Goal: Contribute content: Contribute content

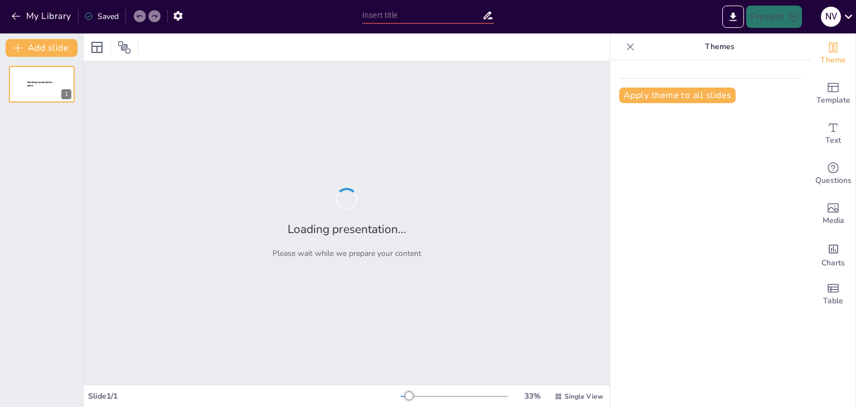
type input "LIPOPROTEÍNAS. LAS ADIPOCITOCINAS, EATRUCTURA Y MECANISMO DE ACCIÓN Y FUNCIONÓN"
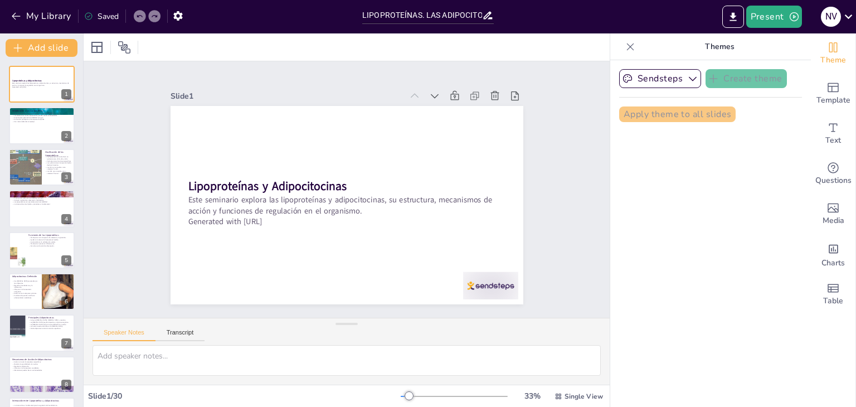
checkbox input "true"
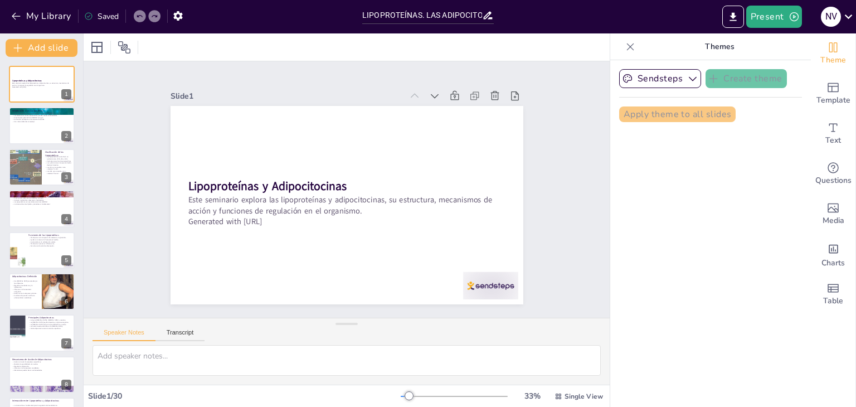
checkbox input "true"
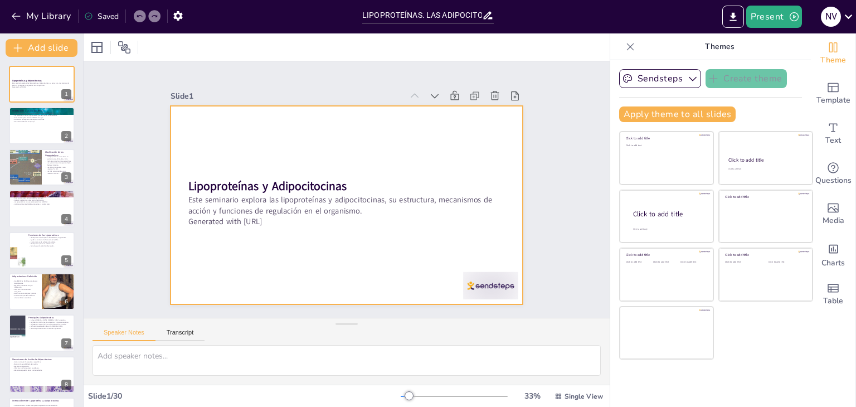
checkbox input "true"
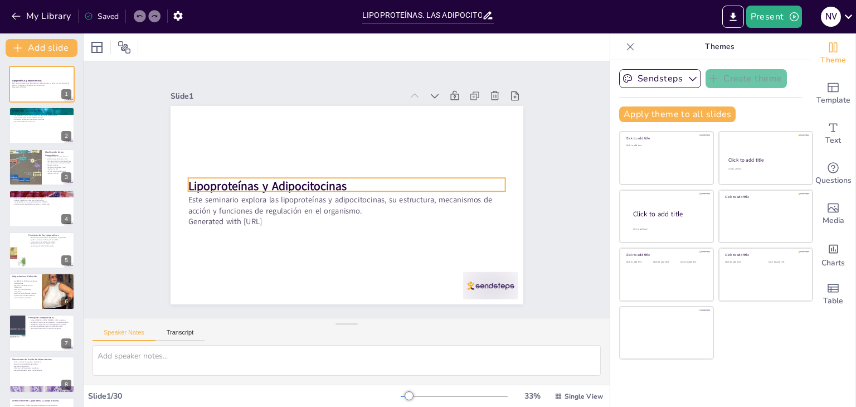
checkbox input "true"
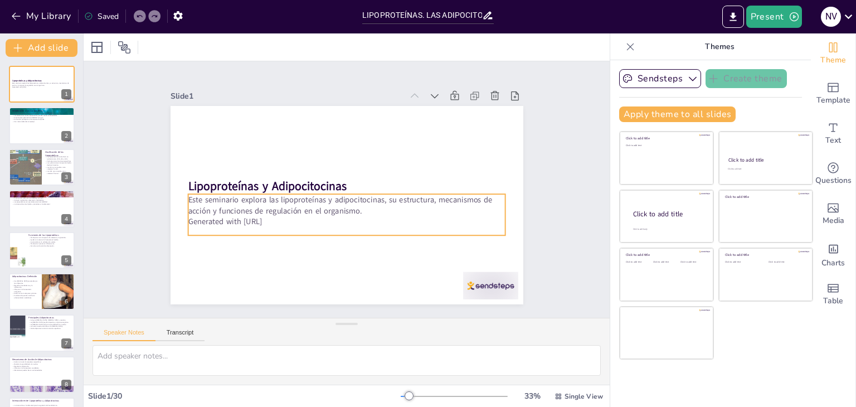
checkbox input "true"
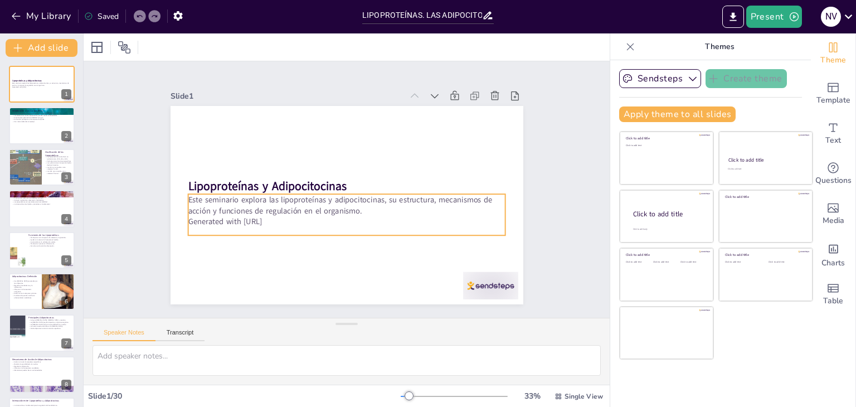
checkbox input "true"
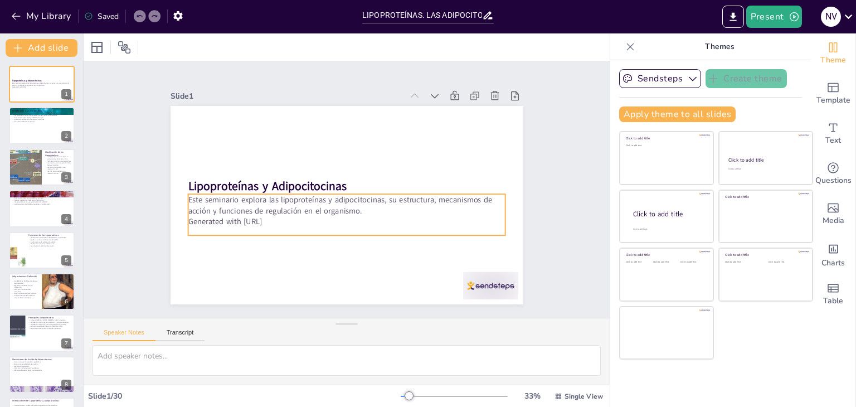
checkbox input "true"
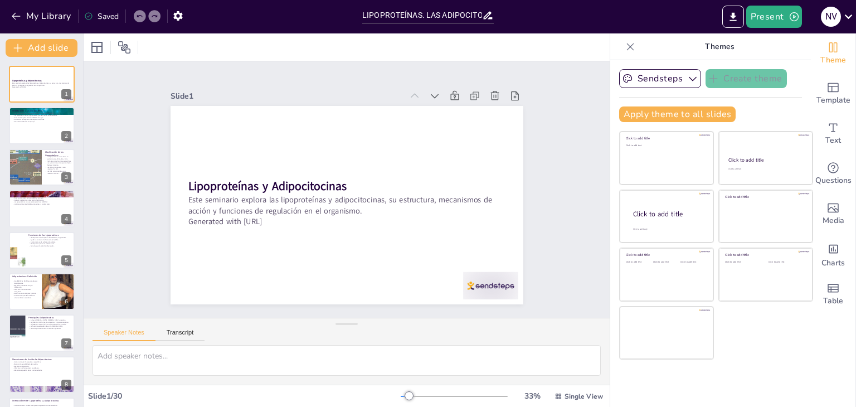
checkbox input "true"
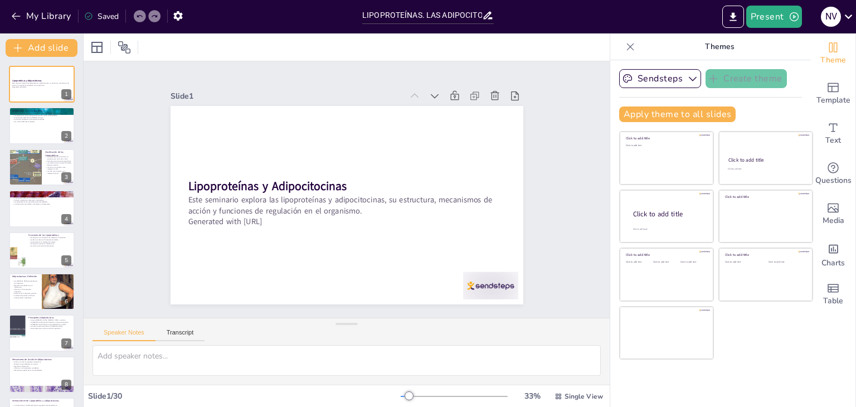
checkbox input "true"
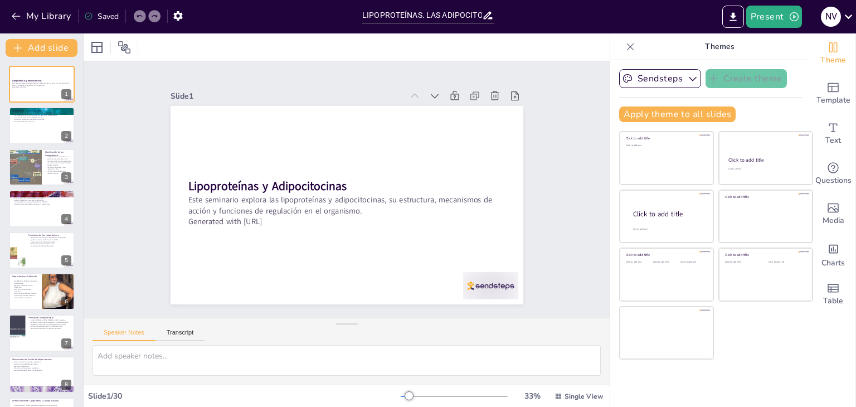
checkbox input "true"
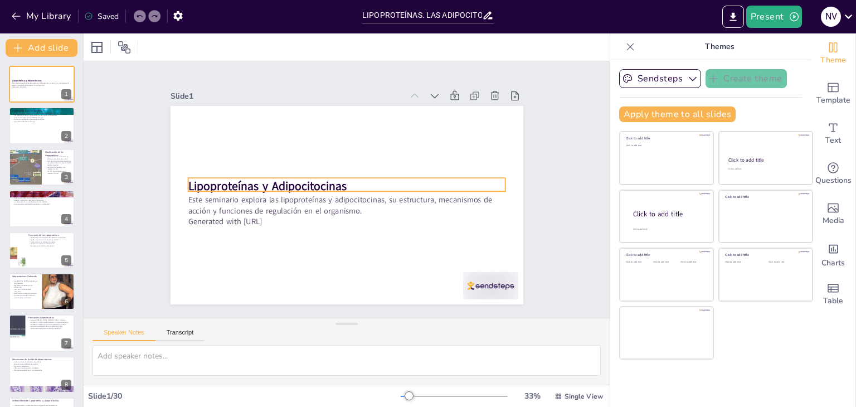
checkbox input "true"
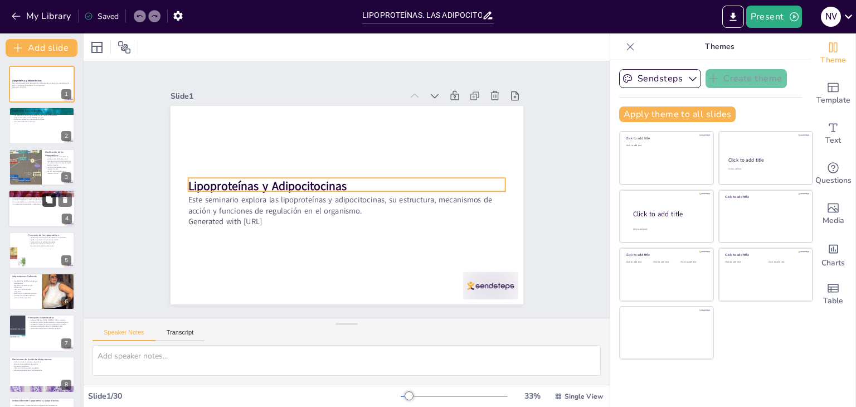
checkbox input "true"
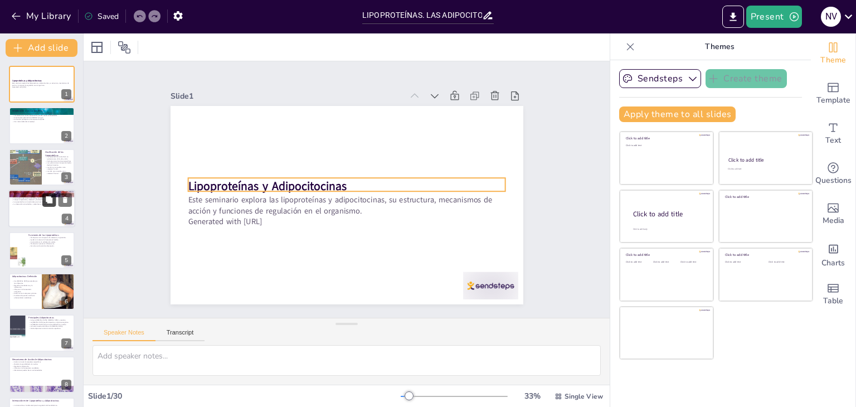
checkbox input "true"
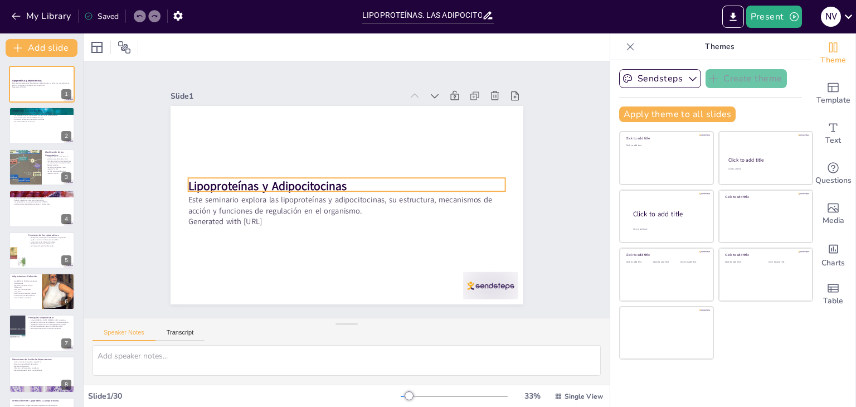
checkbox input "true"
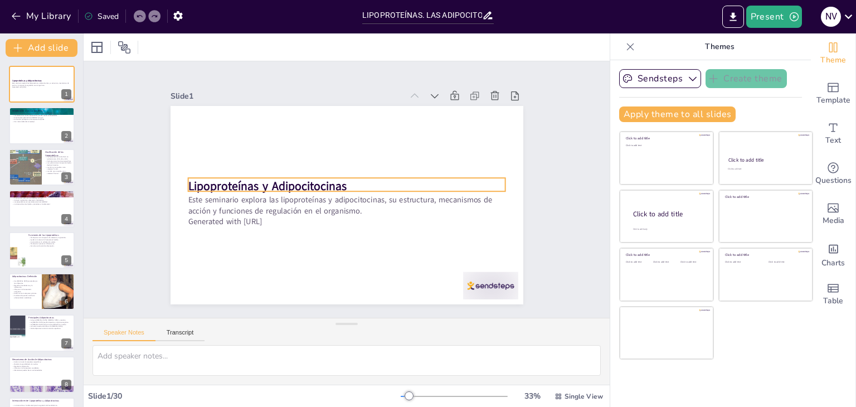
checkbox input "true"
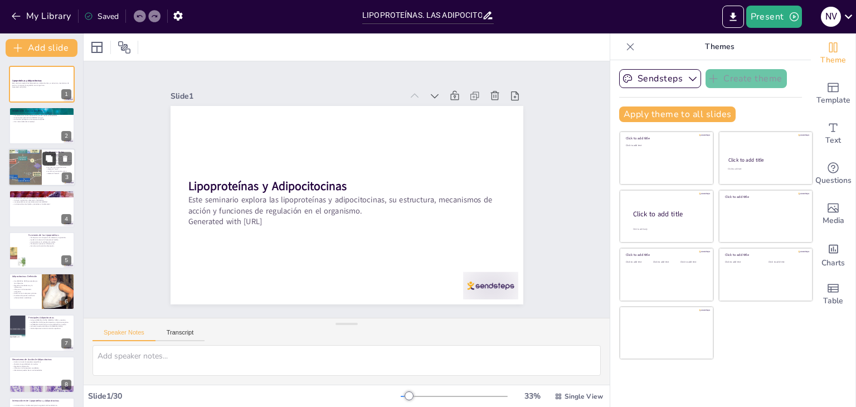
checkbox input "true"
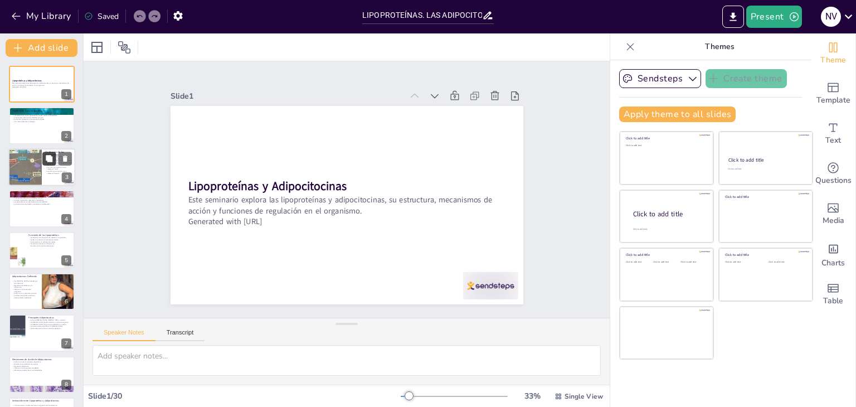
checkbox input "true"
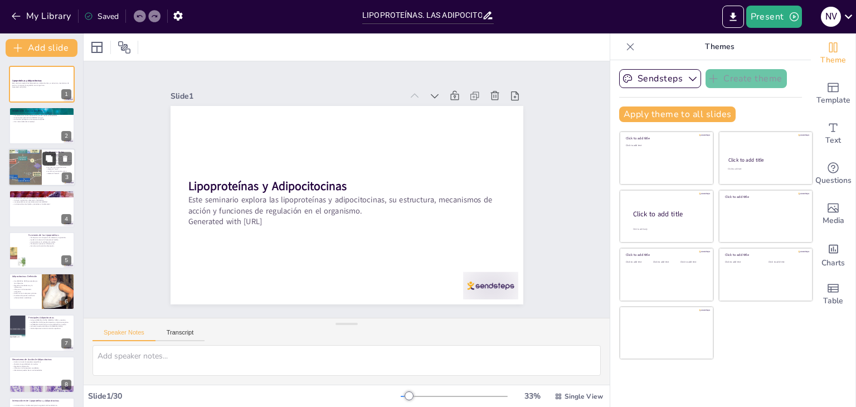
checkbox input "true"
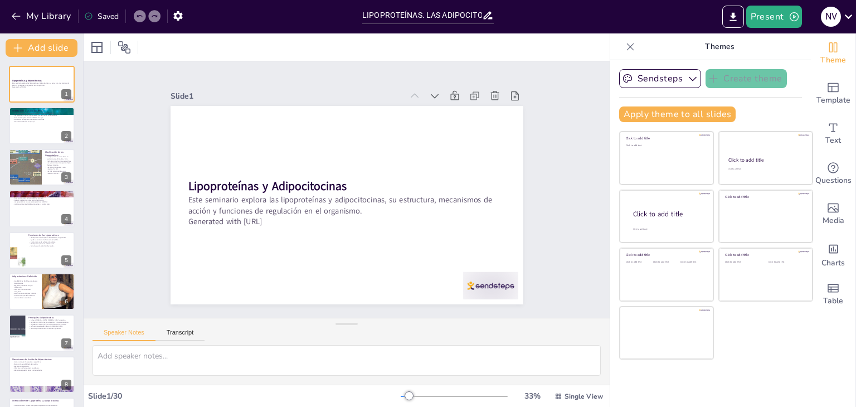
checkbox input "true"
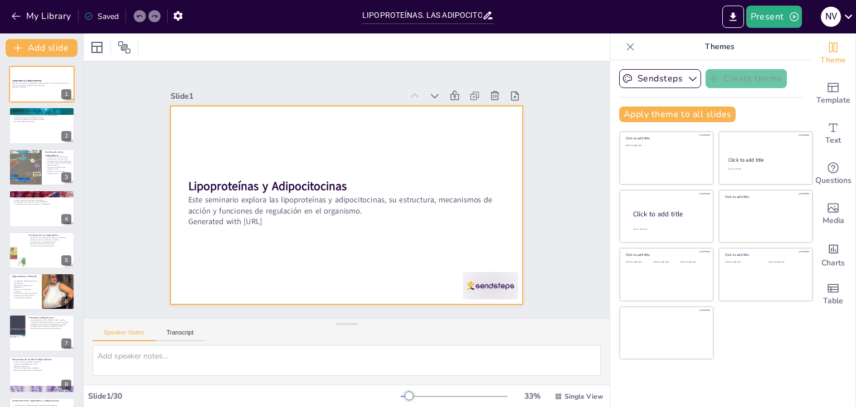
checkbox input "true"
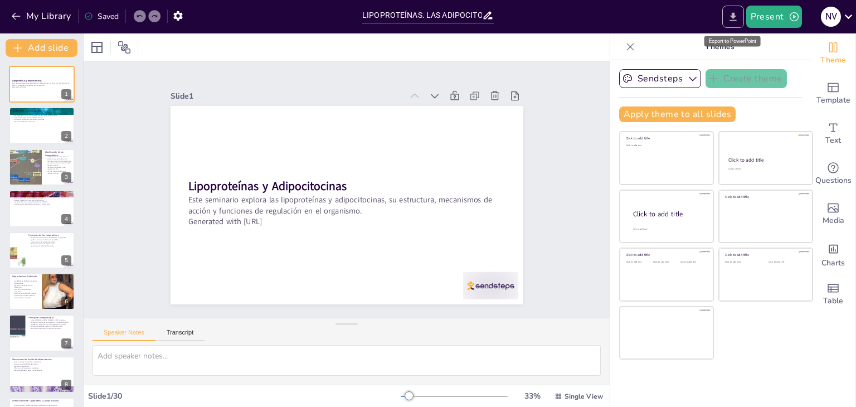
click at [736, 13] on icon "Export to PowerPoint" at bounding box center [733, 17] width 12 height 12
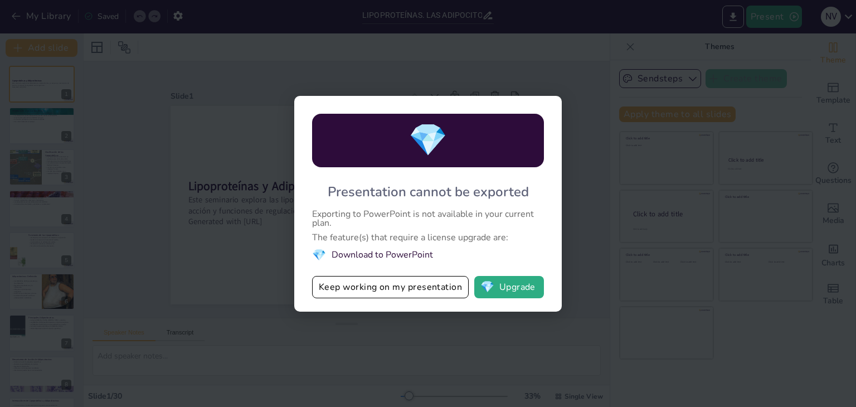
click at [229, 129] on div "💎 Presentation cannot be exported Exporting to PowerPoint is not available in y…" at bounding box center [428, 203] width 856 height 407
click at [541, 107] on div "💎 Presentation cannot be exported Exporting to PowerPoint is not available in y…" at bounding box center [427, 204] width 267 height 216
click at [548, 101] on div "💎 Presentation cannot be exported Exporting to PowerPoint is not available in y…" at bounding box center [427, 204] width 267 height 216
click at [550, 103] on div "💎 Presentation cannot be exported Exporting to PowerPoint is not available in y…" at bounding box center [427, 204] width 267 height 216
click at [551, 106] on div "💎 Presentation cannot be exported Exporting to PowerPoint is not available in y…" at bounding box center [427, 204] width 267 height 216
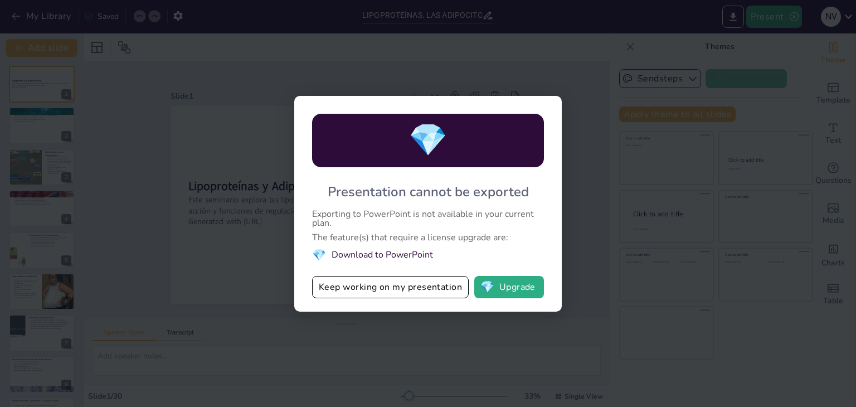
click at [551, 106] on div "💎 Presentation cannot be exported Exporting to PowerPoint is not available in y…" at bounding box center [427, 204] width 267 height 216
checkbox input "true"
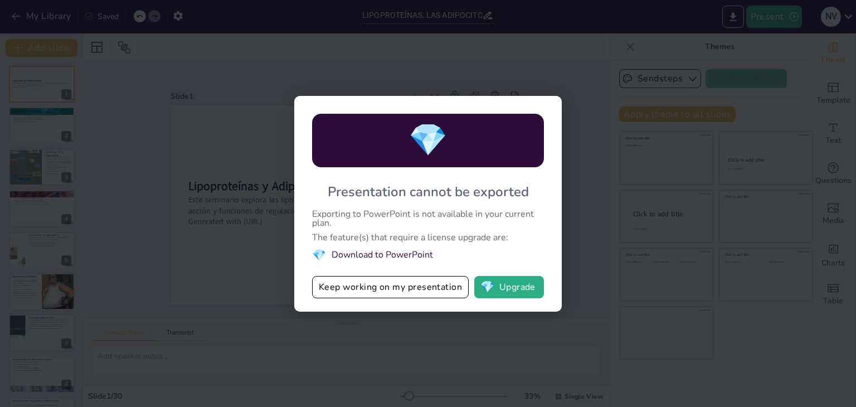
checkbox input "true"
drag, startPoint x: 330, startPoint y: 188, endPoint x: 455, endPoint y: 260, distance: 144.0
click at [455, 260] on div "💎 Presentation cannot be exported Exporting to PowerPoint is not available in y…" at bounding box center [427, 204] width 267 height 216
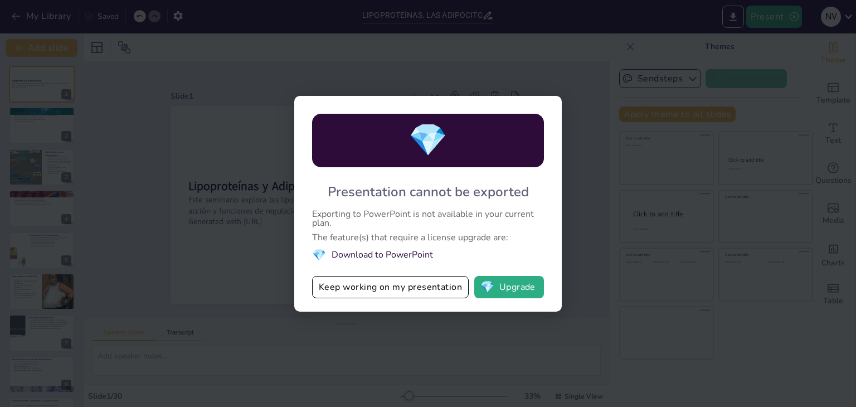
checkbox input "true"
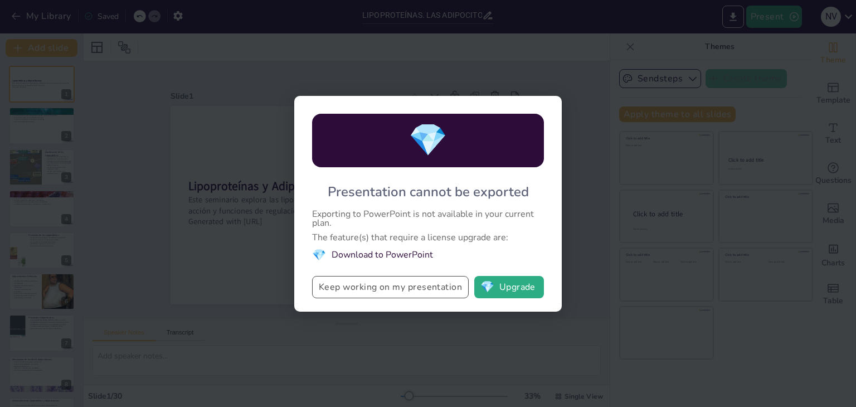
click at [430, 293] on button "Keep working on my presentation" at bounding box center [390, 287] width 157 height 22
checkbox input "true"
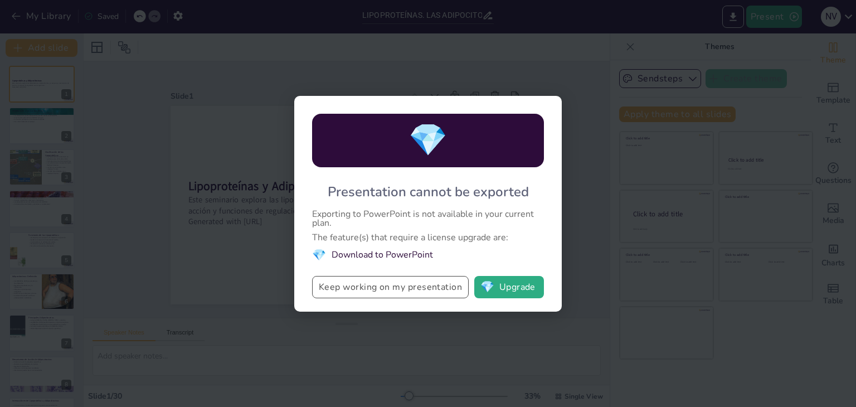
checkbox input "true"
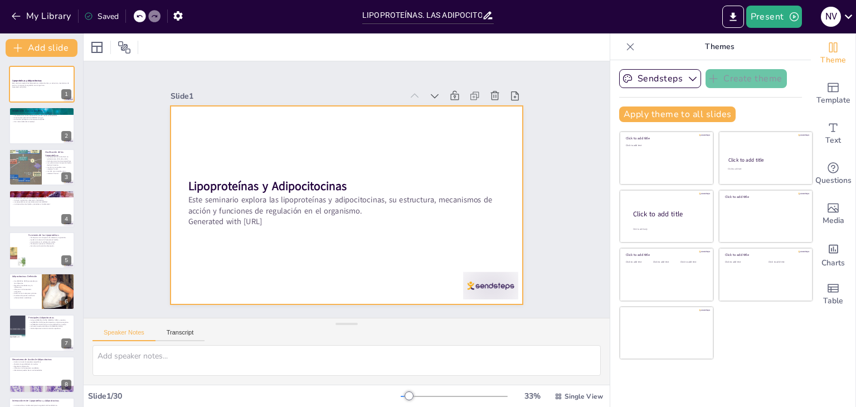
checkbox input "true"
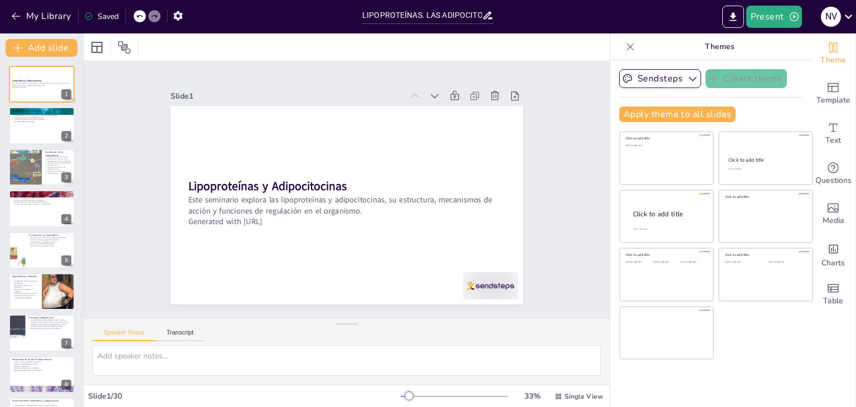
checkbox input "true"
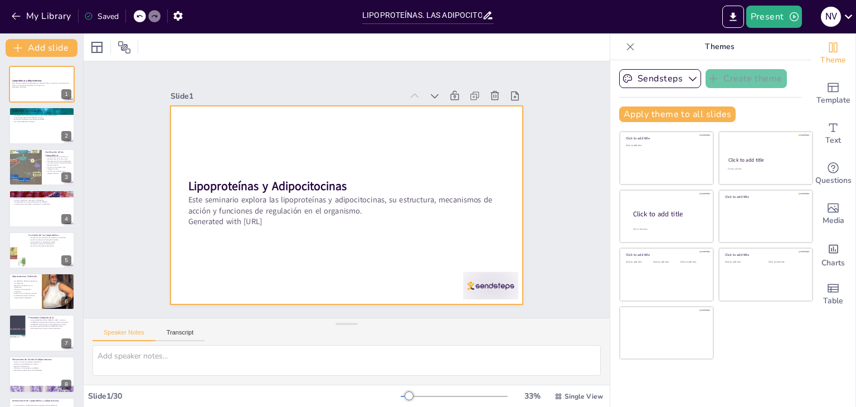
checkbox input "true"
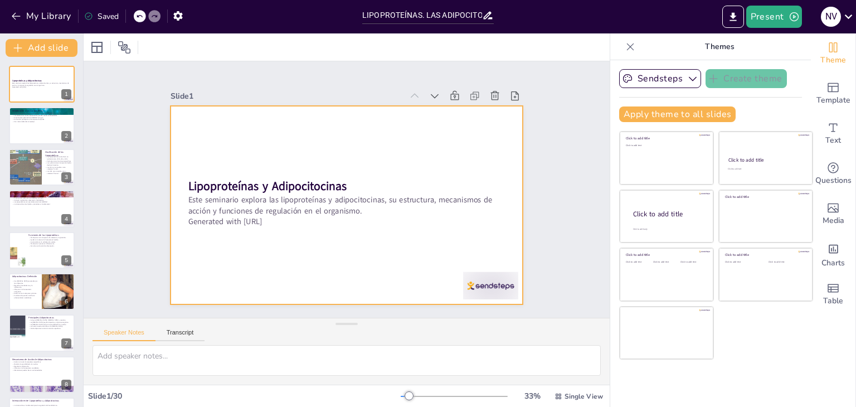
checkbox input "true"
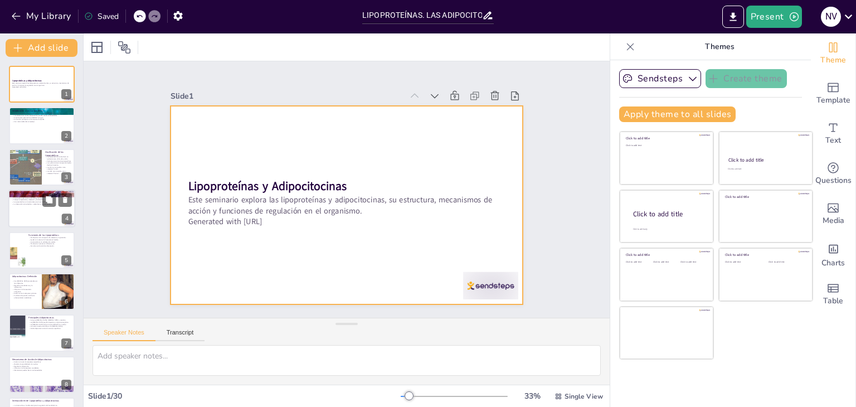
checkbox input "true"
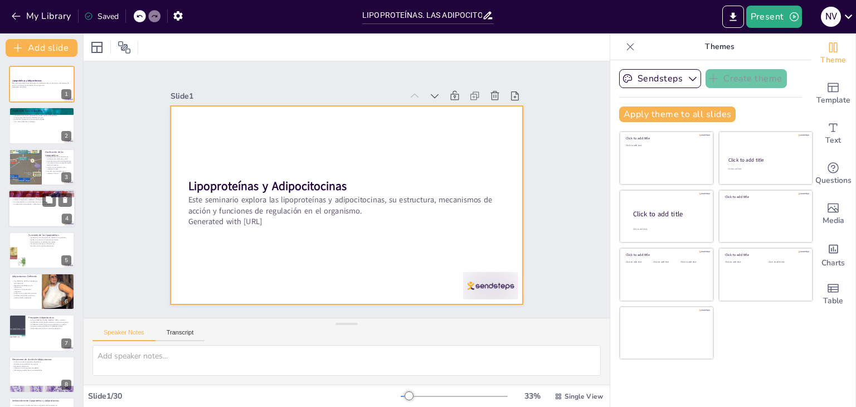
checkbox input "true"
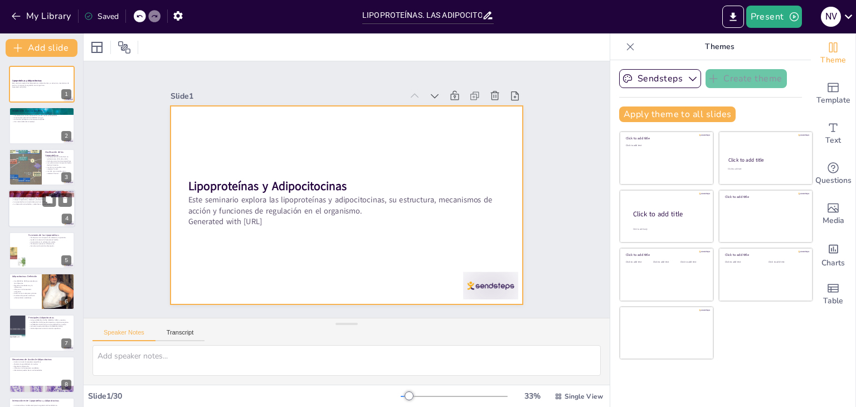
checkbox input "true"
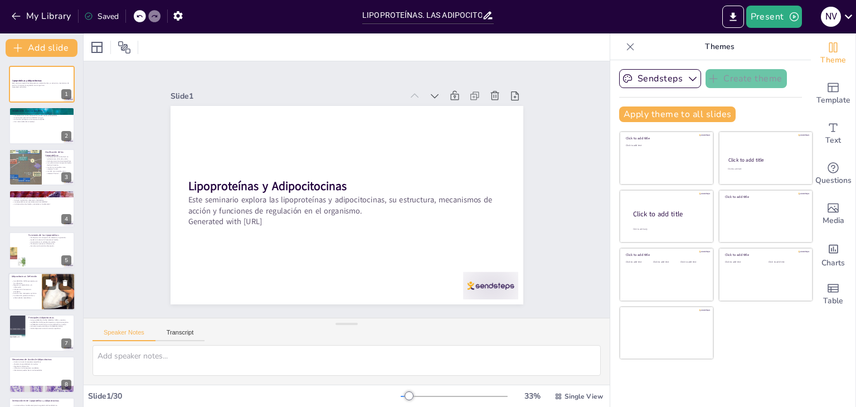
checkbox input "true"
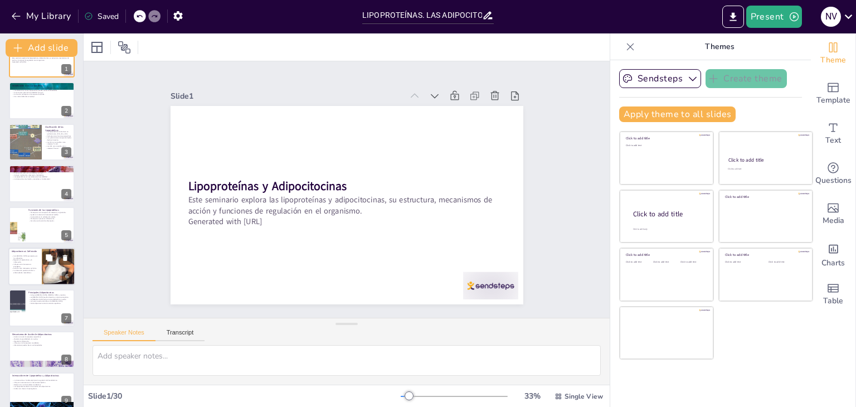
checkbox input "true"
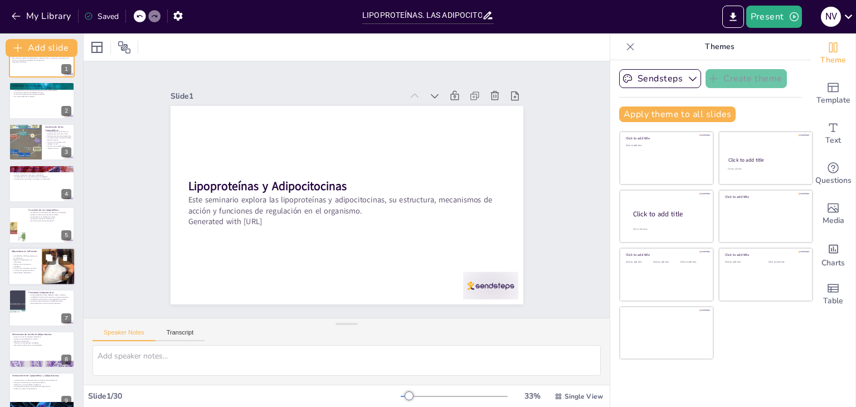
checkbox input "true"
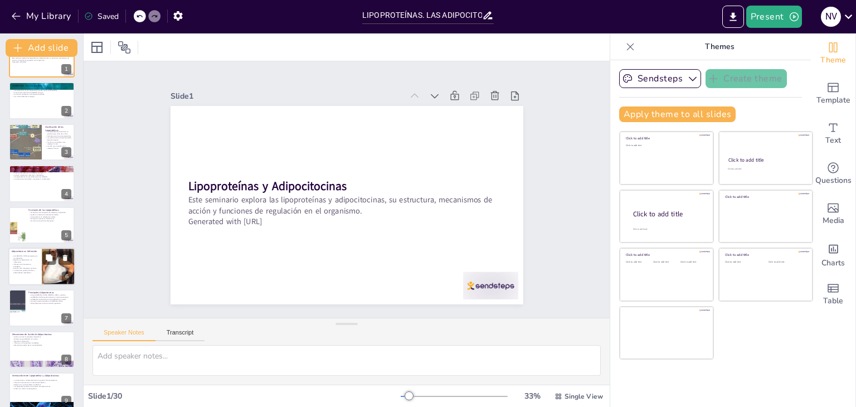
checkbox input "true"
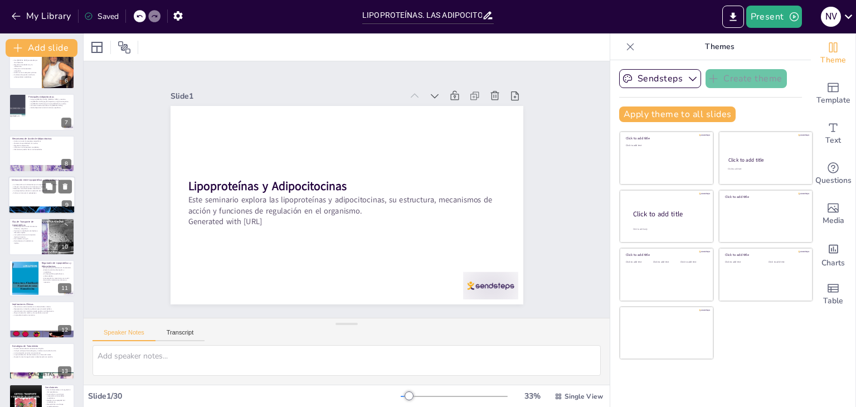
checkbox input "true"
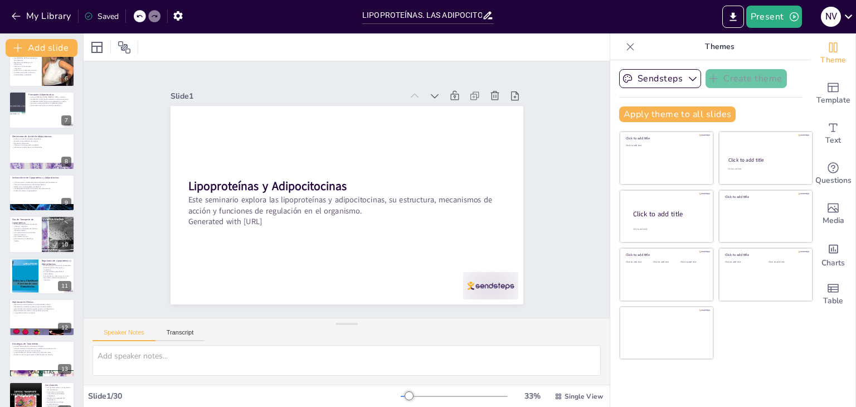
checkbox input "true"
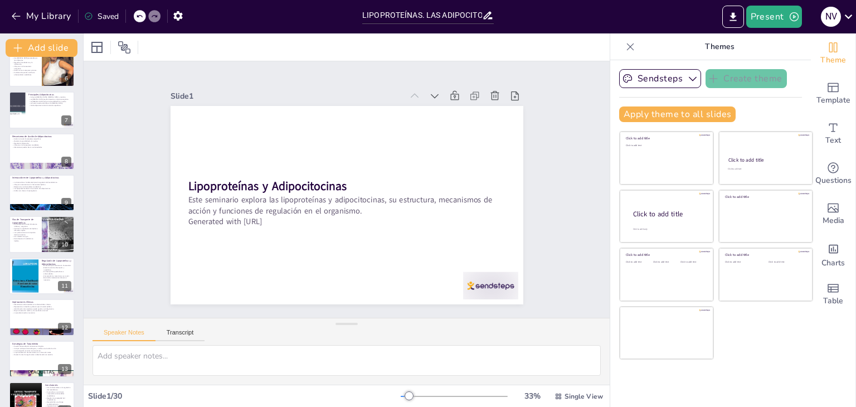
checkbox input "true"
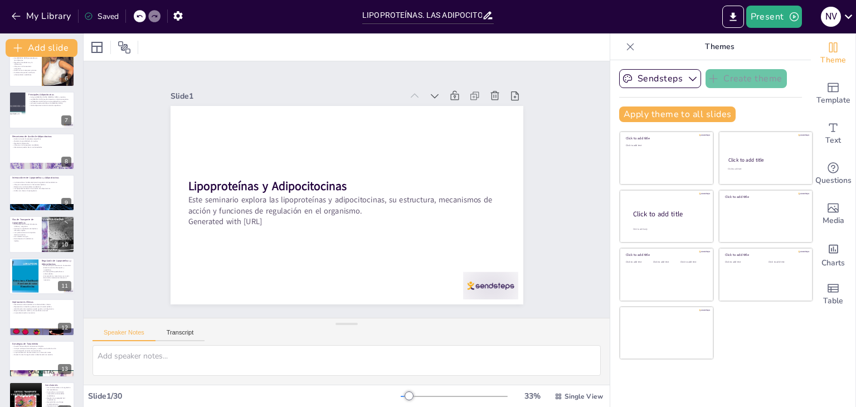
checkbox input "true"
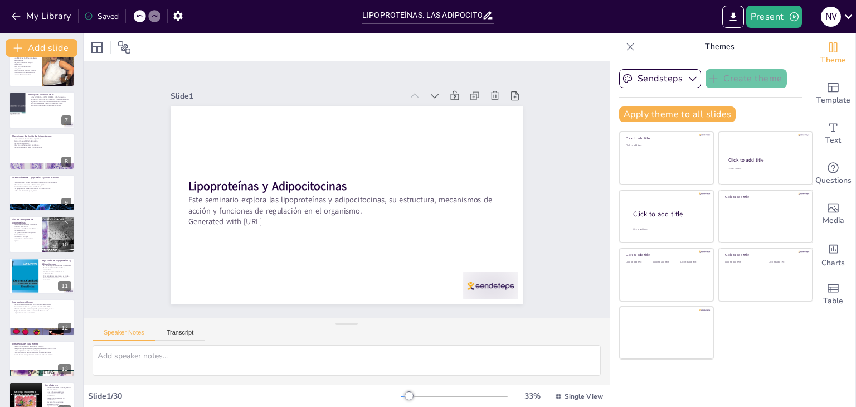
checkbox input "true"
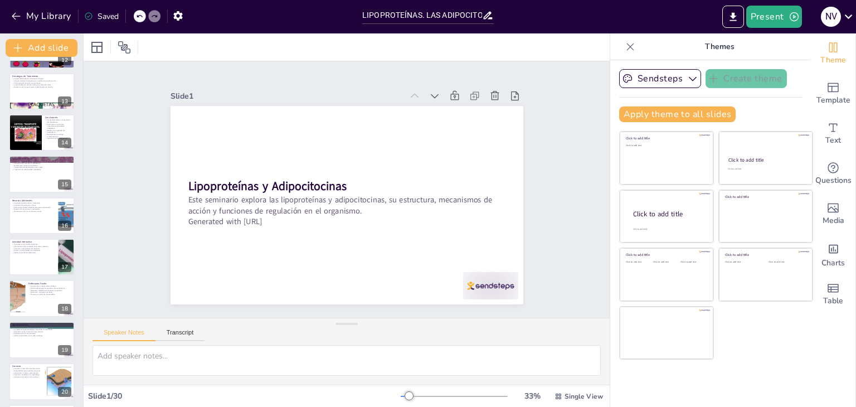
checkbox input "true"
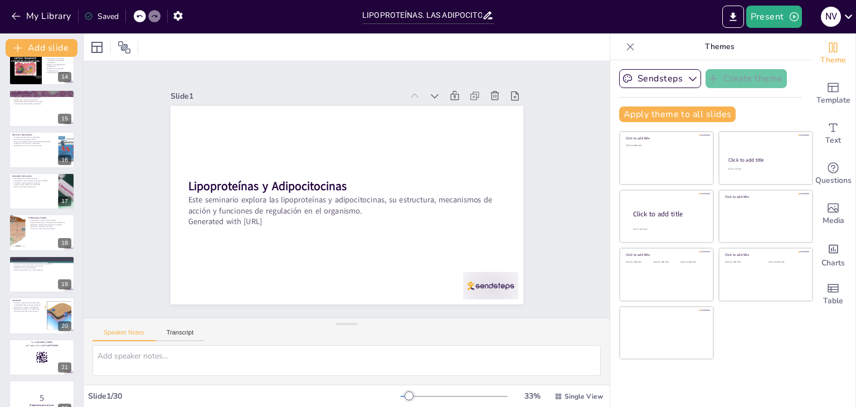
checkbox input "true"
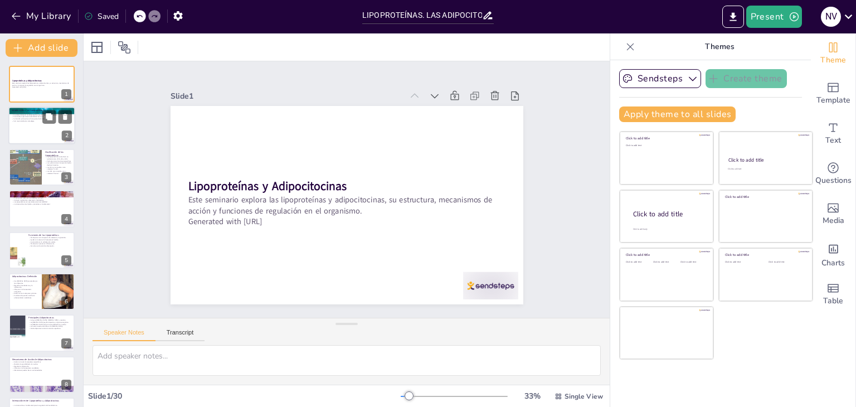
click at [38, 133] on div at bounding box center [41, 126] width 67 height 38
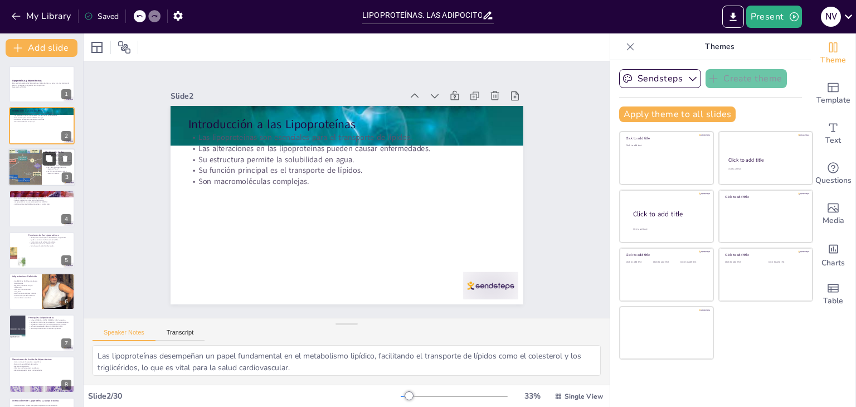
click at [43, 158] on button at bounding box center [48, 158] width 13 height 13
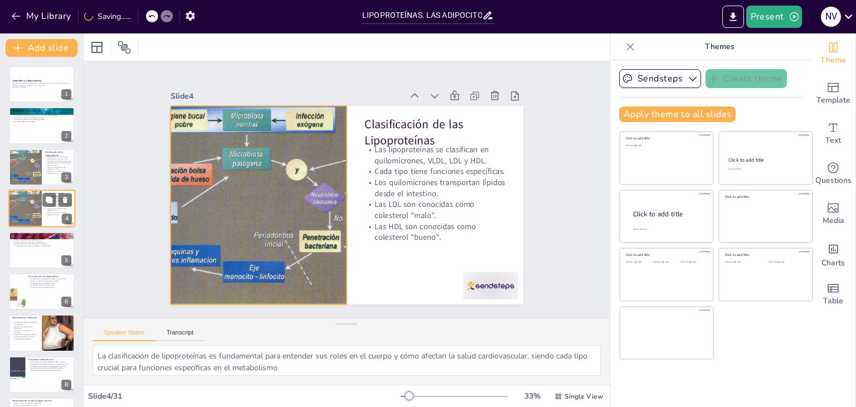
click at [30, 206] on div at bounding box center [24, 208] width 53 height 38
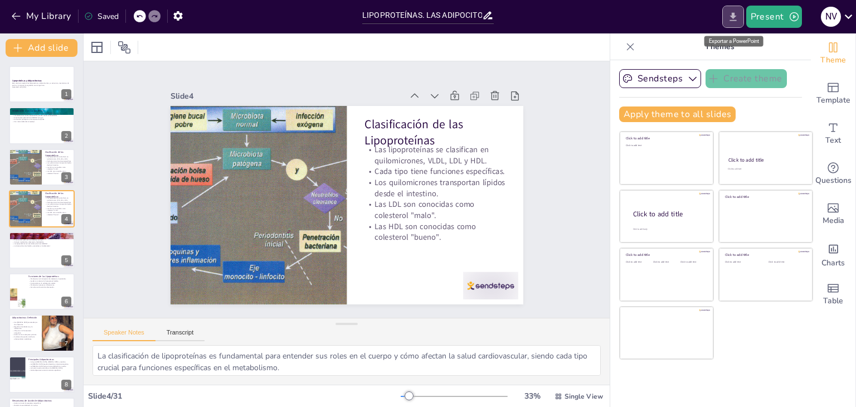
click at [731, 19] on icon "Export to PowerPoint" at bounding box center [733, 17] width 12 height 12
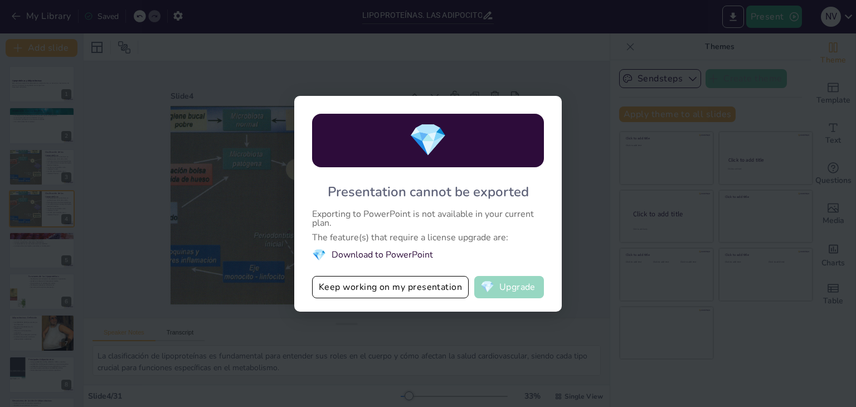
click at [492, 283] on span "💎" at bounding box center [487, 286] width 14 height 11
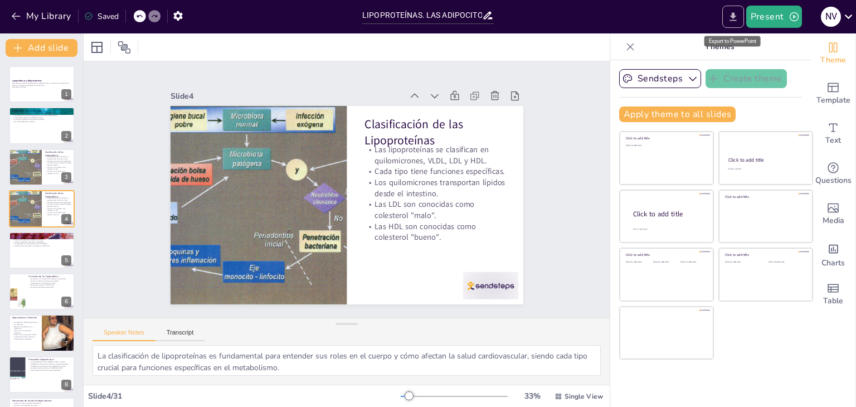
click at [727, 11] on button "Export to PowerPoint" at bounding box center [733, 17] width 22 height 22
click at [726, 21] on button "Export to PowerPoint" at bounding box center [733, 17] width 22 height 22
click at [731, 23] on button "Export to PowerPoint" at bounding box center [733, 17] width 22 height 22
click at [733, 23] on button "Export to PowerPoint" at bounding box center [733, 17] width 22 height 22
click at [736, 19] on icon "Export to PowerPoint" at bounding box center [733, 17] width 12 height 12
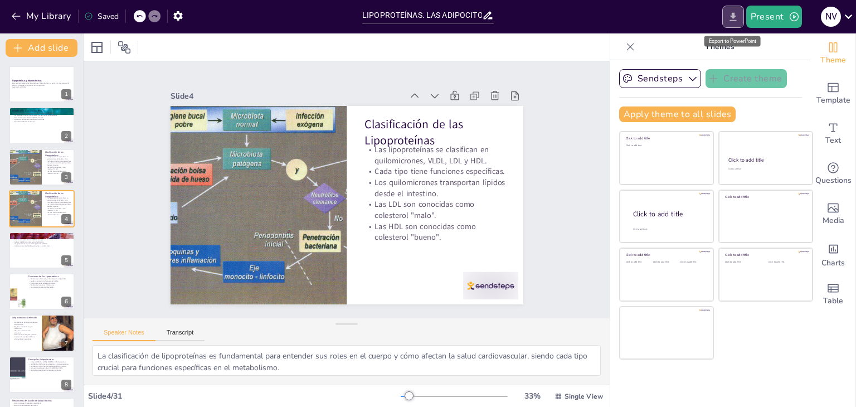
click at [736, 19] on icon "Export to PowerPoint" at bounding box center [733, 17] width 12 height 12
click at [794, 18] on icon "button" at bounding box center [794, 16] width 11 height 11
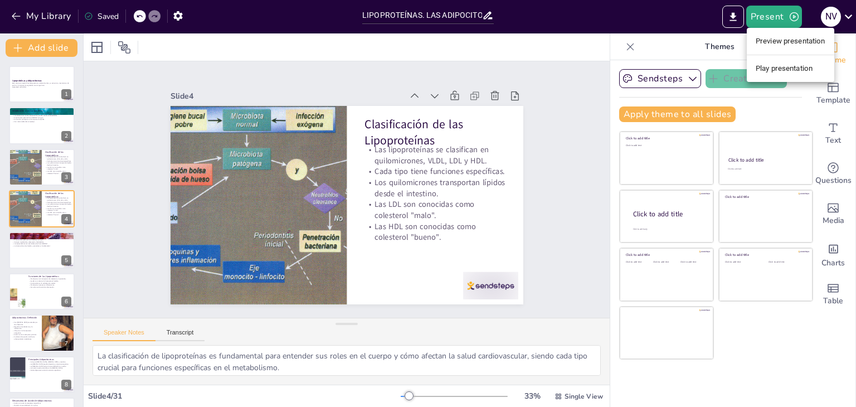
click at [539, 24] on div at bounding box center [428, 203] width 856 height 407
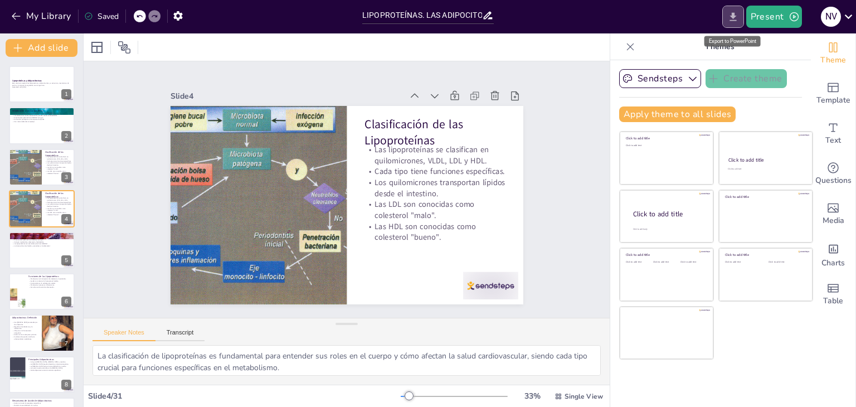
click at [733, 16] on icon "Export to PowerPoint" at bounding box center [732, 16] width 7 height 8
click at [733, 12] on icon "Export to PowerPoint" at bounding box center [733, 17] width 12 height 12
click at [849, 14] on icon at bounding box center [848, 16] width 15 height 15
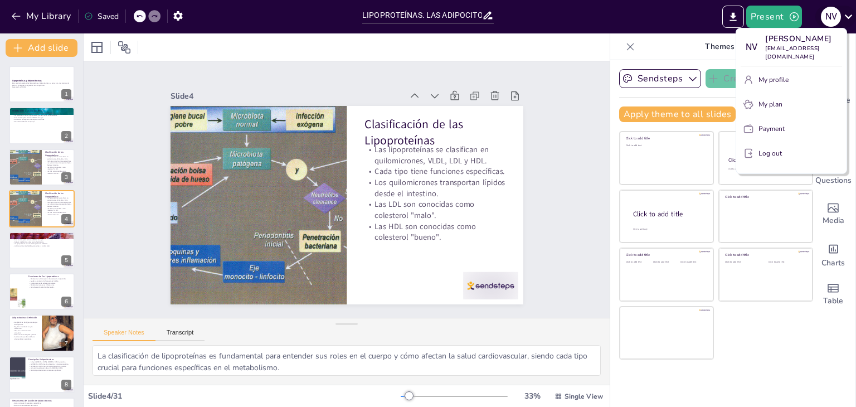
click at [849, 14] on div at bounding box center [428, 203] width 856 height 407
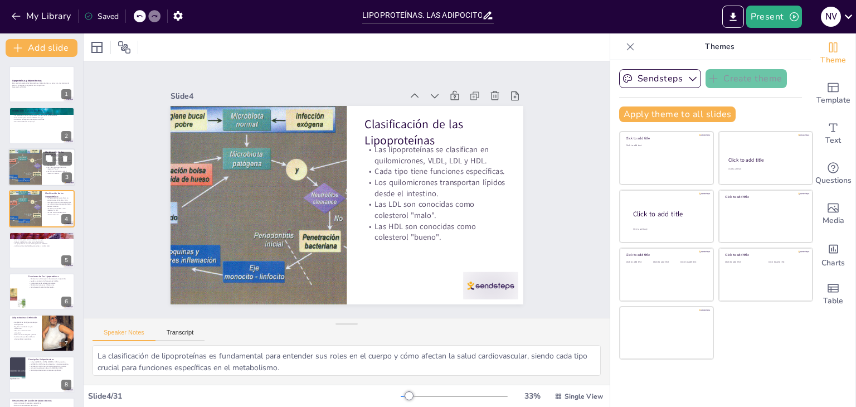
click at [52, 173] on p "Las HDL son conocidas como colesterol "bueno"." at bounding box center [58, 172] width 27 height 4
click at [41, 201] on div at bounding box center [24, 208] width 53 height 38
click at [42, 169] on div at bounding box center [41, 167] width 67 height 38
click at [33, 213] on div at bounding box center [24, 208] width 53 height 38
click at [27, 261] on div at bounding box center [41, 250] width 67 height 38
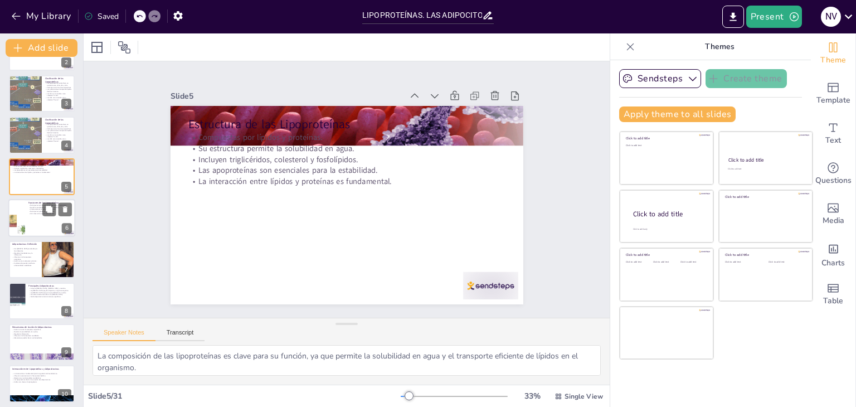
click at [27, 224] on div at bounding box center [41, 218] width 67 height 38
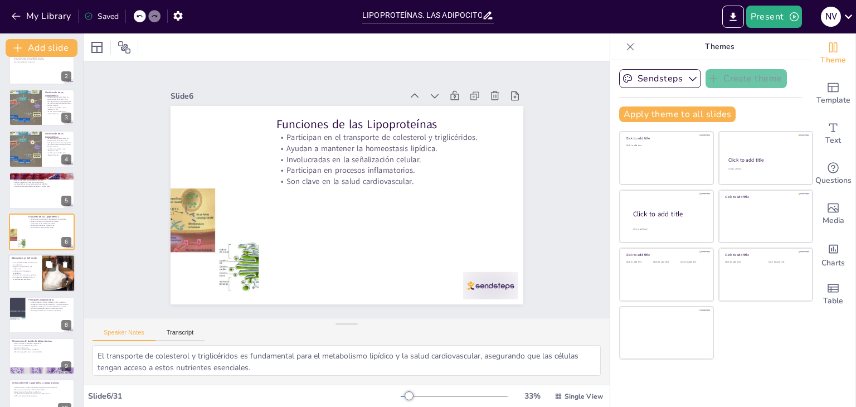
click at [22, 270] on p "Influyen en la homeostasis energética." at bounding box center [25, 272] width 27 height 4
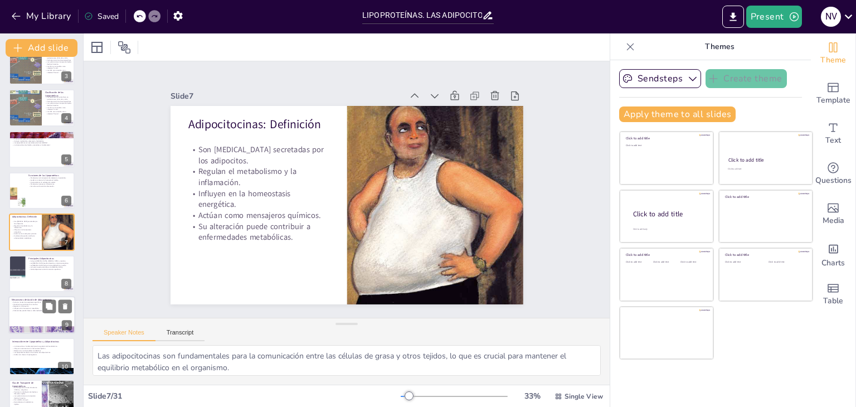
click at [25, 304] on p "Modulan la sensibilidad a la insulina." at bounding box center [42, 304] width 60 height 2
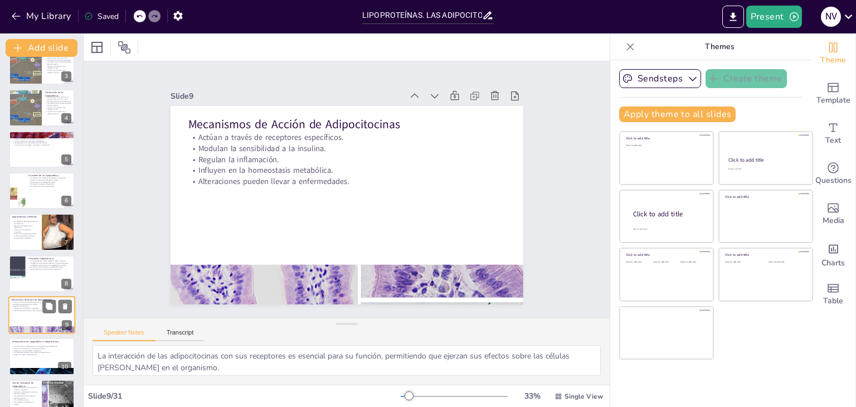
scroll to position [184, 0]
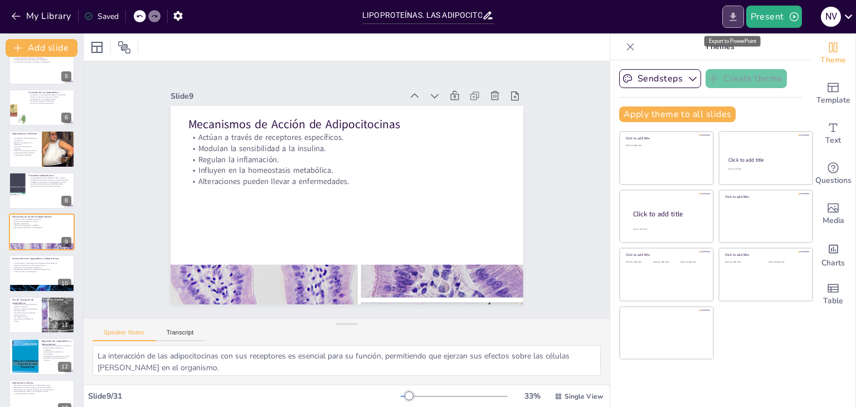
click at [741, 20] on button "Export to PowerPoint" at bounding box center [733, 17] width 22 height 22
click at [747, 20] on button "Present" at bounding box center [774, 17] width 56 height 22
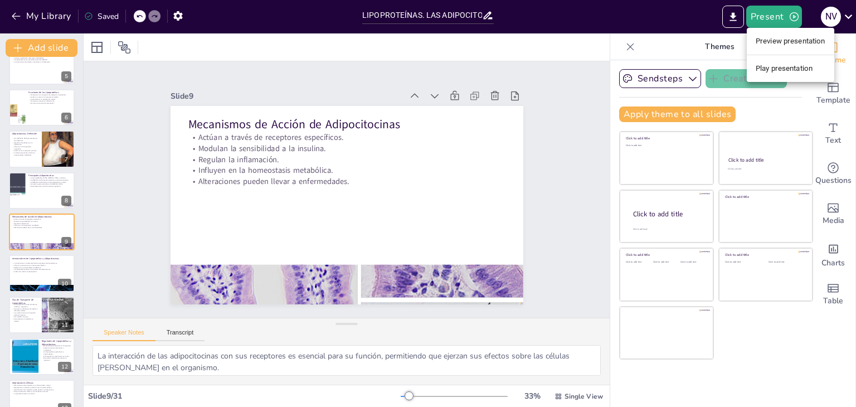
click at [736, 20] on div at bounding box center [428, 203] width 856 height 407
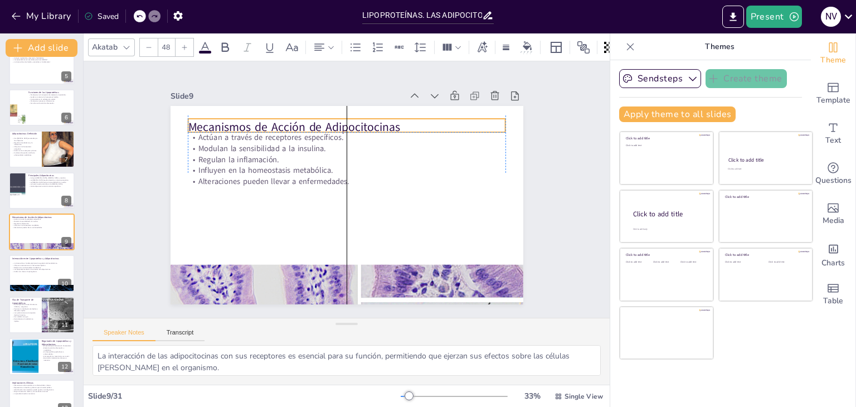
click at [332, 115] on p "Mecanismos de Acción de Adipocitocinas" at bounding box center [404, 164] width 144 height 296
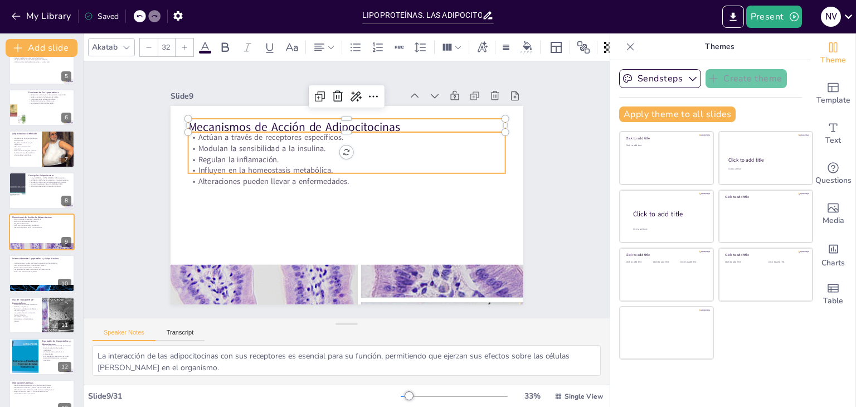
click at [245, 154] on p "Regulan la inflamación." at bounding box center [347, 159] width 318 height 11
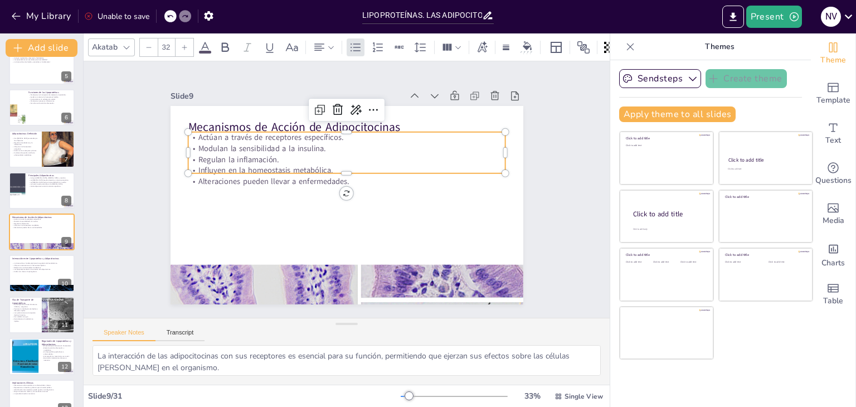
click at [239, 170] on div at bounding box center [352, 178] width 294 height 137
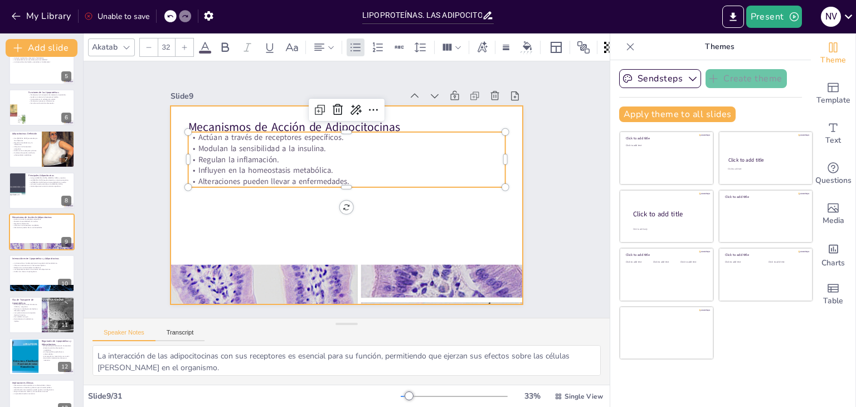
click at [230, 204] on div at bounding box center [341, 205] width 397 height 298
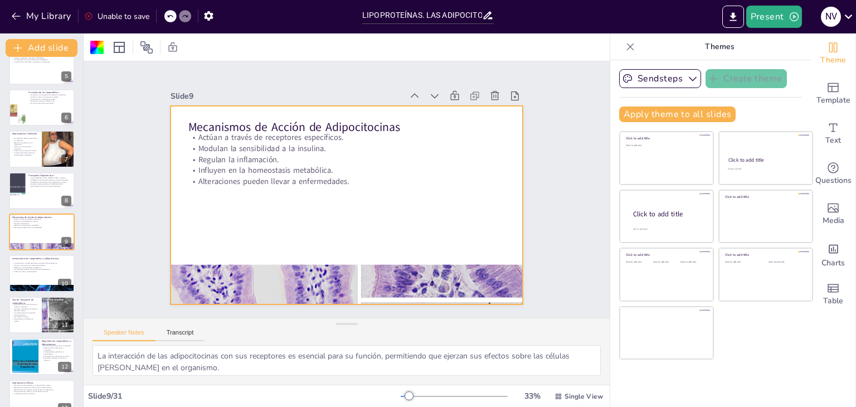
click at [129, 217] on div "Slide 1 Lipoproteínas y Adipocitocinas Este seminario explora las lipoproteínas…" at bounding box center [347, 190] width 550 height 310
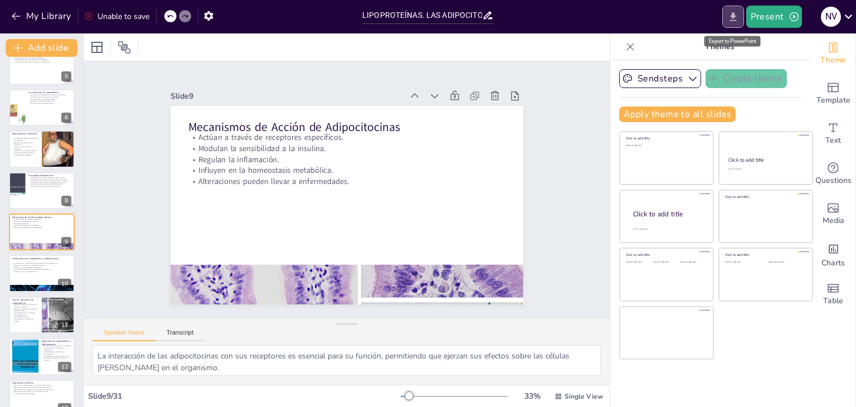
click at [730, 15] on icon "Export to PowerPoint" at bounding box center [733, 17] width 12 height 12
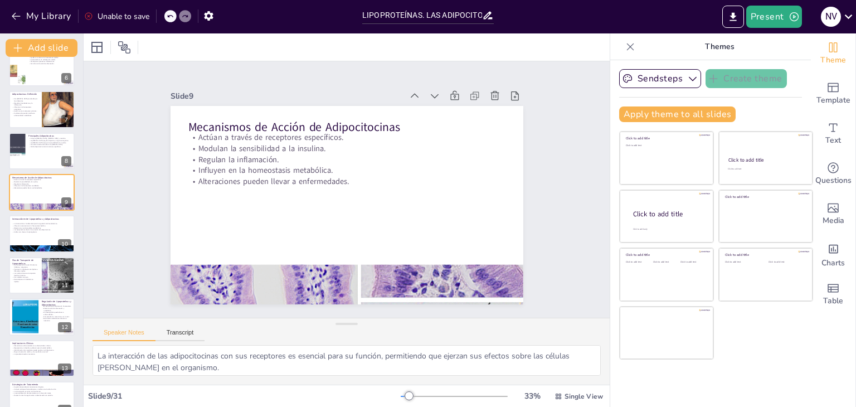
scroll to position [0, 0]
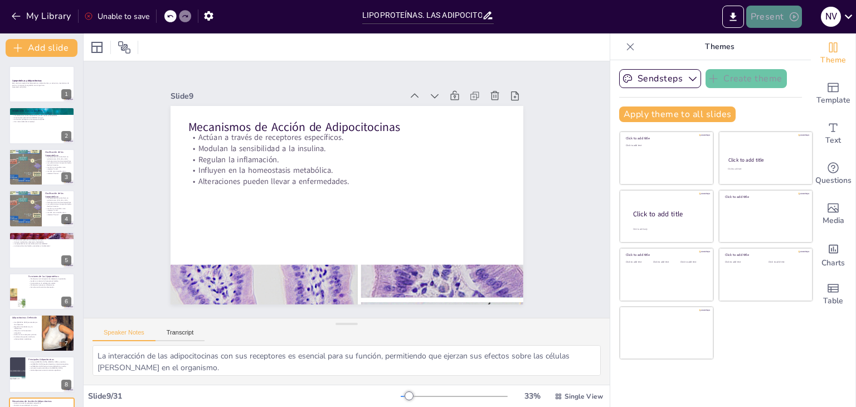
click at [794, 18] on icon "button" at bounding box center [794, 16] width 11 height 11
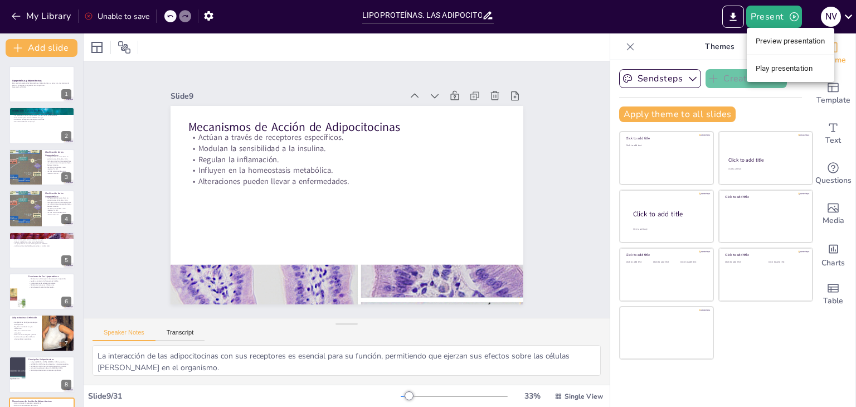
click at [780, 41] on li "Preview presentation" at bounding box center [790, 41] width 87 height 18
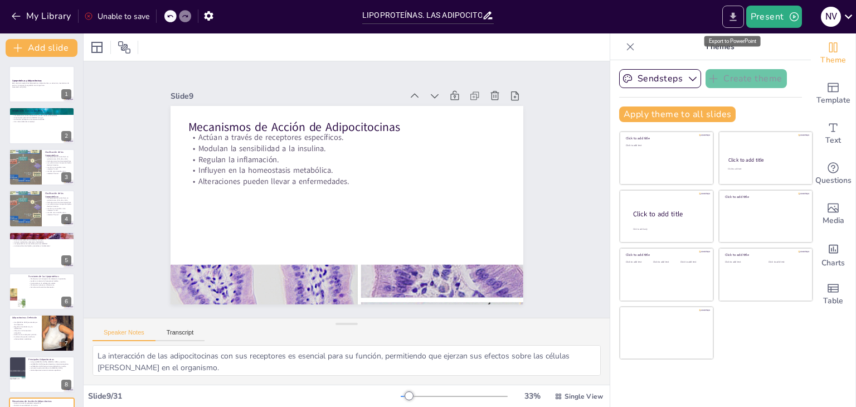
click at [730, 18] on icon "Export to PowerPoint" at bounding box center [733, 17] width 12 height 12
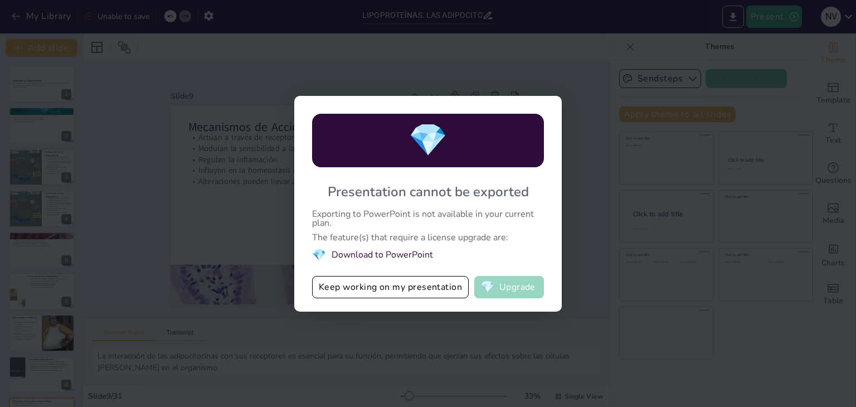
click at [508, 289] on button "💎 Upgrade" at bounding box center [509, 287] width 70 height 22
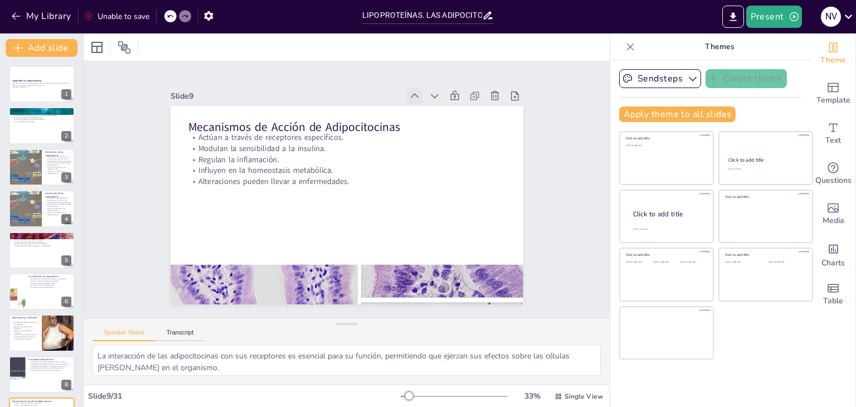
click at [434, 114] on icon at bounding box center [441, 121] width 14 height 14
click at [445, 135] on icon at bounding box center [452, 142] width 15 height 15
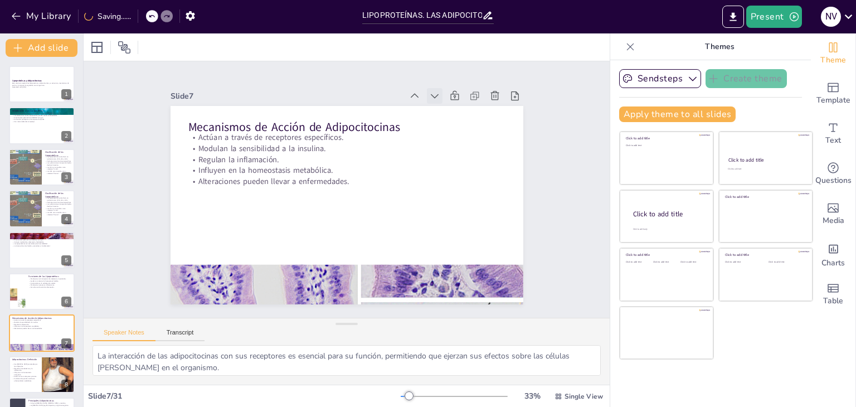
click at [438, 99] on icon at bounding box center [444, 105] width 12 height 12
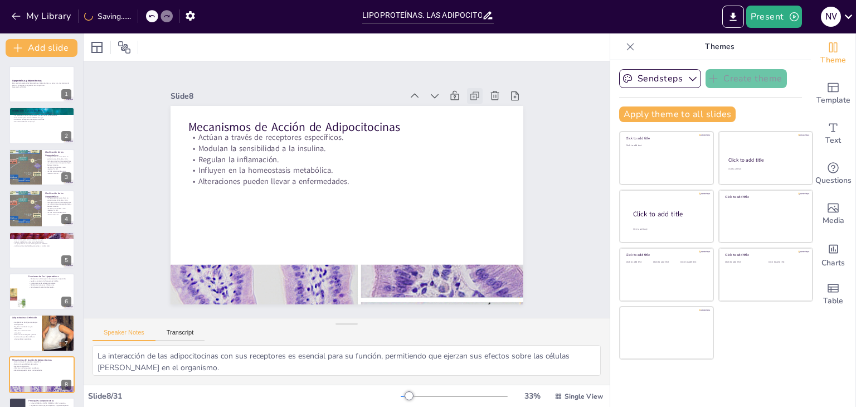
click at [485, 118] on icon at bounding box center [491, 124] width 13 height 13
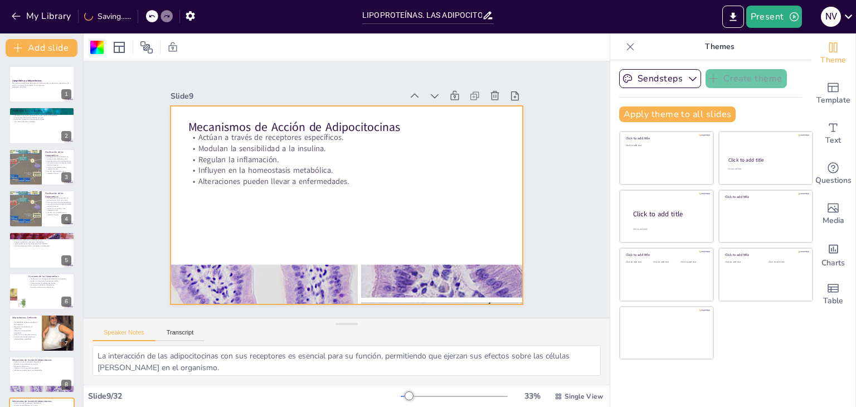
click at [103, 46] on div at bounding box center [96, 47] width 13 height 13
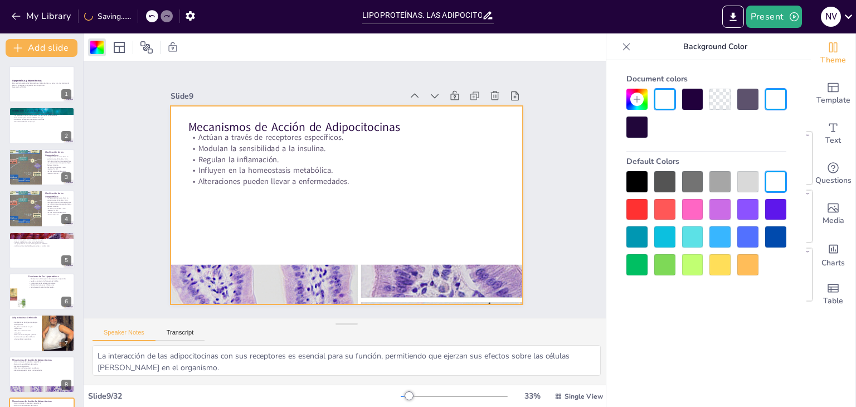
click at [643, 210] on div at bounding box center [636, 209] width 21 height 21
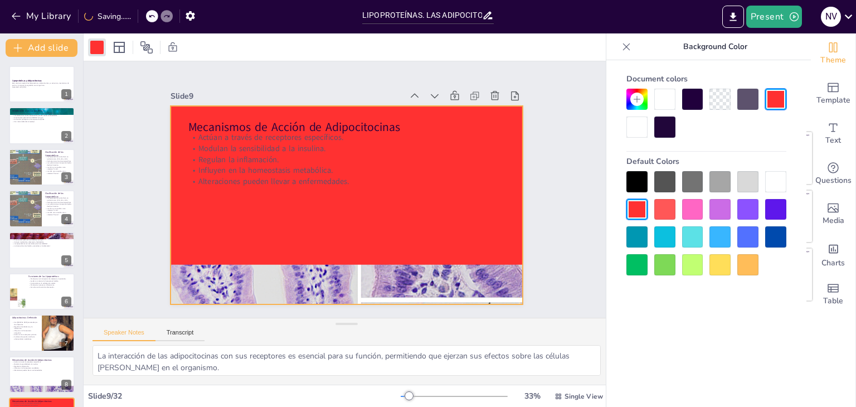
click at [780, 182] on div at bounding box center [775, 181] width 21 height 21
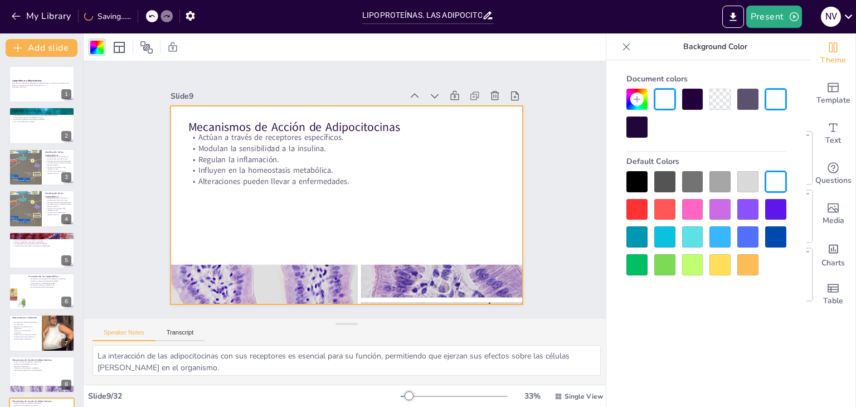
click at [701, 206] on div at bounding box center [692, 209] width 21 height 21
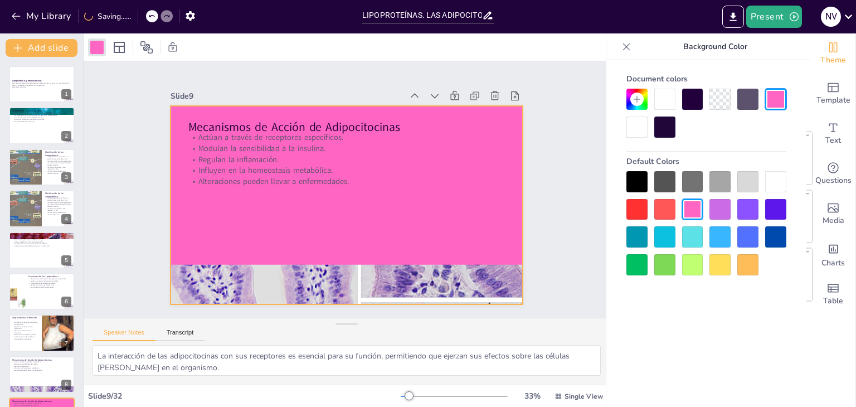
click at [774, 183] on div at bounding box center [775, 181] width 21 height 21
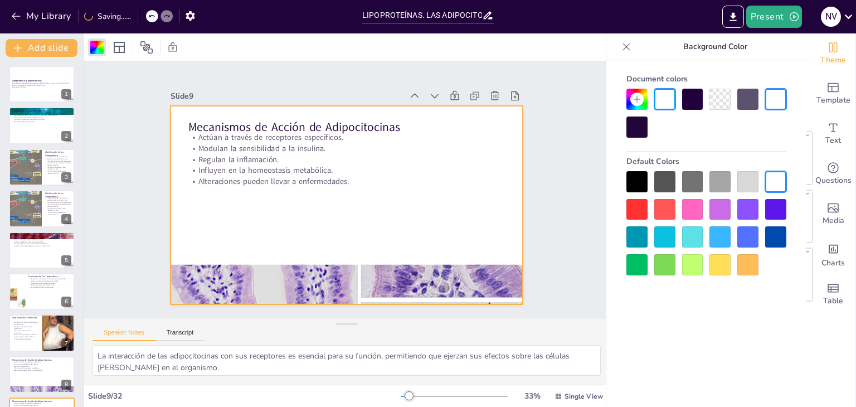
click at [746, 182] on div at bounding box center [747, 181] width 21 height 21
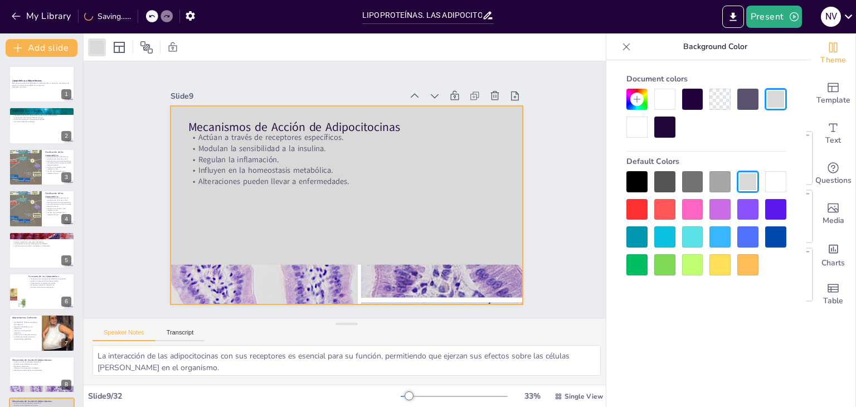
click at [773, 187] on div at bounding box center [775, 181] width 21 height 21
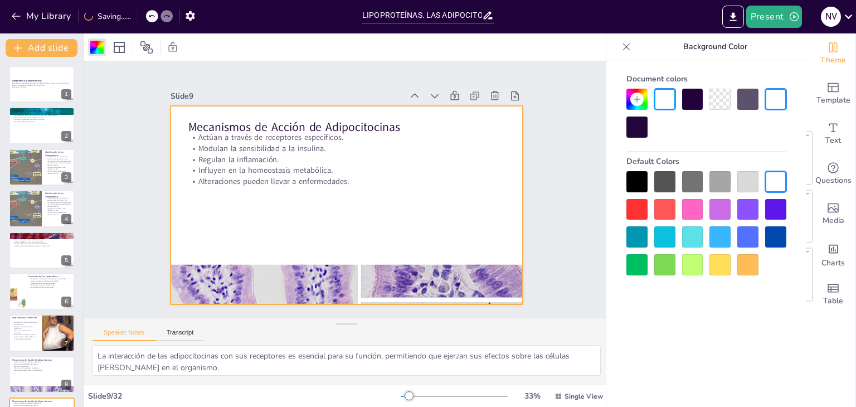
click at [660, 242] on div at bounding box center [664, 236] width 21 height 21
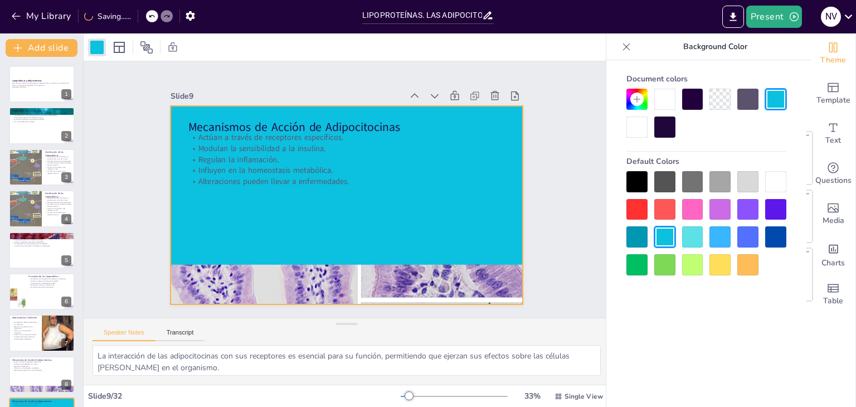
click at [644, 239] on div at bounding box center [636, 236] width 21 height 21
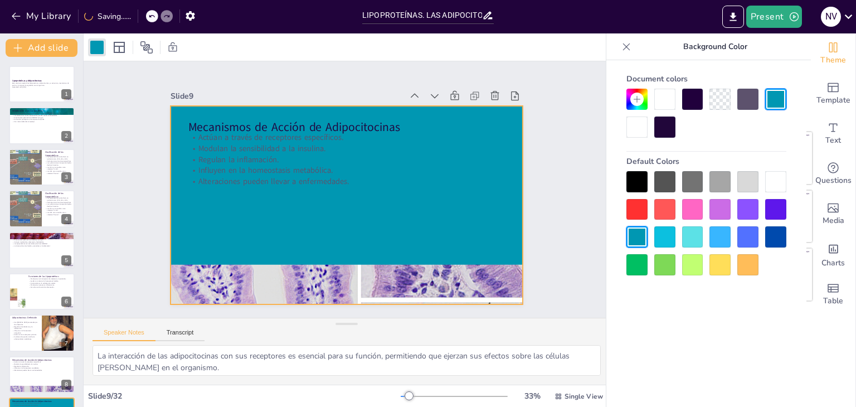
click at [695, 237] on div at bounding box center [692, 236] width 21 height 21
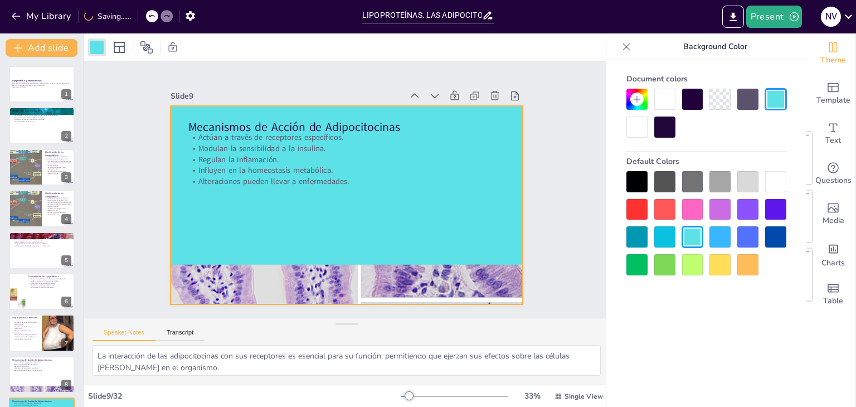
click at [772, 183] on div at bounding box center [775, 181] width 21 height 21
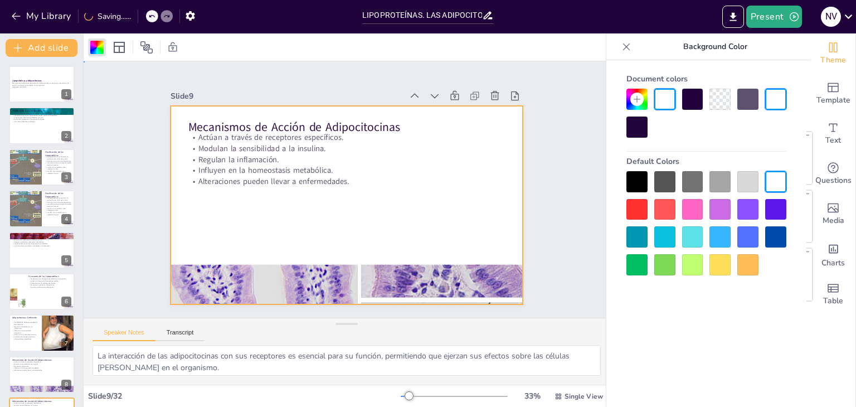
click at [557, 162] on div "Slide 1 Lipoproteínas y Adipocitocinas Este seminario explora las lipoproteínas…" at bounding box center [347, 189] width 580 height 407
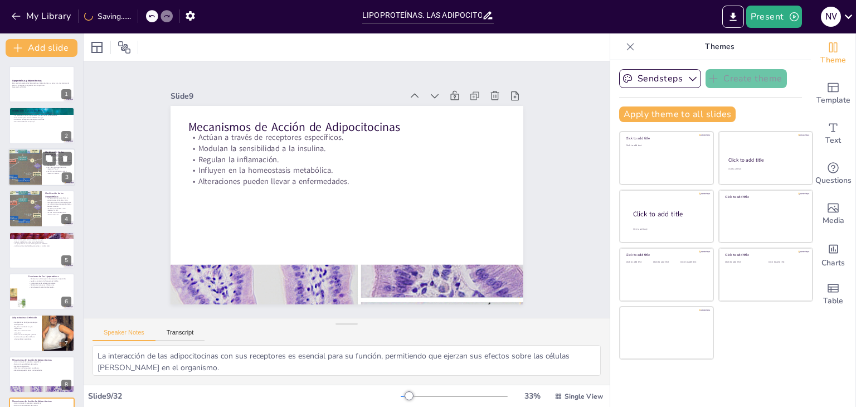
click at [40, 181] on div at bounding box center [24, 167] width 53 height 38
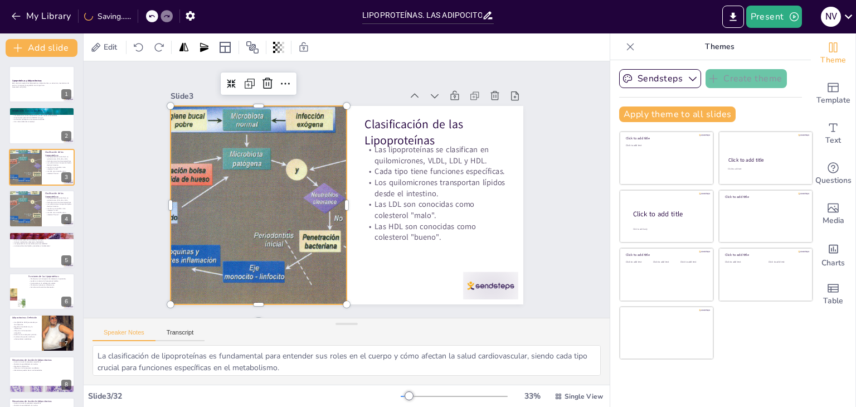
click at [245, 208] on div at bounding box center [259, 167] width 337 height 295
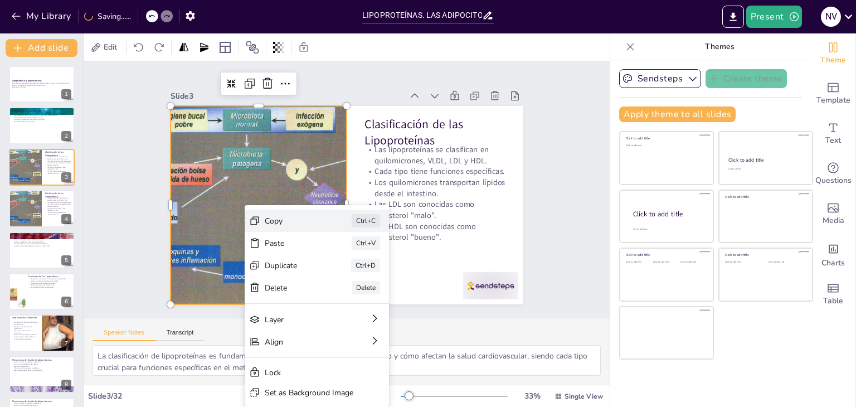
click at [285, 230] on div "Copy Ctrl+C" at bounding box center [313, 291] width 113 height 122
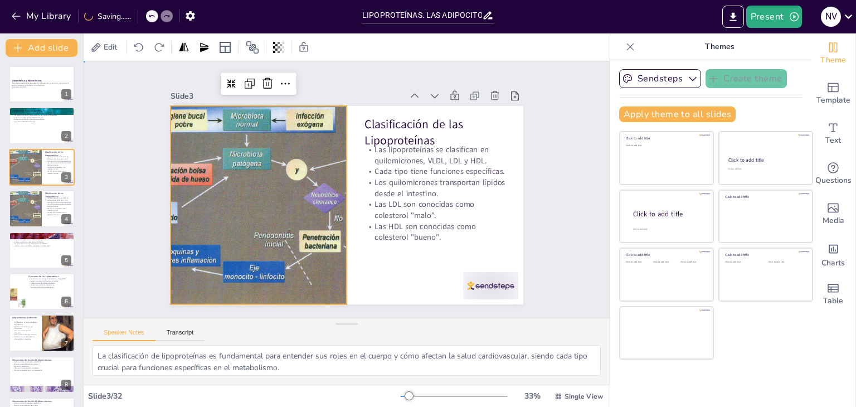
click at [564, 295] on div "Slide 1 Lipoproteínas y Adipocitocinas Este seminario explora las lipoproteínas…" at bounding box center [346, 189] width 585 height 448
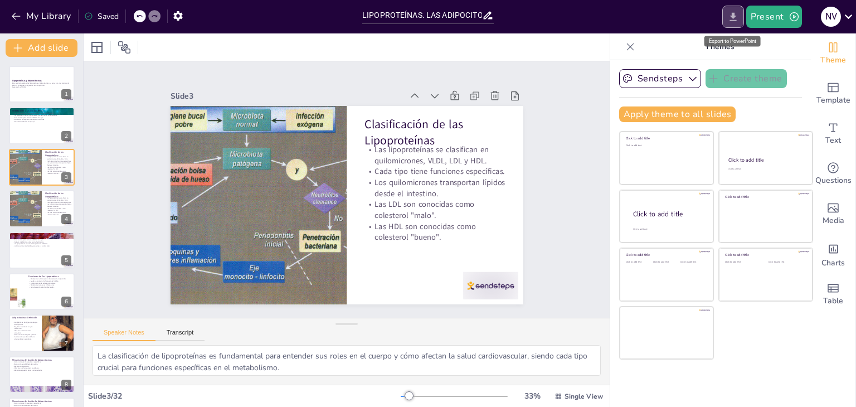
click at [739, 15] on icon "Export to PowerPoint" at bounding box center [733, 17] width 12 height 12
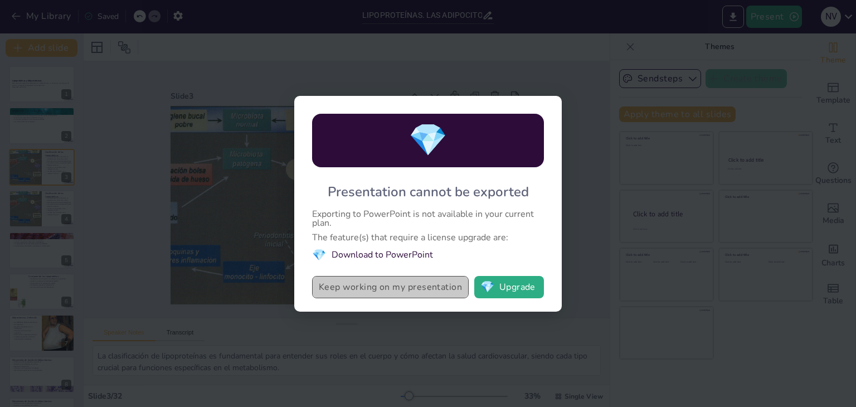
click at [418, 285] on button "Keep working on my presentation" at bounding box center [390, 287] width 157 height 22
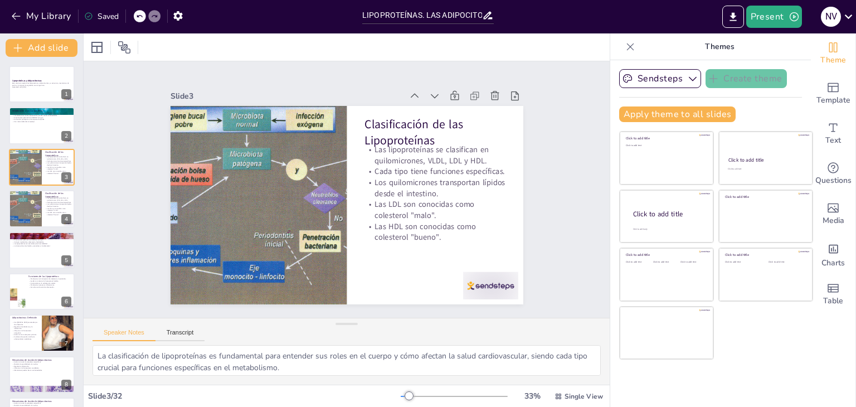
click at [108, 16] on div "Saved" at bounding box center [101, 16] width 35 height 11
click at [178, 13] on icon "button" at bounding box center [177, 15] width 9 height 9
click at [178, 18] on icon "button" at bounding box center [177, 15] width 9 height 9
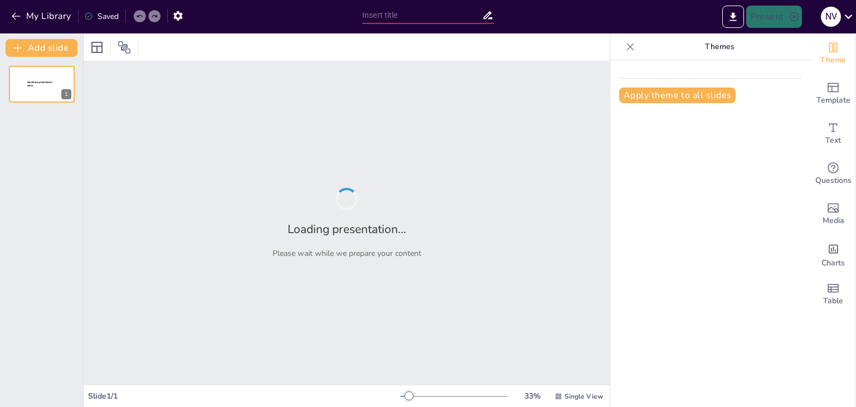
type input "LIPOPROTEÍNAS. LAS ADIPOCITOCINAS, EATRUCTURA Y MECANISMO DE ACCIÓN Y FUNCIONÓN"
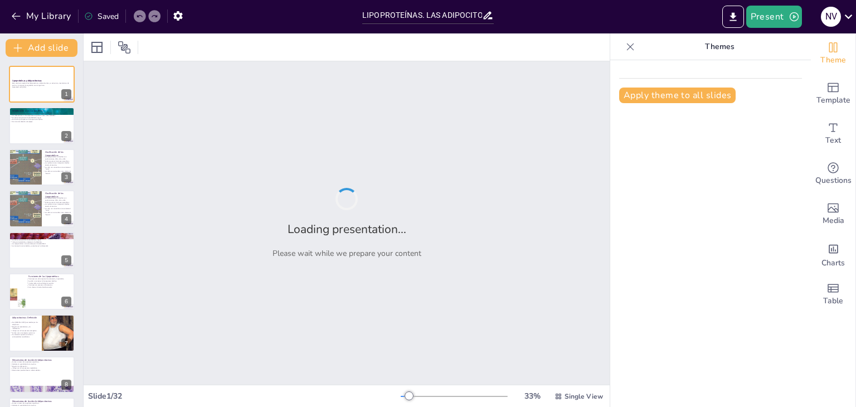
checkbox input "true"
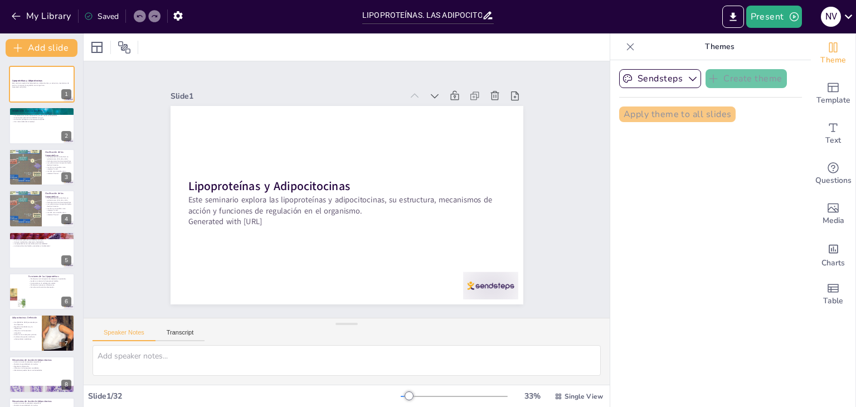
checkbox input "true"
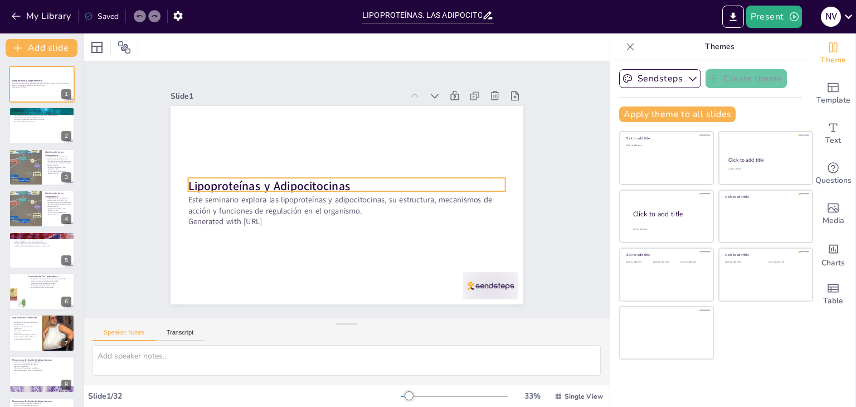
checkbox input "true"
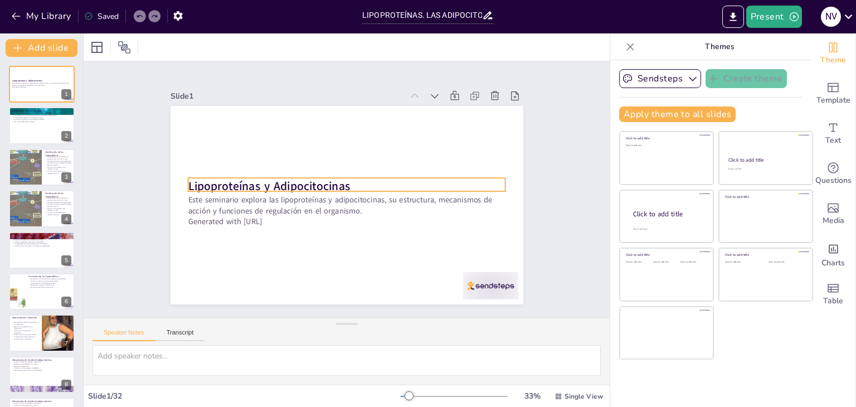
checkbox input "true"
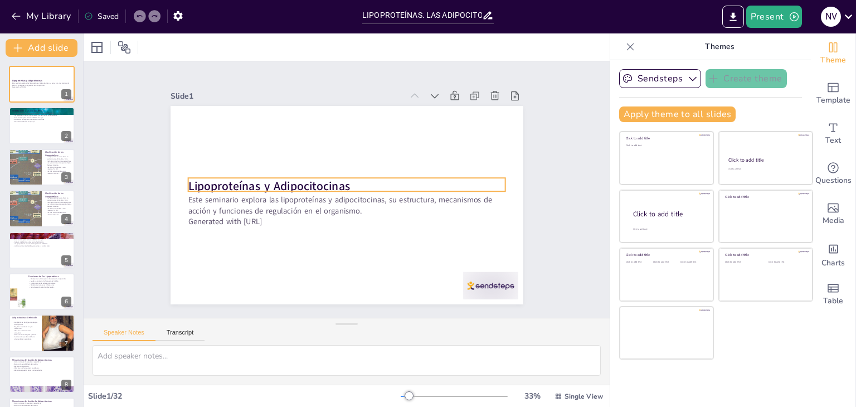
checkbox input "true"
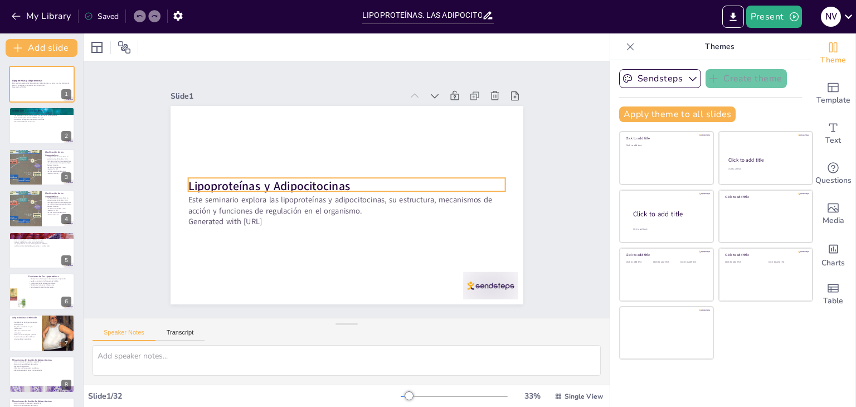
checkbox input "true"
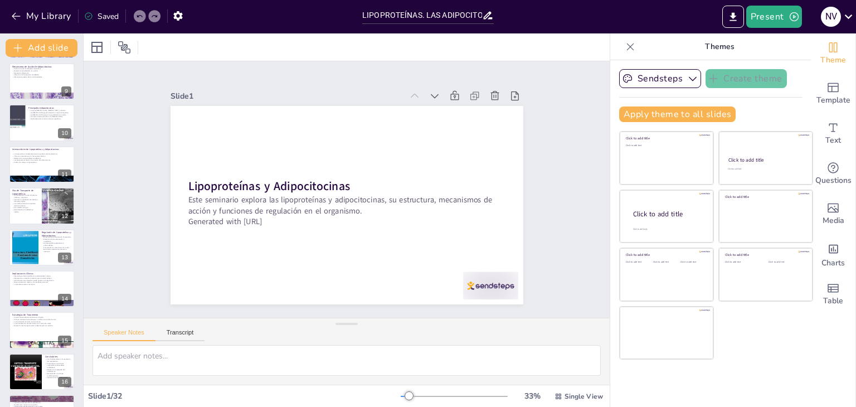
checkbox input "true"
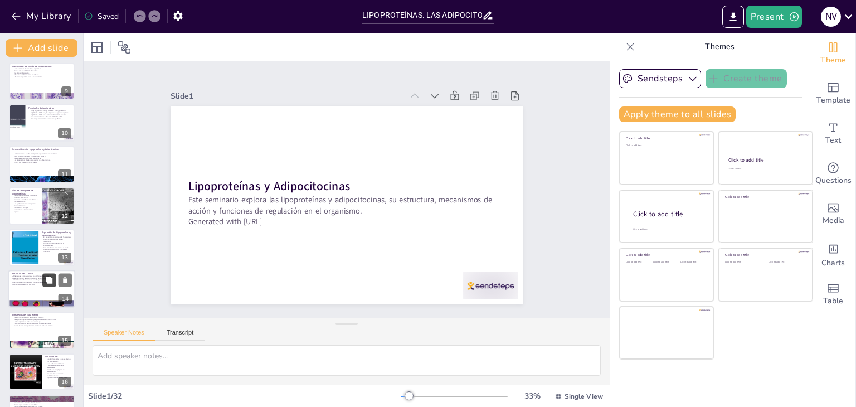
checkbox input "true"
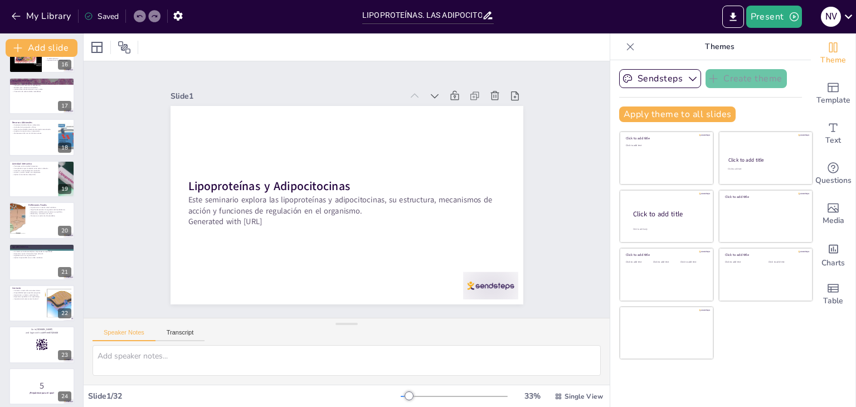
checkbox input "true"
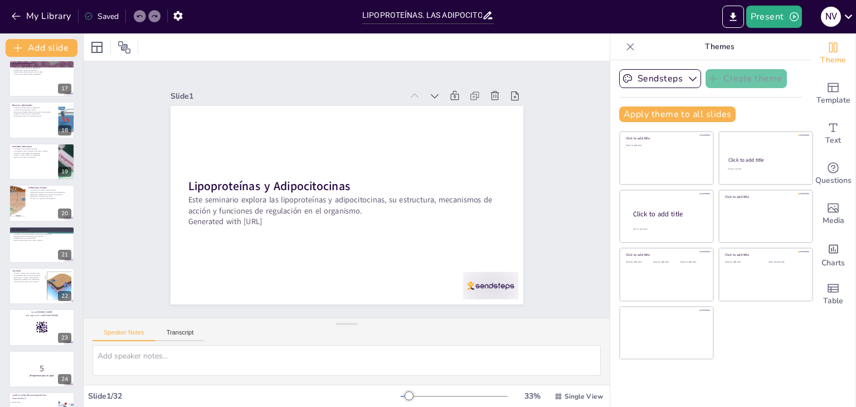
checkbox input "true"
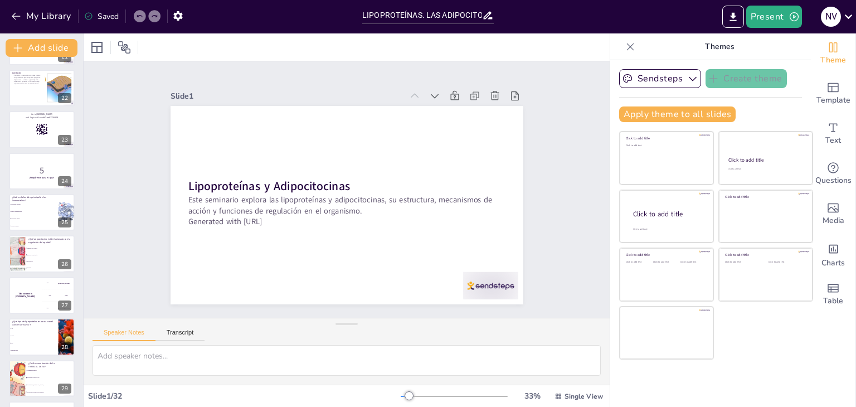
checkbox input "true"
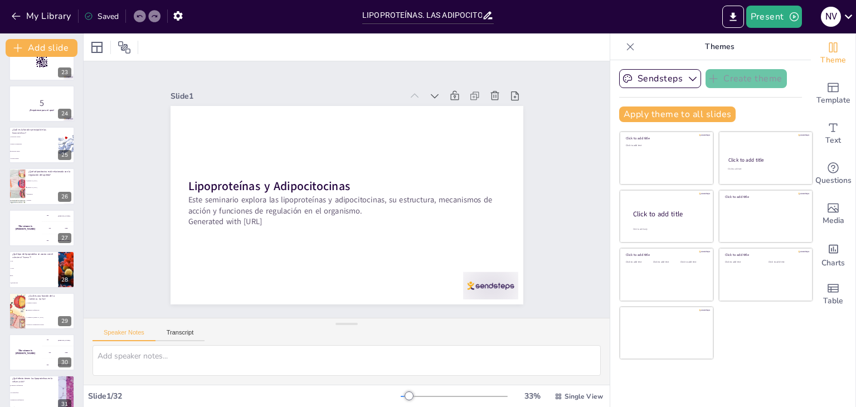
checkbox input "true"
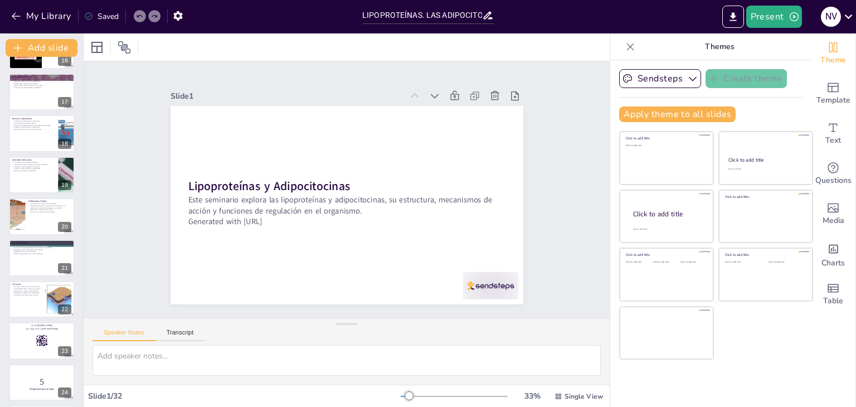
checkbox input "true"
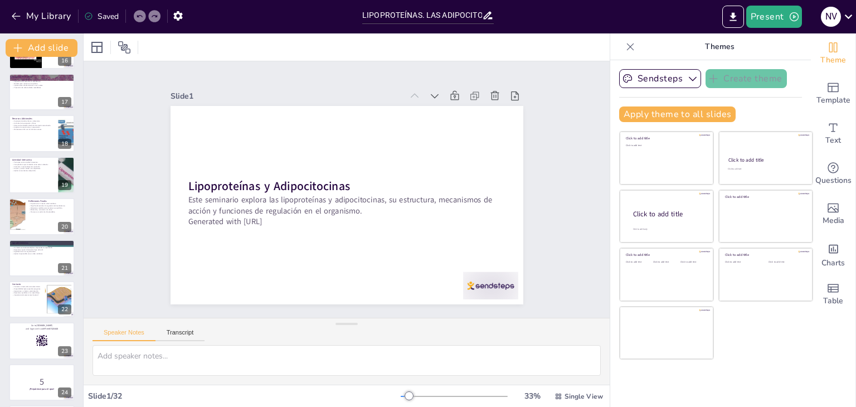
checkbox input "true"
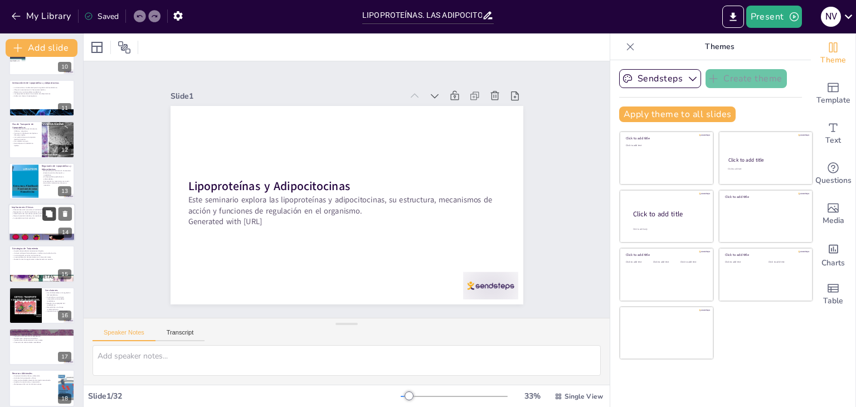
checkbox input "true"
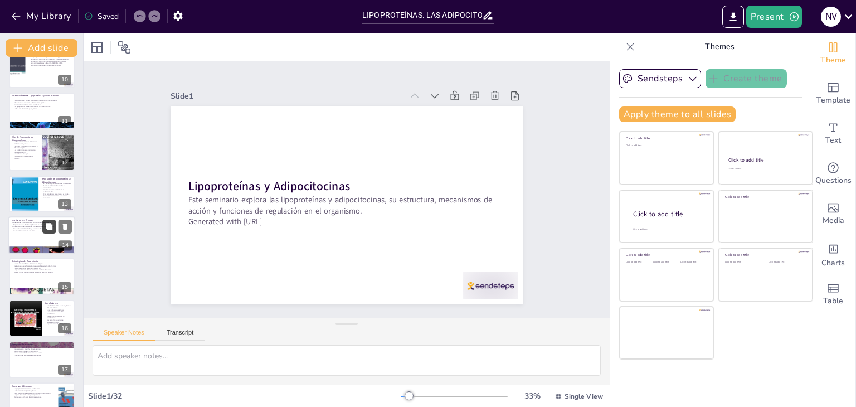
checkbox input "true"
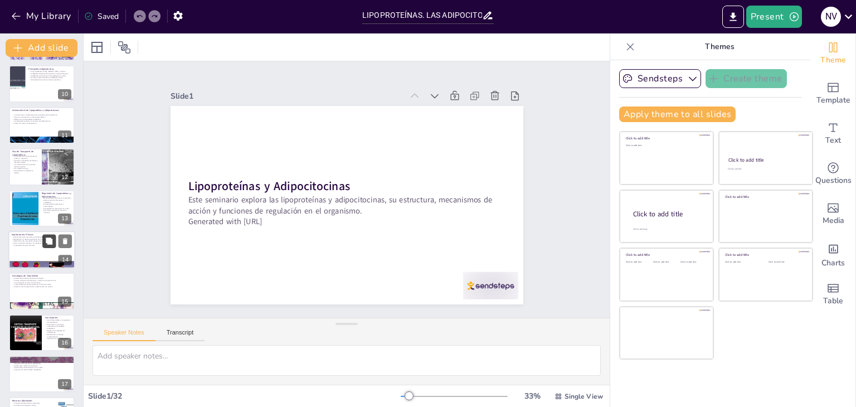
checkbox input "true"
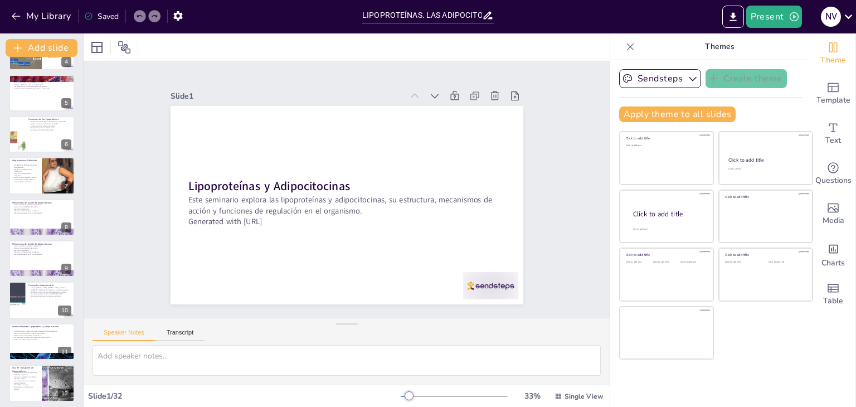
checkbox input "true"
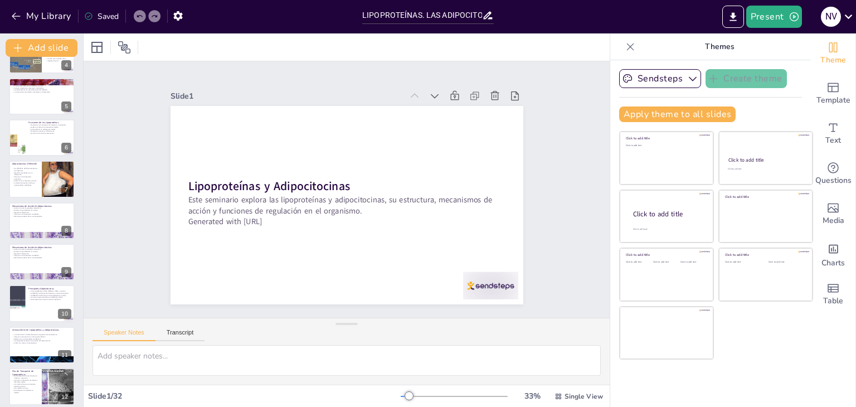
scroll to position [95, 0]
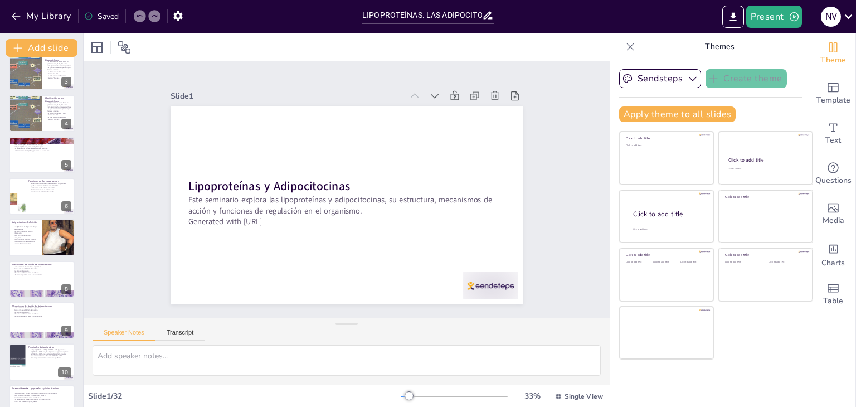
checkbox input "true"
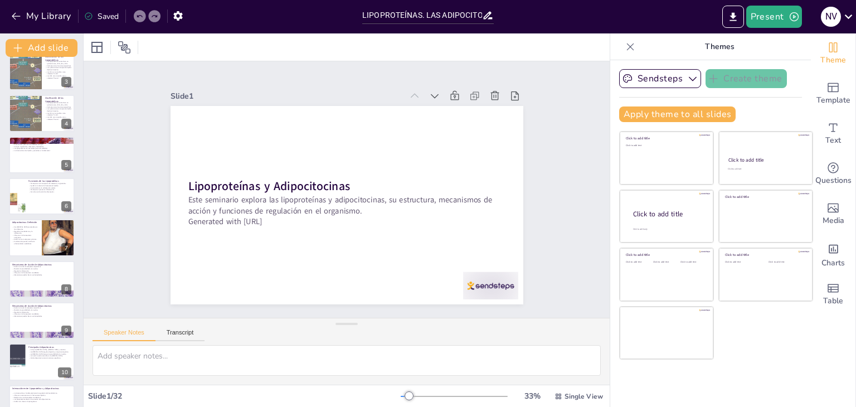
checkbox input "true"
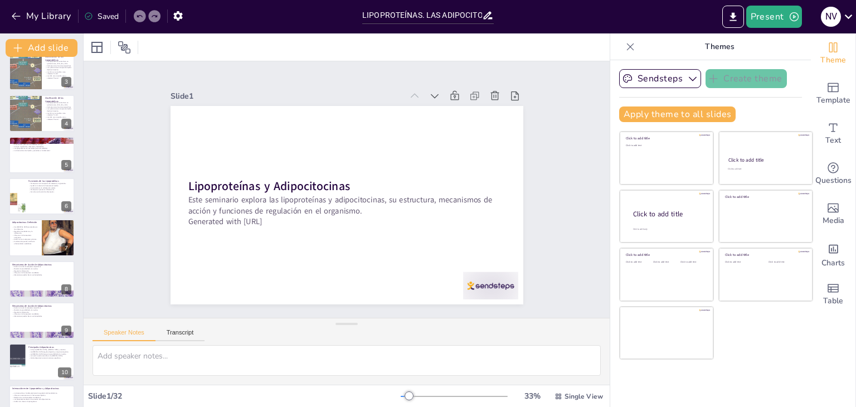
scroll to position [0, 0]
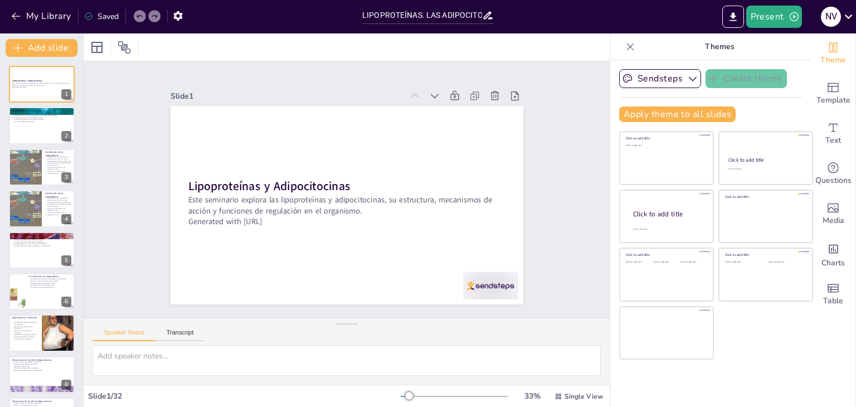
checkbox input "true"
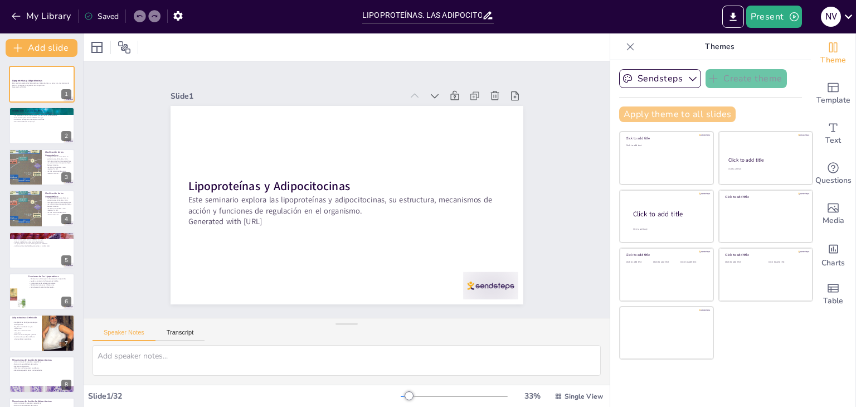
checkbox input "true"
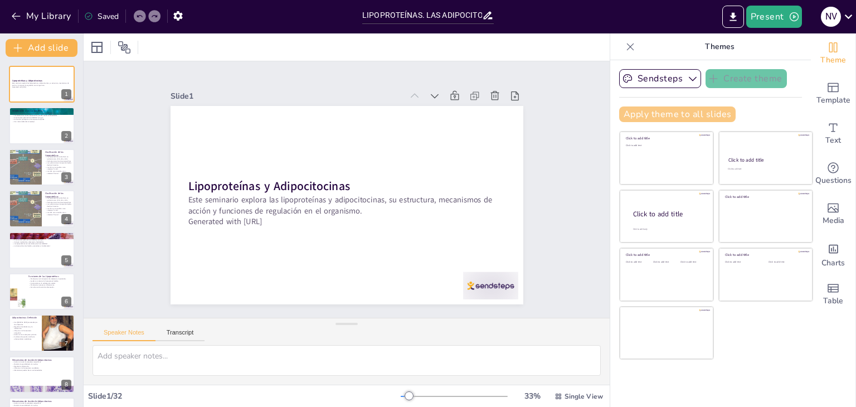
checkbox input "true"
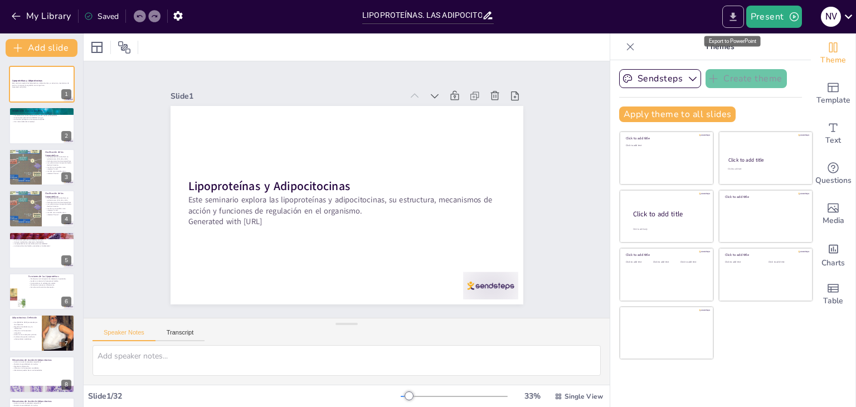
click at [738, 21] on icon "Export to PowerPoint" at bounding box center [733, 17] width 12 height 12
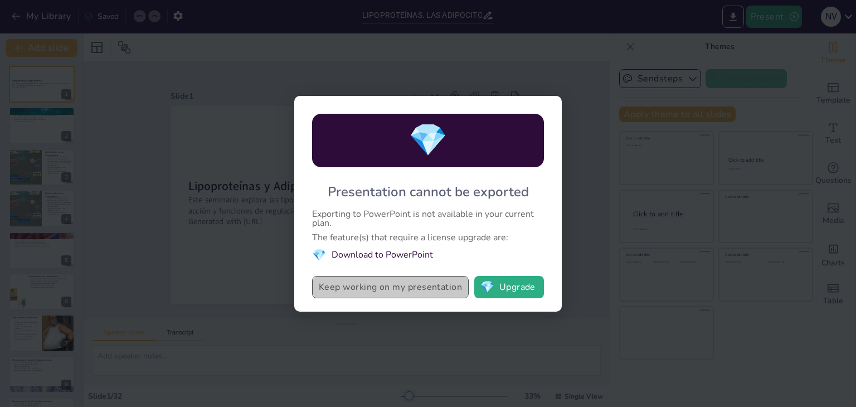
click at [372, 293] on button "Keep working on my presentation" at bounding box center [390, 287] width 157 height 22
checkbox input "true"
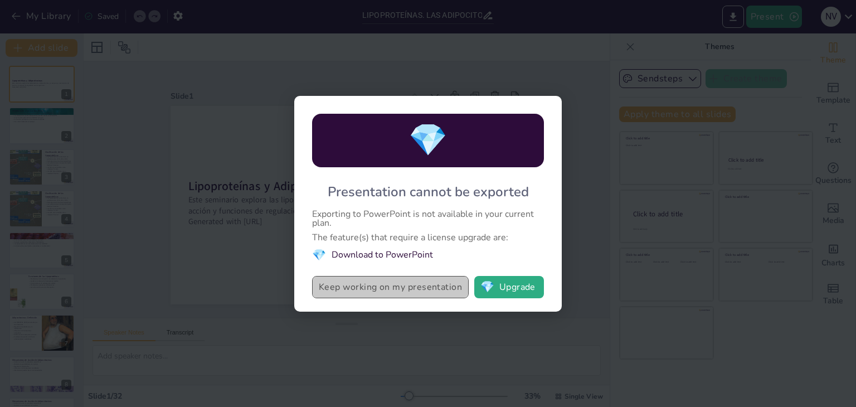
checkbox input "true"
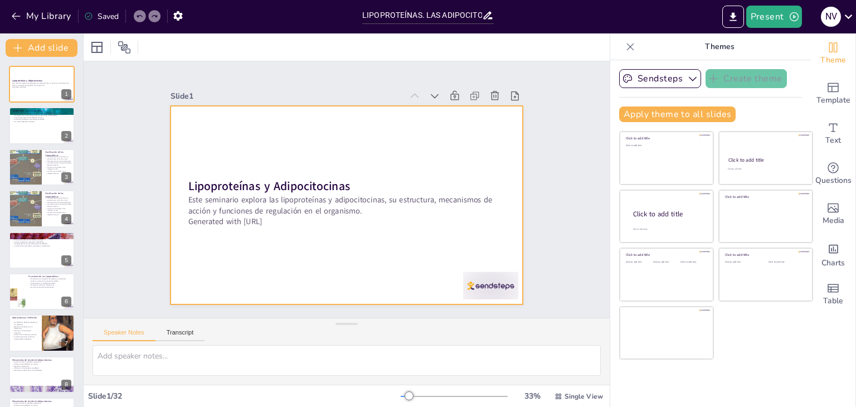
checkbox input "true"
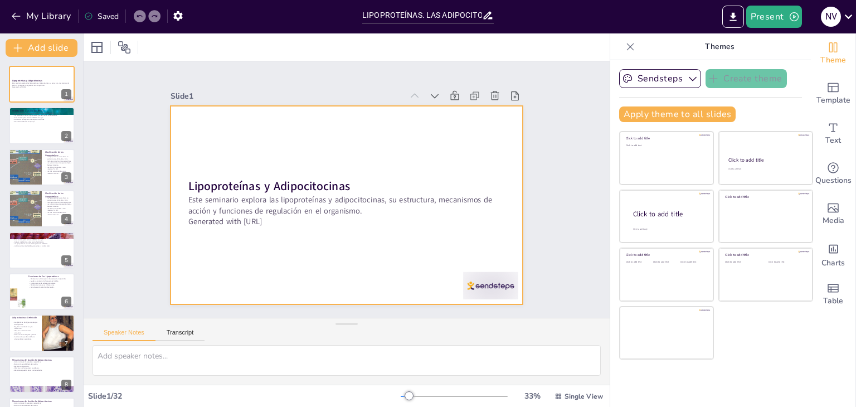
checkbox input "true"
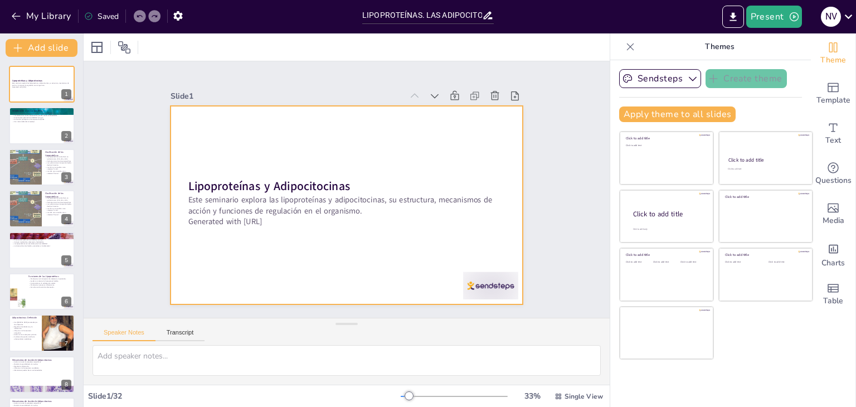
checkbox input "true"
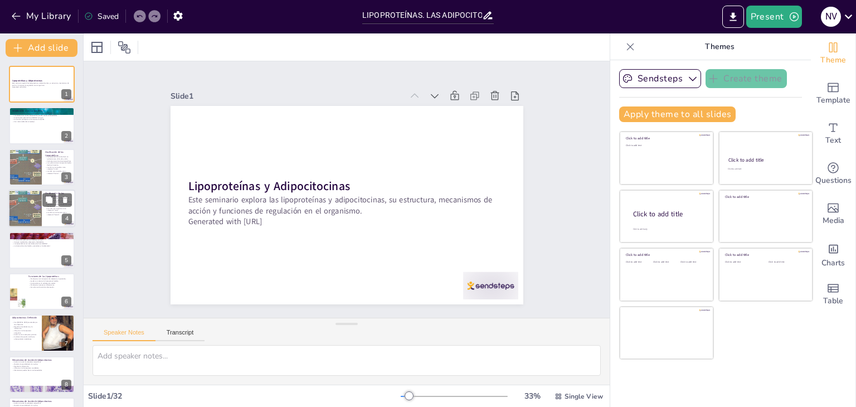
checkbox input "true"
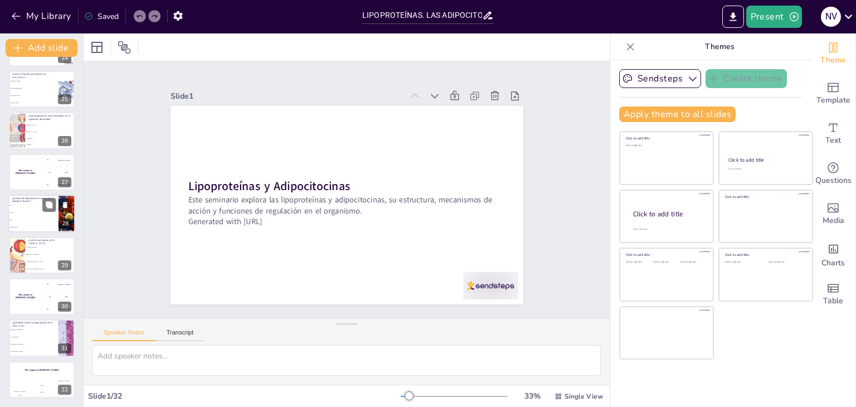
checkbox input "true"
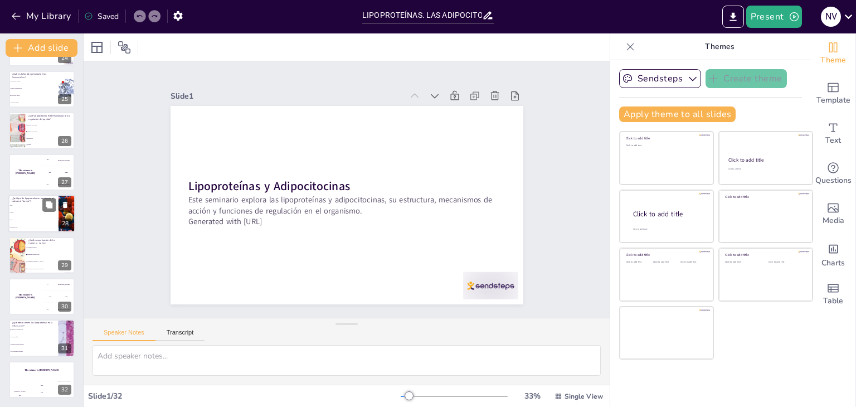
checkbox input "true"
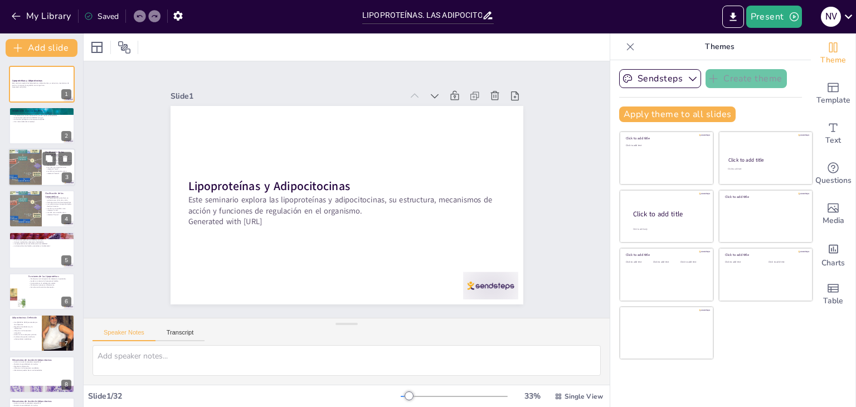
checkbox input "true"
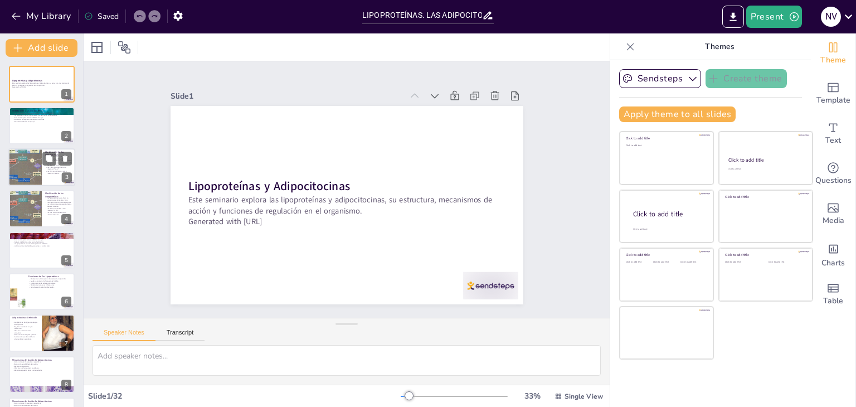
checkbox input "true"
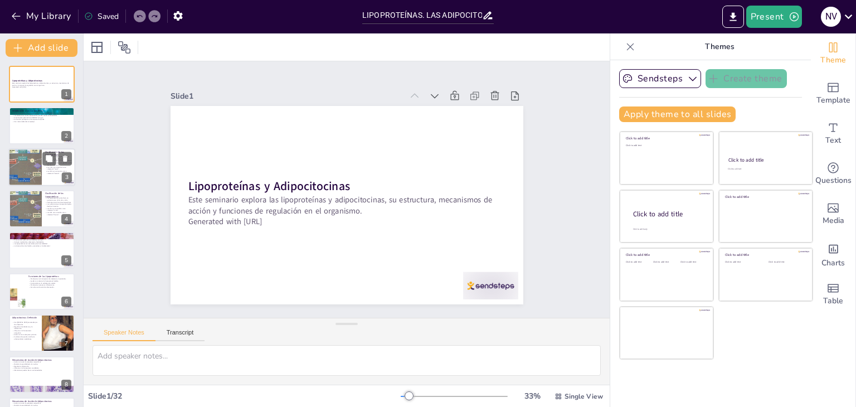
checkbox input "true"
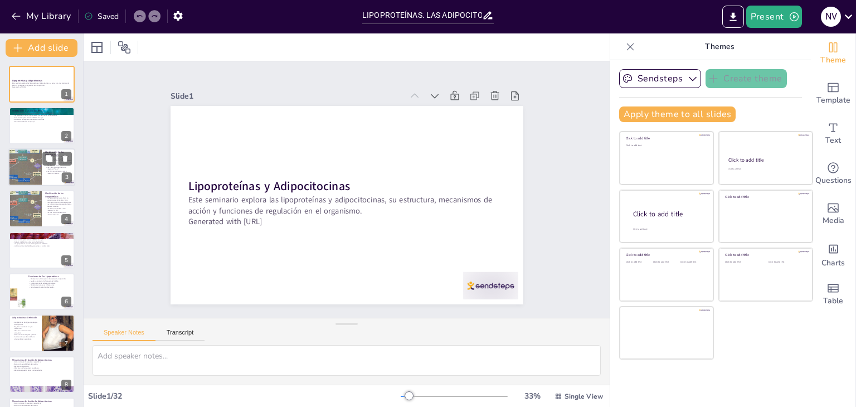
checkbox input "true"
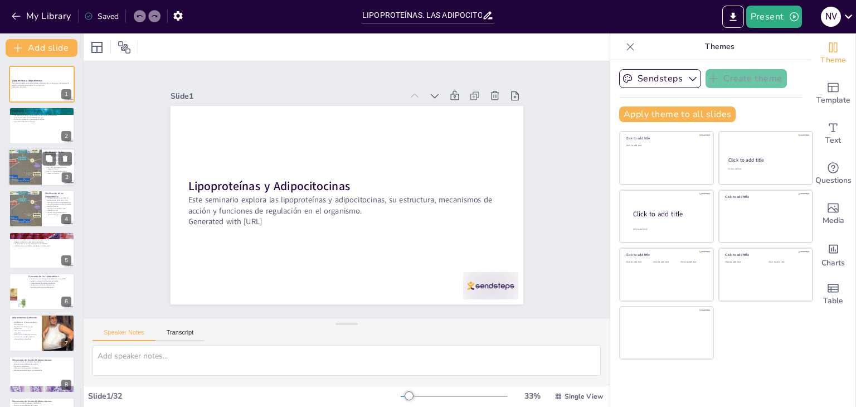
checkbox input "true"
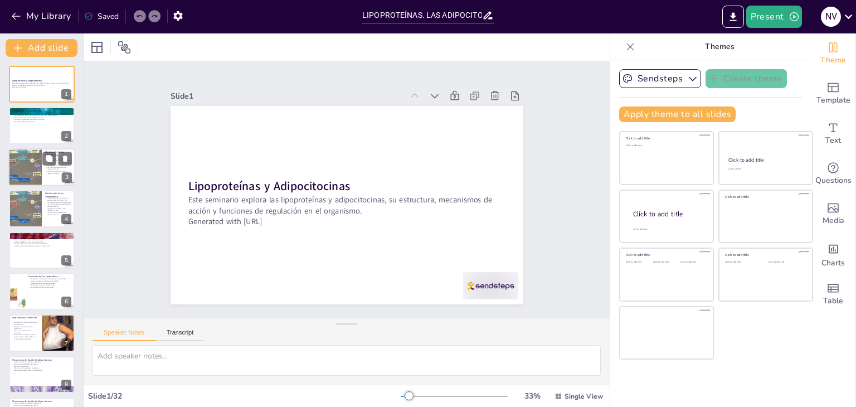
checkbox input "true"
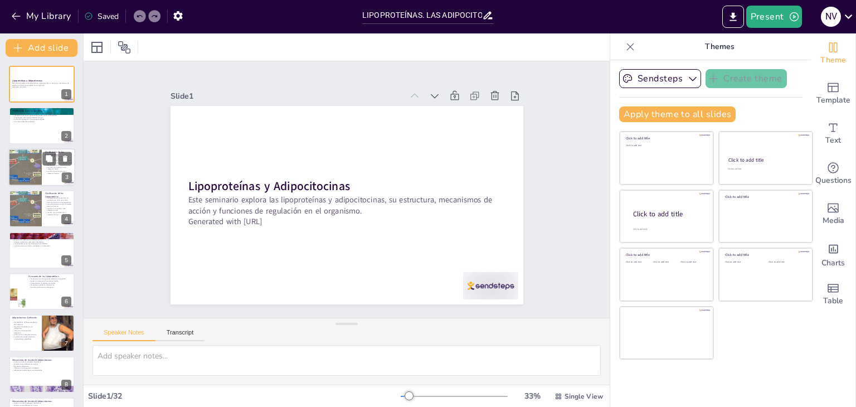
click at [42, 172] on div at bounding box center [41, 167] width 67 height 38
type textarea "La clasificación de lipoproteínas es fundamental para entender sus roles en el …"
checkbox input "true"
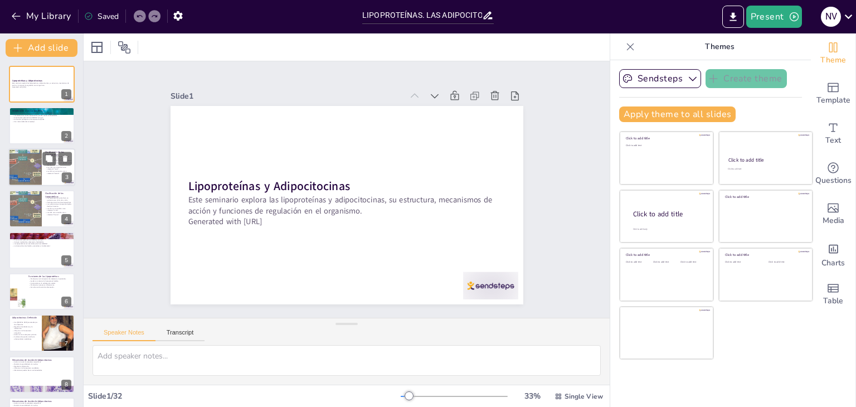
checkbox input "true"
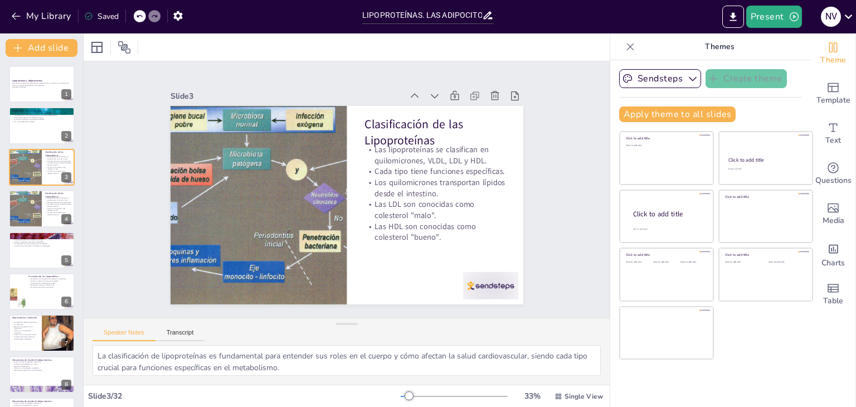
checkbox input "true"
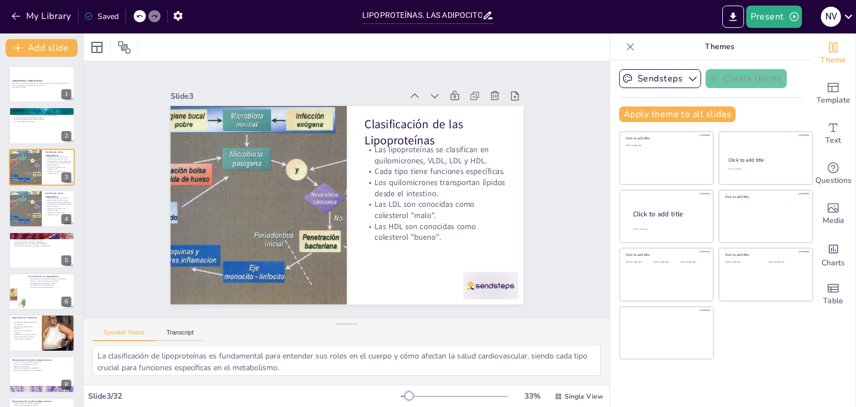
checkbox input "true"
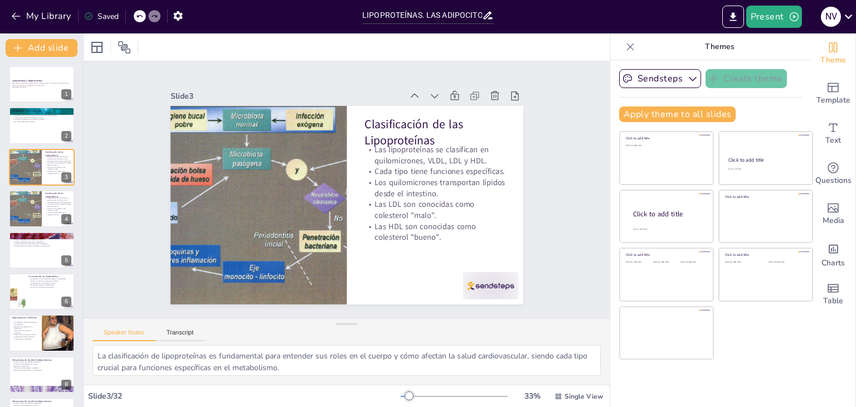
checkbox input "true"
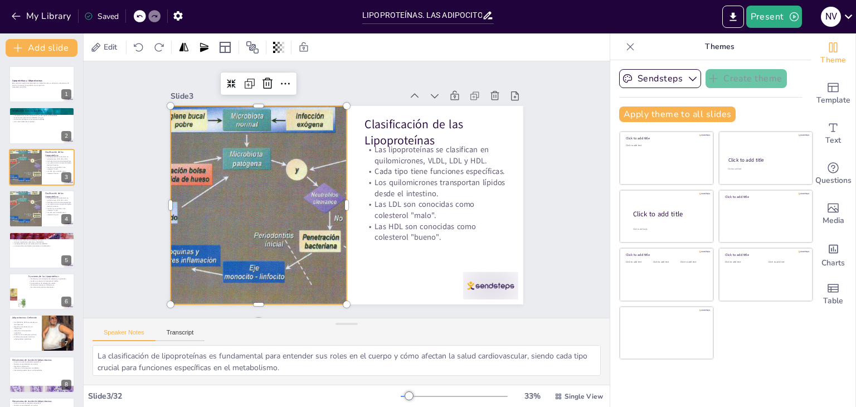
click at [270, 217] on div at bounding box center [258, 177] width 328 height 275
click at [761, 21] on button "Present" at bounding box center [774, 17] width 56 height 22
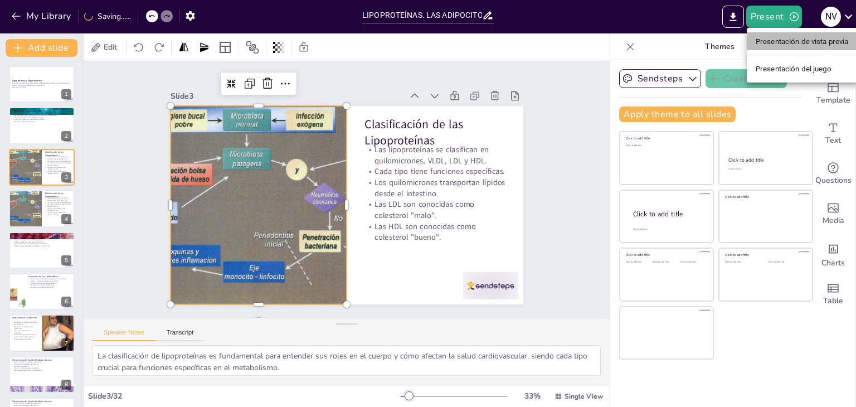
click at [778, 44] on font "Presentación de vista previa" at bounding box center [802, 41] width 93 height 8
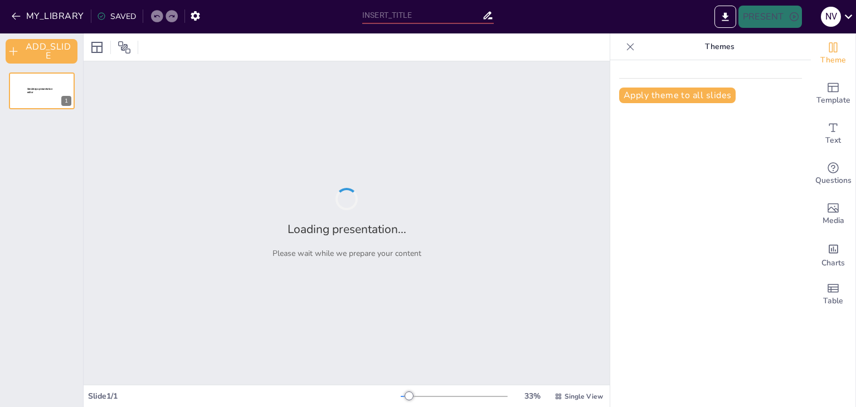
type input "LIPOPROTEÍNAS. LAS ADIPOCITOCINAS, EATRUCTURA Y MECANISMO DE ACCIÓN Y FUNCIONÓN"
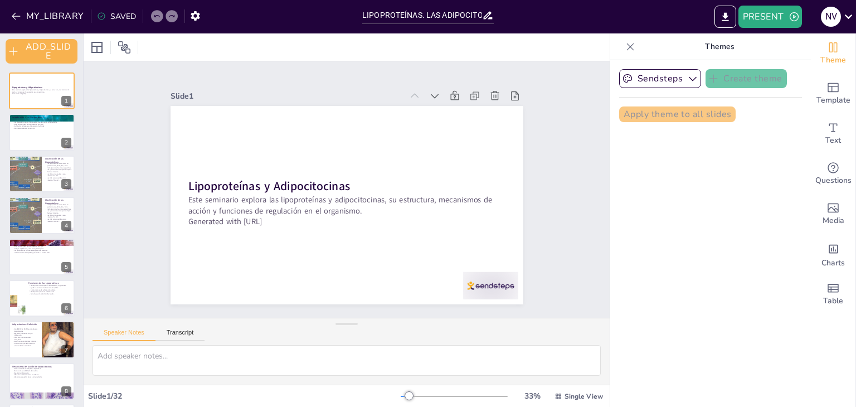
checkbox input "true"
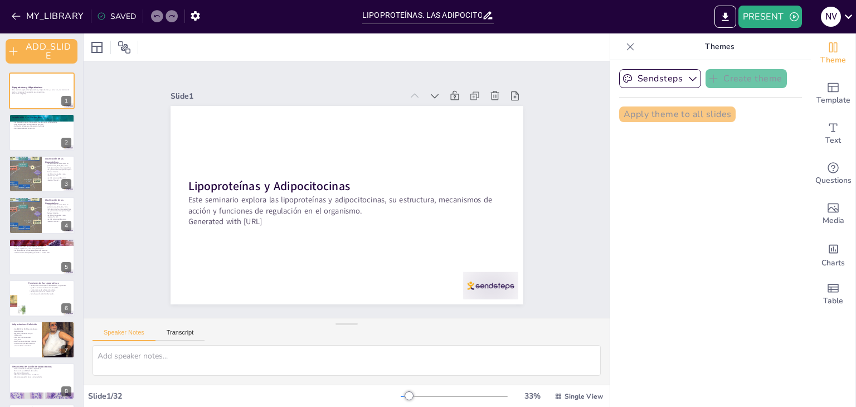
checkbox input "true"
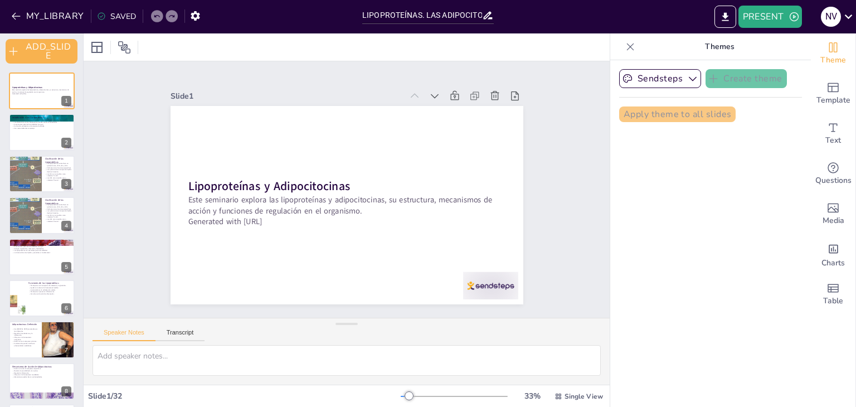
checkbox input "true"
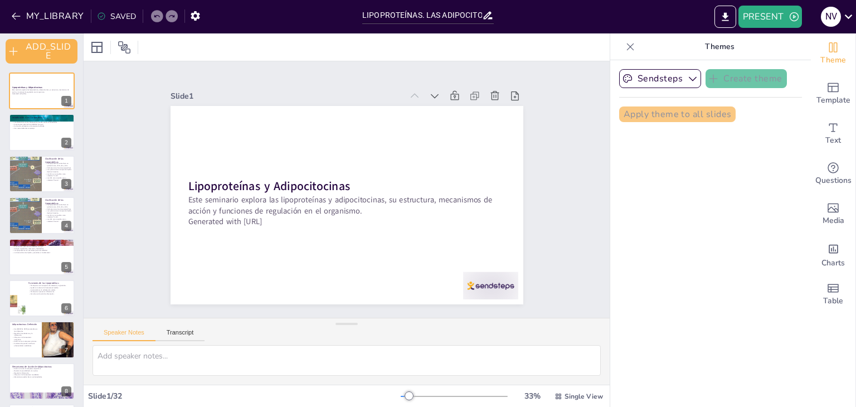
checkbox input "true"
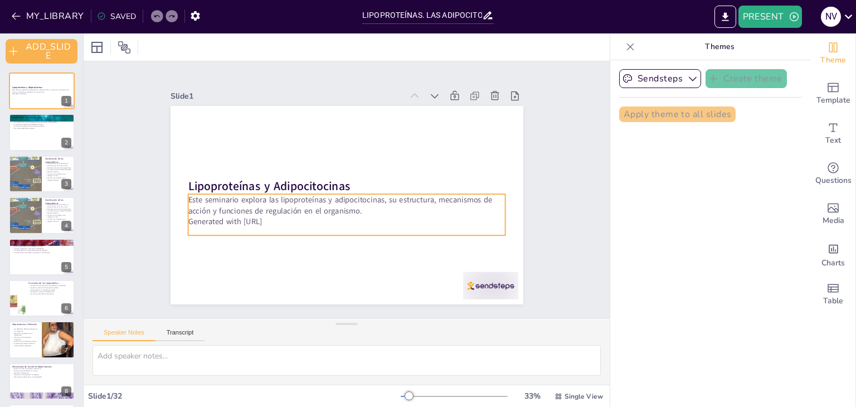
checkbox input "true"
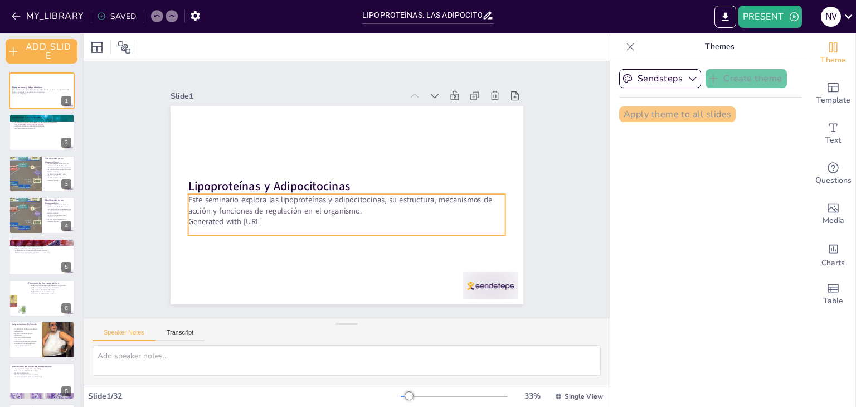
checkbox input "true"
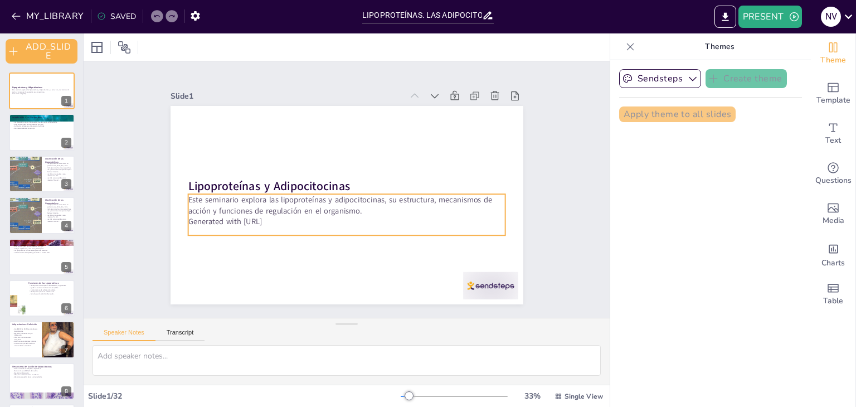
checkbox input "true"
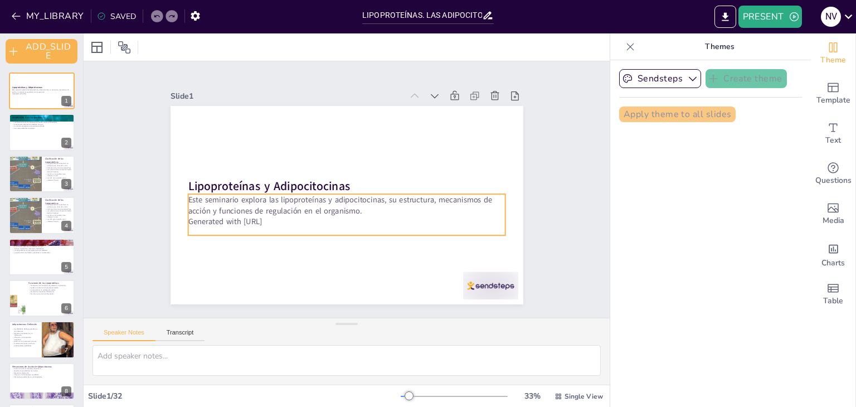
checkbox input "true"
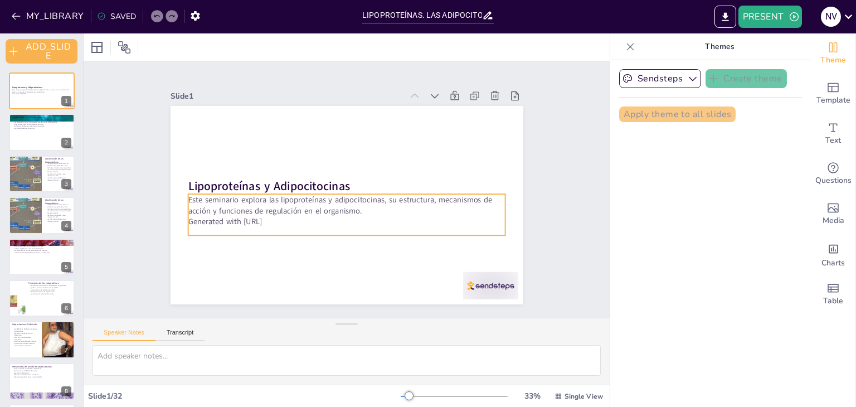
checkbox input "true"
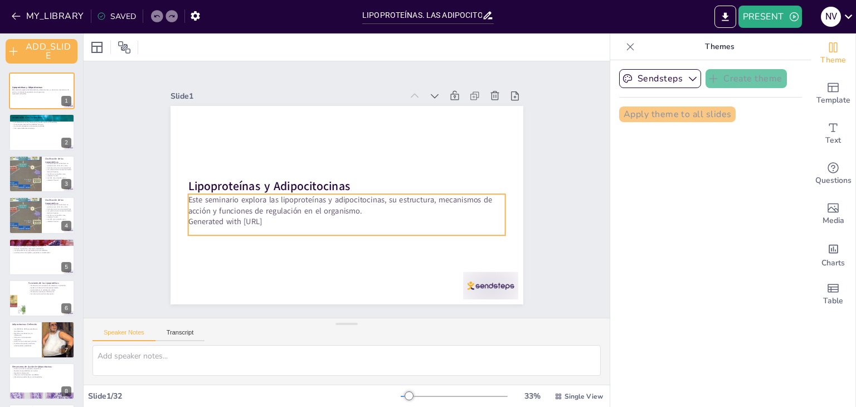
checkbox input "true"
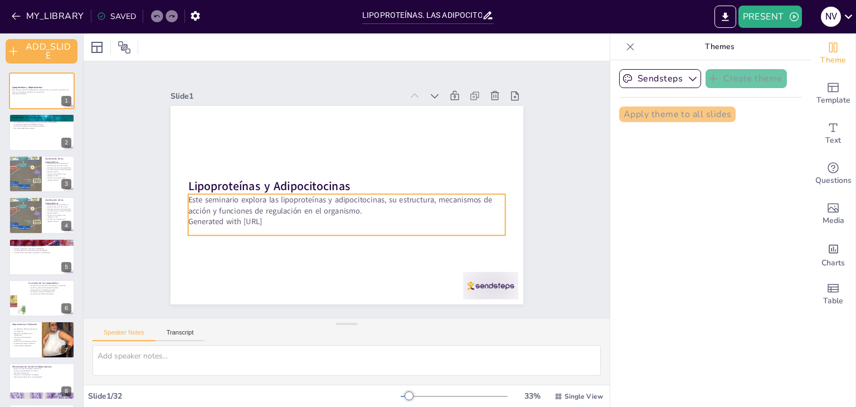
checkbox input "true"
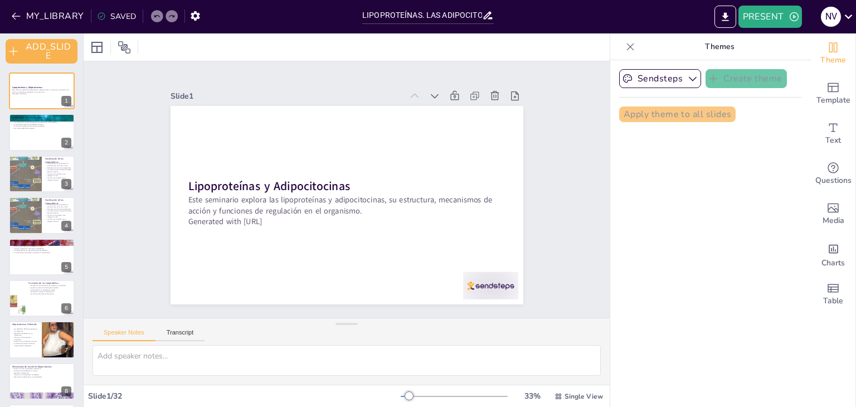
checkbox input "true"
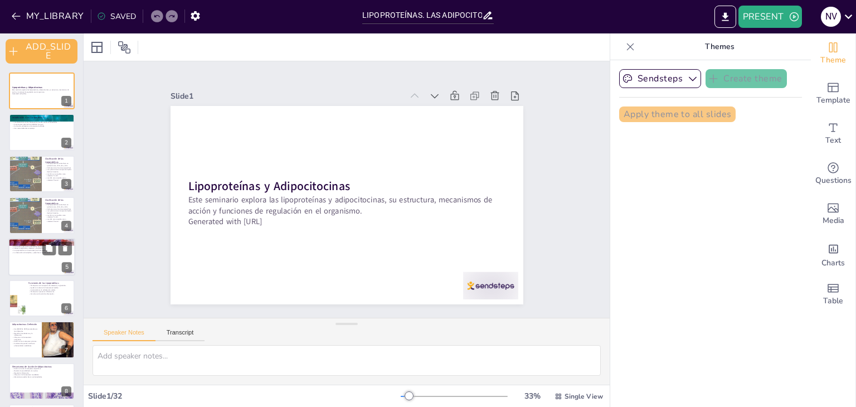
checkbox input "true"
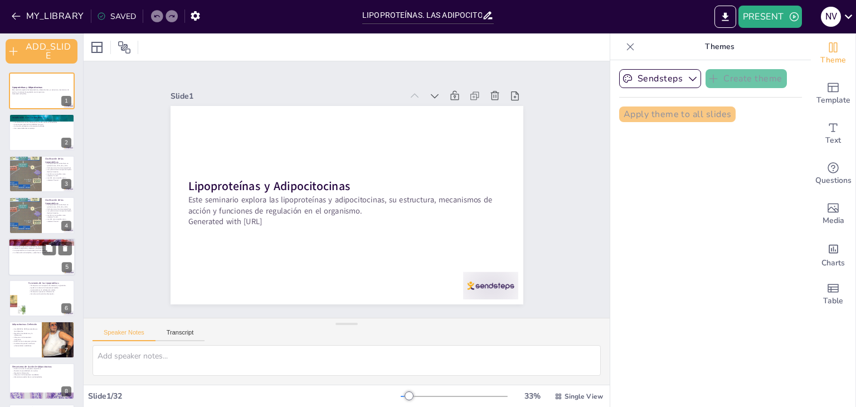
checkbox input "true"
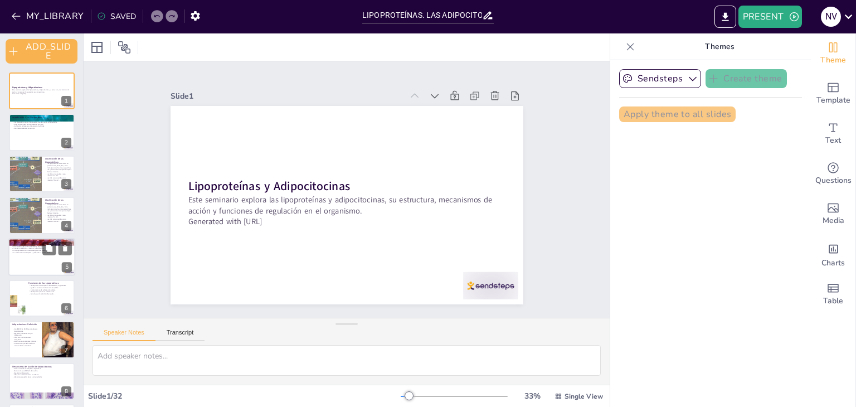
checkbox input "true"
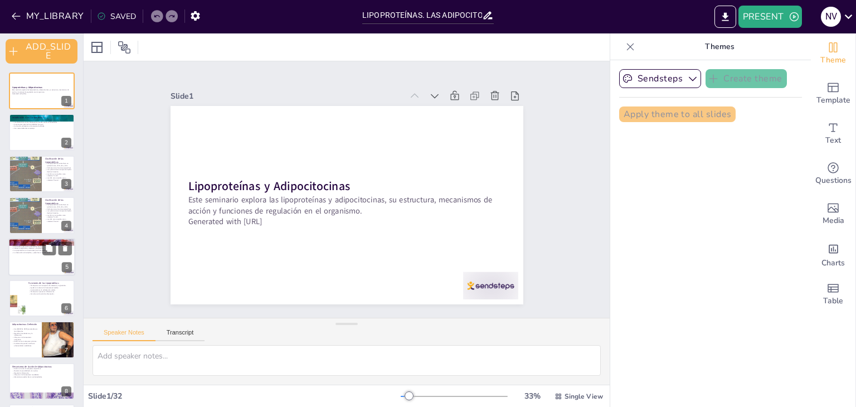
checkbox input "true"
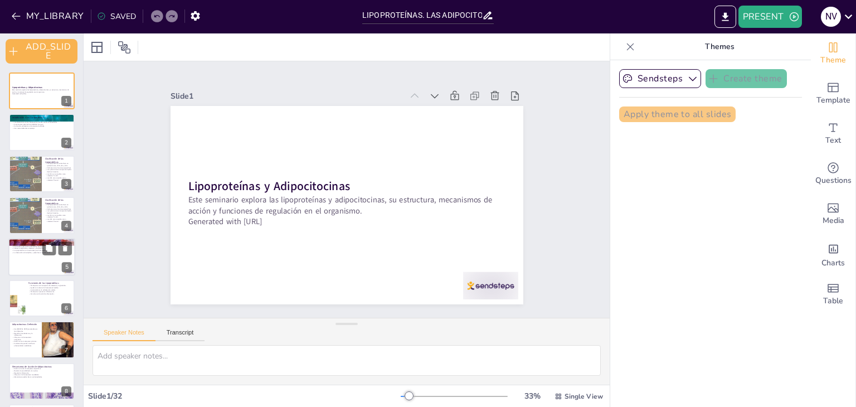
checkbox input "true"
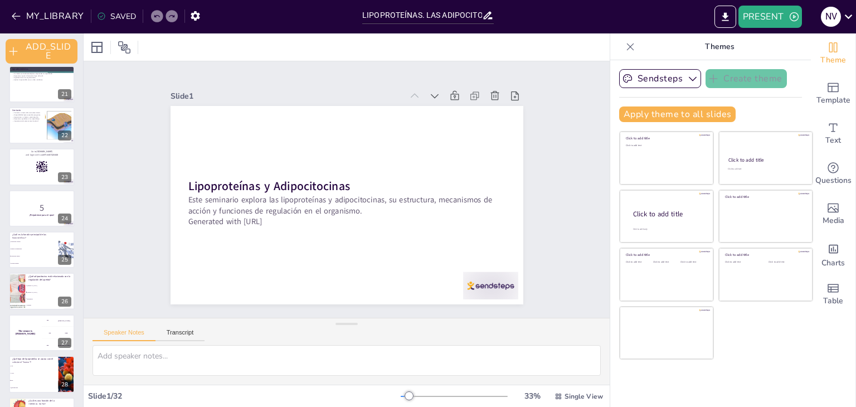
scroll to position [996, 0]
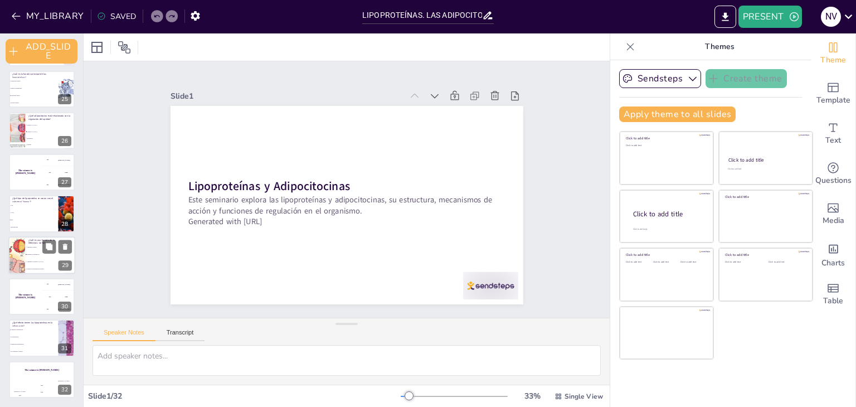
checkbox input "true"
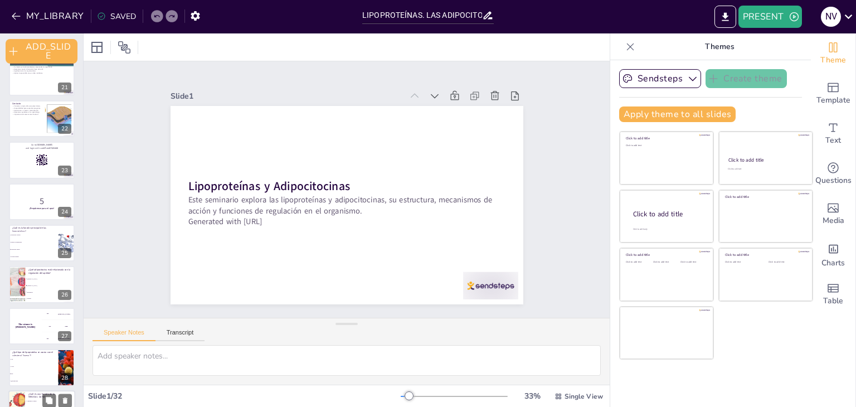
scroll to position [718, 0]
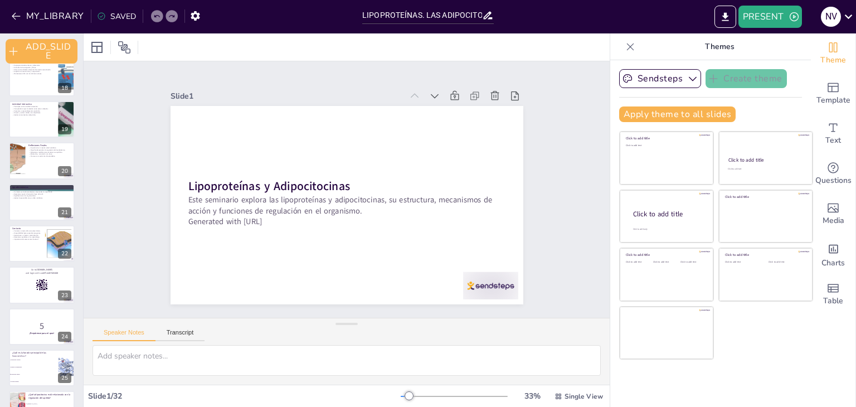
checkbox input "true"
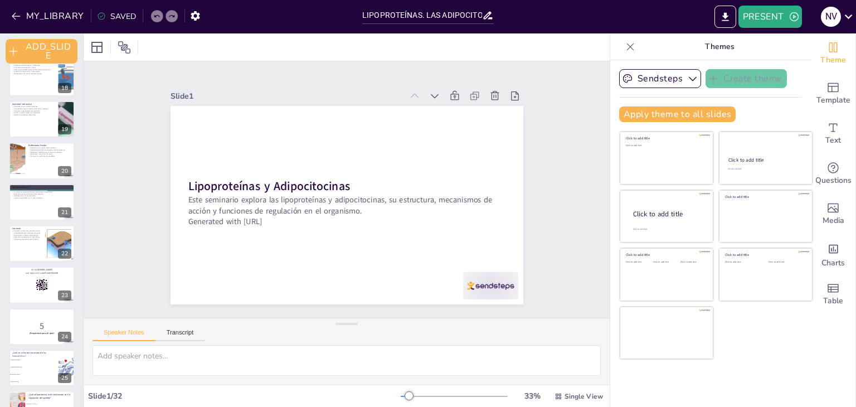
checkbox input "true"
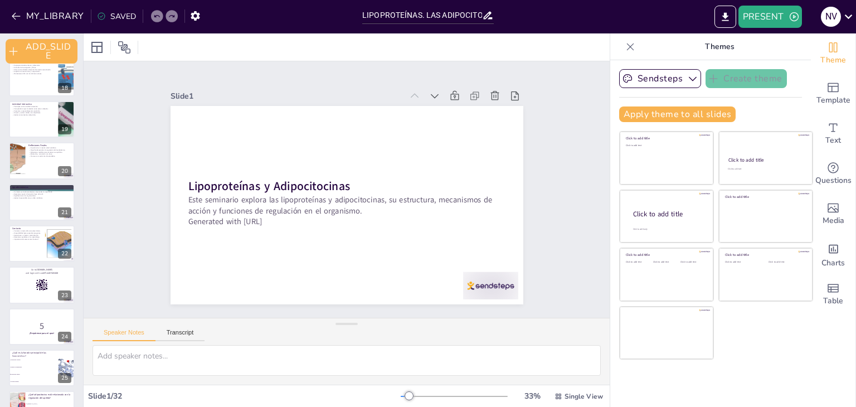
checkbox input "true"
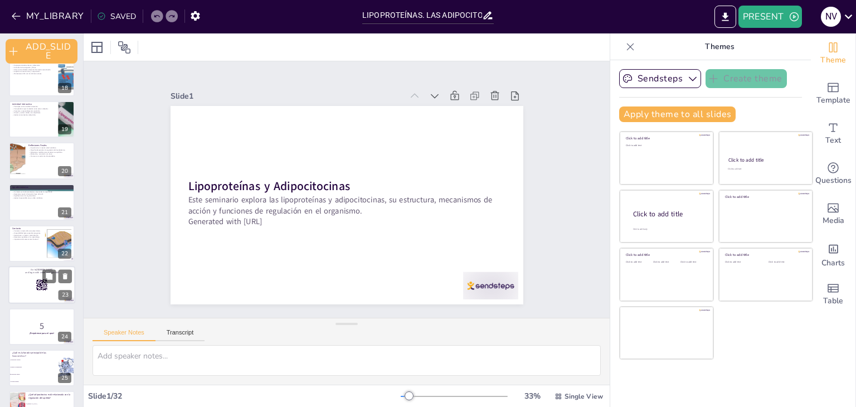
checkbox input "true"
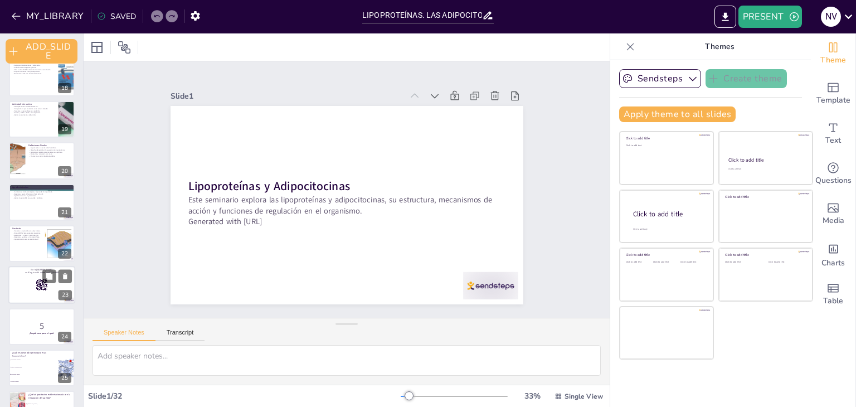
checkbox input "true"
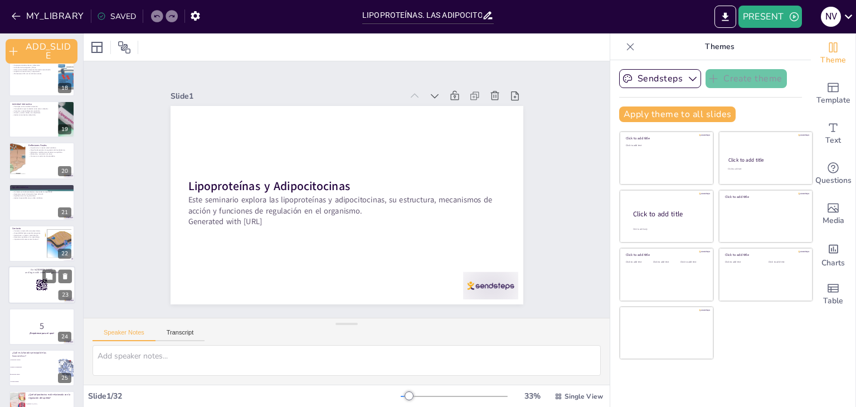
checkbox input "true"
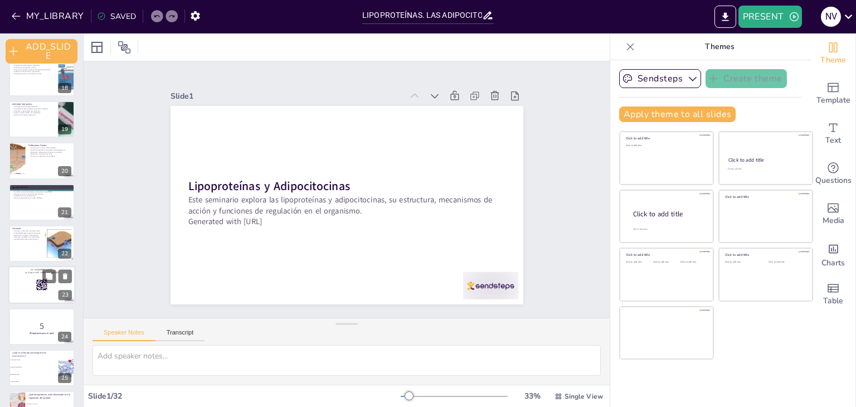
click at [40, 278] on div at bounding box center [41, 285] width 67 height 38
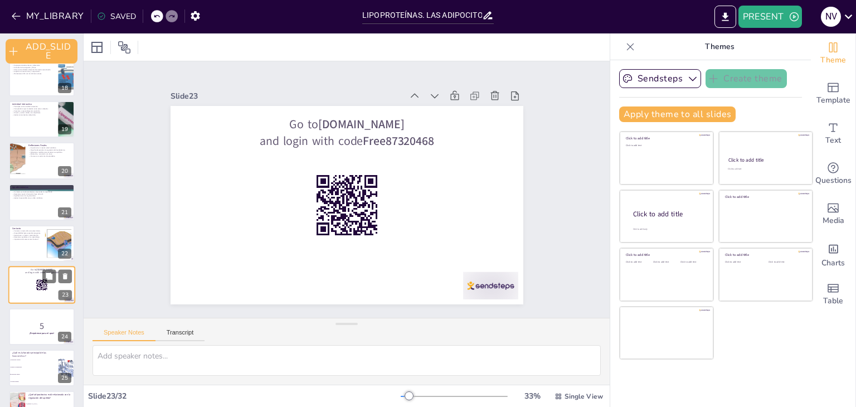
checkbox input "true"
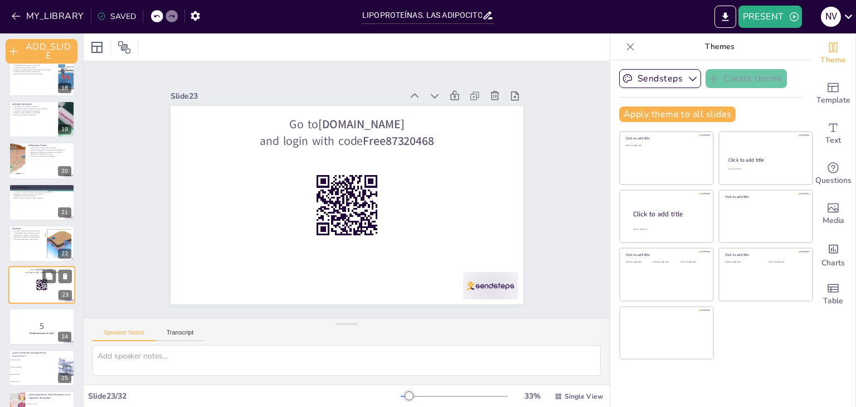
scroll to position [767, 0]
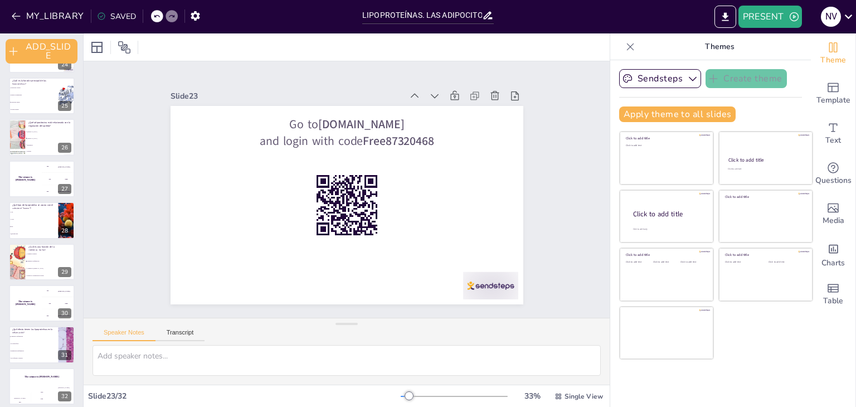
checkbox input "true"
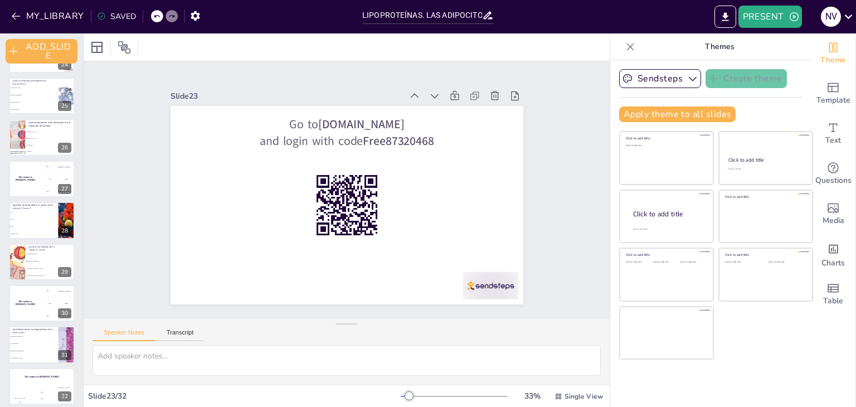
scroll to position [996, 0]
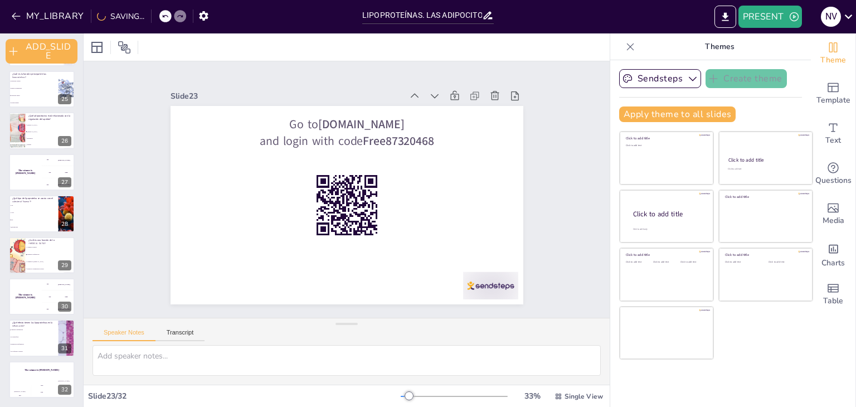
checkbox input "true"
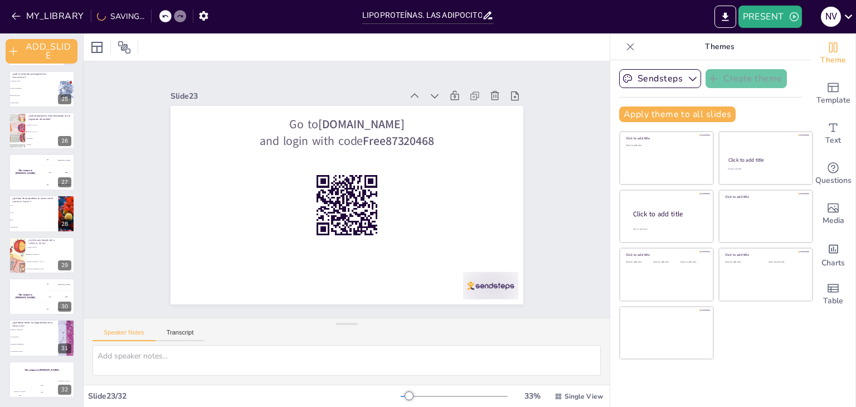
checkbox input "true"
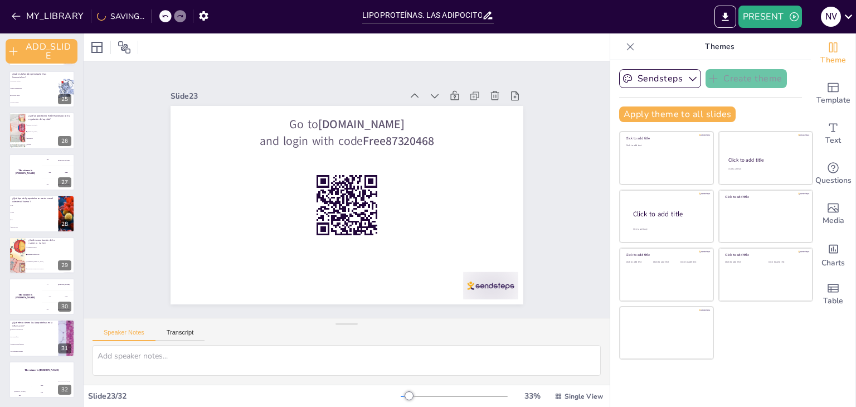
checkbox input "true"
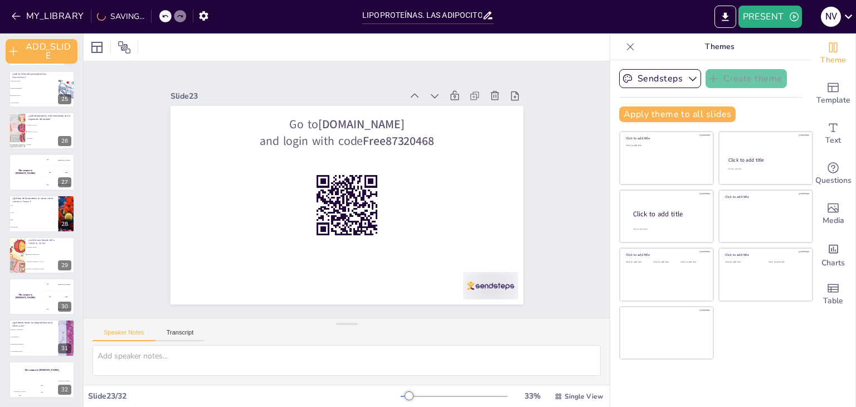
checkbox input "true"
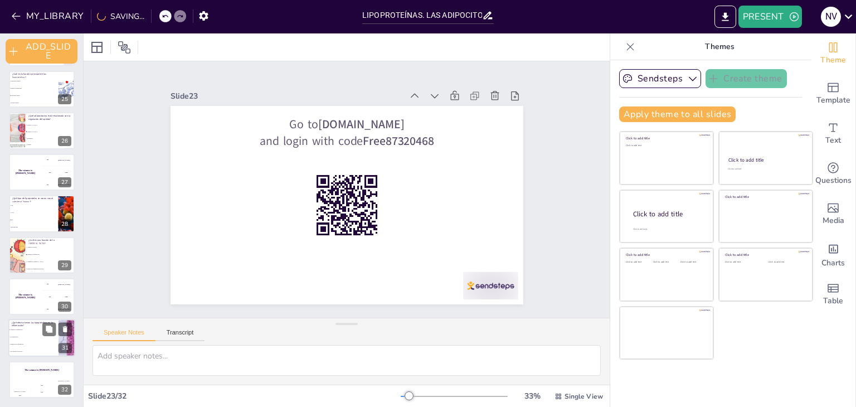
checkbox input "true"
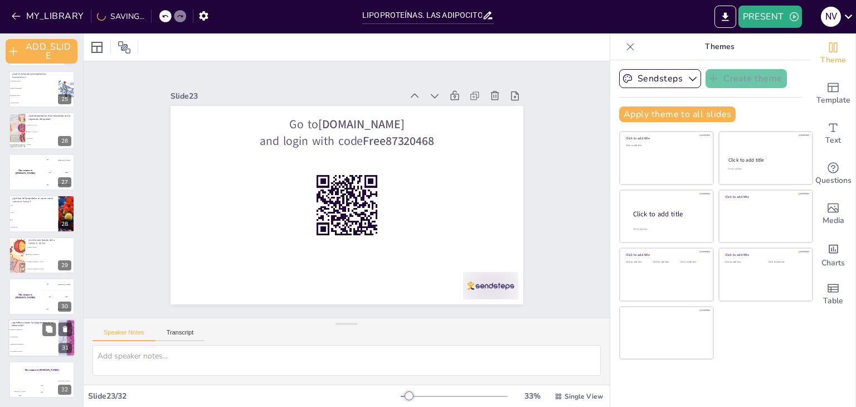
checkbox input "true"
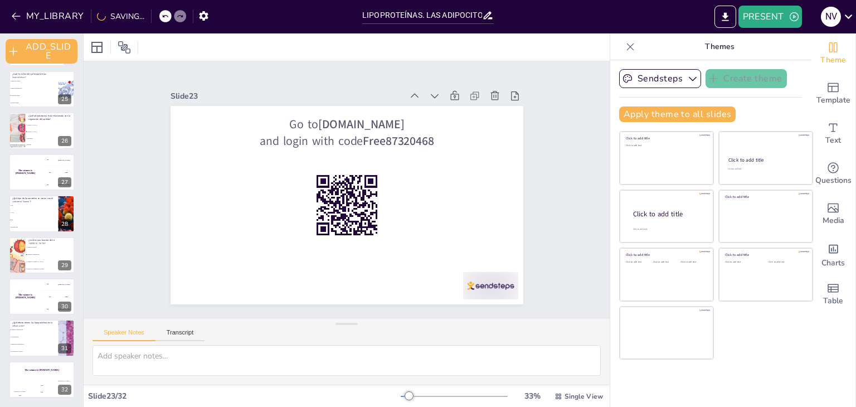
checkbox input "true"
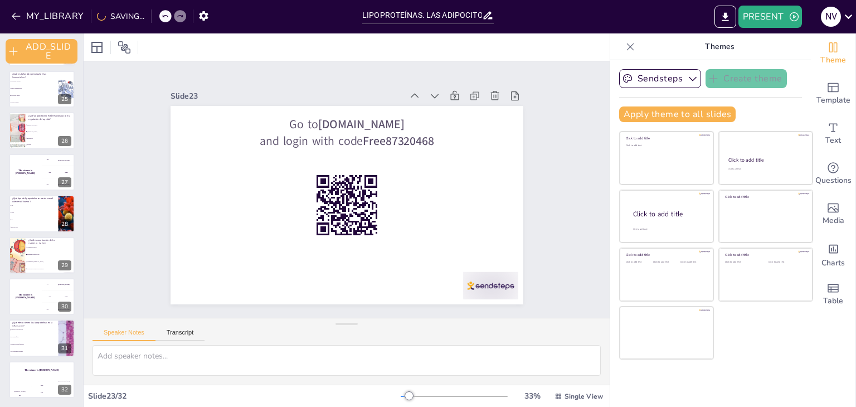
checkbox input "true"
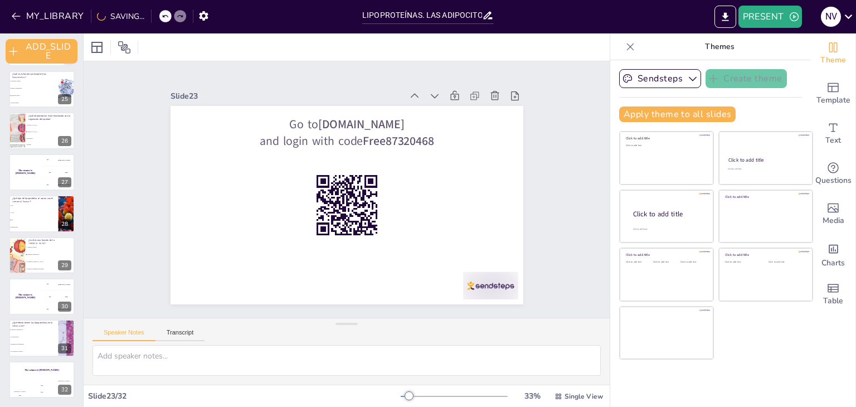
checkbox input "true"
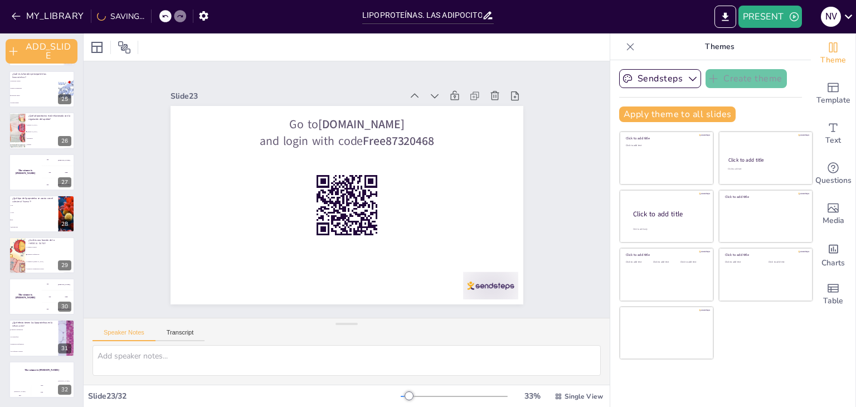
checkbox input "true"
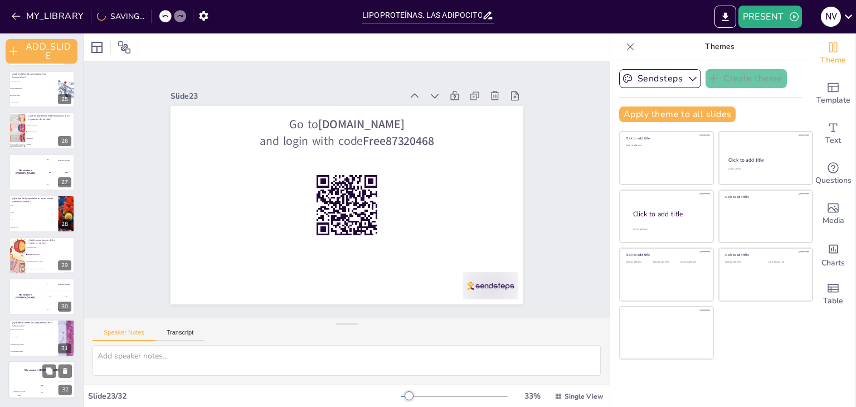
checkbox input "true"
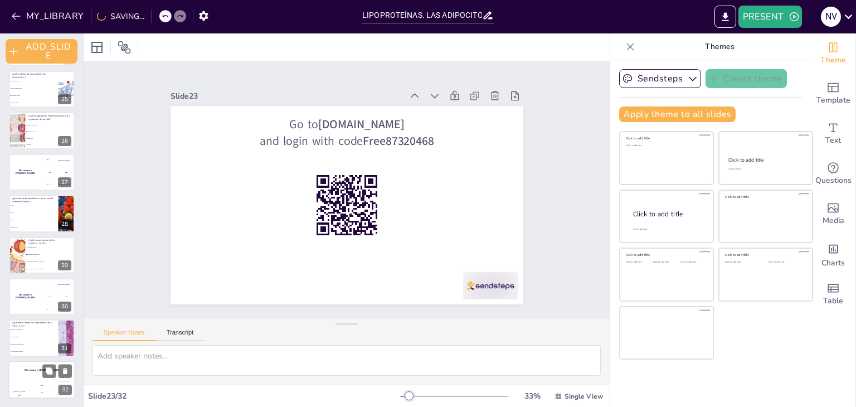
checkbox input "true"
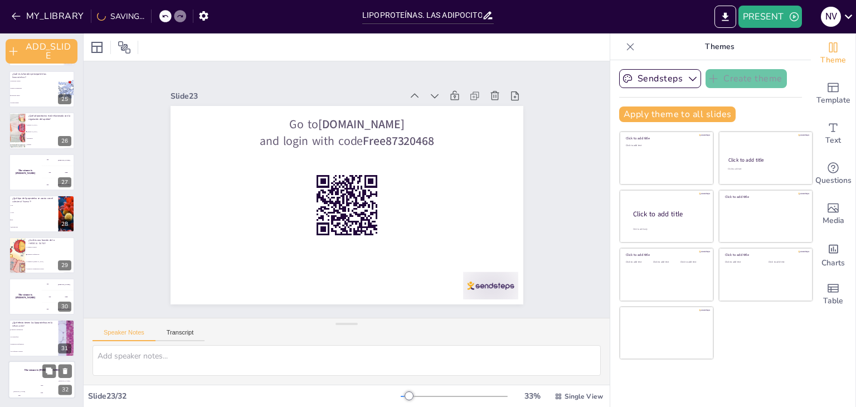
click at [42, 384] on div "Jaap" at bounding box center [42, 385] width 22 height 2
checkbox input "true"
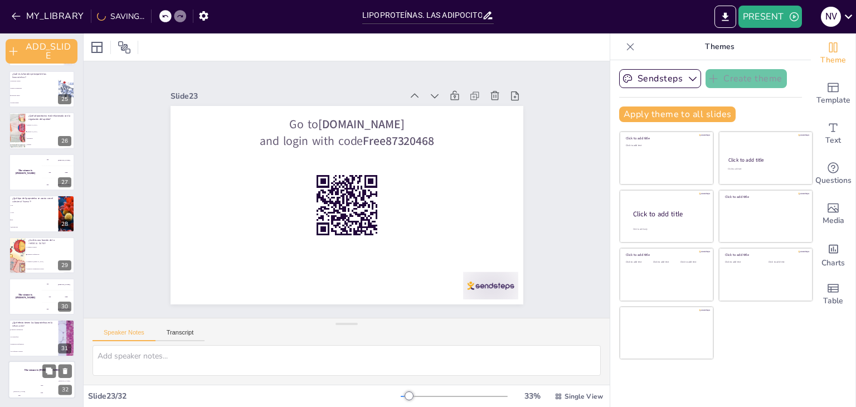
checkbox input "true"
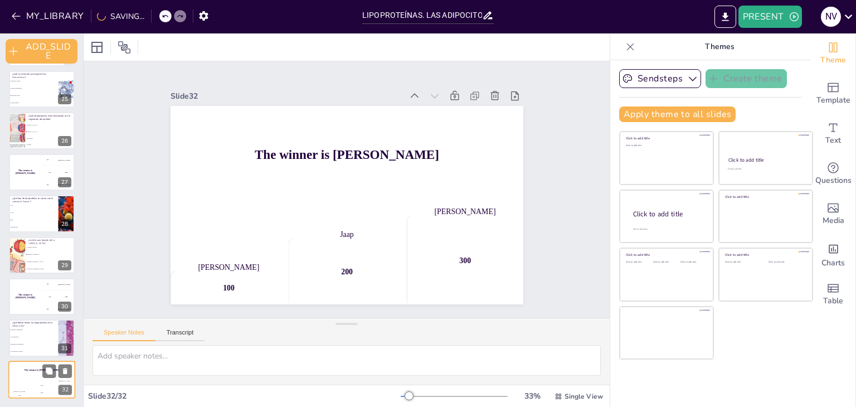
checkbox input "true"
click at [36, 343] on li "Disminuyen la inflamación" at bounding box center [33, 344] width 50 height 7
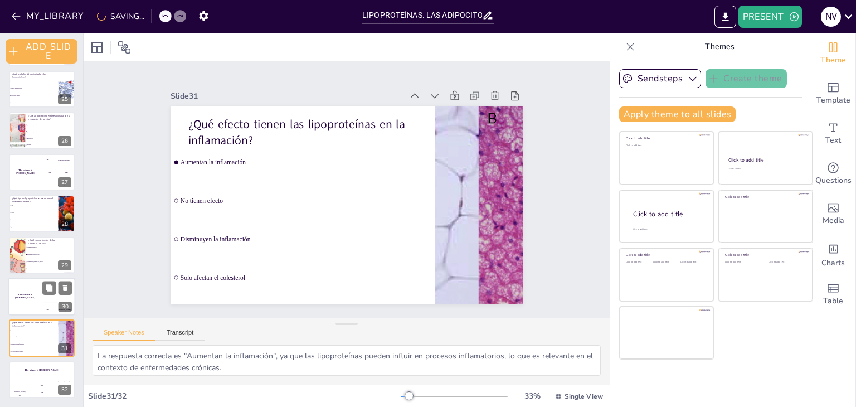
click at [25, 300] on div "The winner is [PERSON_NAME]" at bounding box center [24, 297] width 33 height 38
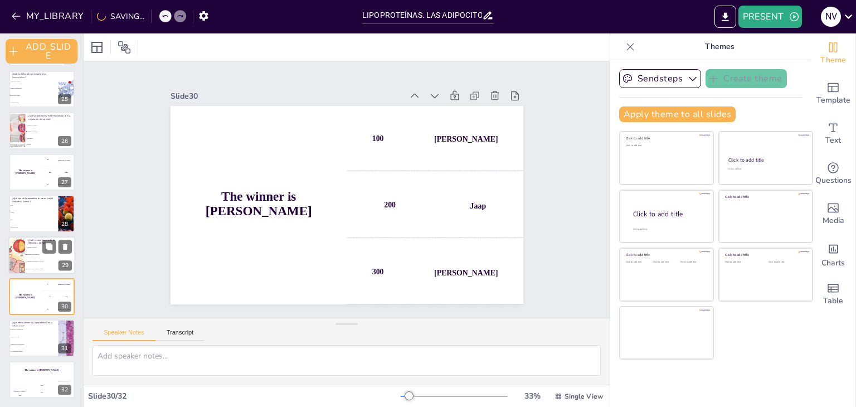
click at [29, 259] on li "Aumentar la [MEDICAL_DATA]" at bounding box center [50, 261] width 50 height 7
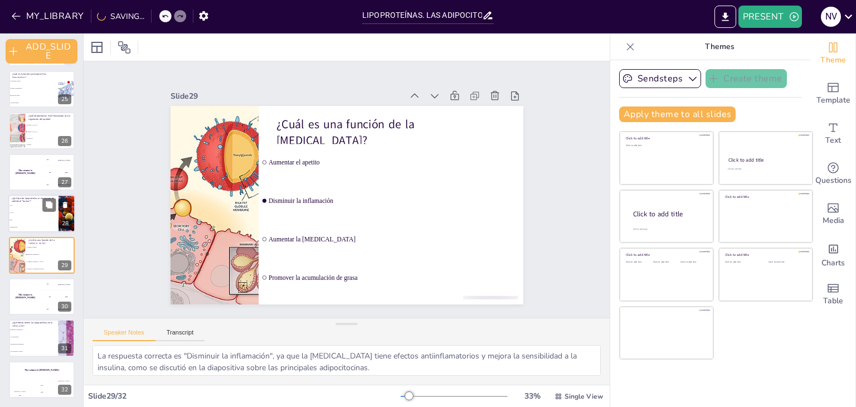
click at [23, 221] on li "HDL" at bounding box center [33, 220] width 50 height 7
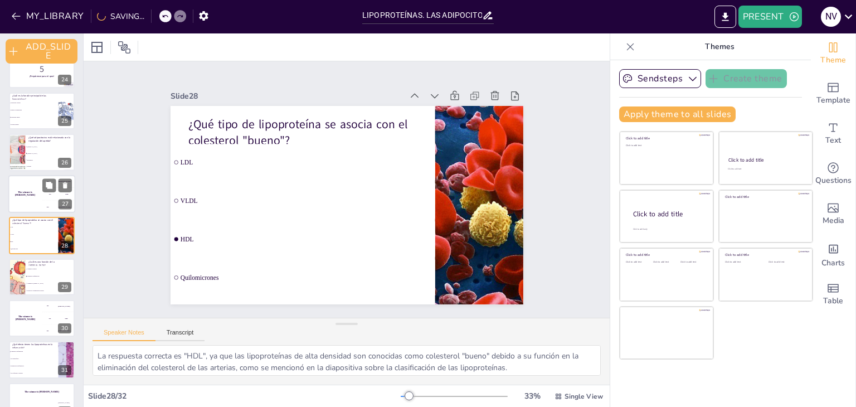
click at [28, 199] on div "The winner is [PERSON_NAME]" at bounding box center [24, 194] width 33 height 38
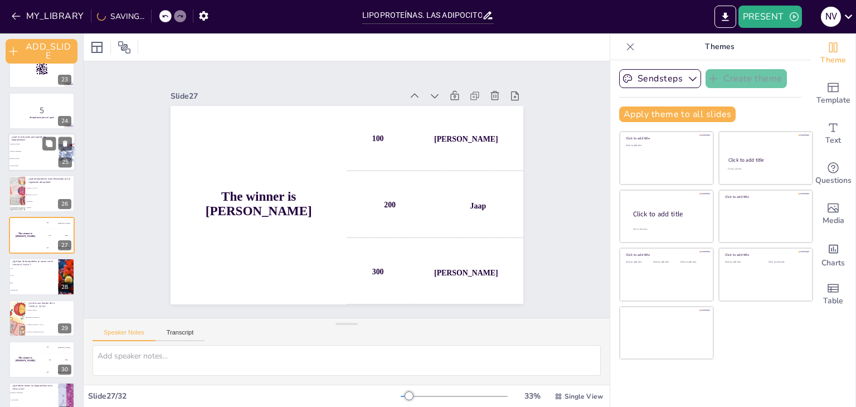
click at [32, 158] on span "Transportar lípidos" at bounding box center [34, 159] width 48 height 2
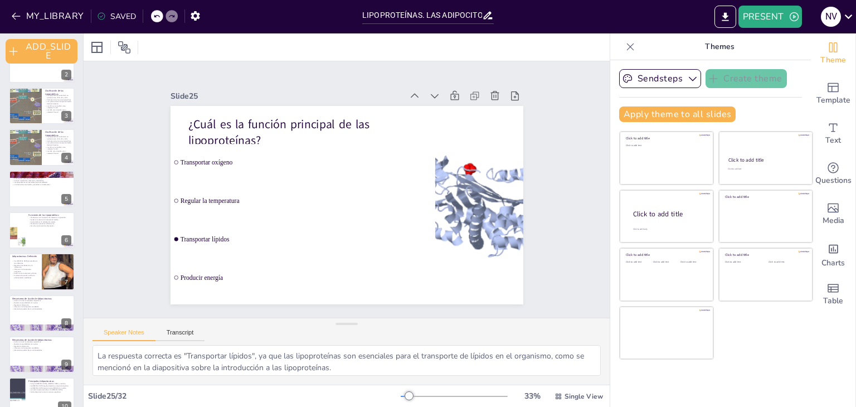
scroll to position [0, 0]
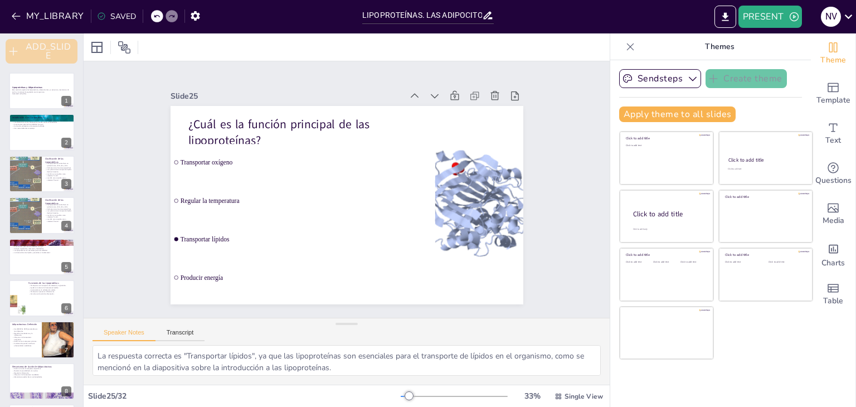
click at [50, 57] on button "ADD_SLIDE" at bounding box center [42, 51] width 72 height 25
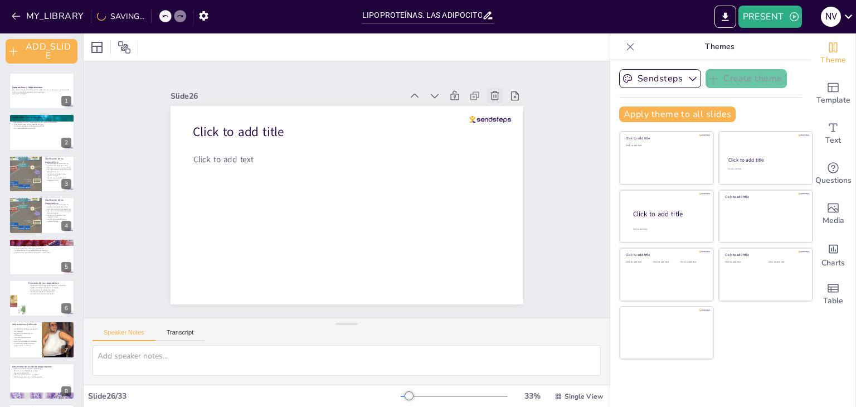
click at [499, 106] on icon at bounding box center [503, 111] width 9 height 10
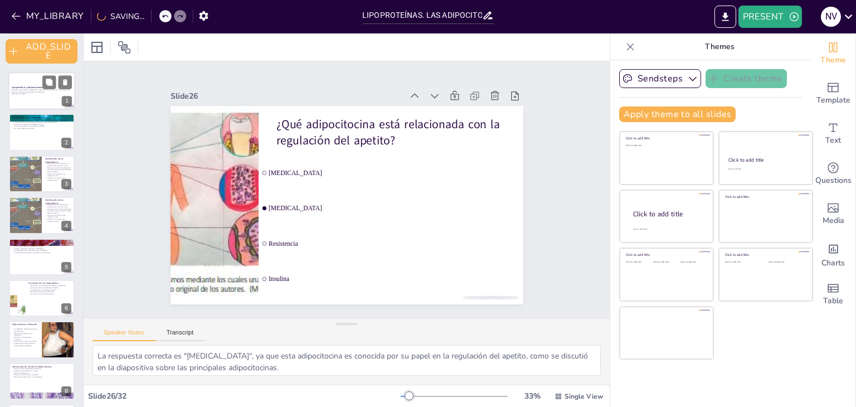
click at [46, 103] on div at bounding box center [41, 91] width 67 height 38
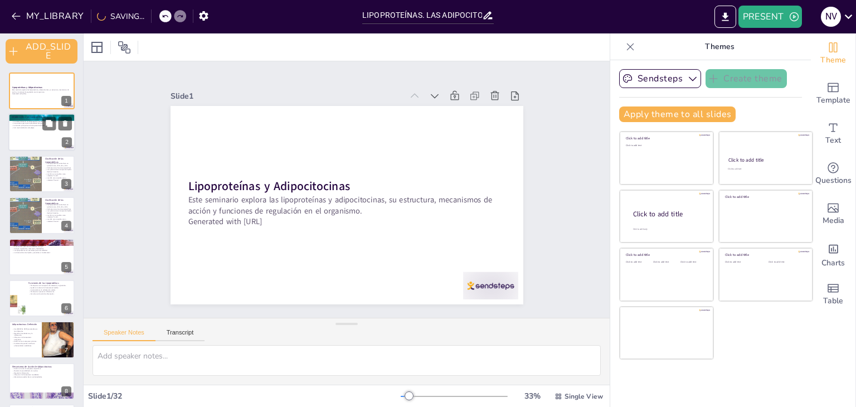
click at [37, 138] on div at bounding box center [41, 133] width 67 height 38
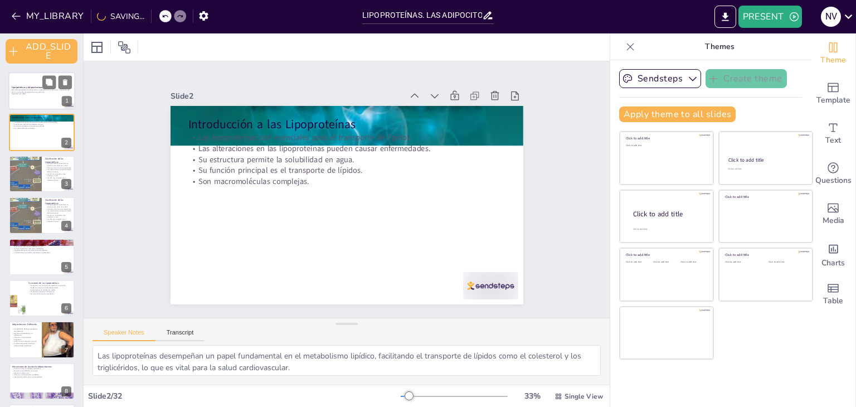
click at [32, 89] on p "Este seminario explora las lipoproteínas y adipocitocinas, su estructura, mecan…" at bounding box center [42, 91] width 60 height 4
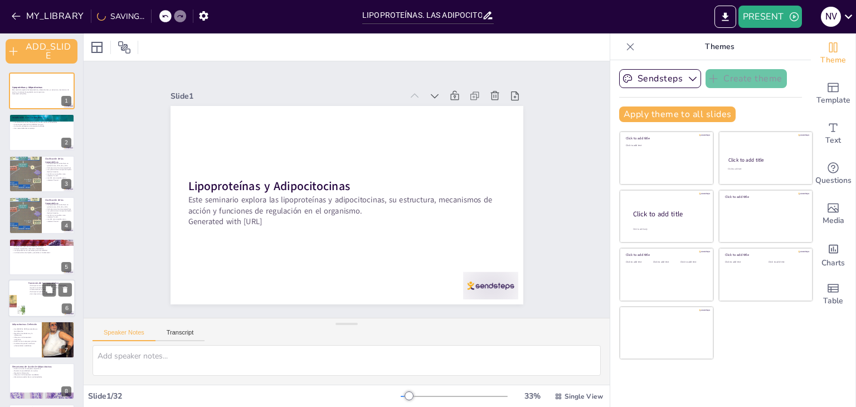
click at [33, 301] on div at bounding box center [41, 298] width 67 height 38
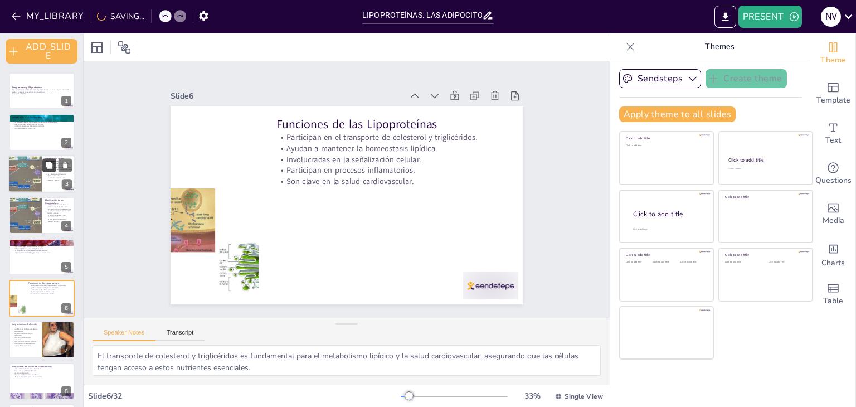
click at [55, 160] on button at bounding box center [48, 164] width 13 height 13
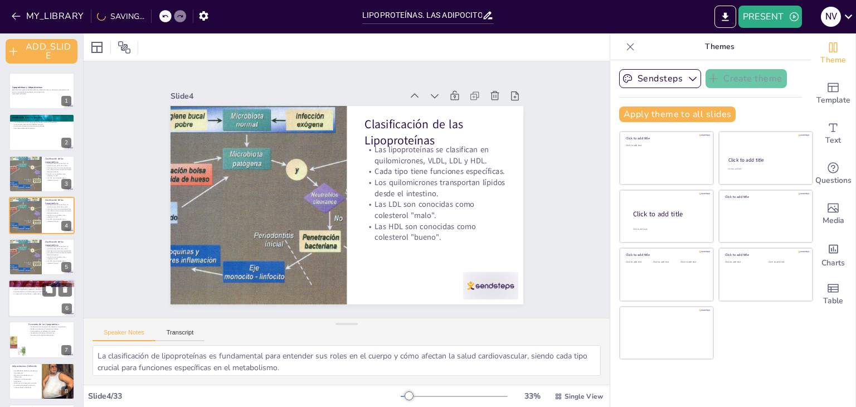
click at [32, 305] on div at bounding box center [41, 298] width 67 height 38
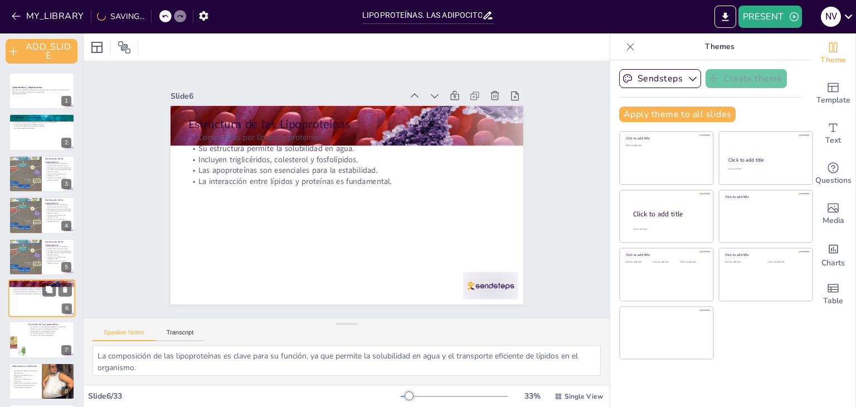
scroll to position [63, 0]
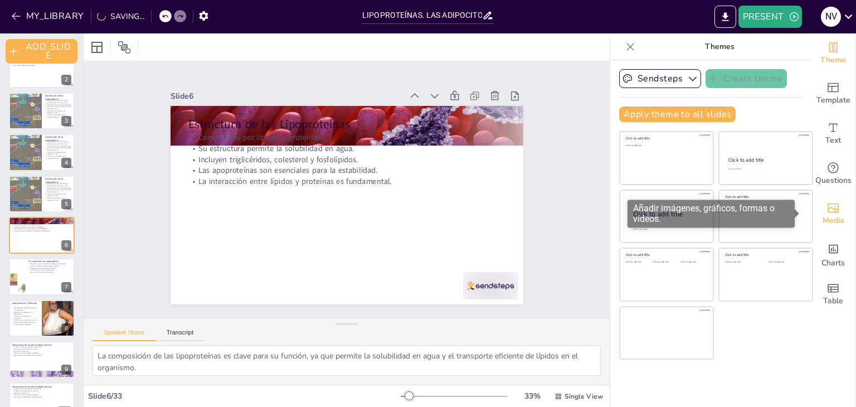
click at [825, 216] on span "Media" at bounding box center [834, 221] width 22 height 12
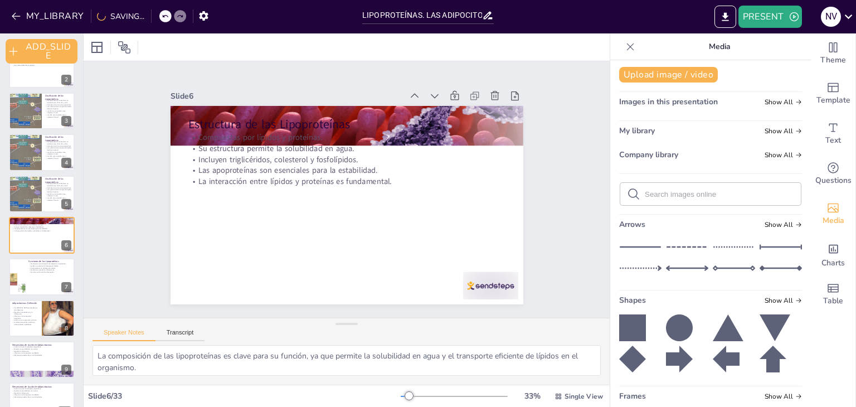
scroll to position [0, 0]
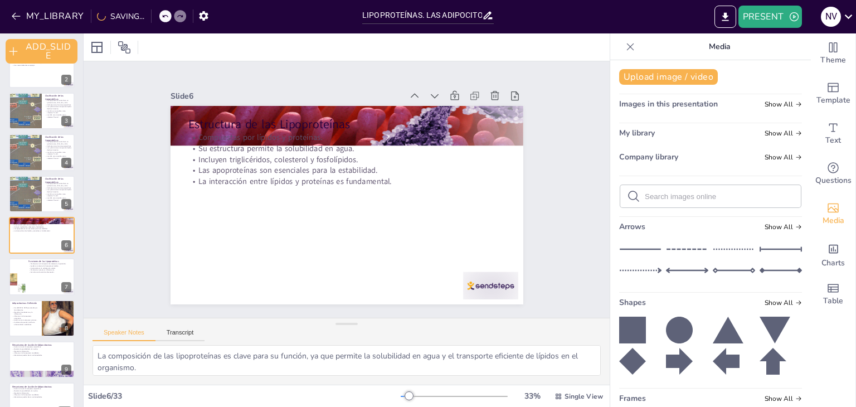
click at [836, 335] on div "Theme Template Text Questions Media Charts Table" at bounding box center [833, 219] width 45 height 373
click at [625, 45] on icon at bounding box center [630, 46] width 11 height 11
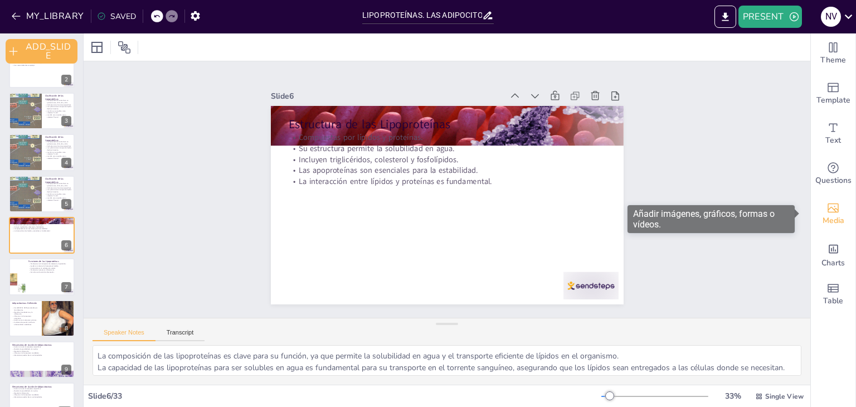
click at [824, 217] on span "Media" at bounding box center [834, 221] width 22 height 12
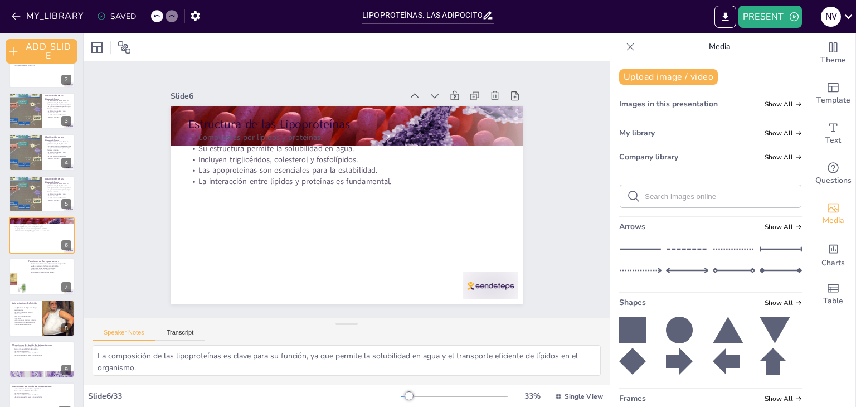
click at [625, 44] on icon at bounding box center [630, 46] width 11 height 11
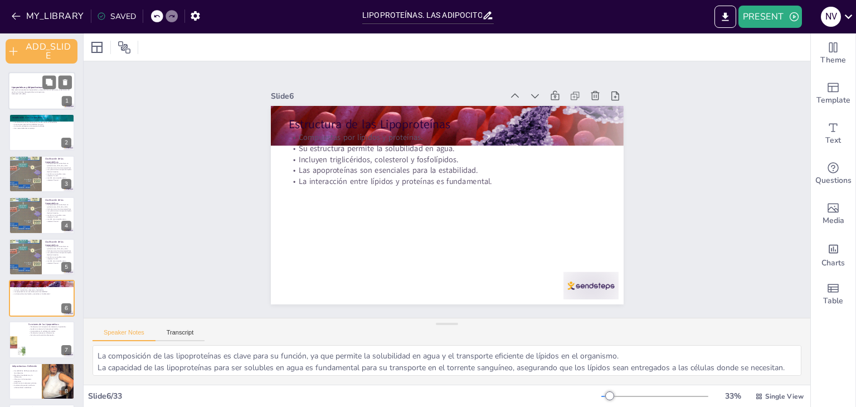
click at [38, 90] on p "Este seminario explora las lipoproteínas y adipocitocinas, su estructura, mecan…" at bounding box center [42, 91] width 60 height 4
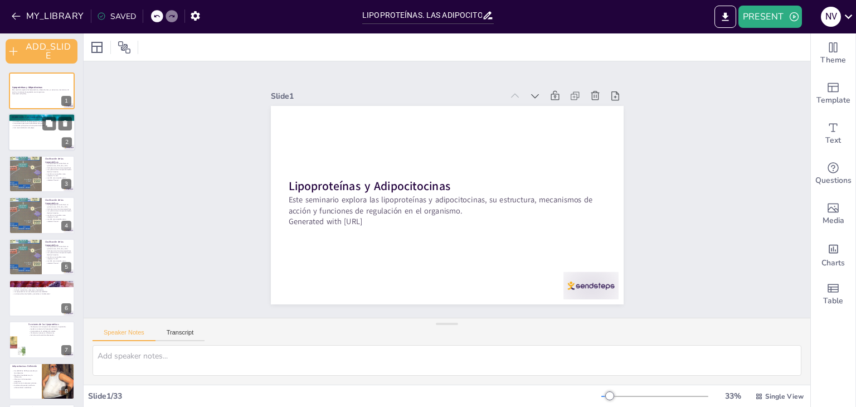
click at [36, 132] on div at bounding box center [41, 133] width 67 height 38
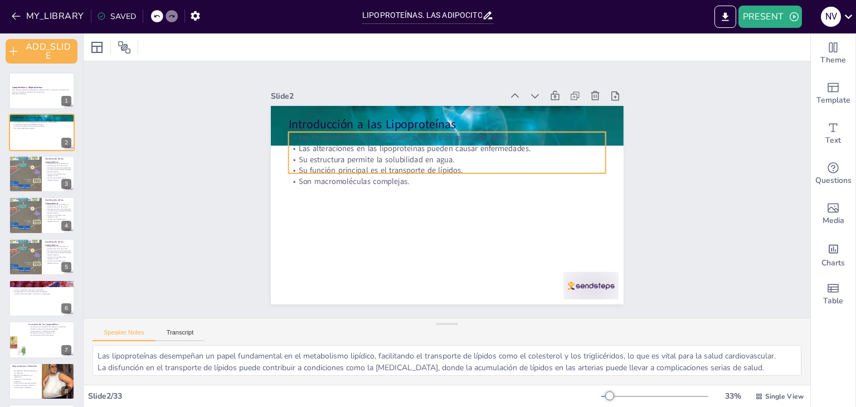
click at [346, 159] on p "Su estructura permite la solubilidad en agua." at bounding box center [453, 159] width 313 height 77
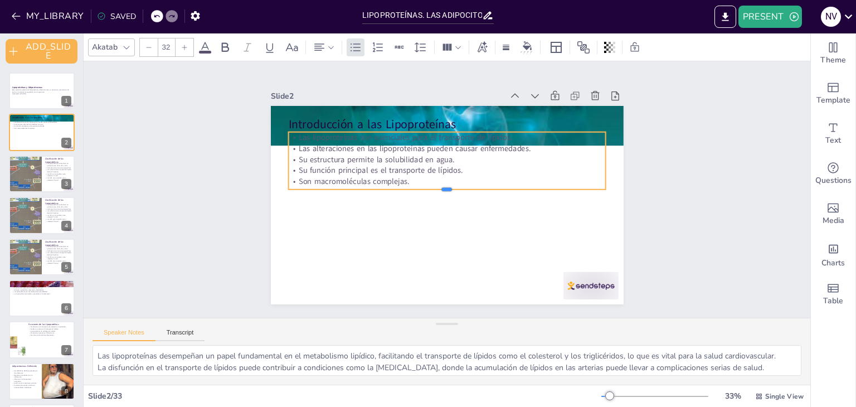
drag, startPoint x: 348, startPoint y: 169, endPoint x: 345, endPoint y: 186, distance: 16.5
click at [345, 186] on div at bounding box center [446, 194] width 317 height 42
click at [459, 188] on div at bounding box center [447, 192] width 318 height 9
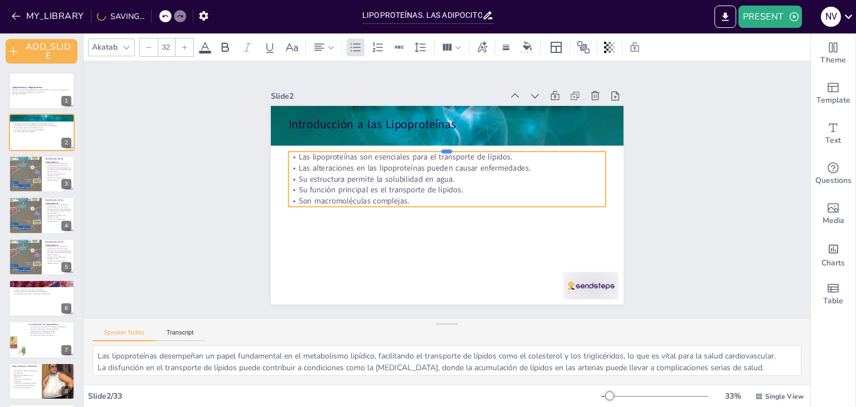
drag, startPoint x: 483, startPoint y: 125, endPoint x: 485, endPoint y: 145, distance: 20.7
click at [485, 145] on div at bounding box center [489, 194] width 42 height 317
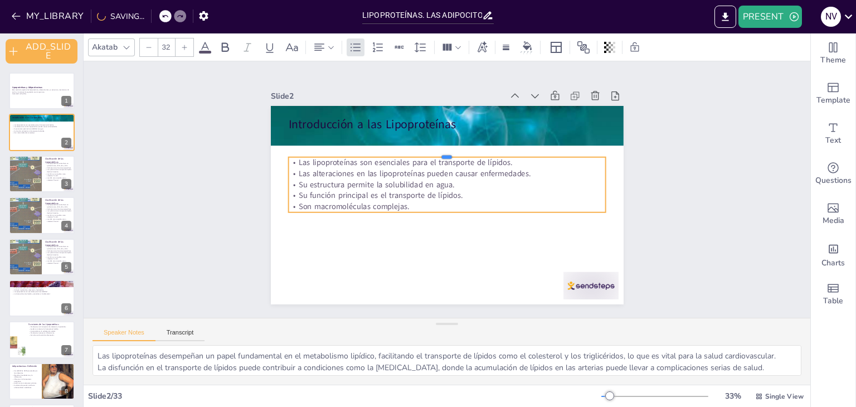
drag, startPoint x: 498, startPoint y: 150, endPoint x: 483, endPoint y: 152, distance: 14.7
click at [483, 152] on div at bounding box center [451, 153] width 317 height 42
click at [663, 209] on div "Slide 1 Lipoproteínas y Adipocitocinas Este seminario explora las lipoproteínas…" at bounding box center [447, 189] width 727 height 256
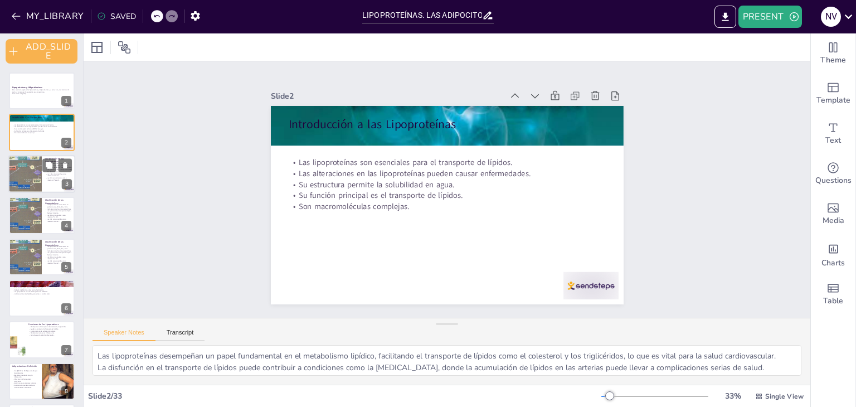
click at [18, 168] on div at bounding box center [24, 174] width 53 height 38
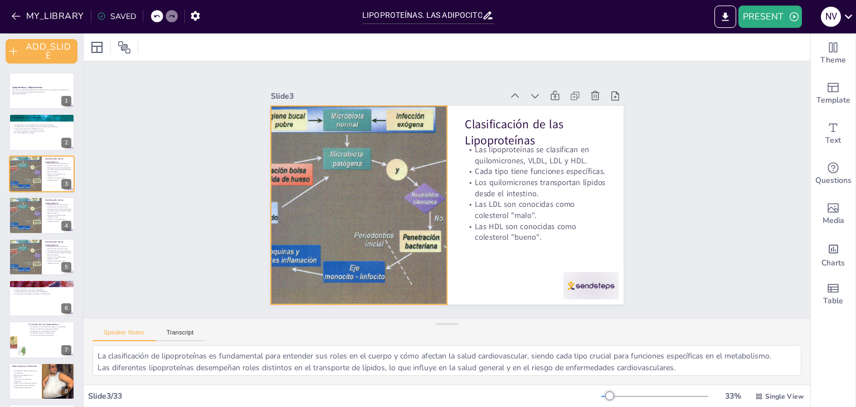
click at [353, 149] on div at bounding box center [356, 186] width 315 height 252
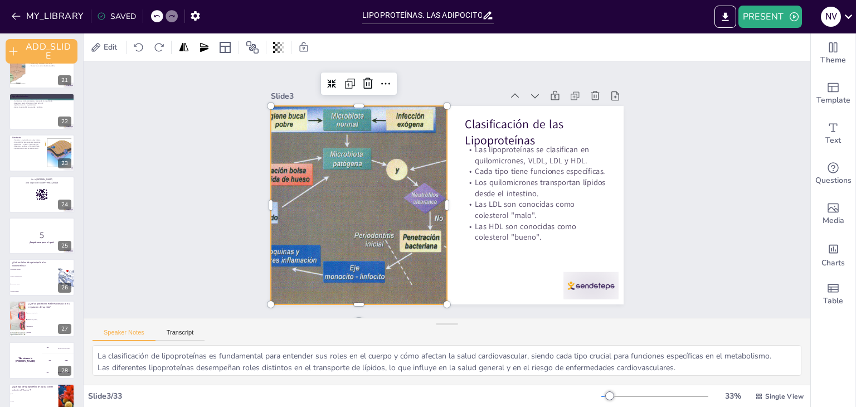
scroll to position [1038, 0]
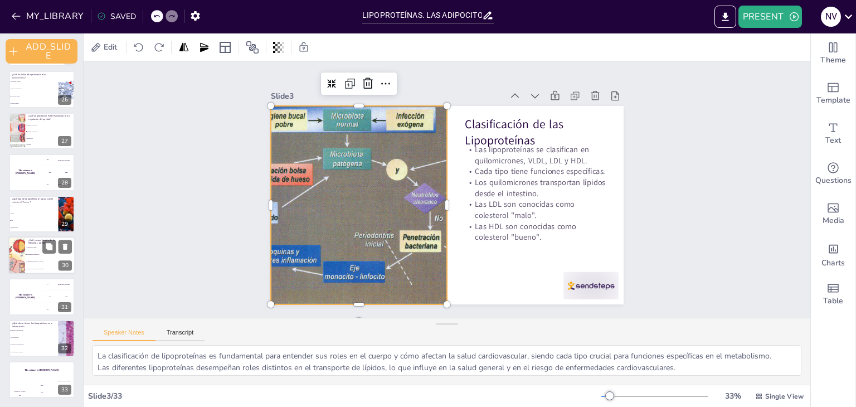
click at [32, 264] on li "Aumentar la [MEDICAL_DATA]" at bounding box center [50, 261] width 50 height 7
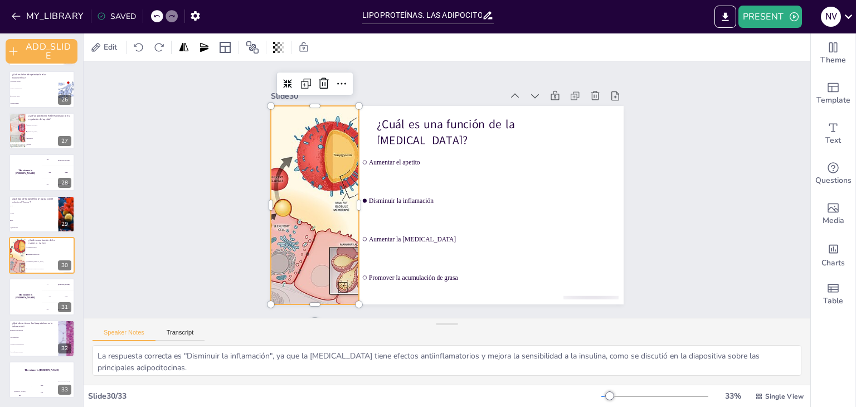
click at [309, 188] on div at bounding box center [313, 191] width 173 height 213
click at [338, 34] on icon at bounding box center [344, 28] width 12 height 12
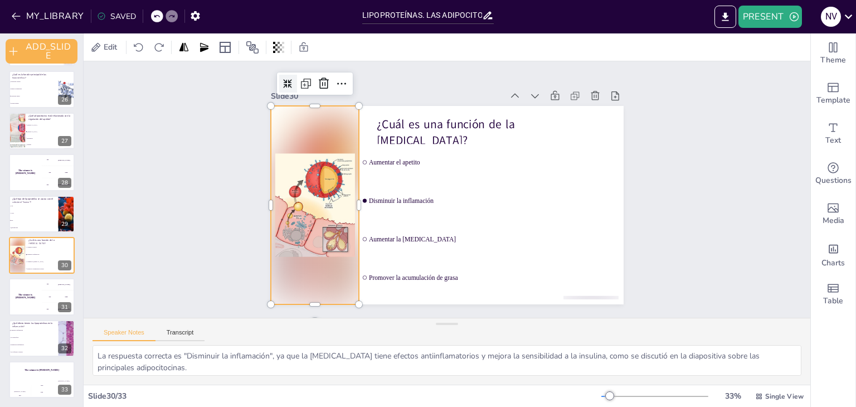
click at [578, 61] on icon at bounding box center [583, 55] width 11 height 11
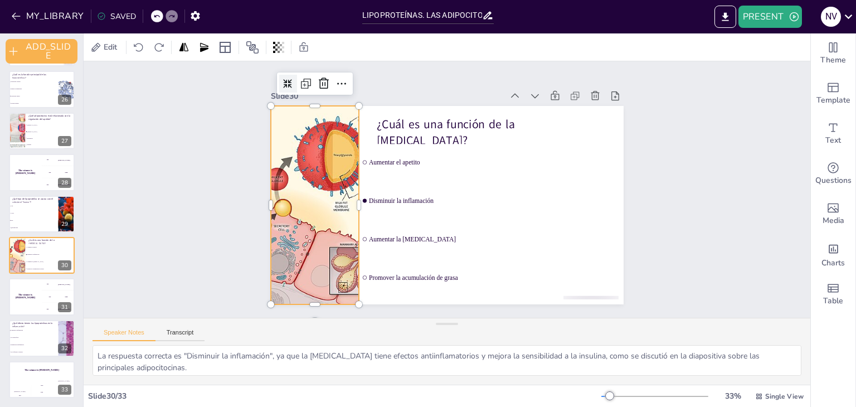
click at [308, 59] on icon at bounding box center [313, 52] width 11 height 11
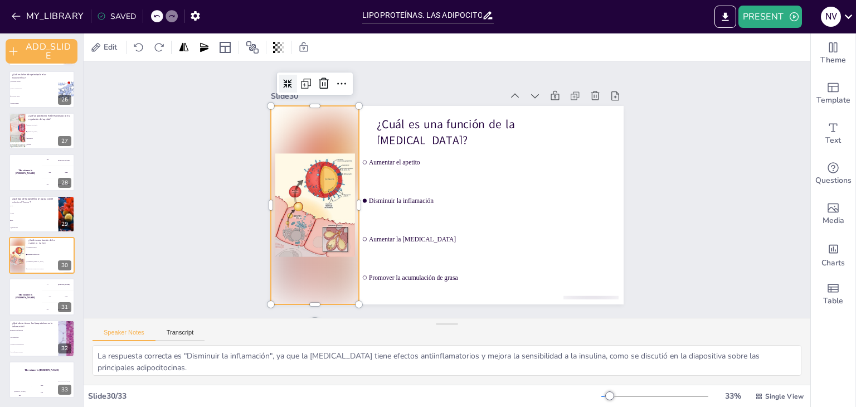
click at [295, 72] on icon at bounding box center [299, 67] width 9 height 9
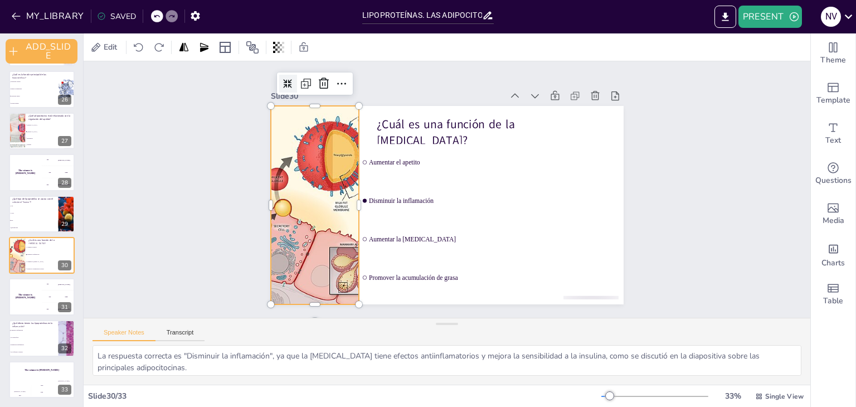
click at [308, 58] on icon at bounding box center [313, 52] width 11 height 11
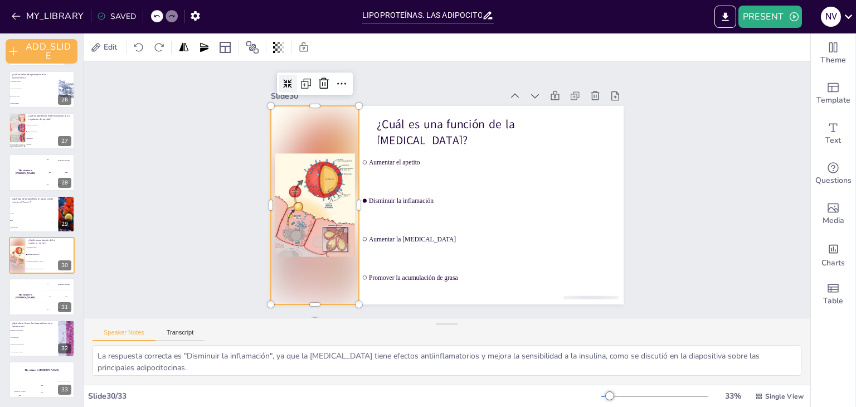
click at [295, 72] on icon at bounding box center [300, 67] width 10 height 10
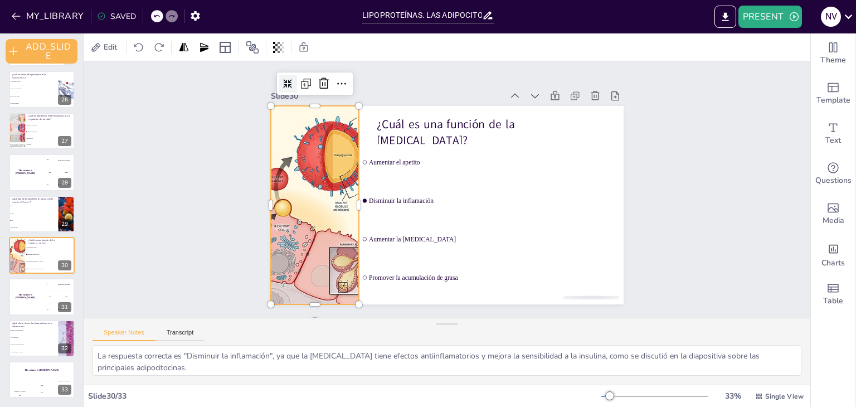
click at [323, 45] on icon at bounding box center [329, 39] width 12 height 12
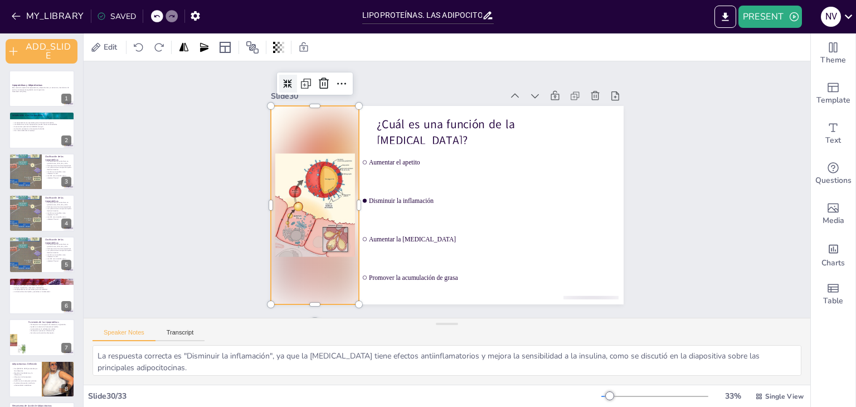
scroll to position [0, 0]
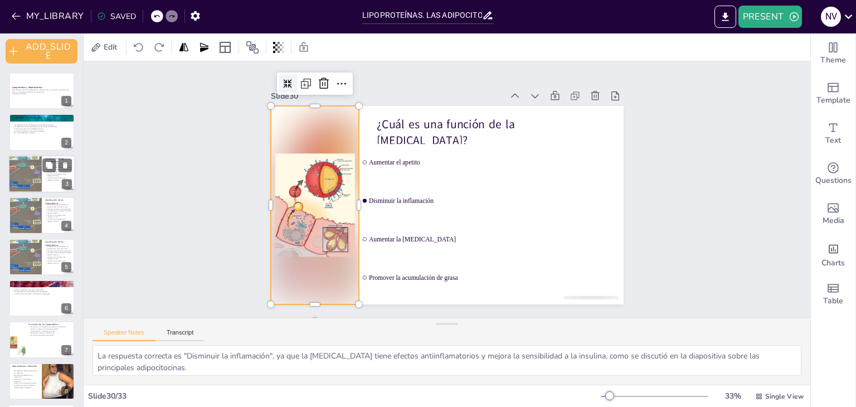
click at [48, 172] on p "Los quilomicrones transportan lípidos desde el intestino." at bounding box center [58, 170] width 27 height 4
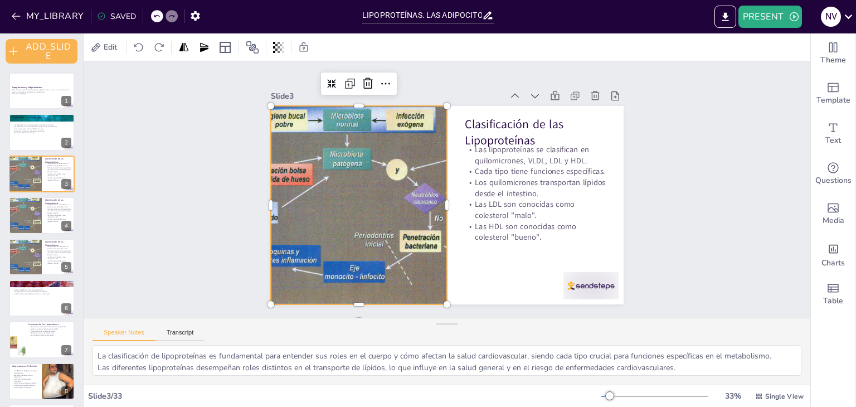
click at [381, 187] on div at bounding box center [357, 195] width 299 height 227
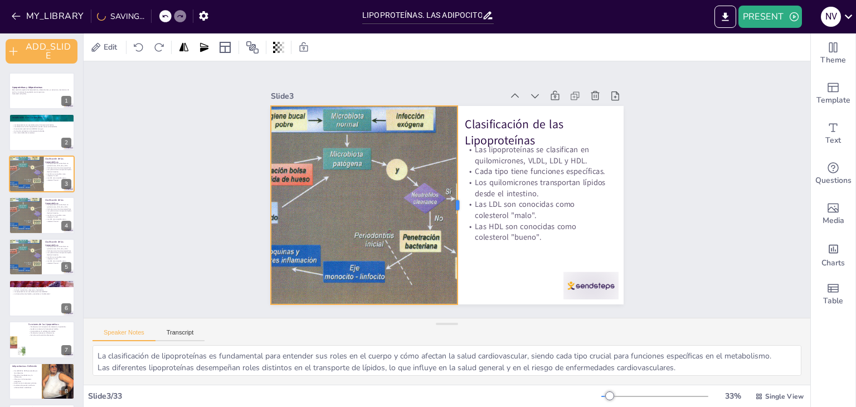
drag, startPoint x: 438, startPoint y: 201, endPoint x: 449, endPoint y: 201, distance: 10.6
click at [449, 201] on div at bounding box center [456, 209] width 70 height 192
drag, startPoint x: 449, startPoint y: 201, endPoint x: 460, endPoint y: 179, distance: 24.4
click at [437, 179] on div at bounding box center [423, 171] width 30 height 198
click at [354, 183] on div at bounding box center [357, 195] width 299 height 226
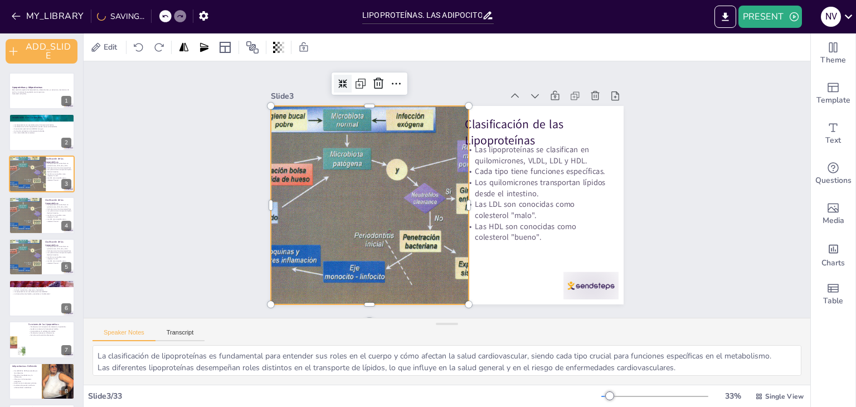
click at [374, 62] on icon at bounding box center [380, 57] width 12 height 12
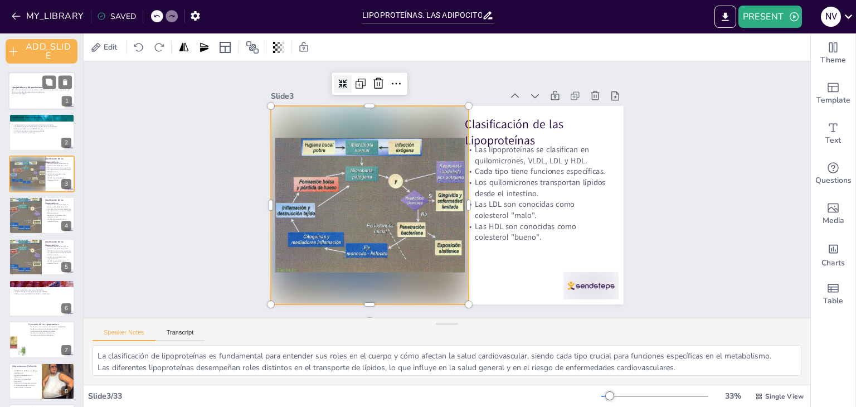
click at [33, 101] on div at bounding box center [41, 91] width 67 height 38
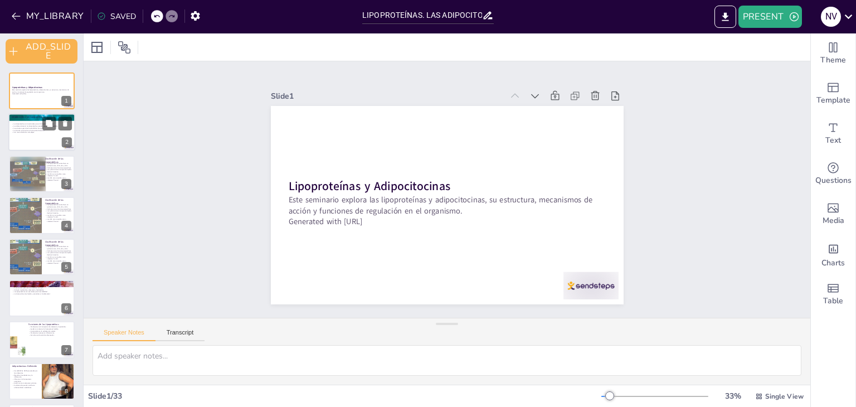
click at [47, 143] on div at bounding box center [41, 133] width 67 height 38
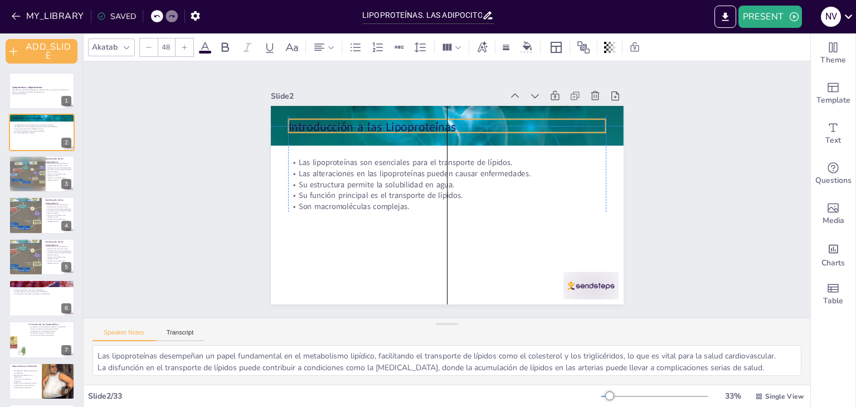
click at [325, 120] on p "Introducción a las Lipoproteínas" at bounding box center [454, 128] width 318 height 50
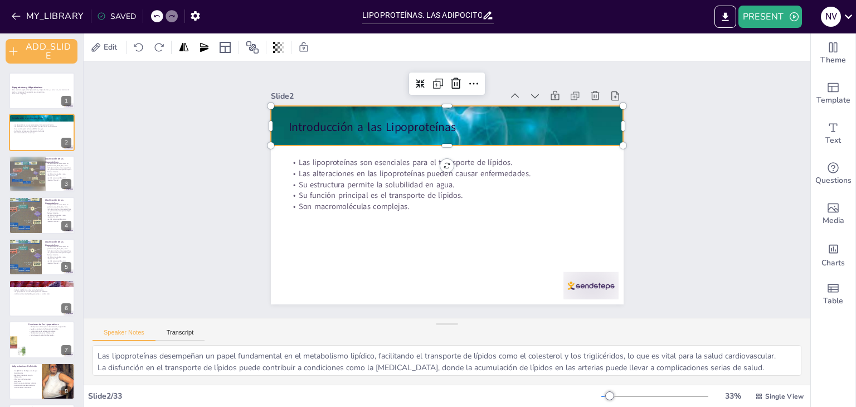
click at [270, 123] on div at bounding box center [466, 128] width 475 height 539
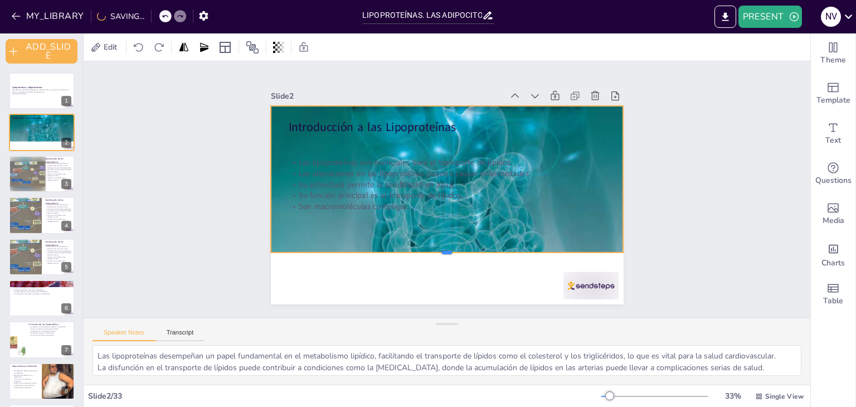
drag, startPoint x: 435, startPoint y: 141, endPoint x: 466, endPoint y: 248, distance: 111.5
click at [466, 252] on div at bounding box center [447, 256] width 353 height 9
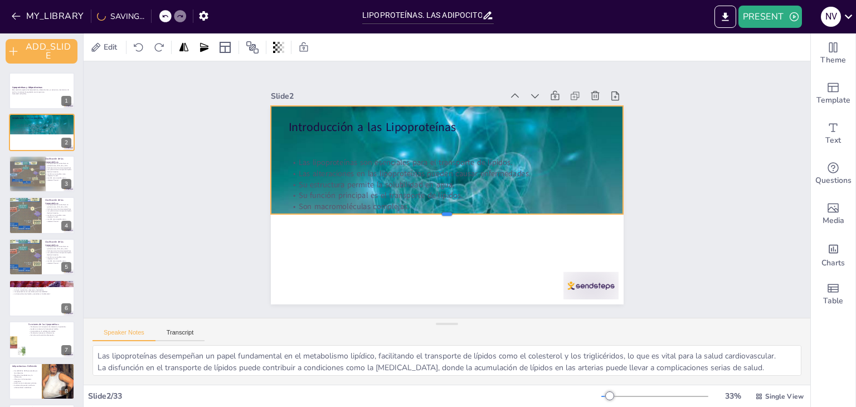
drag, startPoint x: 441, startPoint y: 249, endPoint x: 463, endPoint y: 210, distance: 44.2
click at [463, 210] on div at bounding box center [435, 216] width 326 height 152
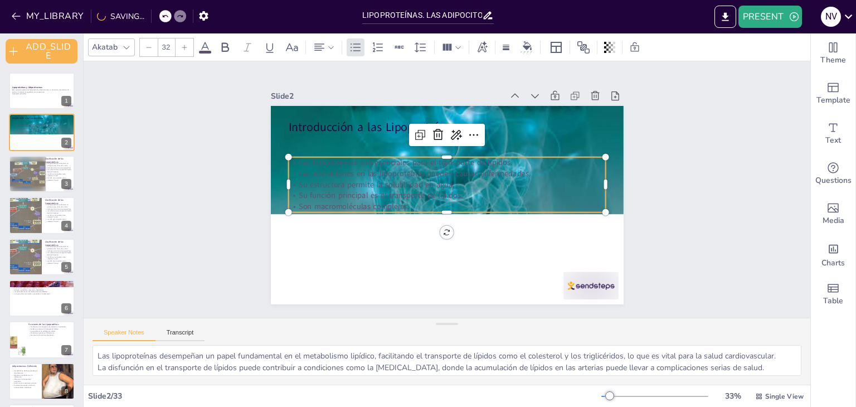
click at [404, 153] on p "Las lipoproteínas son esenciales para el transporte de lípidos." at bounding box center [449, 162] width 317 height 44
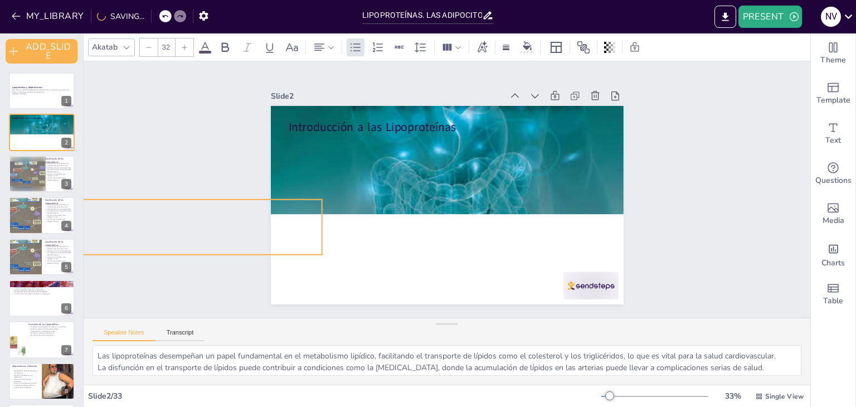
drag, startPoint x: 404, startPoint y: 153, endPoint x: 120, endPoint y: 196, distance: 286.8
click at [120, 196] on div "Slide 1 Lipoproteínas y Adipocitocinas Este seminario explora las lipoproteínas…" at bounding box center [447, 189] width 750 height 330
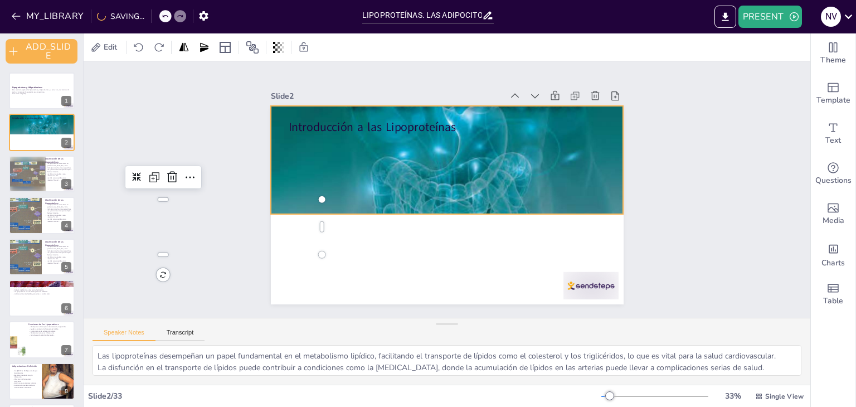
click at [406, 192] on div at bounding box center [454, 126] width 398 height 486
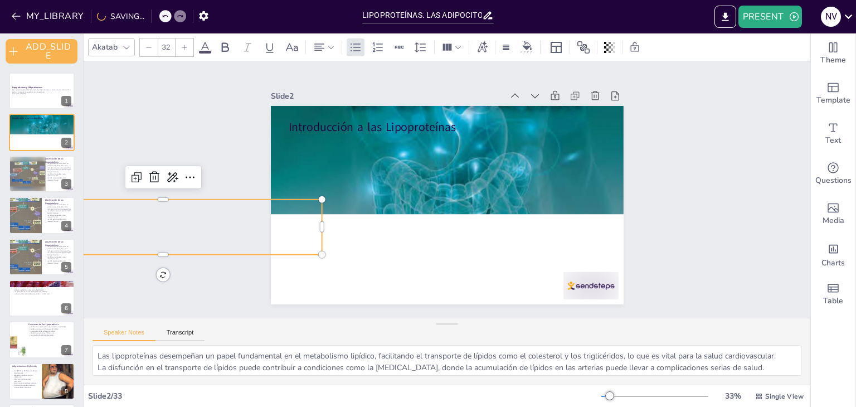
click at [278, 232] on p "Su función principal es el transporte de lípidos." at bounding box center [163, 237] width 318 height 11
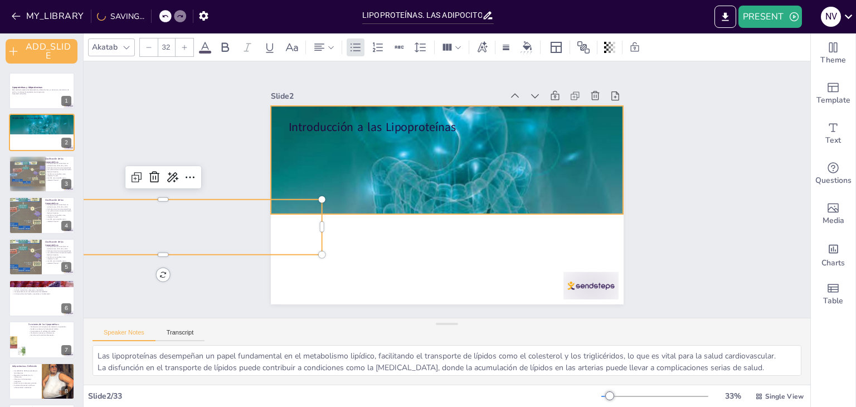
click at [404, 189] on div at bounding box center [454, 126] width 398 height 486
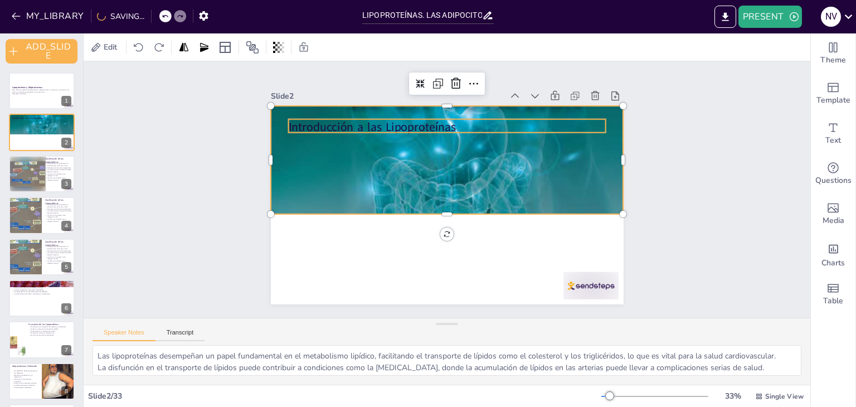
click at [366, 120] on p "Introducción a las Lipoproteínas" at bounding box center [447, 127] width 318 height 17
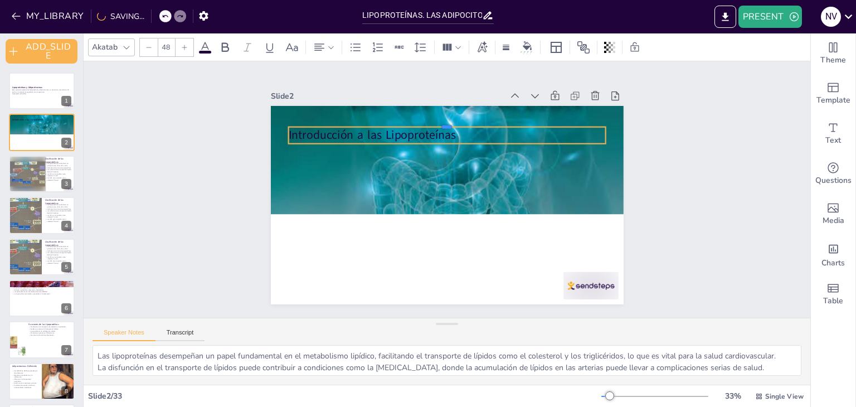
drag, startPoint x: 514, startPoint y: 115, endPoint x: 457, endPoint y: 121, distance: 57.2
click at [457, 121] on div at bounding box center [454, 123] width 317 height 42
drag, startPoint x: 598, startPoint y: 132, endPoint x: 538, endPoint y: 133, distance: 60.2
click at [553, 149] on div at bounding box center [559, 158] width 12 height 18
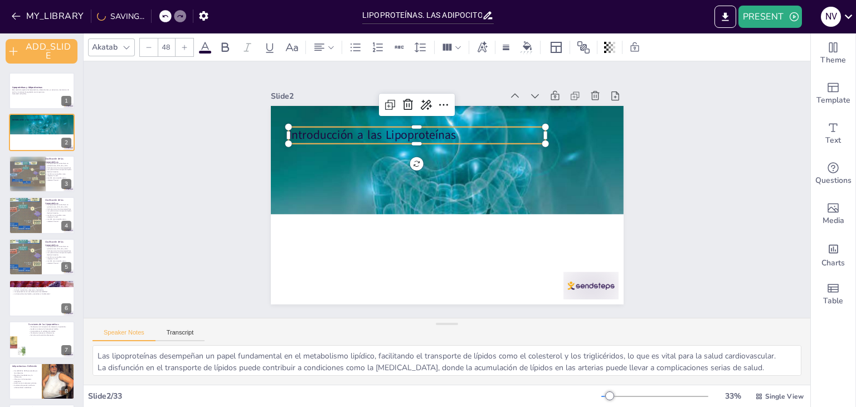
click at [476, 137] on p "Introducción a las Lipoproteínas" at bounding box center [416, 135] width 257 height 17
drag, startPoint x: 446, startPoint y: 143, endPoint x: 247, endPoint y: 114, distance: 201.0
click at [235, 119] on div "Slide 1 Lipoproteínas y Adipocitocinas Este seminario explora las lipoproteínas…" at bounding box center [447, 189] width 474 height 406
drag, startPoint x: 439, startPoint y: 140, endPoint x: 293, endPoint y: 131, distance: 146.9
click at [293, 131] on div "Introducción a las Lipoproteínas Las lipoproteínas son esenciales para el trans…" at bounding box center [440, 203] width 403 height 325
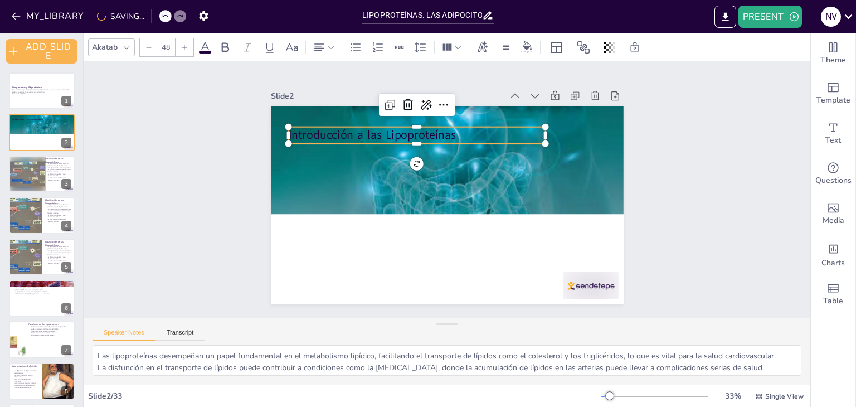
click at [412, 159] on div "Introducción a las Lipoproteínas Las lipoproteínas son esenciales para el trans…" at bounding box center [447, 205] width 353 height 198
drag, startPoint x: 410, startPoint y: 162, endPoint x: 408, endPoint y: 249, distance: 87.0
click at [408, 249] on div "Introducción a las Lipoproteínas Las lipoproteínas son esenciales para el trans…" at bounding box center [447, 205] width 353 height 198
drag, startPoint x: 408, startPoint y: 163, endPoint x: 406, endPoint y: 175, distance: 11.9
click at [407, 175] on div "Introducción a las Lipoproteínas Las lipoproteínas son esenciales para el trans…" at bounding box center [447, 205] width 353 height 198
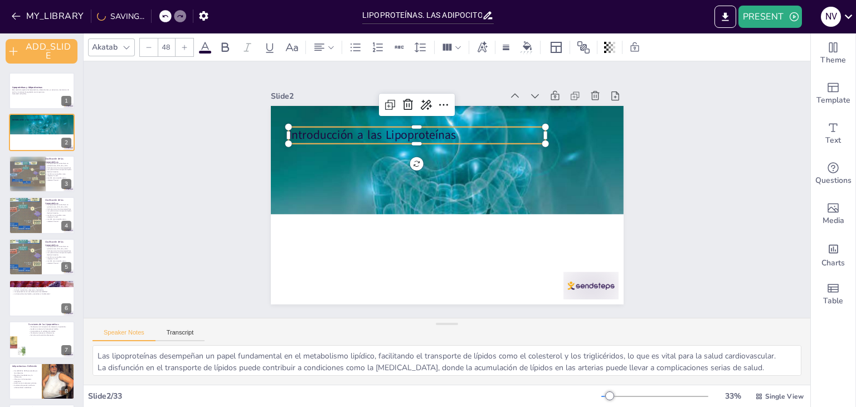
click at [432, 202] on p "Introducción a las Lipoproteínas" at bounding box center [487, 237] width 255 height 70
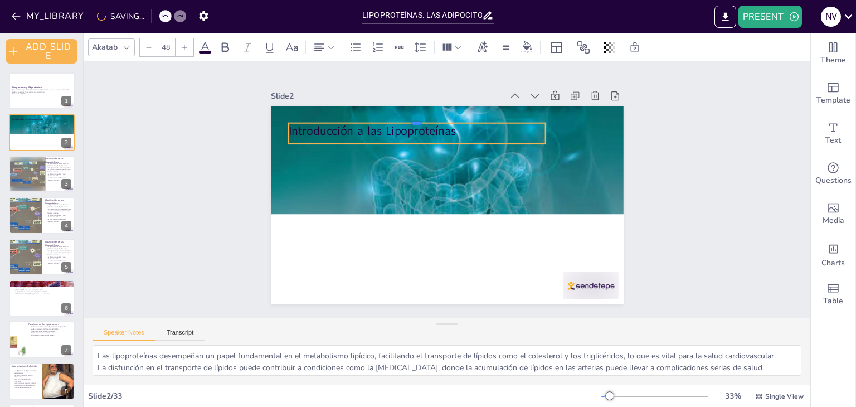
drag, startPoint x: 417, startPoint y: 122, endPoint x: 388, endPoint y: 118, distance: 29.8
click at [388, 118] on div at bounding box center [416, 118] width 257 height 9
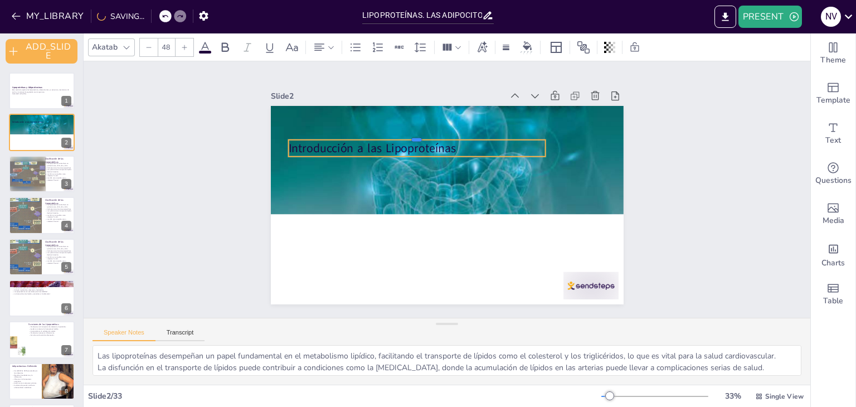
drag, startPoint x: 423, startPoint y: 118, endPoint x: 419, endPoint y: 179, distance: 61.4
click at [419, 179] on div "Introducción a las Lipoproteínas Las lipoproteínas son esenciales para el trans…" at bounding box center [444, 204] width 386 height 267
drag, startPoint x: 439, startPoint y: 154, endPoint x: 439, endPoint y: 144, distance: 9.5
click at [439, 144] on div "Introducción a las Lipoproteínas Las lipoproteínas son esenciales para el trans…" at bounding box center [444, 204] width 386 height 267
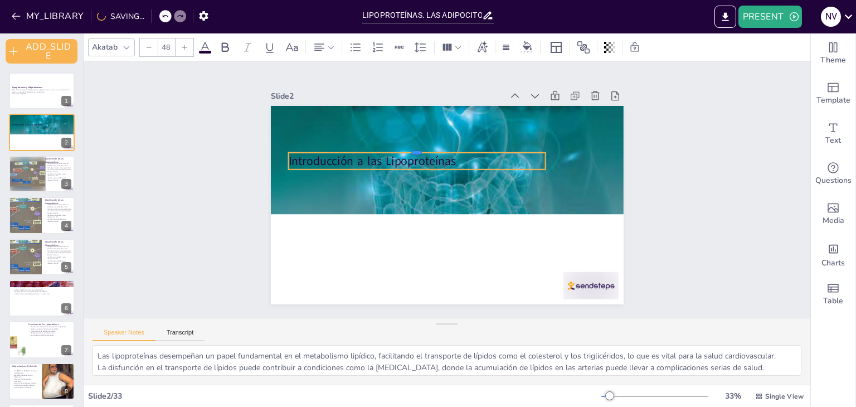
drag, startPoint x: 439, startPoint y: 134, endPoint x: 346, endPoint y: 184, distance: 106.2
click at [346, 184] on div "Introducción a las Lipoproteínas Las lipoproteínas son esenciales para el trans…" at bounding box center [444, 204] width 386 height 267
click at [448, 125] on icon at bounding box center [456, 131] width 16 height 16
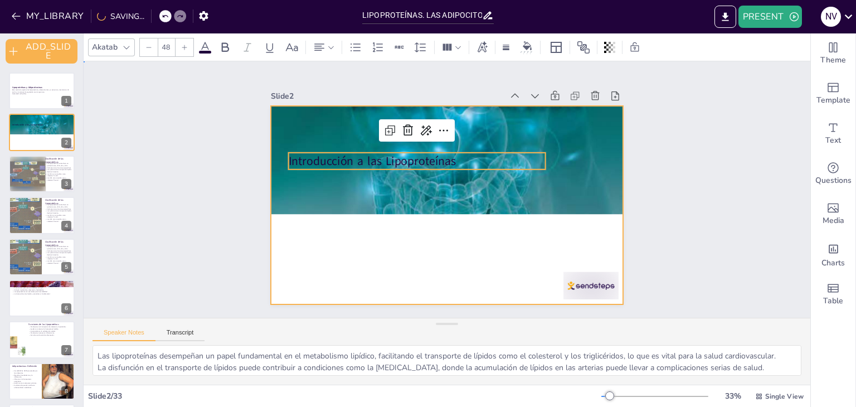
click at [344, 263] on div at bounding box center [444, 204] width 386 height 267
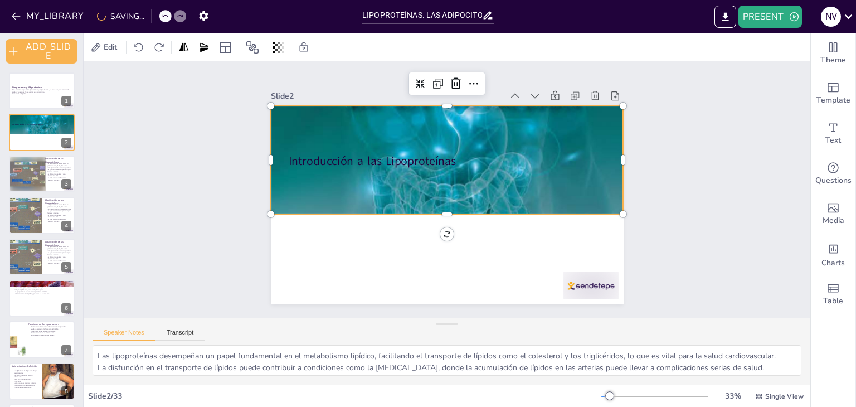
click at [468, 193] on div at bounding box center [447, 126] width 353 height 452
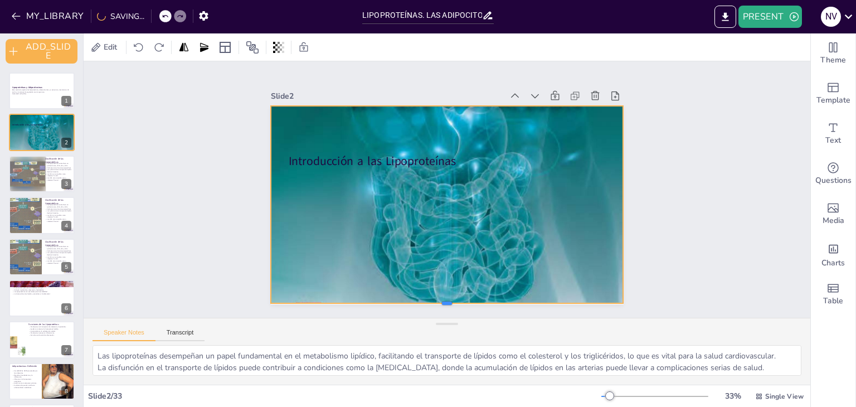
drag, startPoint x: 435, startPoint y: 210, endPoint x: 440, endPoint y: 299, distance: 89.3
click at [440, 299] on div at bounding box center [435, 307] width 352 height 46
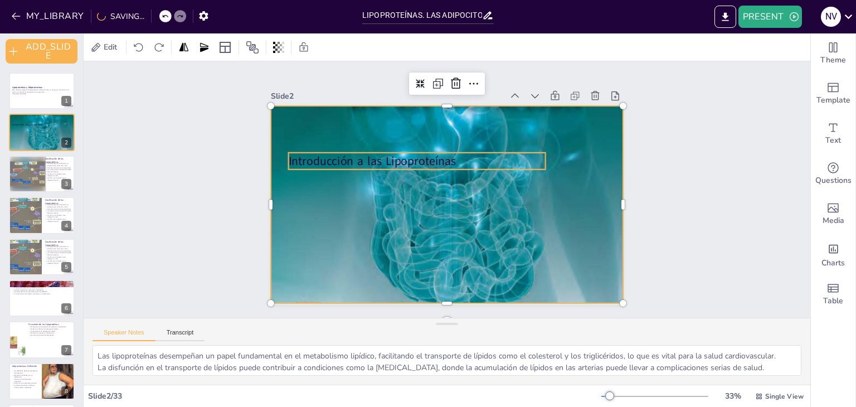
click at [387, 155] on p "Introducción a las Lipoproteínas" at bounding box center [423, 155] width 255 height 70
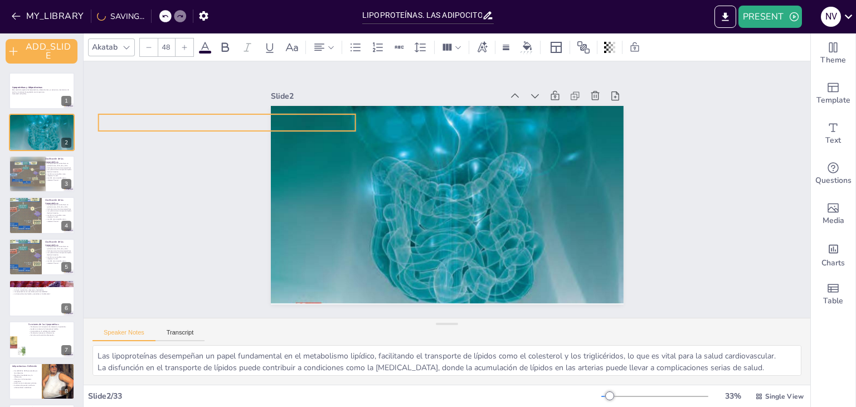
drag, startPoint x: 383, startPoint y: 148, endPoint x: 193, endPoint y: 110, distance: 193.9
click at [193, 110] on div "Slide 1 Lipoproteínas y Adipocitocinas Este seminario explora las lipoproteínas…" at bounding box center [447, 189] width 750 height 330
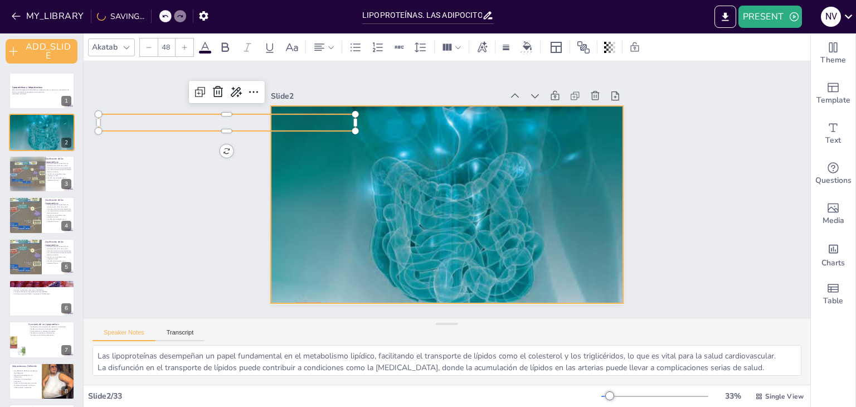
click at [389, 193] on div at bounding box center [447, 126] width 353 height 452
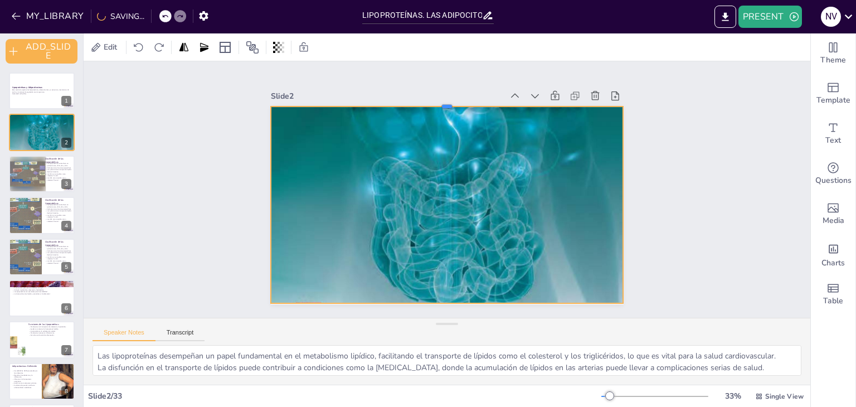
click at [441, 101] on div at bounding box center [464, 104] width 347 height 82
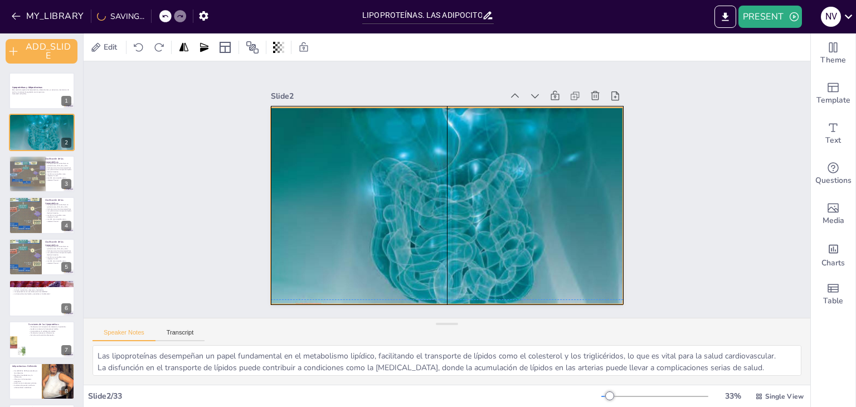
click at [439, 296] on div at bounding box center [473, 132] width 506 height 557
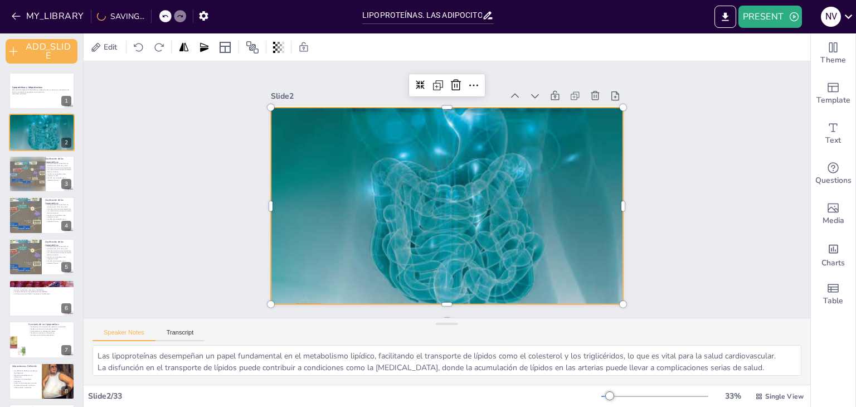
click at [437, 277] on div at bounding box center [454, 127] width 398 height 486
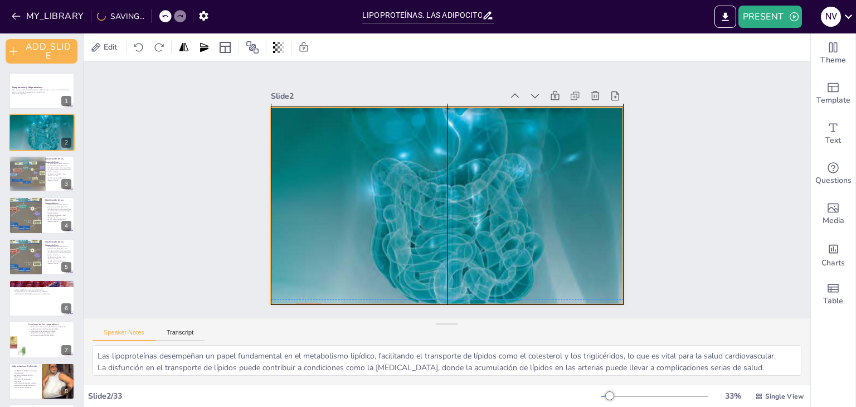
click at [438, 269] on div at bounding box center [460, 127] width 439 height 515
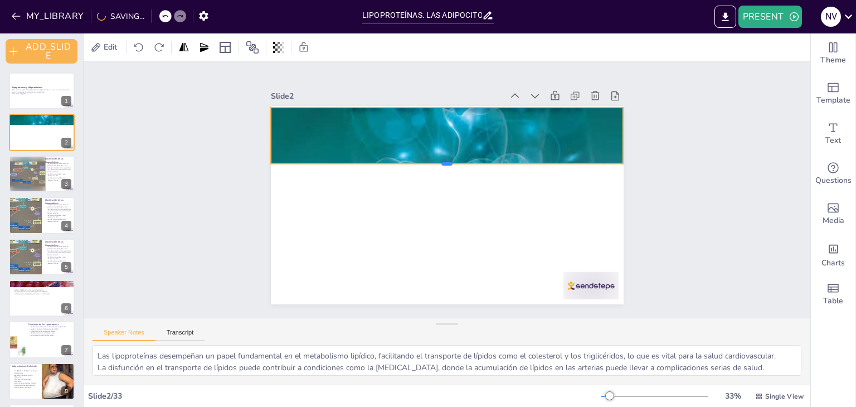
drag, startPoint x: 436, startPoint y: 300, endPoint x: 484, endPoint y: 161, distance: 147.5
click at [484, 161] on div at bounding box center [449, 168] width 352 height 46
click at [271, 129] on div at bounding box center [281, 100] width 21 height 58
click at [245, 140] on div "Slide 1 Lipoproteínas y Adipocitocinas Este seminario explora las lipoproteínas…" at bounding box center [446, 188] width 437 height 271
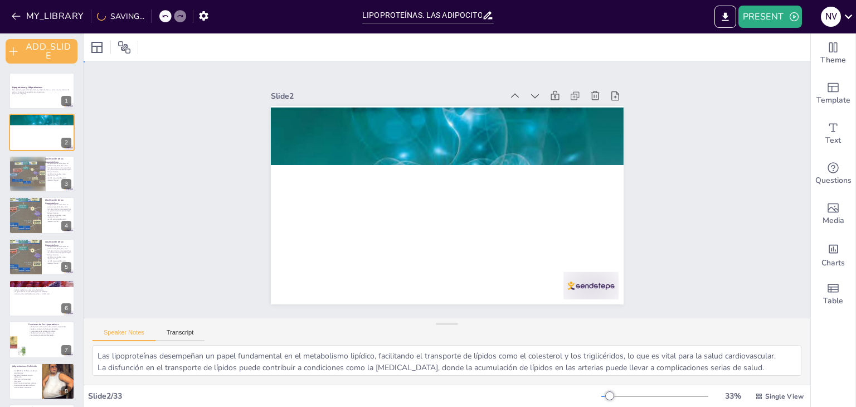
click at [255, 148] on div "Slide 1 Lipoproteínas y Adipocitocinas Este seminario explora las lipoproteínas…" at bounding box center [446, 189] width 437 height 272
drag, startPoint x: 255, startPoint y: 205, endPoint x: 265, endPoint y: 221, distance: 19.3
click at [257, 208] on div "Slide 1 Lipoproteínas y Adipocitocinas Este seminario explora las lipoproteínas…" at bounding box center [446, 189] width 437 height 272
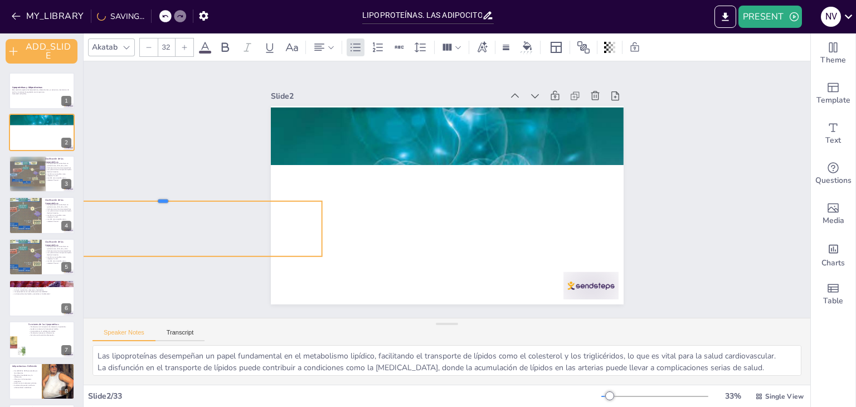
drag, startPoint x: 173, startPoint y: 194, endPoint x: 235, endPoint y: 196, distance: 61.9
click at [235, 196] on div at bounding box center [163, 196] width 318 height 9
drag, startPoint x: 296, startPoint y: 196, endPoint x: 327, endPoint y: 198, distance: 30.7
click at [329, 199] on div "Introducción a las Lipoproteínas Las lipoproteínas son esenciales para el trans…" at bounding box center [446, 205] width 372 height 234
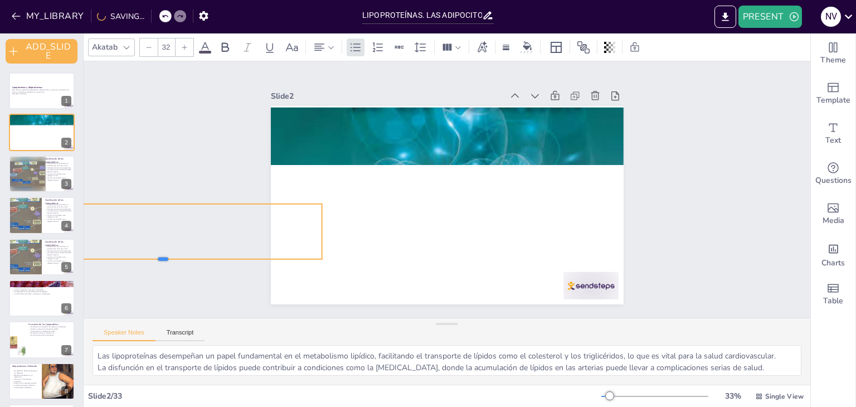
click at [183, 240] on div at bounding box center [154, 203] width 312 height 75
click at [183, 254] on div "Slide 1 Lipoproteínas y Adipocitocinas Este seminario explora las lipoproteínas…" at bounding box center [447, 190] width 768 height 530
click at [176, 203] on div "Slide 1 Lipoproteínas y Adipocitocinas Este seminario explora las lipoproteínas…" at bounding box center [446, 189] width 739 height 634
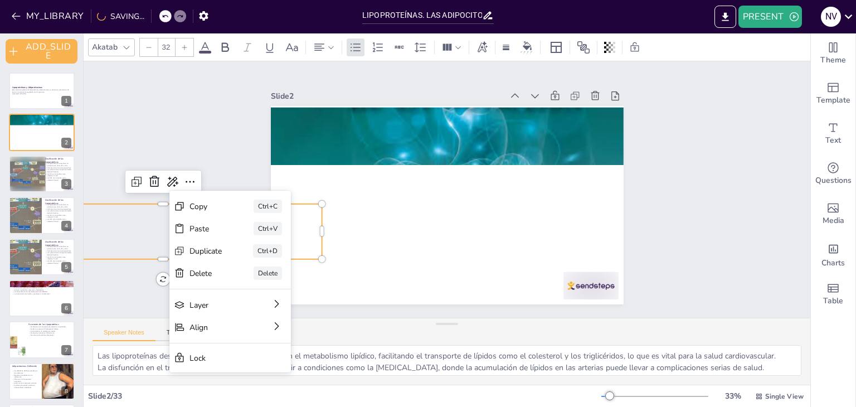
click at [307, 237] on p "Su función principal es el transporte de lípidos." at bounding box center [163, 242] width 318 height 11
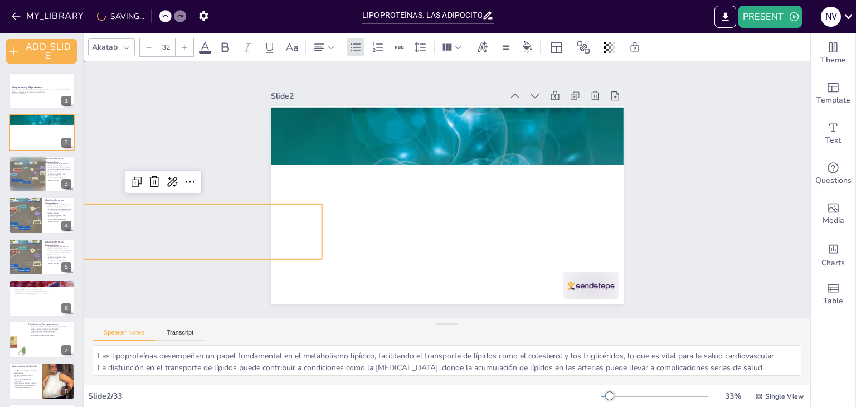
click at [234, 146] on div "Slide 1 Lipoproteínas y Adipocitocinas Este seminario explora las lipoproteínas…" at bounding box center [447, 189] width 474 height 406
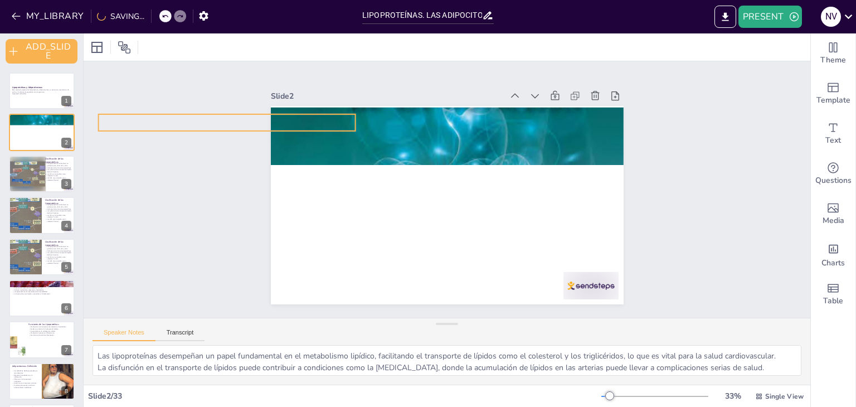
click at [273, 99] on p "Introducción a las Lipoproteínas" at bounding box center [273, 39] width 242 height 120
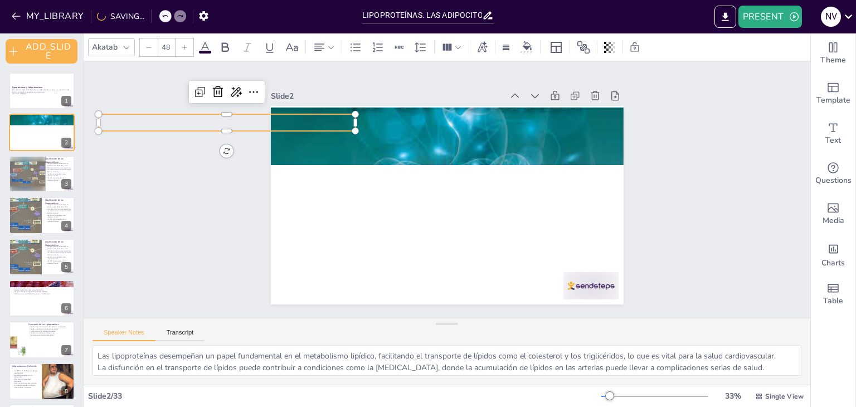
click at [329, 99] on p "Introducción a las Lipoproteínas" at bounding box center [273, 39] width 242 height 120
click at [323, 114] on p "Introducción a las Lipoproteínas" at bounding box center [226, 122] width 257 height 17
click at [318, 105] on p "Introducción a las Lipoproteínas" at bounding box center [258, 57] width 250 height 95
click at [318, 118] on p "Introducción a las Lipoproteínas" at bounding box center [234, 99] width 257 height 43
click at [548, 119] on p "Introducción a las Lipoproteínas" at bounding box center [630, 51] width 164 height 218
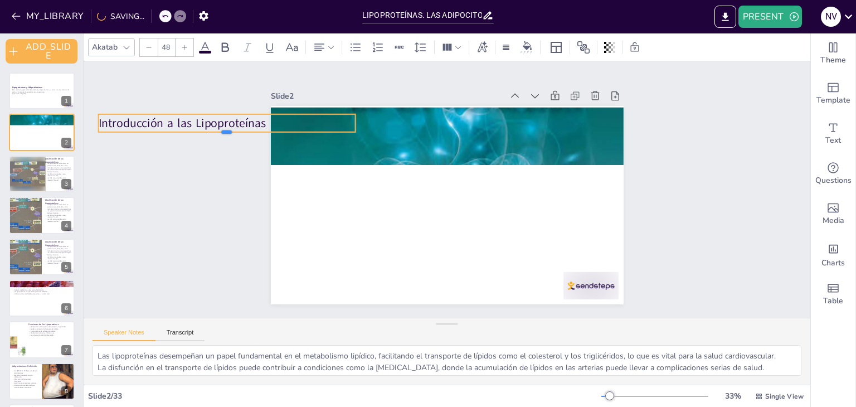
click at [309, 93] on div at bounding box center [318, 3] width 197 height 179
click at [305, 113] on p "Introducción a las Lipoproteínas" at bounding box center [245, 79] width 255 height 70
click at [270, 61] on icon at bounding box center [278, 54] width 16 height 16
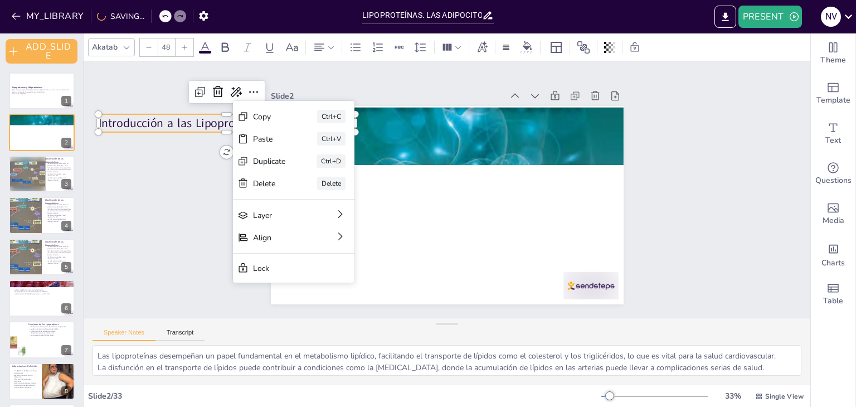
click at [192, 99] on p "Introducción a las Lipoproteínas" at bounding box center [273, 39] width 242 height 120
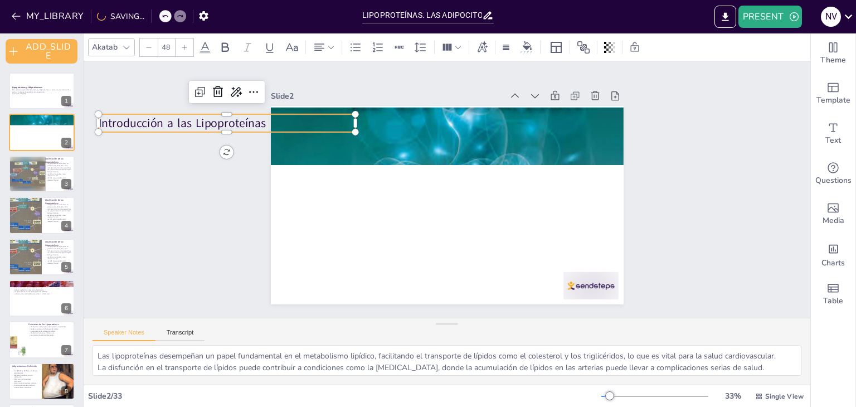
click at [308, 114] on p "Introducción a las Lipoproteínas" at bounding box center [245, 79] width 255 height 70
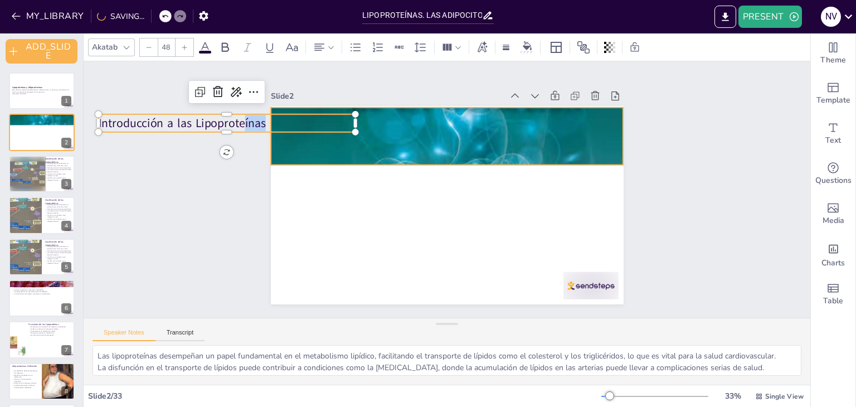
drag, startPoint x: 305, startPoint y: 125, endPoint x: 402, endPoint y: 128, distance: 96.4
click at [406, 129] on div "Las lipoproteínas son esenciales para el transporte de lípidos. Las alteracione…" at bounding box center [444, 204] width 386 height 267
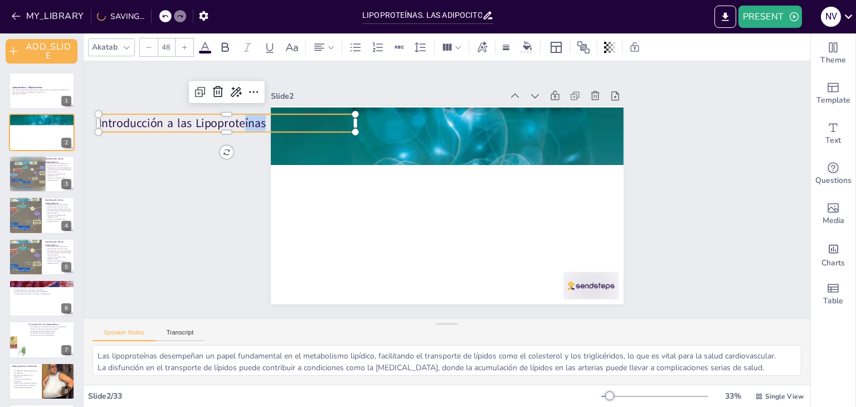
click at [274, 119] on p "Introducción a las Lipoproteínas" at bounding box center [234, 100] width 257 height 43
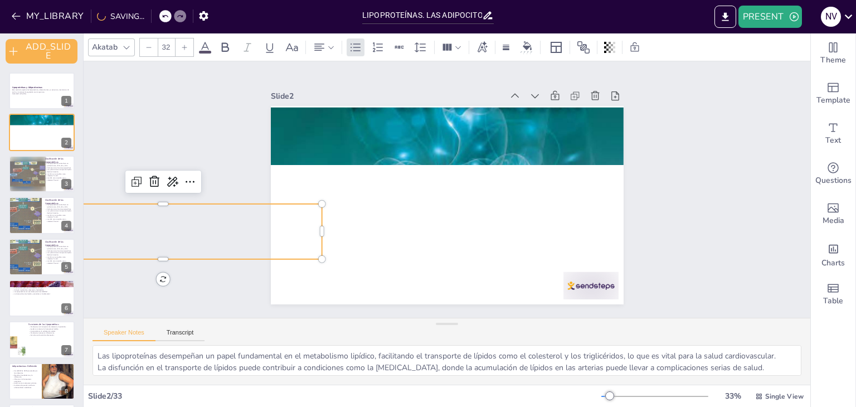
click at [288, 210] on p "Su estructura permite la solubilidad en agua." at bounding box center [160, 171] width 313 height 77
click at [272, 216] on p "Las alteraciones en las lipoproteínas pueden causar enfermedades." at bounding box center [163, 220] width 318 height 11
click at [272, 187] on p "Las alteraciones en las lipoproteínas pueden causar enfermedades." at bounding box center [166, 132] width 305 height 109
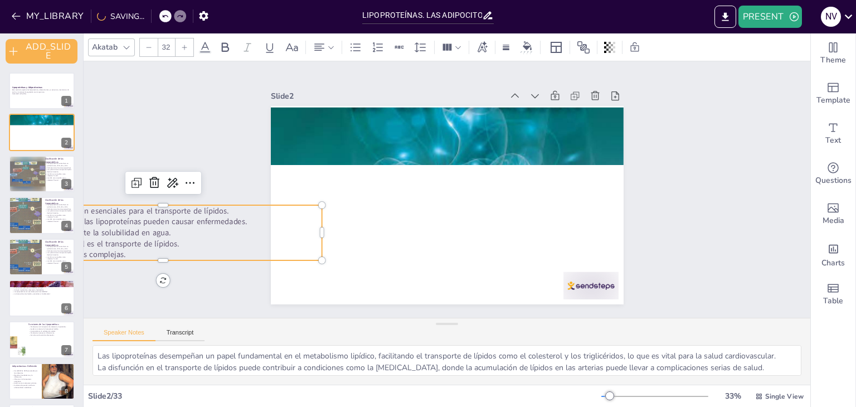
click at [244, 221] on p "Las alteraciones en las lipoproteínas pueden causar enfermedades." at bounding box center [163, 221] width 318 height 11
click at [185, 179] on icon at bounding box center [189, 182] width 13 height 13
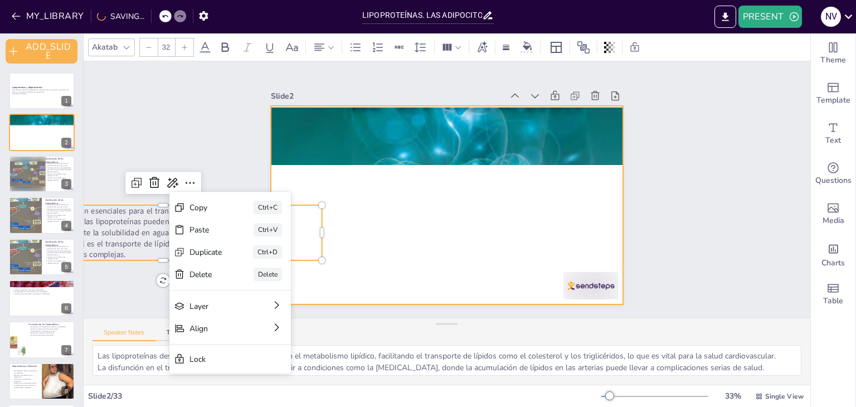
click at [365, 239] on div at bounding box center [446, 205] width 372 height 234
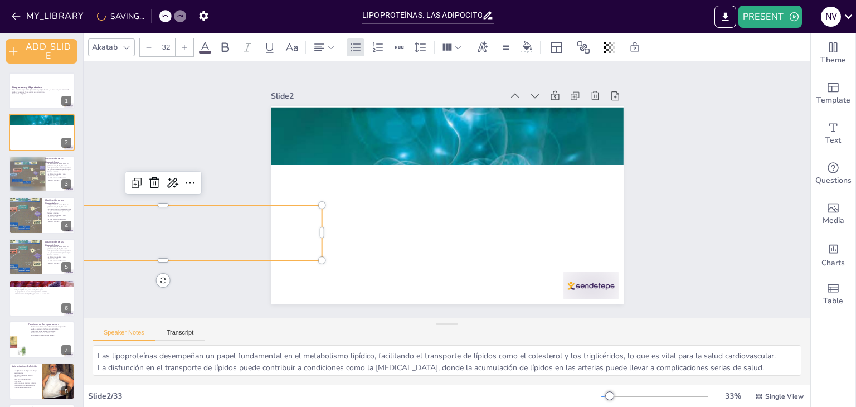
click at [290, 222] on p "Su función principal es el transporte de lípidos." at bounding box center [158, 183] width 313 height 77
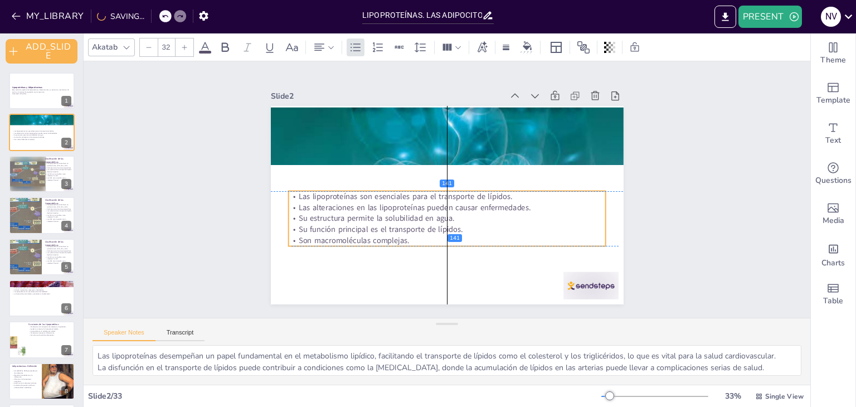
drag, startPoint x: 281, startPoint y: 254, endPoint x: 568, endPoint y: 238, distance: 287.4
click at [568, 238] on p "Son macromoléculas complejas." at bounding box center [431, 237] width 305 height 109
click at [237, 134] on div "Slide 1 Lipoproteínas y Adipocitocinas Este seminario explora las lipoproteínas…" at bounding box center [447, 189] width 473 height 378
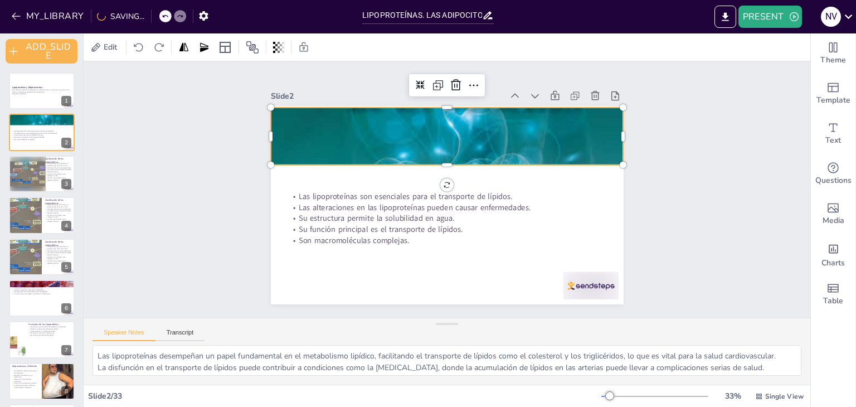
click at [265, 137] on div at bounding box center [473, 132] width 506 height 557
click at [226, 139] on div "Slide 1 Lipoproteínas y Adipocitocinas Este seminario explora las lipoproteínas…" at bounding box center [447, 189] width 750 height 330
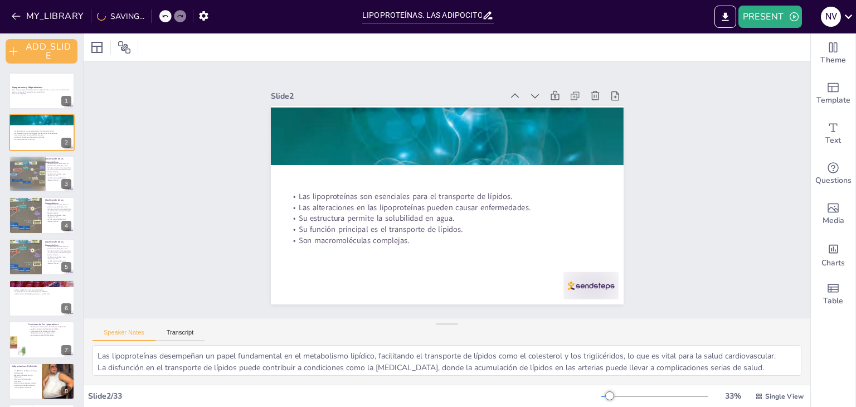
click at [257, 128] on div "Slide 1 Lipoproteínas y Adipocitocinas Este seminario explora las lipoproteínas…" at bounding box center [446, 188] width 437 height 271
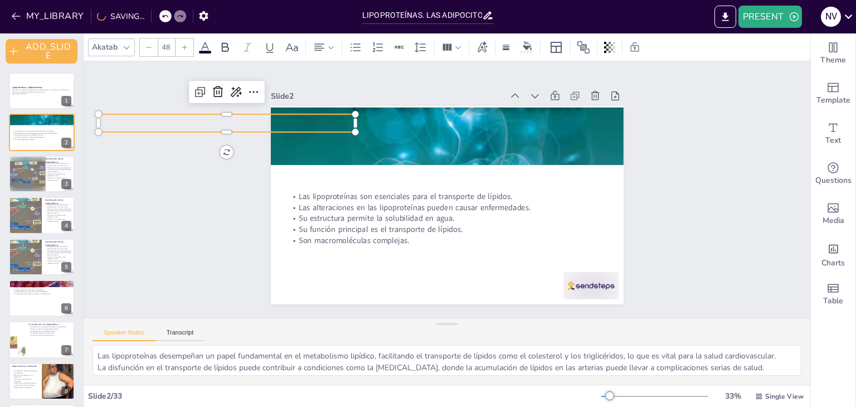
click at [290, 120] on p "Introducción a las Lipoproteínas" at bounding box center [234, 99] width 257 height 43
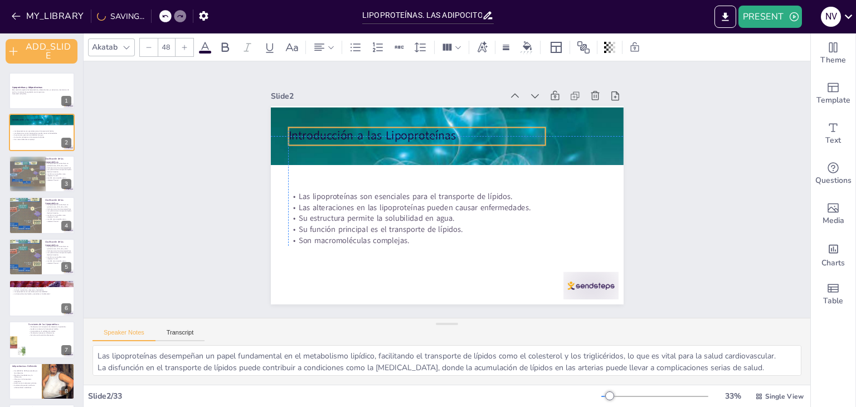
drag, startPoint x: 308, startPoint y: 122, endPoint x: 502, endPoint y: 138, distance: 194.6
click at [502, 138] on p "Introducción a las Lipoproteínas" at bounding box center [428, 131] width 255 height 70
click at [37, 176] on div at bounding box center [27, 174] width 38 height 38
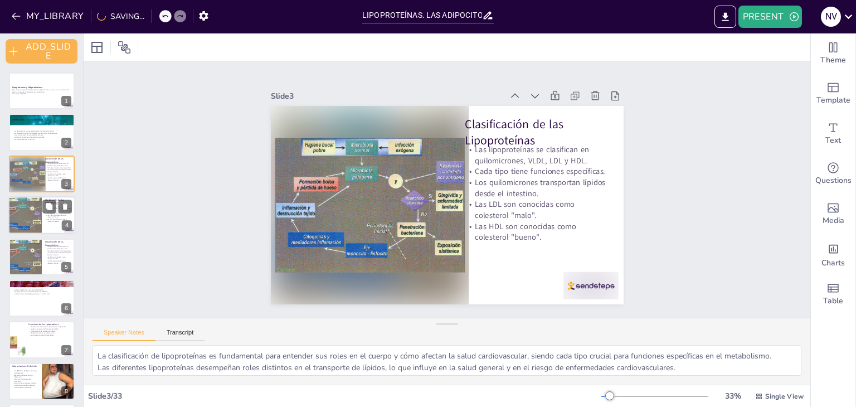
click at [18, 207] on div at bounding box center [24, 215] width 53 height 38
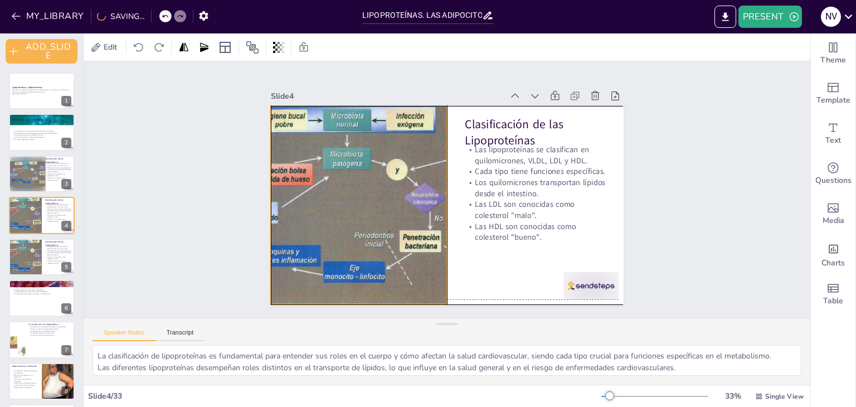
click at [329, 206] on div at bounding box center [358, 205] width 280 height 198
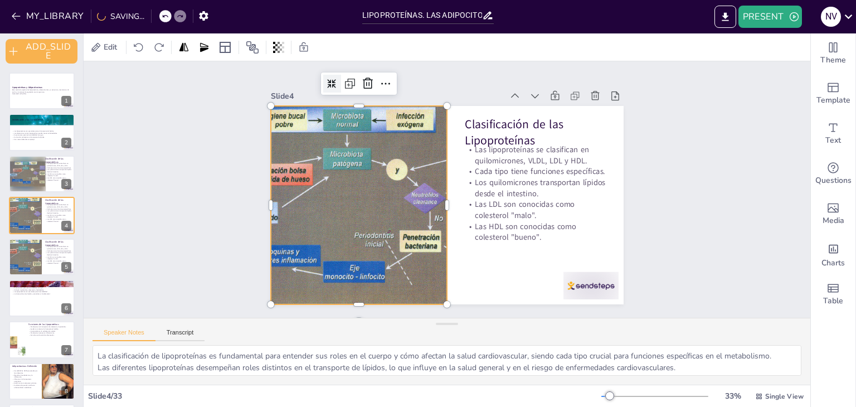
click at [339, 77] on icon at bounding box center [343, 71] width 9 height 9
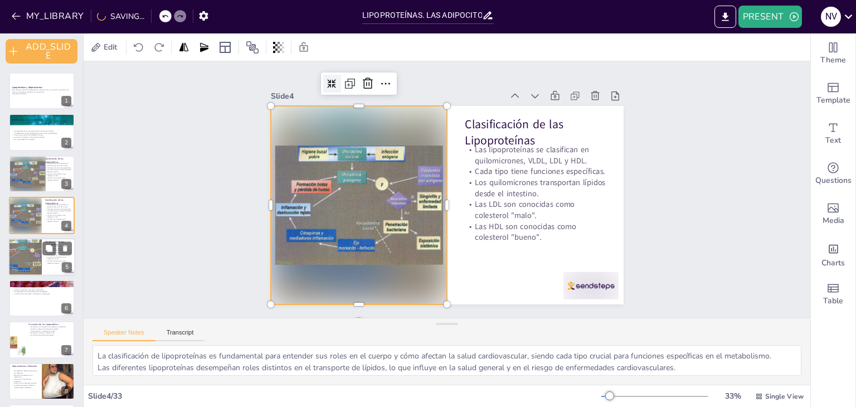
click at [27, 262] on div at bounding box center [24, 257] width 53 height 38
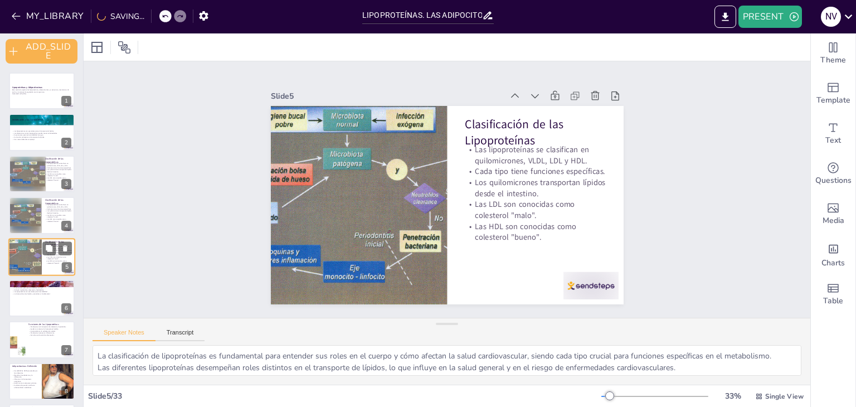
scroll to position [22, 0]
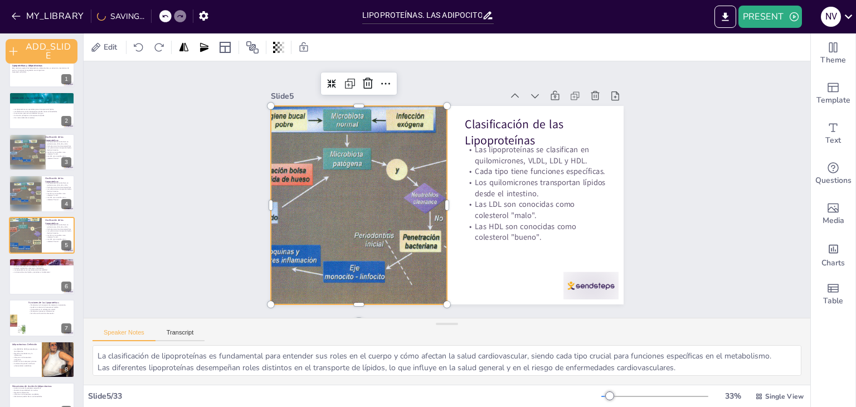
click at [303, 210] on div at bounding box center [356, 186] width 315 height 252
click at [346, 72] on div at bounding box center [356, 61] width 21 height 21
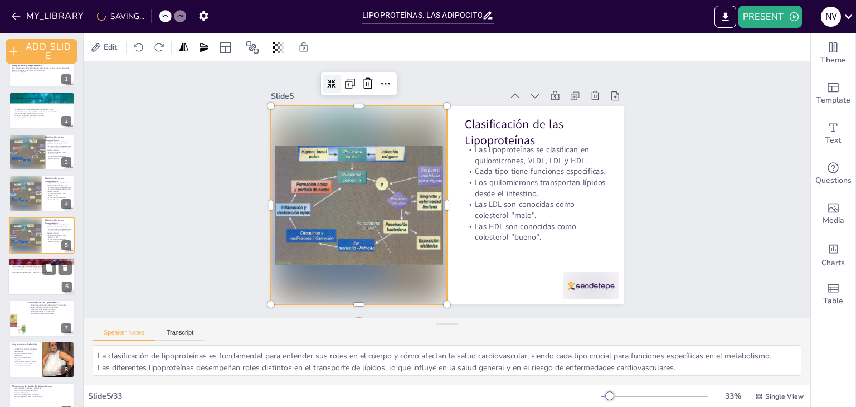
click at [37, 274] on div at bounding box center [41, 276] width 67 height 38
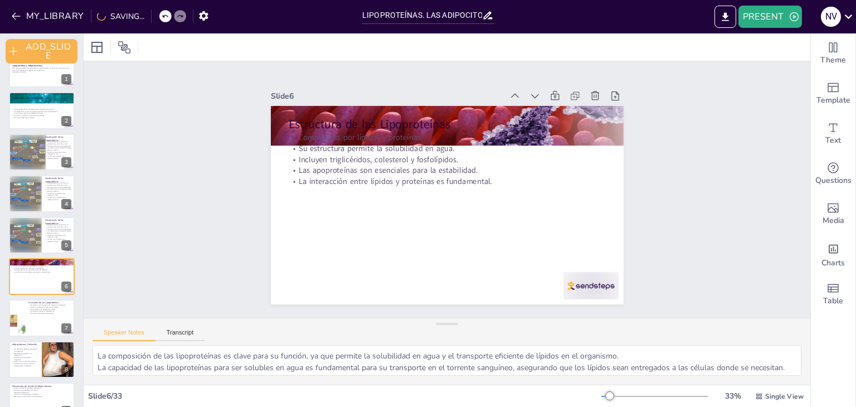
scroll to position [63, 0]
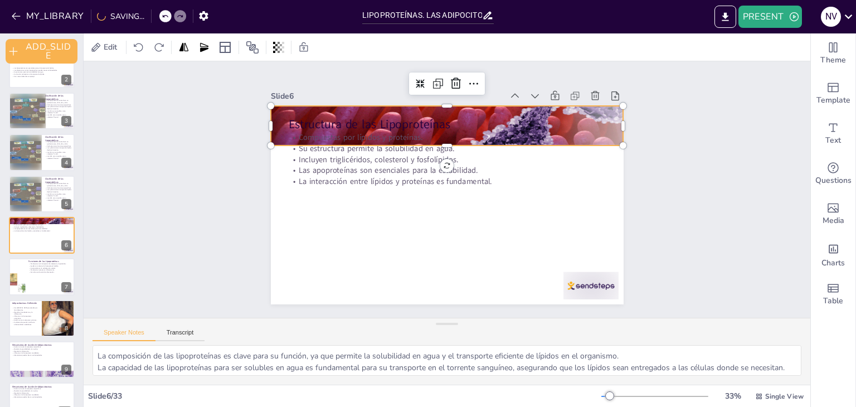
click at [601, 133] on div at bounding box center [453, 126] width 382 height 338
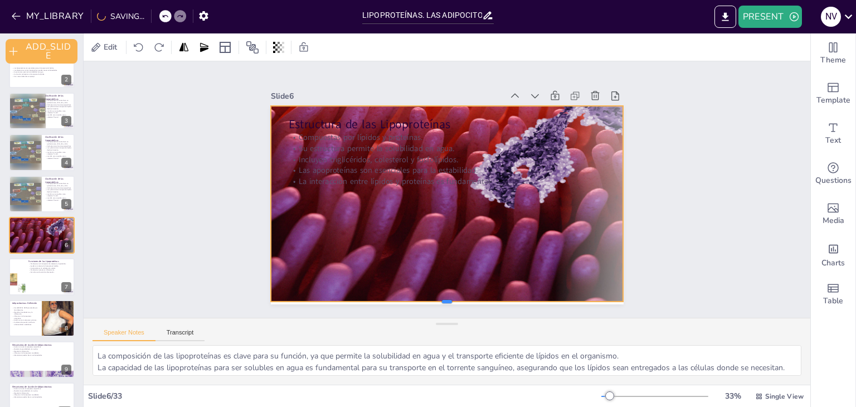
drag, startPoint x: 442, startPoint y: 143, endPoint x: 442, endPoint y: 299, distance: 156.0
click at [442, 299] on div at bounding box center [400, 296] width 326 height 152
click at [437, 78] on icon at bounding box center [442, 80] width 11 height 11
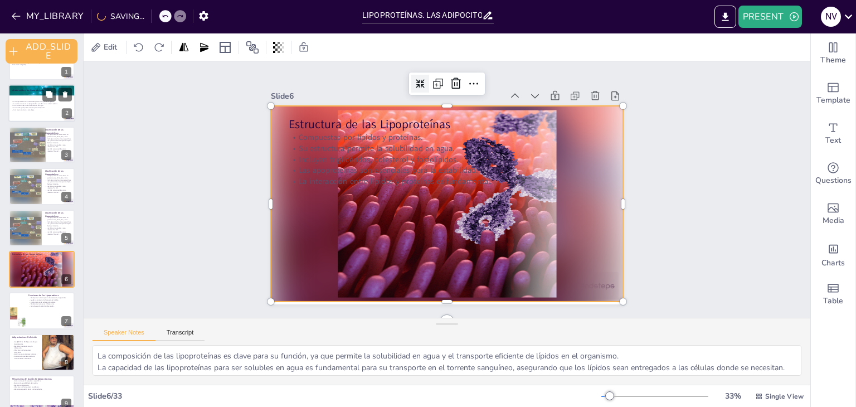
scroll to position [0, 0]
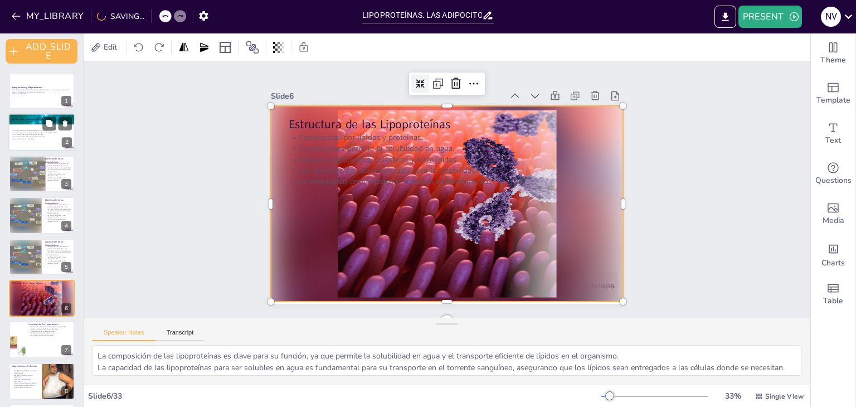
click at [33, 130] on p "Las lipoproteínas son esenciales para el transporte de lípidos." at bounding box center [42, 131] width 60 height 2
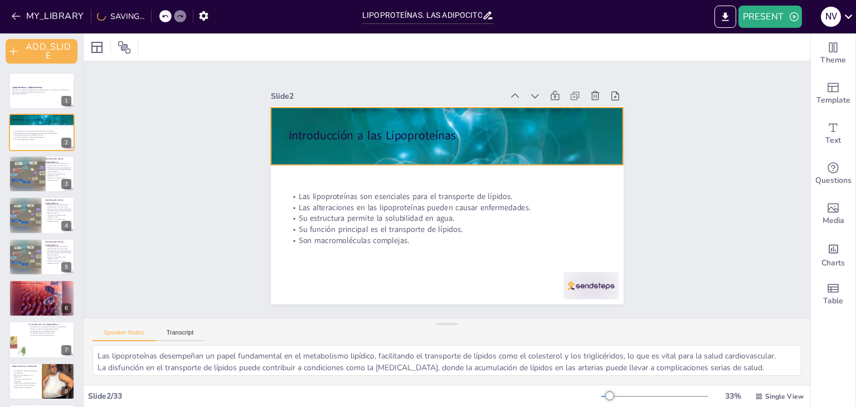
click at [555, 132] on div at bounding box center [454, 127] width 398 height 487
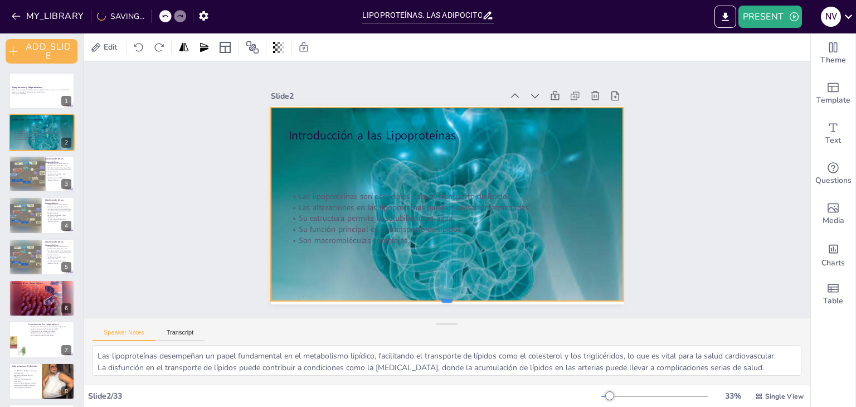
drag, startPoint x: 440, startPoint y: 161, endPoint x: 410, endPoint y: 297, distance: 139.3
click at [410, 301] on div at bounding box center [447, 305] width 353 height 9
click at [426, 85] on icon at bounding box center [431, 83] width 10 height 10
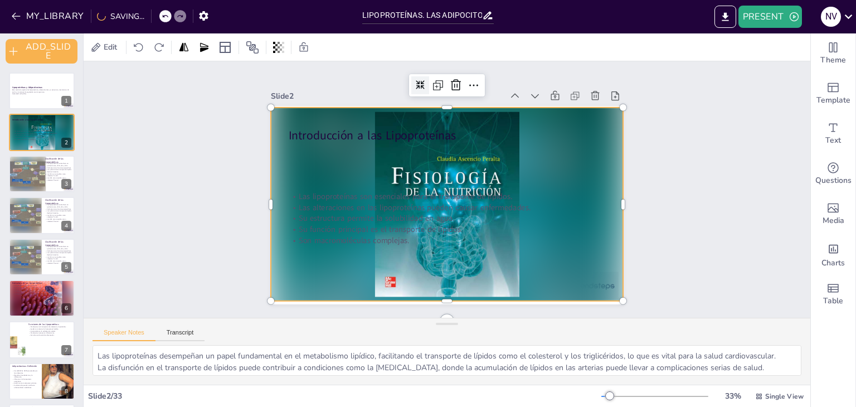
click at [448, 84] on icon at bounding box center [453, 81] width 11 height 11
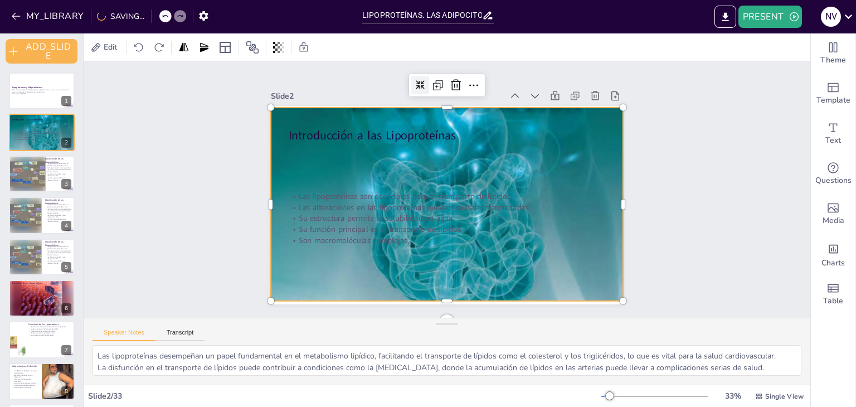
click at [426, 84] on icon at bounding box center [430, 82] width 9 height 9
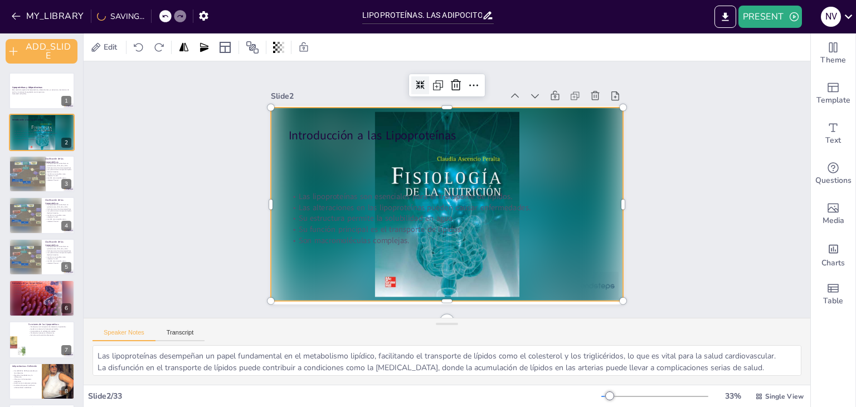
click at [470, 84] on icon at bounding box center [476, 86] width 12 height 12
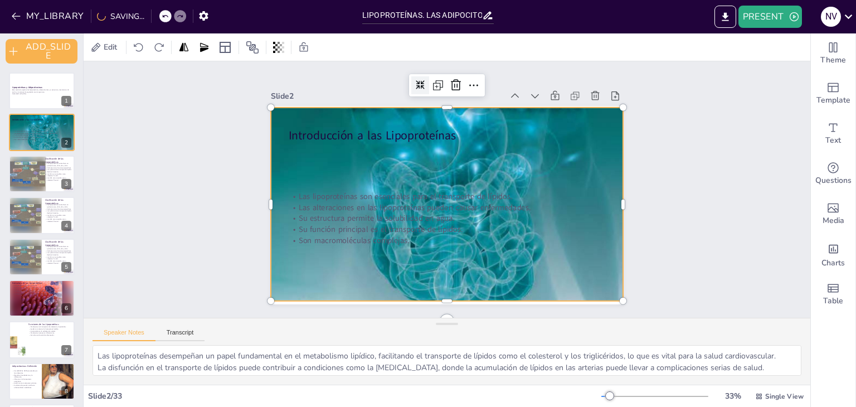
click at [426, 84] on icon at bounding box center [430, 82] width 9 height 9
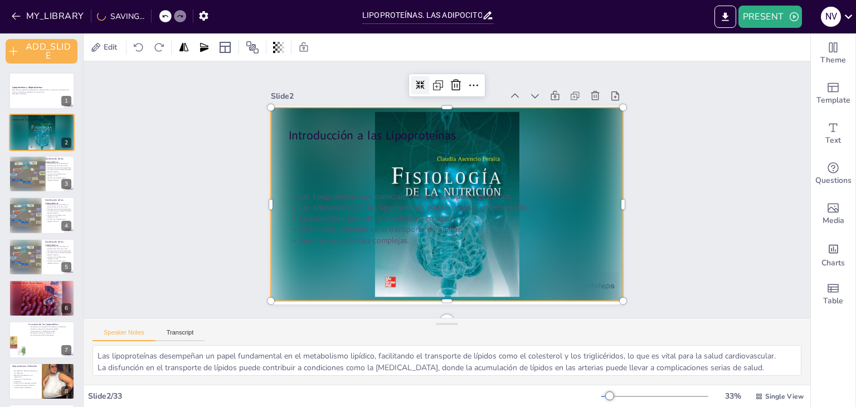
click at [448, 84] on icon at bounding box center [453, 81] width 11 height 11
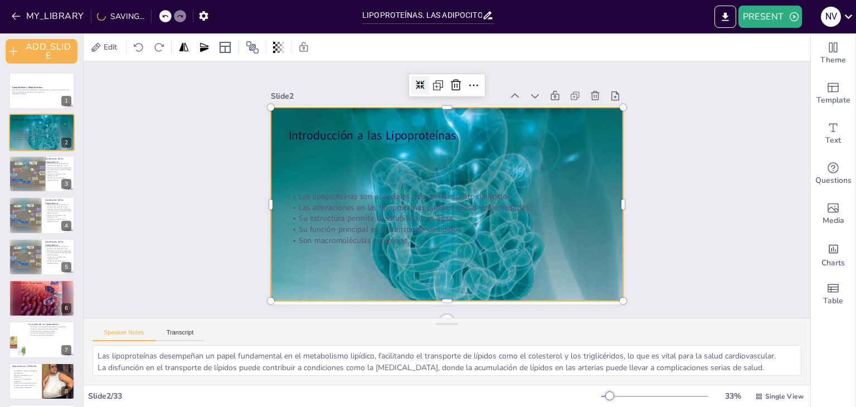
click at [448, 84] on icon at bounding box center [453, 81] width 11 height 11
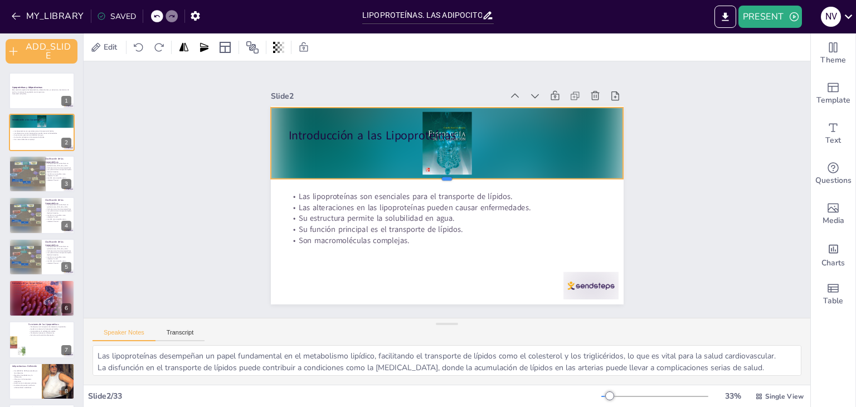
drag, startPoint x: 439, startPoint y: 297, endPoint x: 481, endPoint y: 175, distance: 129.2
click at [481, 175] on div at bounding box center [448, 184] width 347 height 82
click at [55, 300] on div at bounding box center [41, 297] width 67 height 37
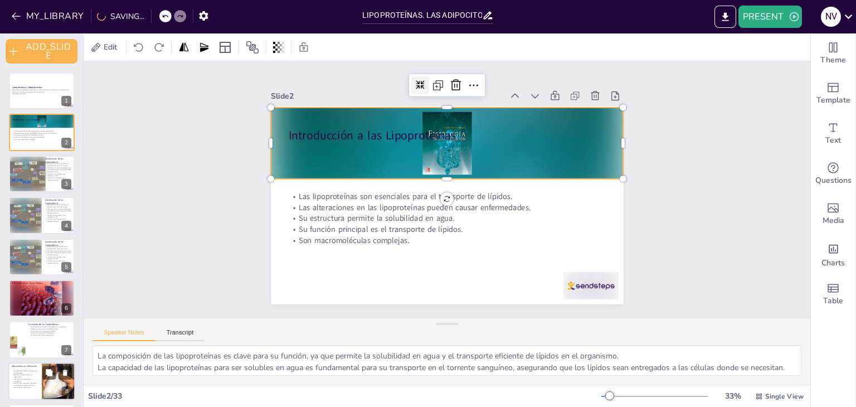
scroll to position [63, 0]
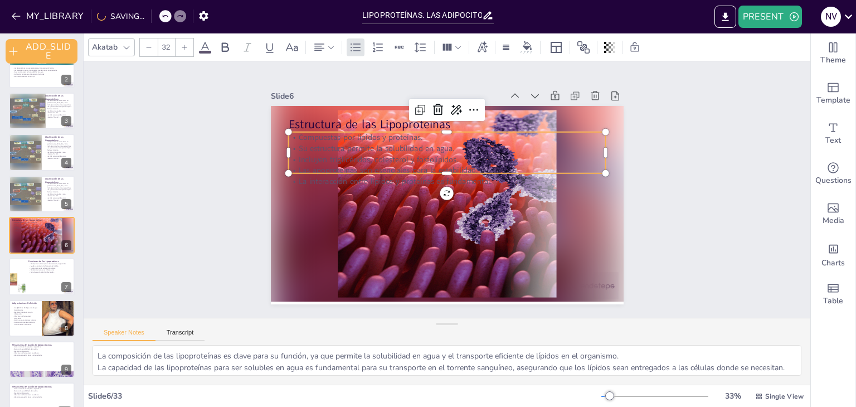
click at [442, 162] on p "Las apoproteínas son esenciales para la estabilidad." at bounding box center [448, 170] width 317 height 44
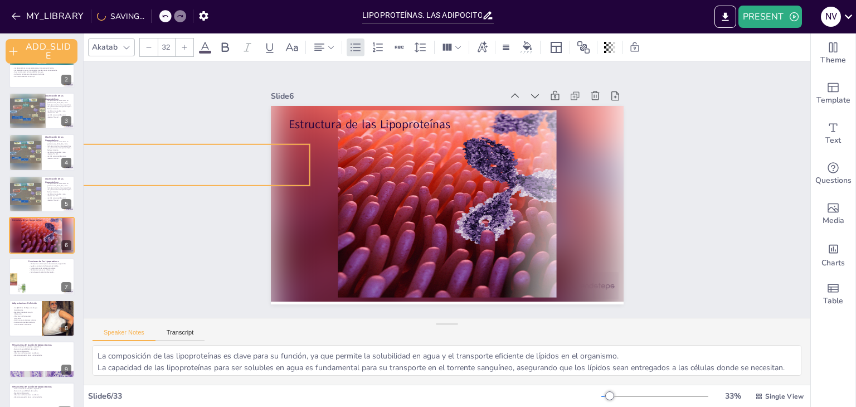
drag, startPoint x: 461, startPoint y: 152, endPoint x: 165, endPoint y: 164, distance: 296.2
click at [165, 164] on div "Slide 1 Lipoproteínas y Adipocitocinas Este seminario explora las lipoproteínas…" at bounding box center [447, 189] width 764 height 402
click at [402, 117] on p "Estructura de las Lipoproteínas" at bounding box center [461, 125] width 314 height 82
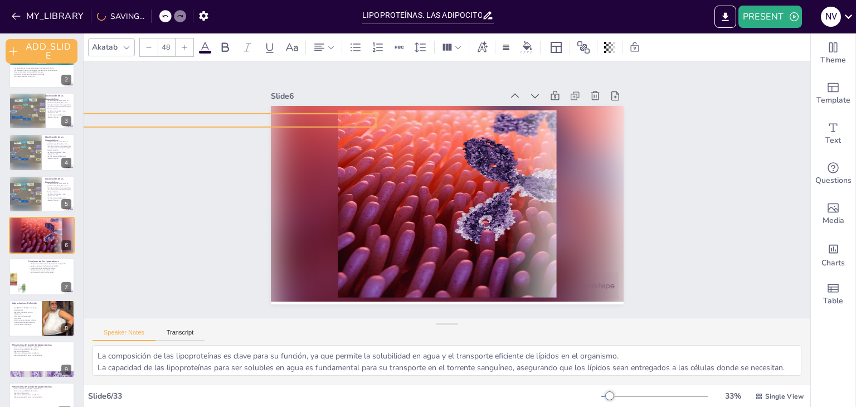
drag, startPoint x: 454, startPoint y: 116, endPoint x: 227, endPoint y: 114, distance: 226.8
click at [227, 114] on div "Slide 1 Lipoproteínas y Adipocitocinas Este seminario explora las lipoproteínas…" at bounding box center [447, 189] width 750 height 331
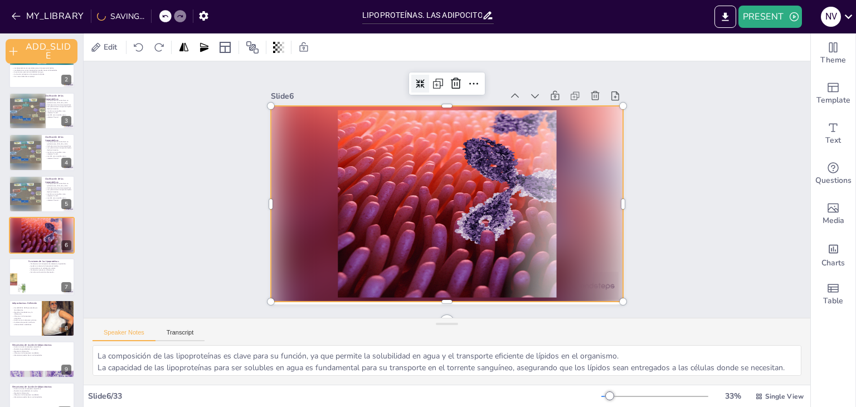
click at [454, 169] on div at bounding box center [447, 204] width 353 height 196
click at [247, 130] on div "Slide 1 Lipoproteínas y Adipocitocinas Este seminario explora las lipoproteínas…" at bounding box center [447, 189] width 466 height 347
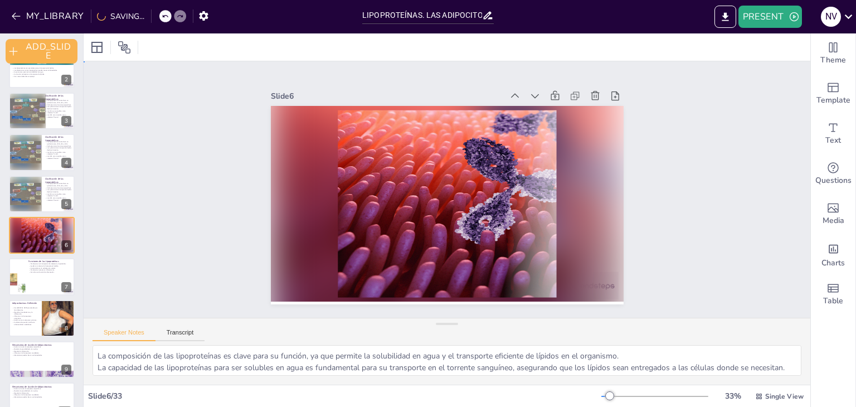
click at [234, 122] on div "Slide 1 Lipoproteínas y Adipocitocinas Este seminario explora las lipoproteínas…" at bounding box center [447, 189] width 454 height 311
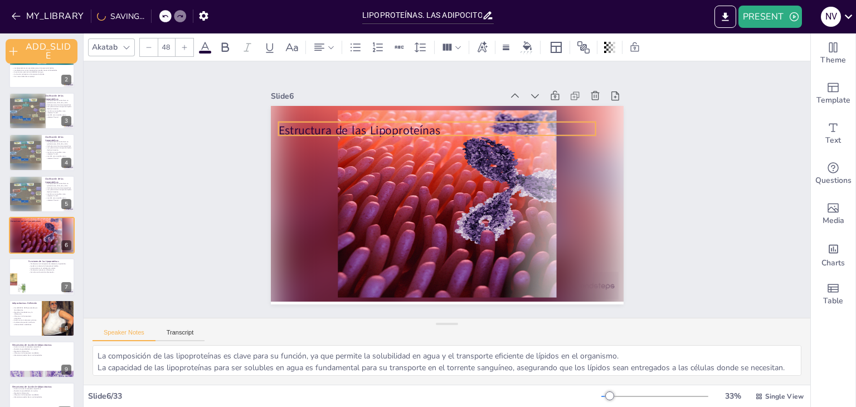
drag, startPoint x: 240, startPoint y: 116, endPoint x: 448, endPoint y: 125, distance: 208.0
click at [461, 122] on div "Slide 1 Lipoproteínas y Adipocitocinas Este seminario explora las lipoproteínas…" at bounding box center [446, 188] width 437 height 271
click at [250, 212] on div "Slide 1 Lipoproteínas y Adipocitocinas Este seminario explora las lipoproteínas…" at bounding box center [446, 188] width 437 height 271
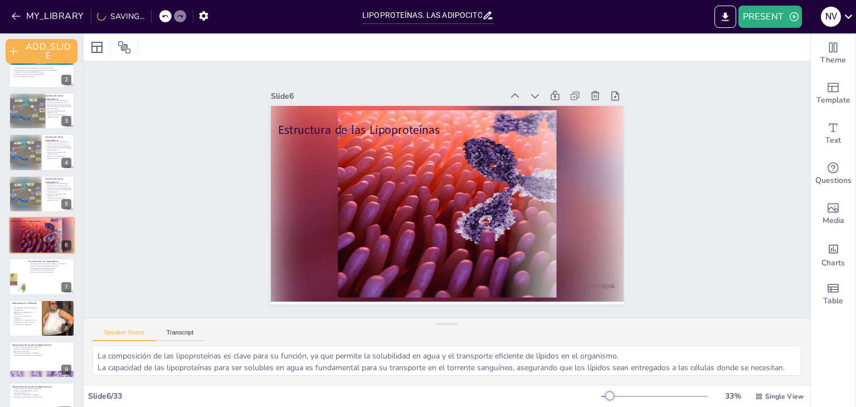
click at [230, 148] on div "Slide 1 Lipoproteínas y Adipocitocinas Este seminario explora las lipoproteínas…" at bounding box center [447, 189] width 727 height 256
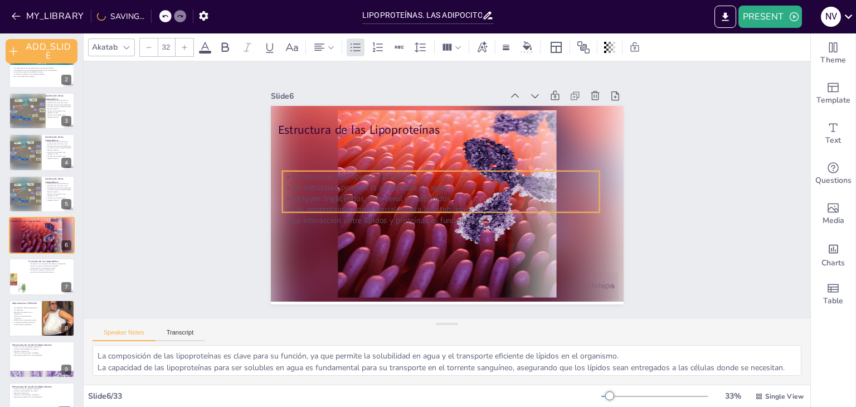
drag, startPoint x: 234, startPoint y: 157, endPoint x: 515, endPoint y: 192, distance: 283.0
click at [523, 183] on div "Slide 1 Lipoproteínas y Adipocitocinas Este seminario explora las lipoproteínas…" at bounding box center [447, 189] width 406 height 474
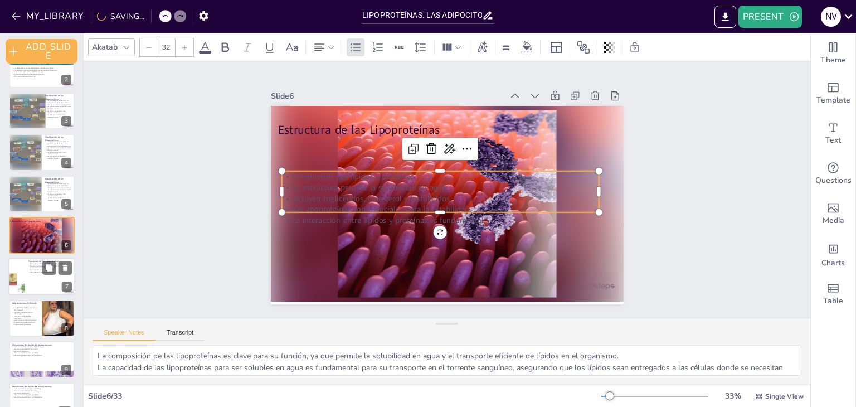
click at [41, 276] on div at bounding box center [41, 277] width 67 height 38
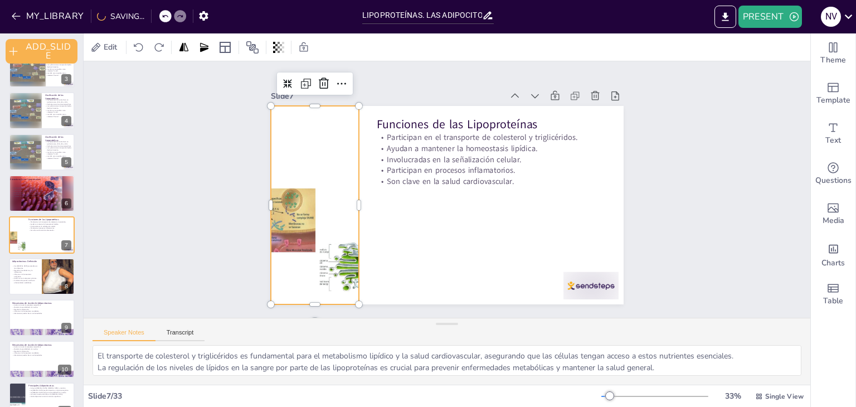
click at [277, 215] on div at bounding box center [314, 177] width 240 height 236
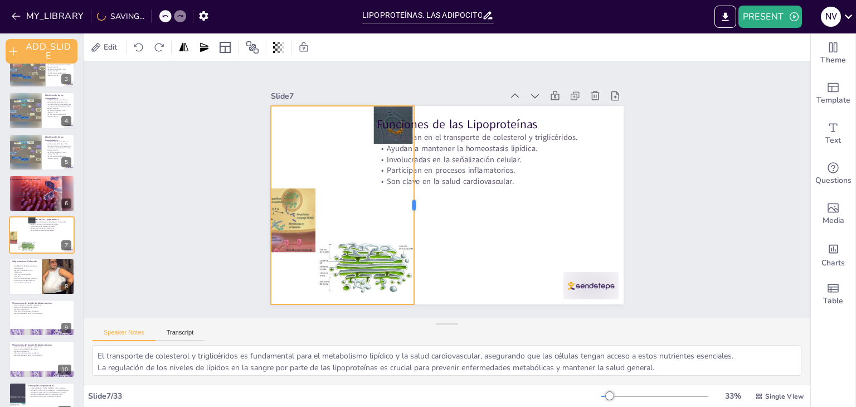
drag, startPoint x: 351, startPoint y: 201, endPoint x: 406, endPoint y: 187, distance: 57.0
click at [406, 187] on div at bounding box center [416, 199] width 50 height 196
click at [431, 28] on icon at bounding box center [437, 20] width 13 height 13
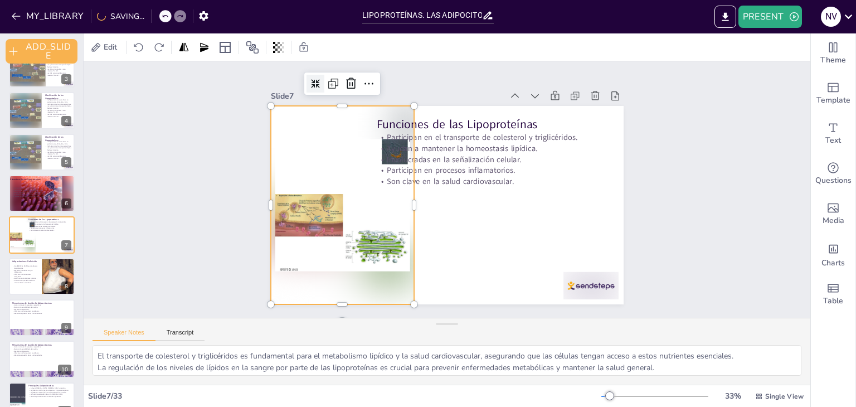
click at [405, 202] on div at bounding box center [342, 183] width 182 height 224
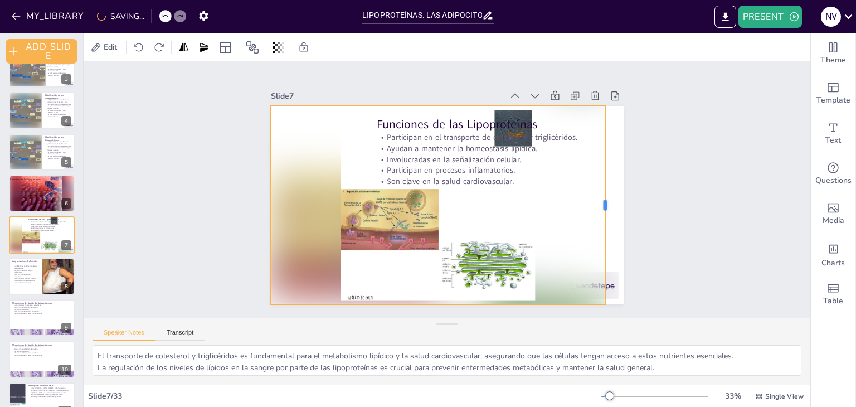
drag, startPoint x: 409, startPoint y: 201, endPoint x: 598, endPoint y: 186, distance: 189.5
click at [598, 186] on div at bounding box center [603, 238] width 50 height 196
click at [474, 80] on icon at bounding box center [480, 82] width 13 height 13
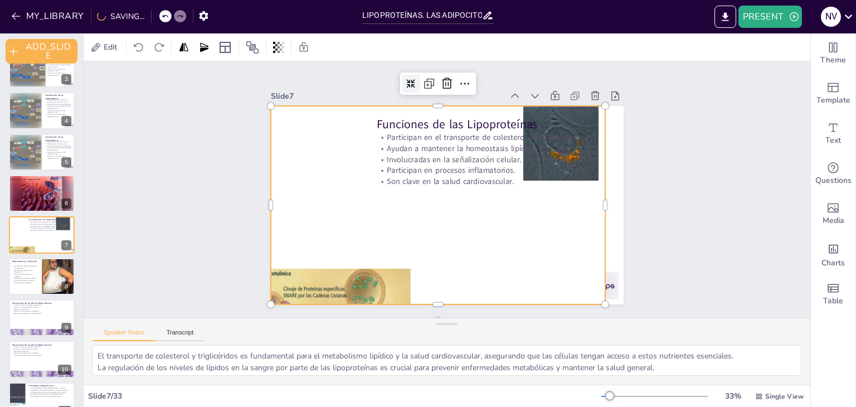
click at [429, 80] on icon at bounding box center [434, 78] width 11 height 11
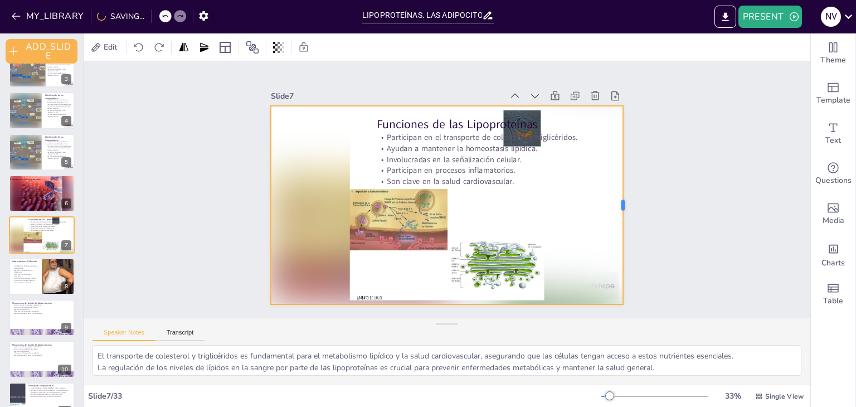
drag, startPoint x: 600, startPoint y: 202, endPoint x: 617, endPoint y: 203, distance: 17.9
click at [623, 203] on div at bounding box center [627, 205] width 9 height 198
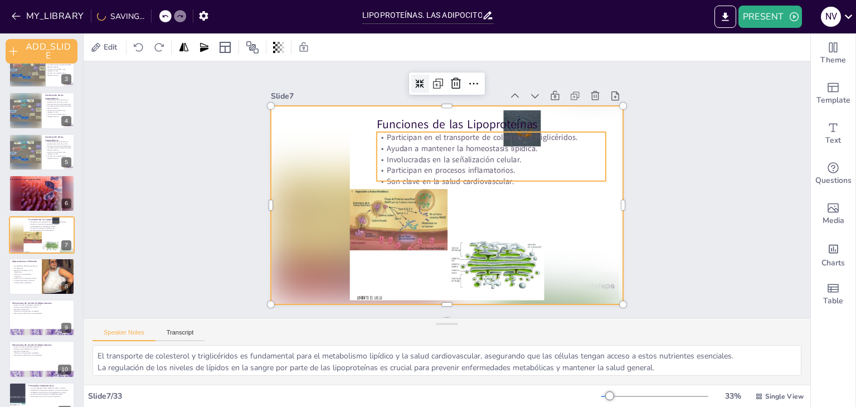
click at [430, 142] on p "Ayudan a mantener la homeostasis lipídica." at bounding box center [495, 153] width 229 height 35
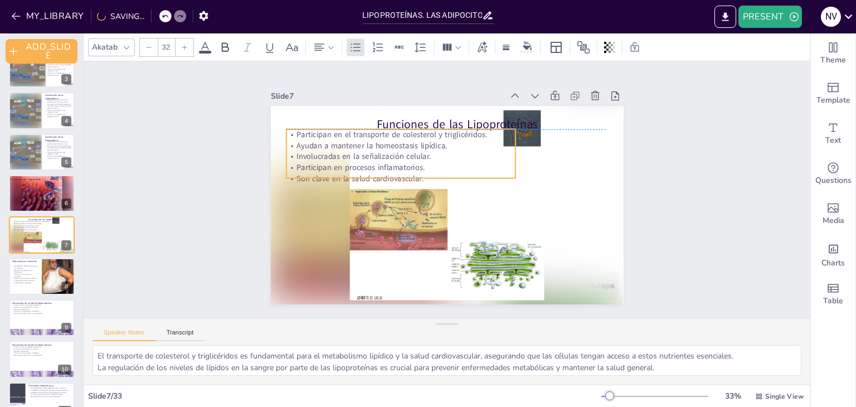
drag, startPoint x: 429, startPoint y: 149, endPoint x: 339, endPoint y: 150, distance: 90.3
click at [339, 150] on div "Participan en el transporte de colesterol y triglicéridos. [GEOGRAPHIC_DATA] a …" at bounding box center [413, 143] width 235 height 123
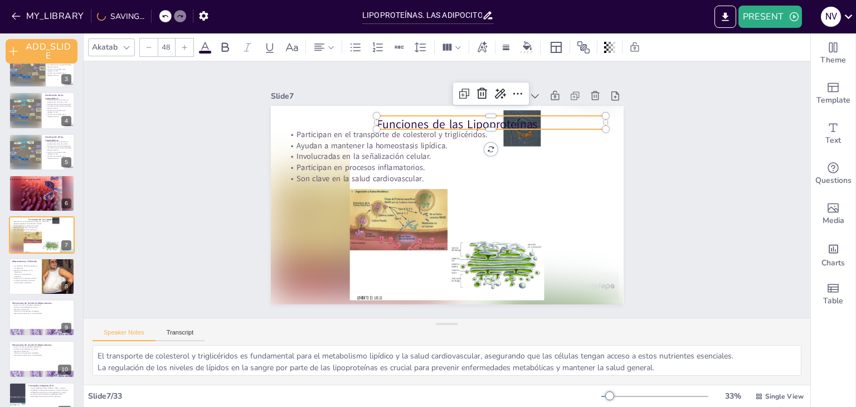
click at [446, 118] on p "Funciones de las Lipoproteínas" at bounding box center [498, 129] width 230 height 40
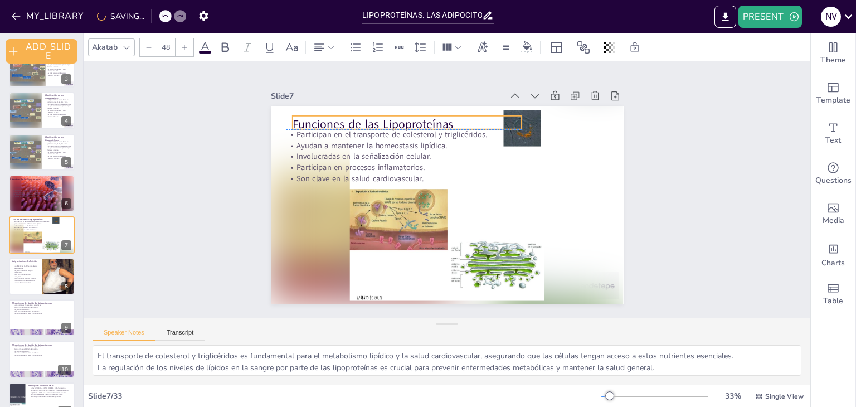
drag, startPoint x: 446, startPoint y: 118, endPoint x: 362, endPoint y: 115, distance: 84.2
click at [362, 116] on p "Funciones de las Lipoproteínas" at bounding box center [406, 124] width 229 height 17
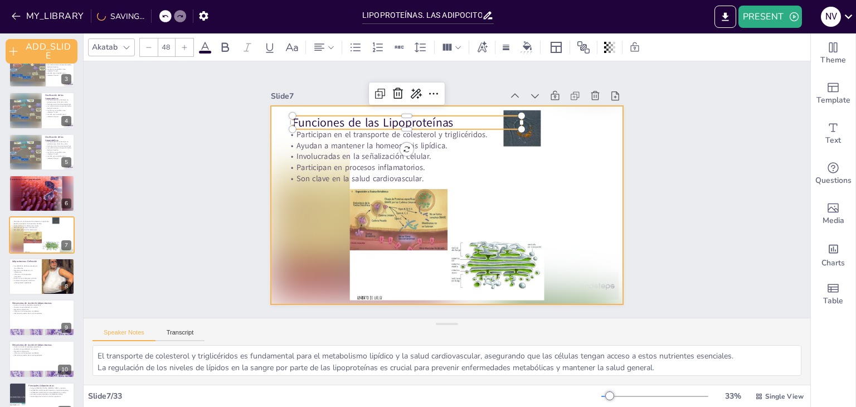
click at [515, 135] on div at bounding box center [447, 205] width 352 height 198
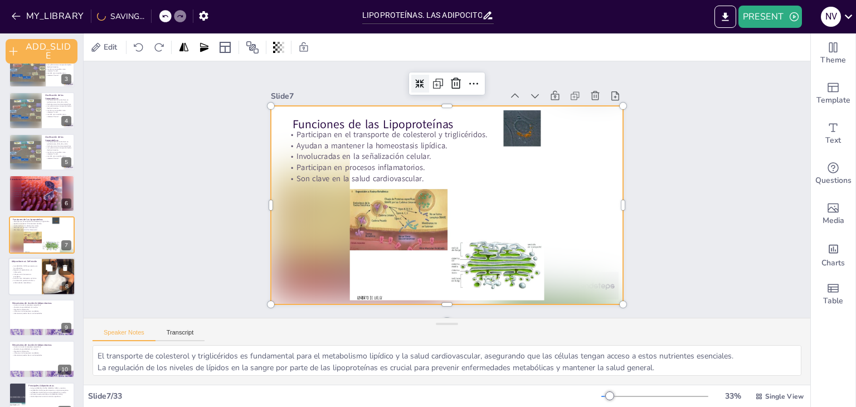
click at [41, 269] on div at bounding box center [41, 276] width 67 height 38
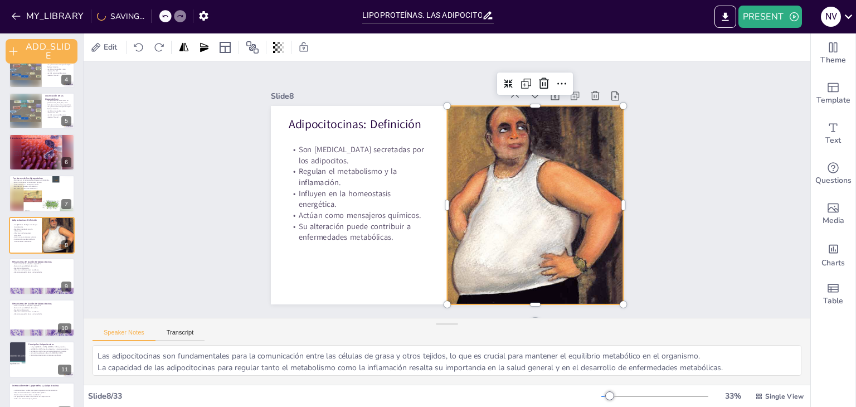
click at [491, 225] on div at bounding box center [533, 214] width 204 height 289
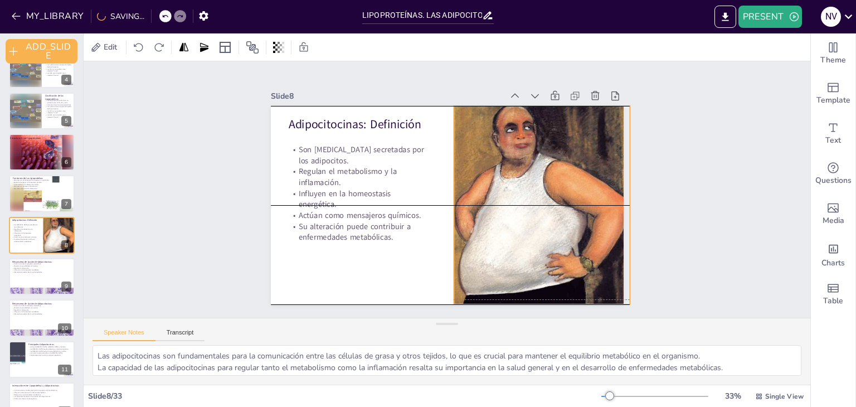
drag, startPoint x: 507, startPoint y: 228, endPoint x: 522, endPoint y: 226, distance: 14.7
click at [522, 226] on div at bounding box center [489, 275] width 323 height 303
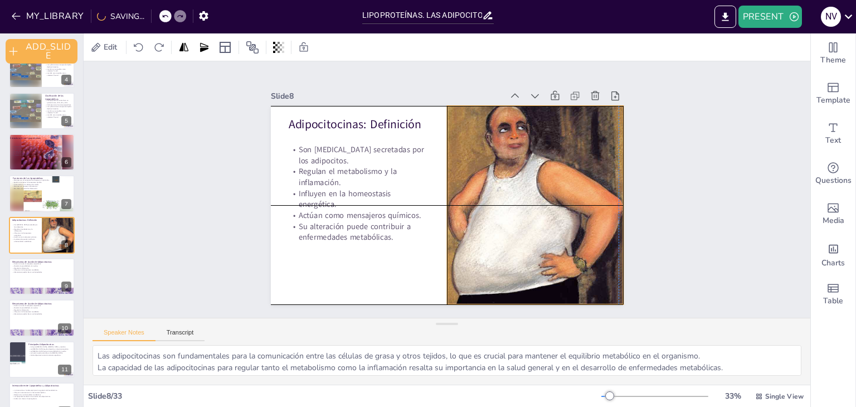
drag, startPoint x: 531, startPoint y: 216, endPoint x: 520, endPoint y: 215, distance: 10.6
click at [520, 215] on div at bounding box center [535, 204] width 176 height 271
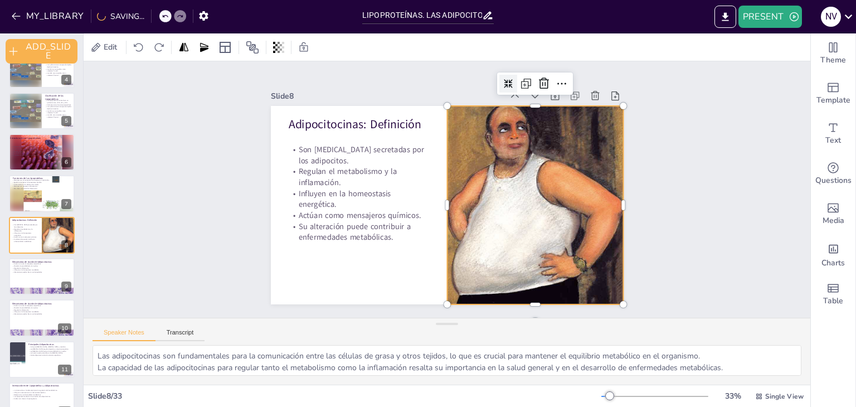
click at [514, 86] on icon at bounding box center [518, 90] width 9 height 9
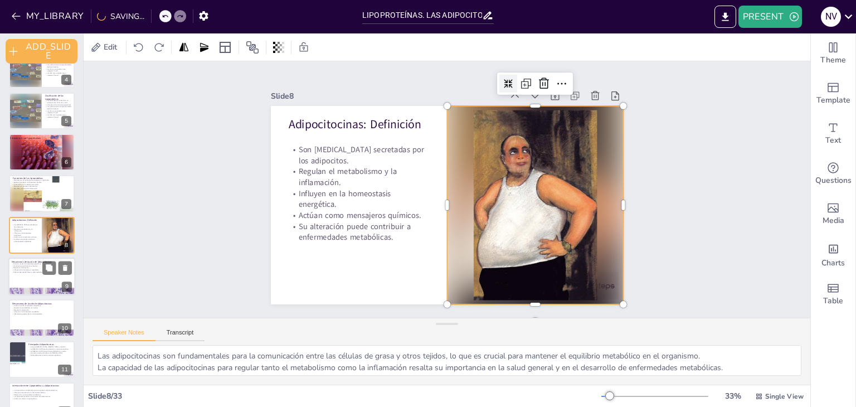
click at [45, 279] on div at bounding box center [41, 276] width 67 height 38
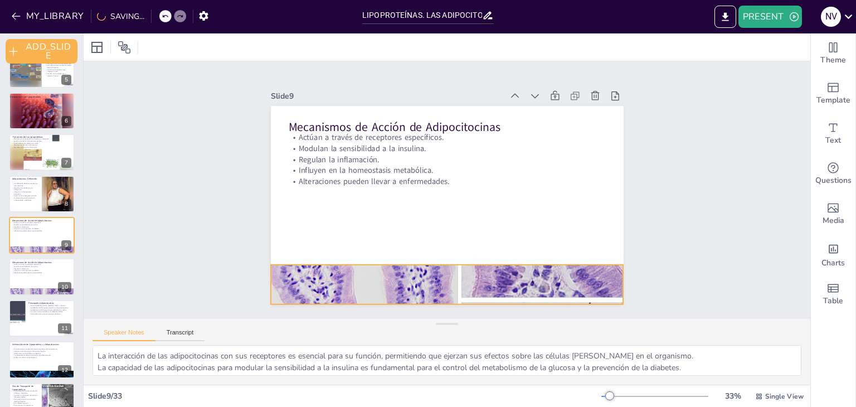
click at [416, 274] on div at bounding box center [417, 279] width 410 height 339
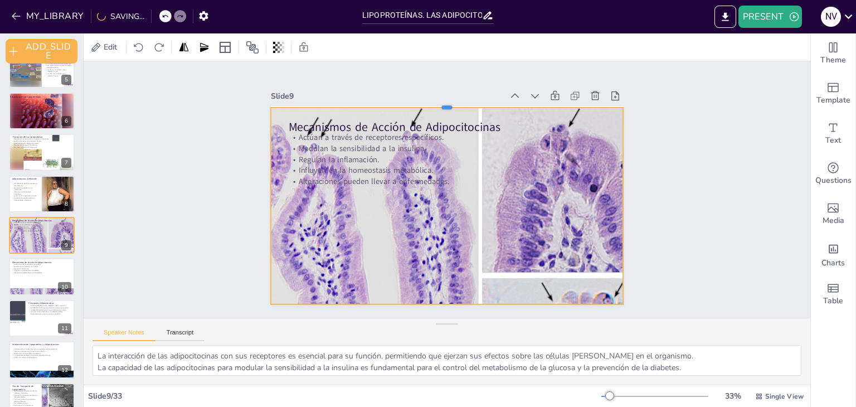
drag, startPoint x: 437, startPoint y: 260, endPoint x: 481, endPoint y: 103, distance: 163.2
click at [481, 103] on div at bounding box center [464, 105] width 347 height 82
click at [437, 76] on icon at bounding box center [442, 81] width 11 height 11
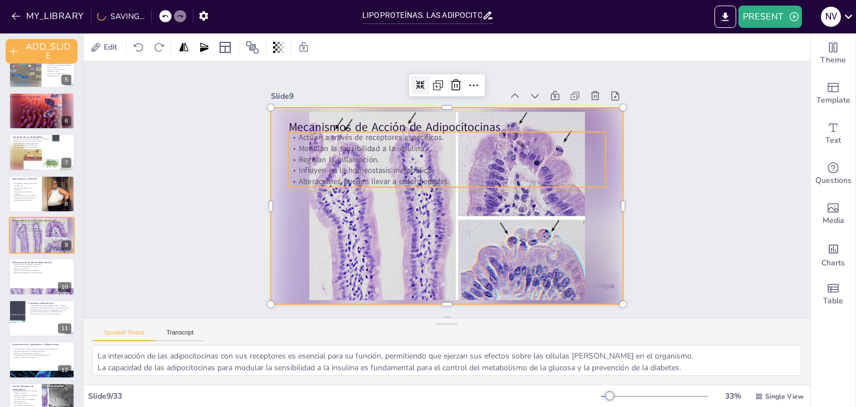
click at [396, 161] on p "Influyen en la homeostasis metabólica." at bounding box center [448, 170] width 317 height 44
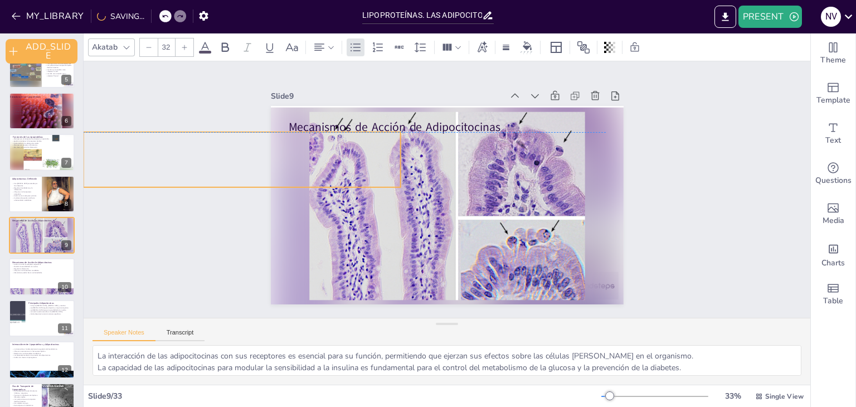
drag, startPoint x: 475, startPoint y: 165, endPoint x: 270, endPoint y: 160, distance: 205.1
click at [270, 160] on p "Influyen en la homeostasis metabólica." at bounding box center [250, 128] width 313 height 76
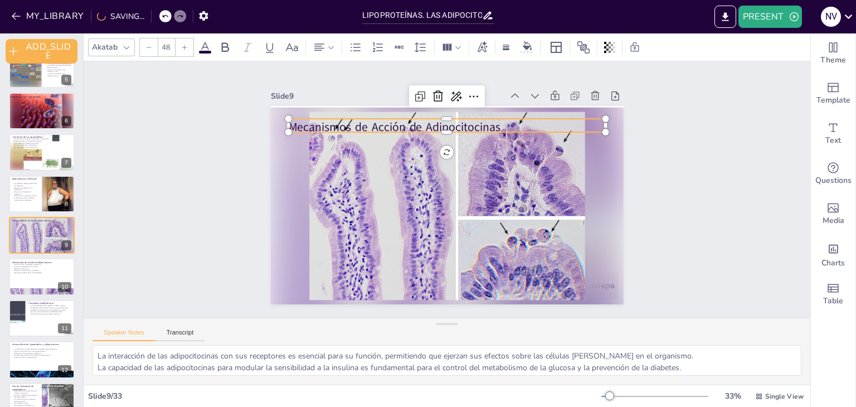
click at [447, 118] on p "Mecanismos de Acción de Adipocitocinas" at bounding box center [454, 128] width 318 height 50
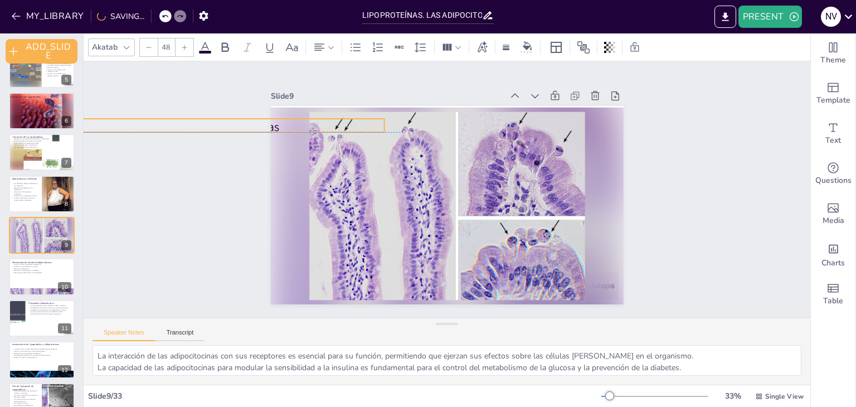
drag, startPoint x: 517, startPoint y: 123, endPoint x: 295, endPoint y: 119, distance: 221.3
click at [295, 109] on p "Mecanismos de Acción de Adipocitocinas" at bounding box center [305, 9] width 266 height 200
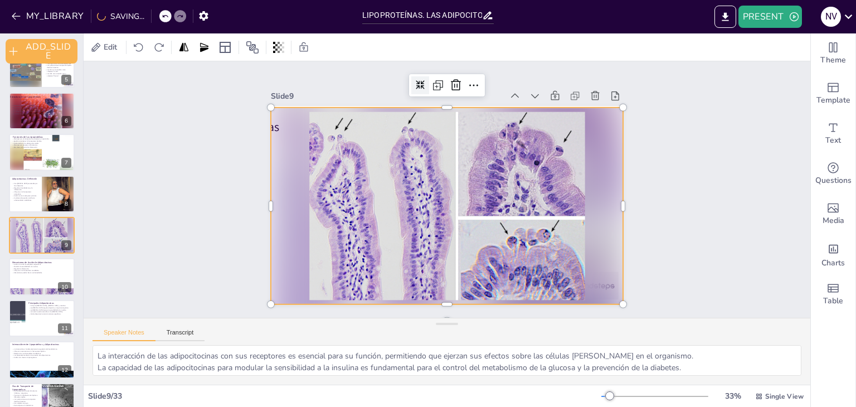
click at [492, 157] on div at bounding box center [444, 205] width 386 height 266
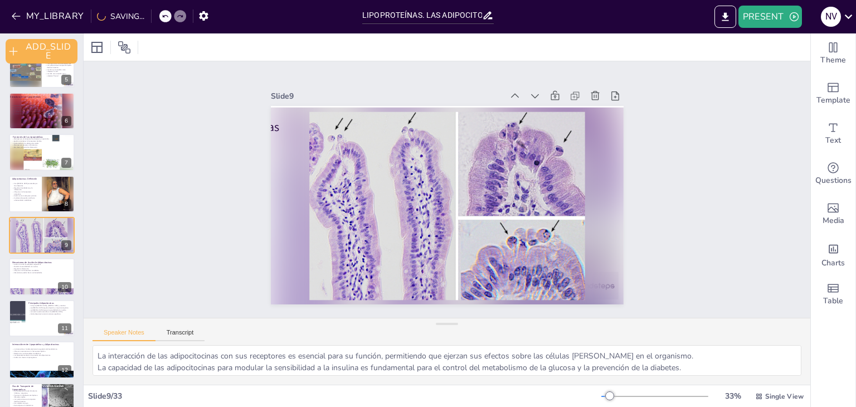
click at [230, 125] on div "Slide 1 Lipoproteínas y Adipocitocinas Este seminario explora las lipoproteínas…" at bounding box center [447, 189] width 727 height 256
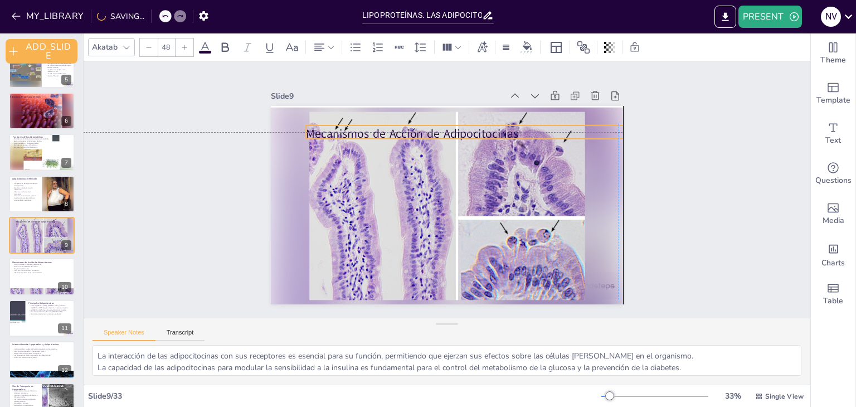
drag, startPoint x: 233, startPoint y: 120, endPoint x: 470, endPoint y: 125, distance: 236.9
click at [470, 125] on div "Slide 1 Lipoproteínas y Adipocitocinas Este seminario explora las lipoproteínas…" at bounding box center [447, 190] width 415 height 230
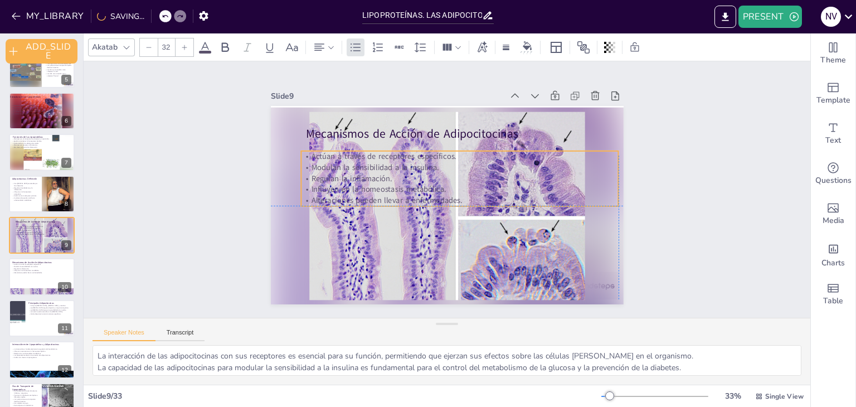
drag, startPoint x: 251, startPoint y: 155, endPoint x: 467, endPoint y: 179, distance: 217.5
click at [467, 179] on div "Slide 1 Lipoproteínas y Adipocitocinas Este seminario explora las lipoproteínas…" at bounding box center [446, 189] width 437 height 272
click at [42, 271] on button at bounding box center [48, 267] width 13 height 13
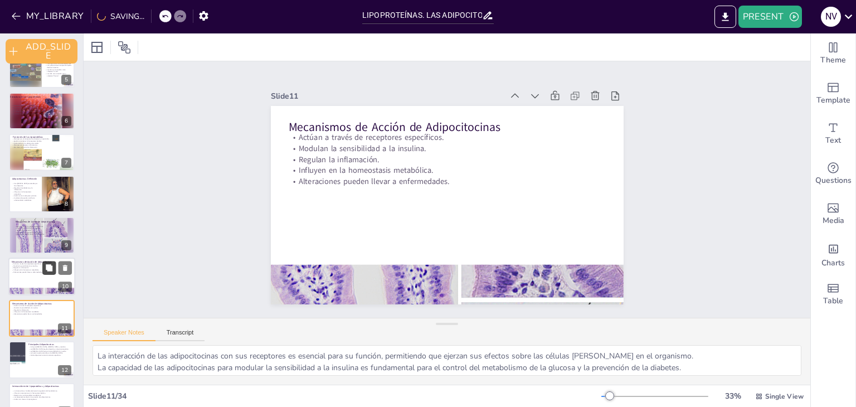
scroll to position [270, 0]
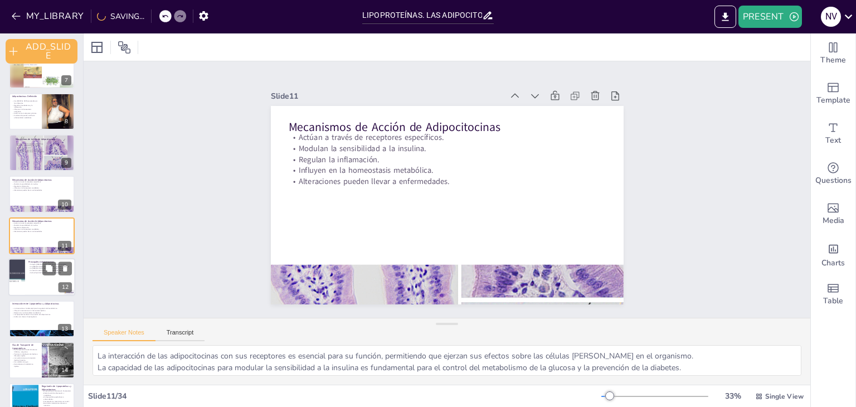
click at [19, 275] on div at bounding box center [17, 277] width 50 height 38
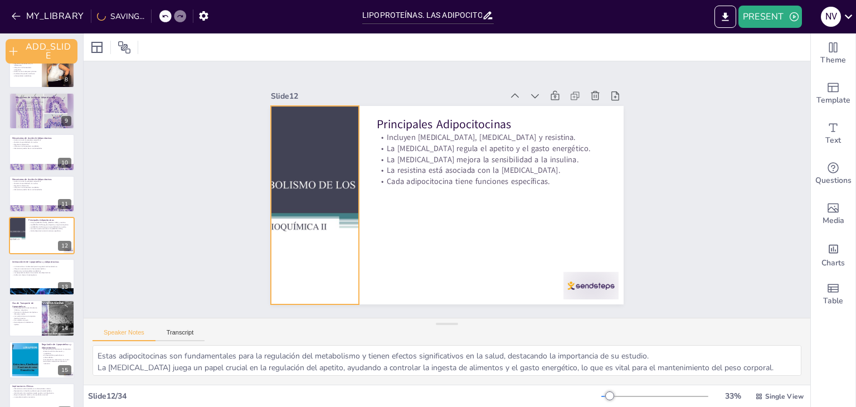
click at [305, 181] on div at bounding box center [320, 150] width 322 height 289
click at [290, 74] on div at bounding box center [300, 68] width 20 height 20
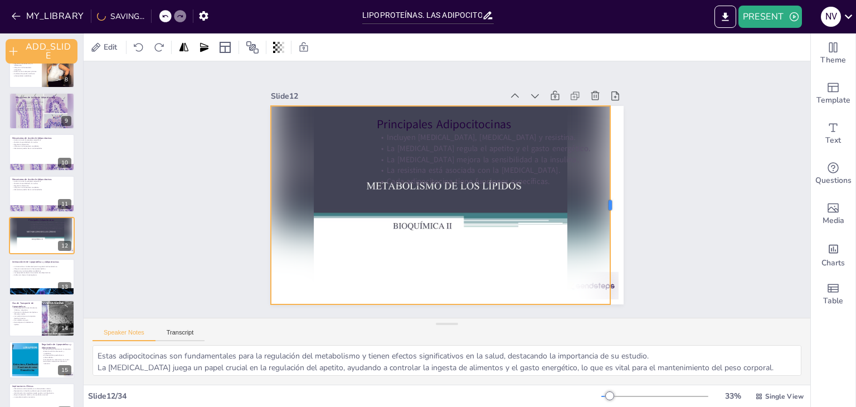
drag, startPoint x: 352, startPoint y: 201, endPoint x: 604, endPoint y: 206, distance: 251.4
click at [610, 206] on div at bounding box center [614, 205] width 9 height 198
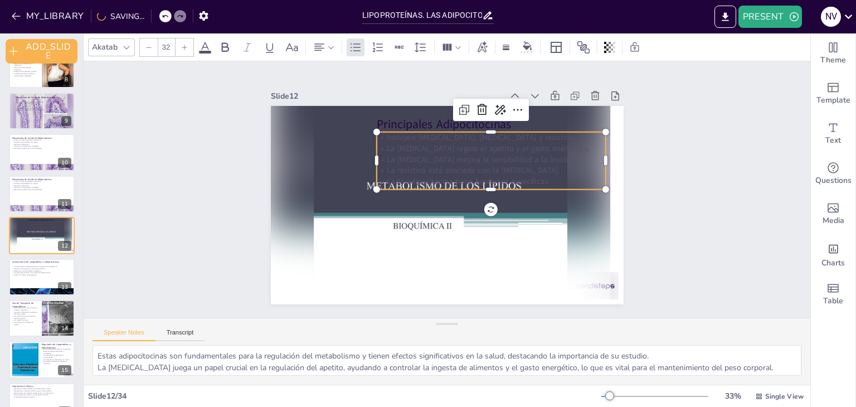
click at [466, 154] on p "La [MEDICAL_DATA] mejora la sensibilidad a la insulina." at bounding box center [493, 164] width 229 height 35
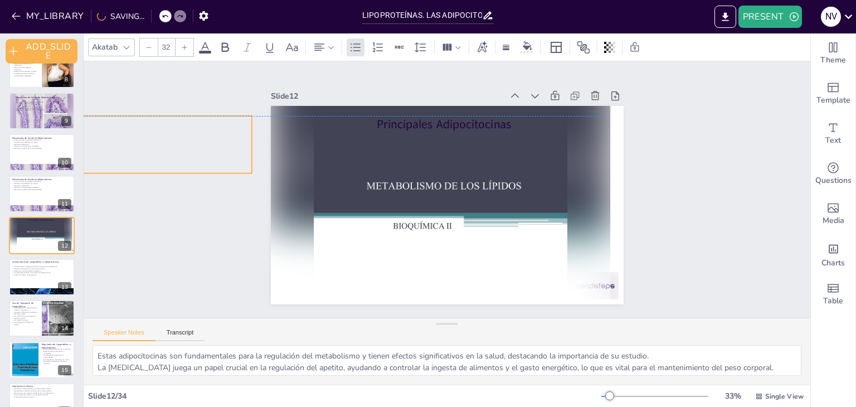
drag, startPoint x: 559, startPoint y: 172, endPoint x: 205, endPoint y: 153, distance: 354.4
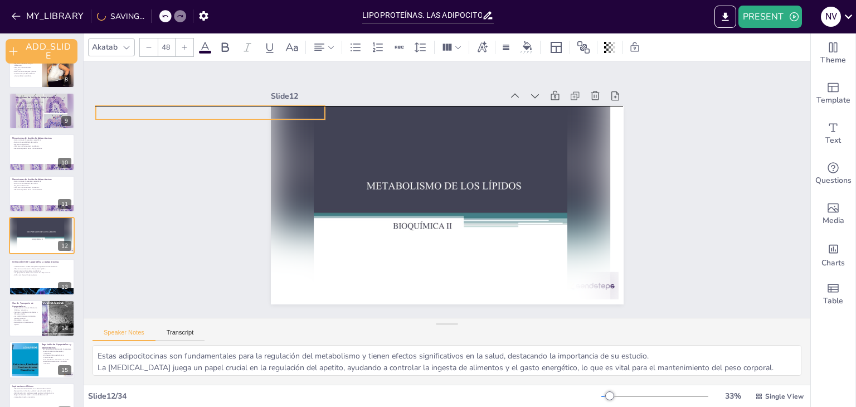
drag, startPoint x: 522, startPoint y: 118, endPoint x: 241, endPoint y: 106, distance: 281.1
click at [241, 106] on div "Slide 1 Lipoproteínas y Adipocitocinas Este seminario explora las lipoproteínas…" at bounding box center [447, 190] width 415 height 230
click at [666, 190] on div "Slide 1 Lipoproteínas y Adipocitocinas Este seminario explora las lipoproteínas…" at bounding box center [447, 189] width 770 height 468
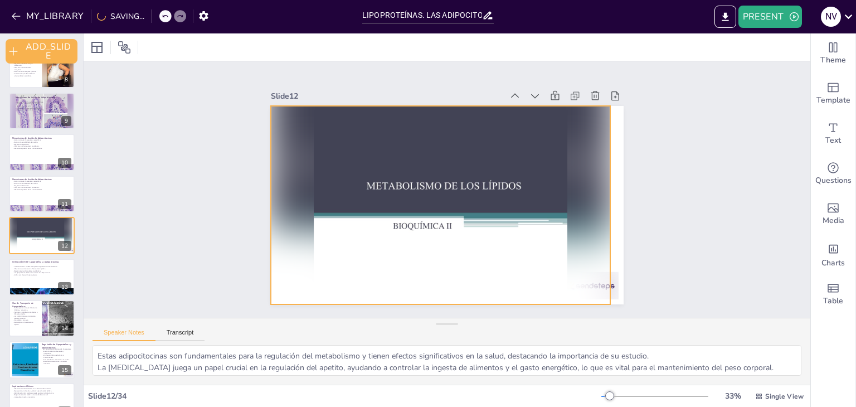
click at [597, 283] on div at bounding box center [436, 203] width 384 height 294
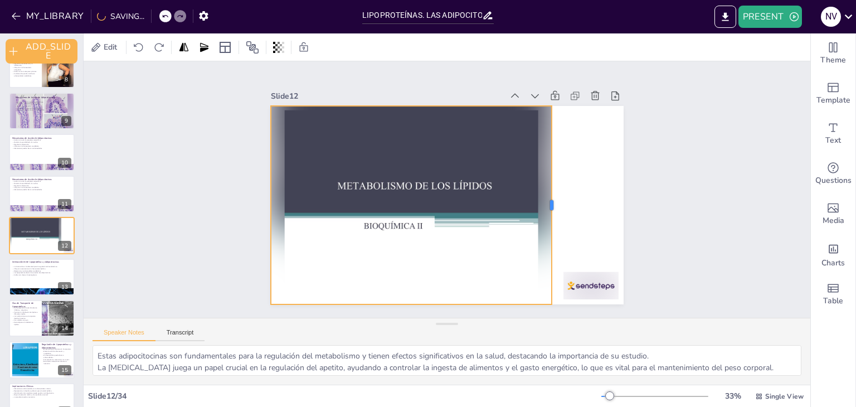
drag, startPoint x: 604, startPoint y: 201, endPoint x: 545, endPoint y: 199, distance: 58.5
click at [545, 199] on div at bounding box center [540, 247] width 89 height 185
click at [600, 207] on div at bounding box center [447, 205] width 353 height 198
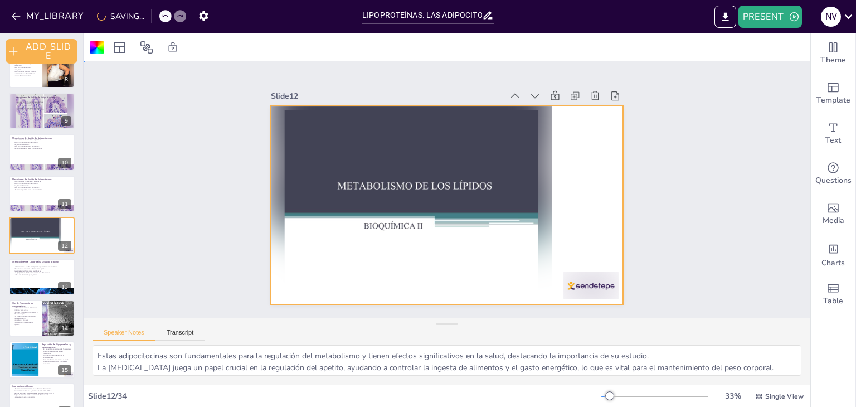
click at [669, 189] on div "Slide 1 Lipoproteínas y Adipocitocinas Este seminario explora las lipoproteínas…" at bounding box center [447, 190] width 764 height 402
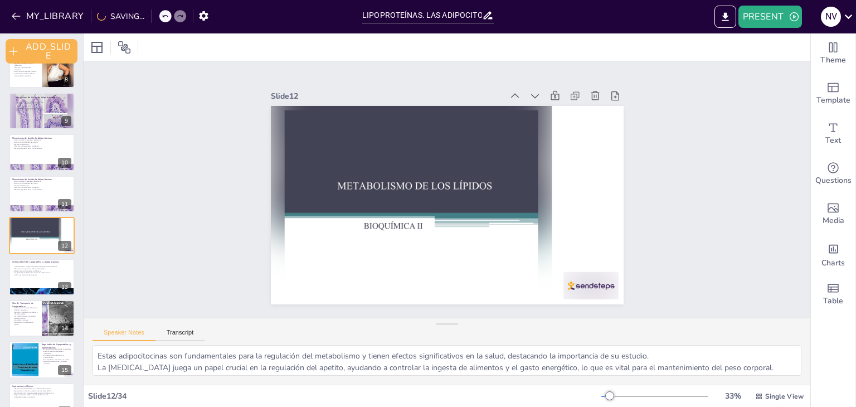
click at [232, 179] on div "Slide 1 Lipoproteínas y Adipocitocinas Este seminario explora las lipoproteínas…" at bounding box center [446, 188] width 437 height 271
click at [249, 123] on div "Slide 1 Lipoproteínas y Adipocitocinas Este seminario explora las lipoproteínas…" at bounding box center [447, 189] width 462 height 449
click at [246, 171] on div "Slide 1 Lipoproteínas y Adipocitocinas Este seminario explora las lipoproteínas…" at bounding box center [447, 189] width 471 height 430
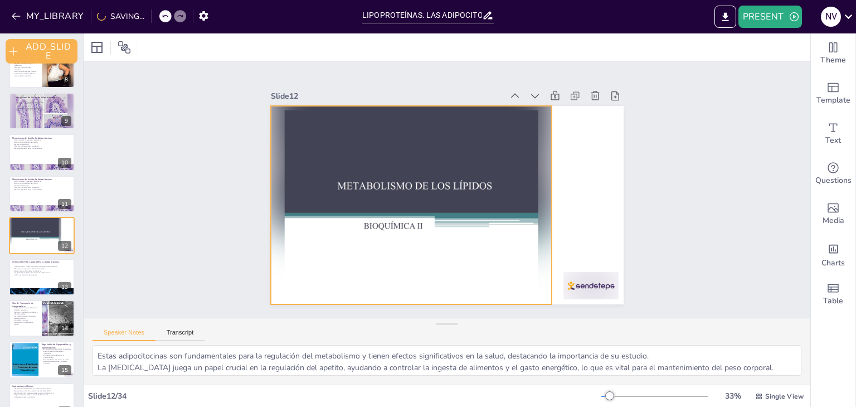
click at [280, 182] on div at bounding box center [411, 205] width 281 height 198
click at [255, 130] on div "Slide 1 Lipoproteínas y Adipocitocinas Este seminario explora las lipoproteínas…" at bounding box center [447, 189] width 474 height 406
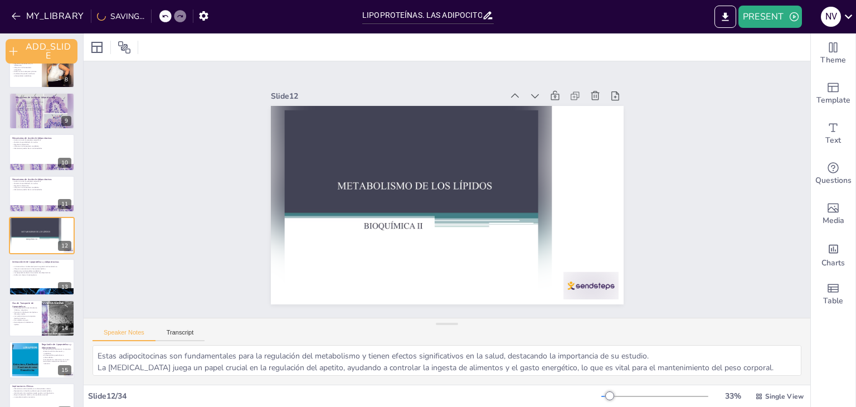
drag, startPoint x: 201, startPoint y: 119, endPoint x: 216, endPoint y: 149, distance: 33.9
click at [201, 121] on div "Slide 1 Lipoproteínas y Adipocitocinas Este seminario explora las lipoproteínas…" at bounding box center [447, 189] width 750 height 331
drag, startPoint x: 230, startPoint y: 182, endPoint x: 270, endPoint y: 159, distance: 46.5
click at [230, 183] on div "Slide 1 Lipoproteínas y Adipocitocinas Este seminario explora las lipoproteínas…" at bounding box center [447, 189] width 764 height 402
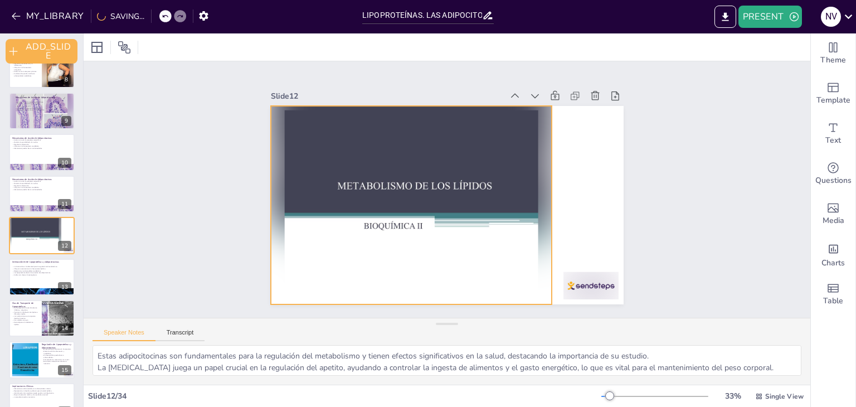
click at [271, 129] on div at bounding box center [411, 205] width 281 height 198
drag, startPoint x: 298, startPoint y: 137, endPoint x: 302, endPoint y: 170, distance: 33.7
click at [298, 137] on div at bounding box center [410, 176] width 342 height 335
click at [303, 200] on div at bounding box center [411, 173] width 335 height 342
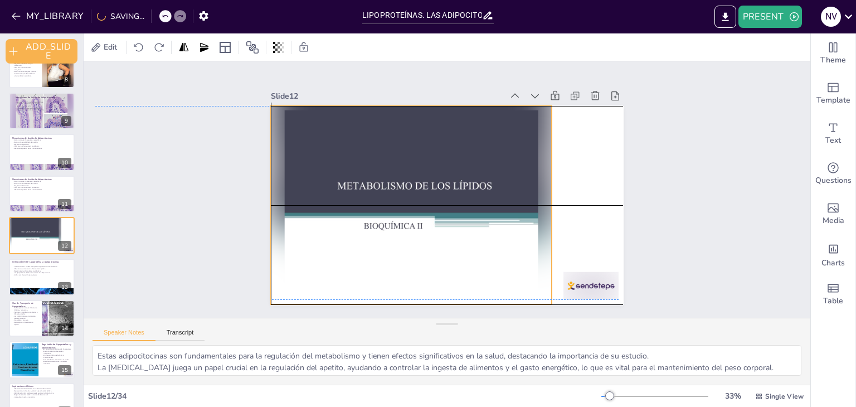
drag, startPoint x: 351, startPoint y: 183, endPoint x: 352, endPoint y: 174, distance: 8.9
click at [352, 174] on div at bounding box center [411, 205] width 281 height 198
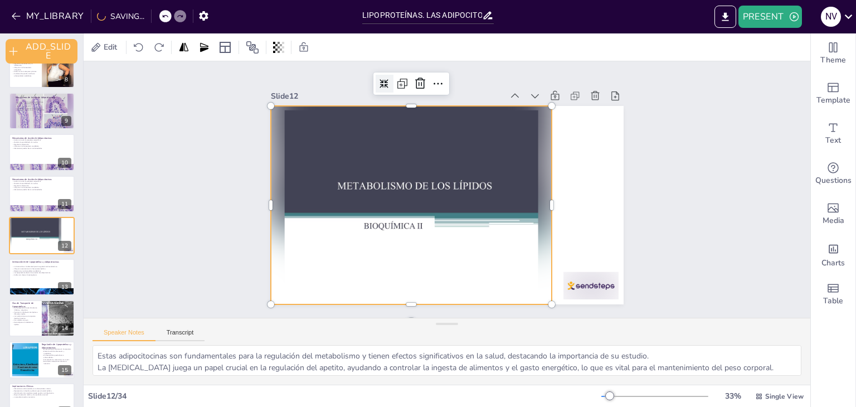
click at [209, 128] on div "Slide 1 Lipoproteínas y Adipocitocinas Este seminario explora las lipoproteínas…" at bounding box center [447, 189] width 750 height 330
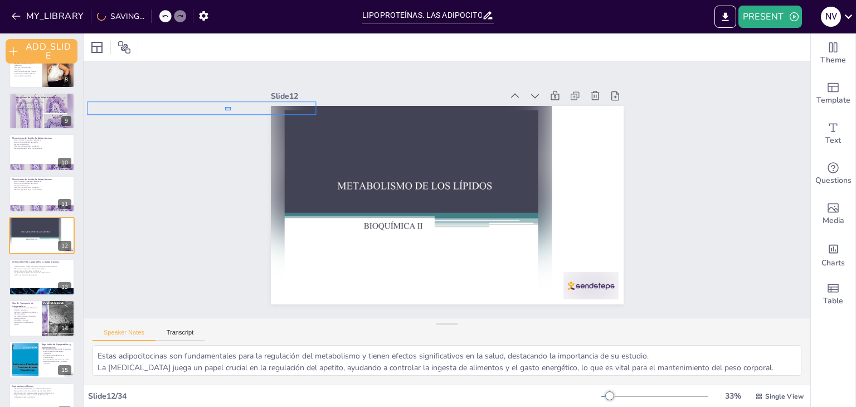
drag, startPoint x: 231, startPoint y: 110, endPoint x: 247, endPoint y: 130, distance: 26.1
click at [233, 112] on div "Slide 1 Lipoproteínas y Adipocitocinas Este seminario explora las lipoproteínas…" at bounding box center [447, 189] width 764 height 402
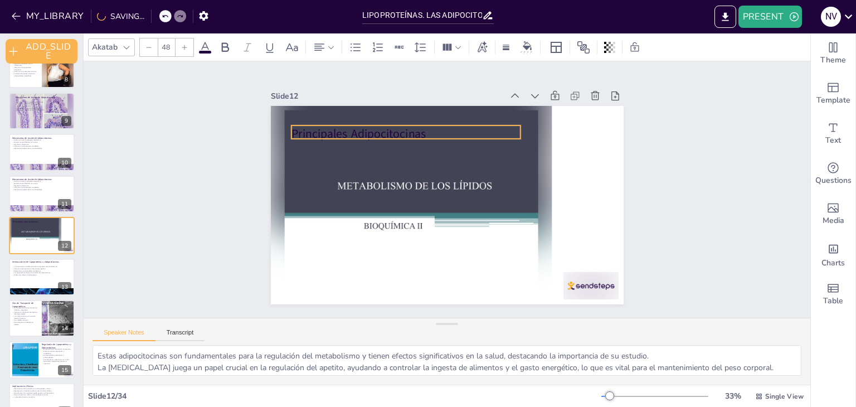
drag, startPoint x: 239, startPoint y: 108, endPoint x: 434, endPoint y: 128, distance: 196.6
click at [434, 128] on div "Slide 1 Lipoproteínas y Adipocitocinas Este seminario explora las lipoproteínas…" at bounding box center [446, 189] width 437 height 272
click at [251, 172] on div "Slide 1 Lipoproteínas y Adipocitocinas Este seminario explora las lipoproteínas…" at bounding box center [447, 189] width 454 height 311
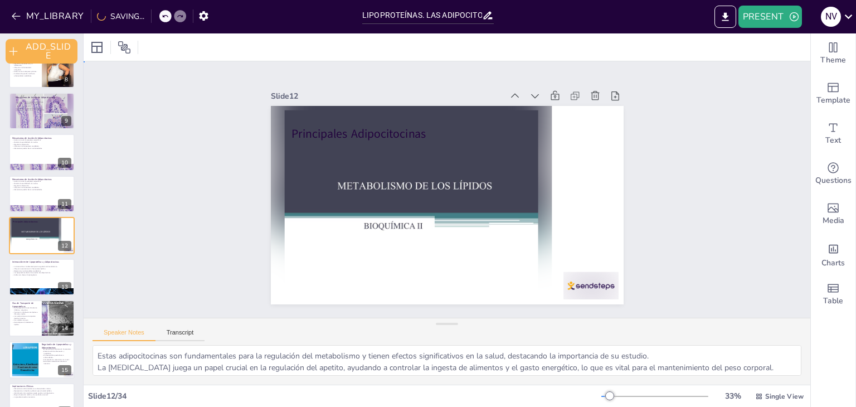
click at [213, 181] on div "Slide 1 Lipoproteínas y Adipocitocinas Este seminario explora las lipoproteínas…" at bounding box center [447, 189] width 727 height 256
click at [143, 192] on div "Slide 1 Lipoproteínas y Adipocitocinas Este seminario explora las lipoproteínas…" at bounding box center [447, 189] width 750 height 331
click at [147, 142] on div "Slide 1 Lipoproteínas y Adipocitocinas Este seminario explora las lipoproteínas…" at bounding box center [447, 189] width 764 height 402
click at [169, 93] on div "Slide 1 Lipoproteínas y Adipocitocinas Este seminario explora las lipoproteínas…" at bounding box center [447, 189] width 764 height 402
drag, startPoint x: 174, startPoint y: 70, endPoint x: 177, endPoint y: 107, distance: 36.9
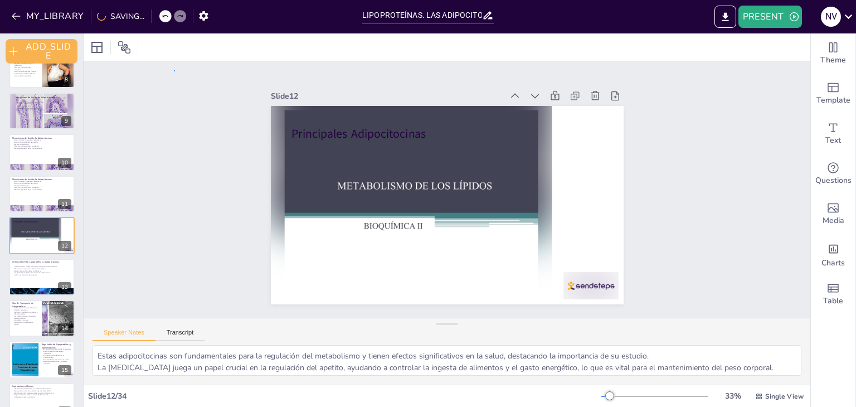
click at [174, 73] on div "Slide 1 Lipoproteínas y Adipocitocinas Este seminario explora las lipoproteínas…" at bounding box center [447, 189] width 770 height 468
drag, startPoint x: 176, startPoint y: 116, endPoint x: 178, endPoint y: 134, distance: 18.5
click at [178, 125] on div "Slide 1 Lipoproteínas y Adipocitocinas Este seminario explora las lipoproteínas…" at bounding box center [447, 189] width 750 height 331
drag, startPoint x: 181, startPoint y: 157, endPoint x: 182, endPoint y: 177, distance: 20.1
click at [181, 159] on div "Slide 1 Lipoproteínas y Adipocitocinas Este seminario explora las lipoproteínas…" at bounding box center [447, 189] width 727 height 256
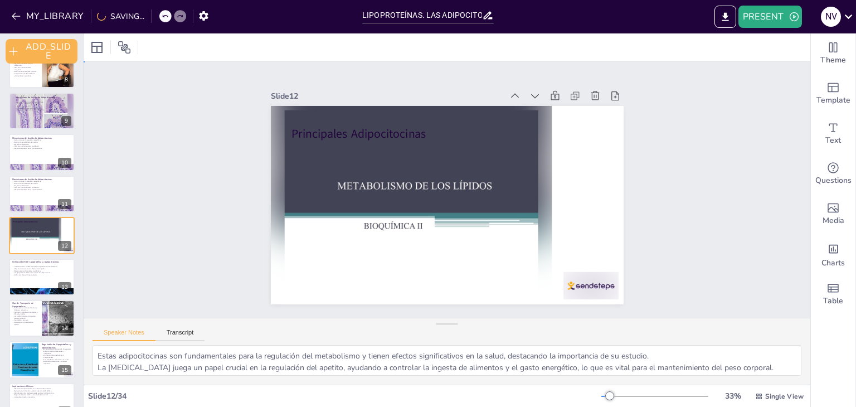
drag, startPoint x: 189, startPoint y: 209, endPoint x: 214, endPoint y: 226, distance: 29.7
click at [191, 210] on div "Slide 1 Lipoproteínas y Adipocitocinas Este seminario explora las lipoproteínas…" at bounding box center [447, 189] width 727 height 256
drag, startPoint x: 219, startPoint y: 231, endPoint x: 252, endPoint y: 232, distance: 33.5
click at [221, 232] on div "Slide 1 Lipoproteínas y Adipocitocinas Este seminario explora las lipoproteínas…" at bounding box center [447, 190] width 764 height 402
click at [257, 232] on div "Slide 1 Lipoproteínas y Adipocitocinas Este seminario explora las lipoproteínas…" at bounding box center [447, 190] width 415 height 230
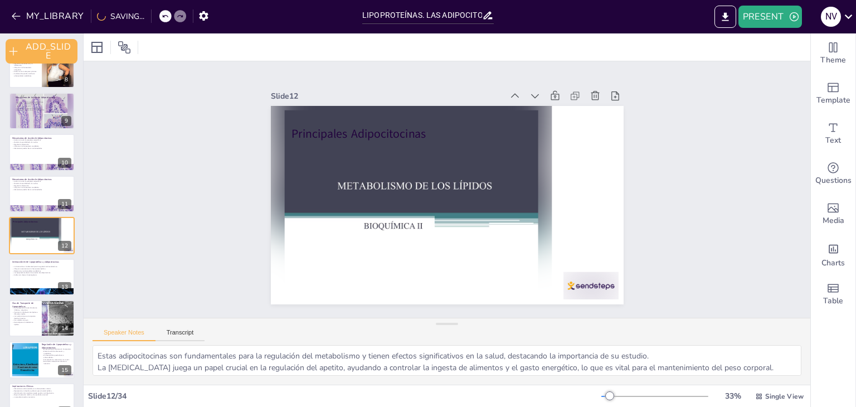
click at [235, 177] on div "Slide 1 Lipoproteínas y Adipocitocinas Este seminario explora las lipoproteínas…" at bounding box center [447, 189] width 466 height 347
click at [171, 159] on div "Slide 1 Lipoproteínas y Adipocitocinas Este seminario explora las lipoproteínas…" at bounding box center [447, 189] width 750 height 330
drag, startPoint x: 163, startPoint y: 194, endPoint x: 207, endPoint y: 227, distance: 55.3
click at [177, 211] on div "Slide 1 Lipoproteínas y Adipocitocinas Este seminario explora las lipoproteínas…" at bounding box center [447, 189] width 764 height 402
click at [207, 227] on div "Slide 1 Lipoproteínas y Adipocitocinas Este seminario explora las lipoproteínas…" at bounding box center [446, 189] width 738 height 635
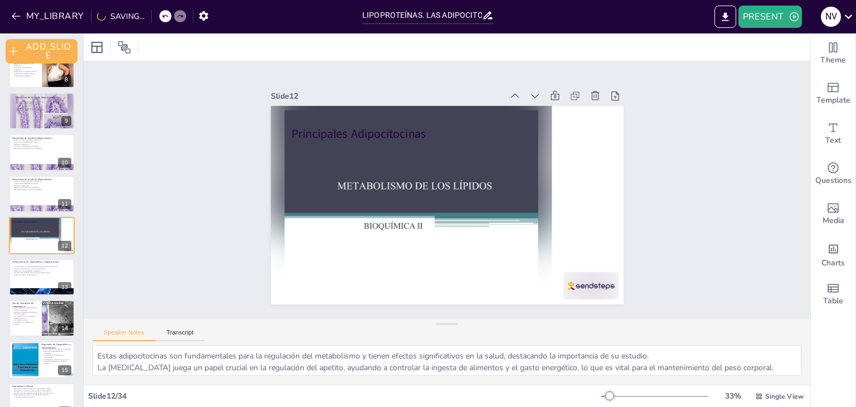
drag, startPoint x: 245, startPoint y: 189, endPoint x: 262, endPoint y: 161, distance: 32.8
click at [246, 188] on div "Slide 1 Lipoproteínas y Adipocitocinas Este seminario explora las lipoproteínas…" at bounding box center [447, 189] width 474 height 406
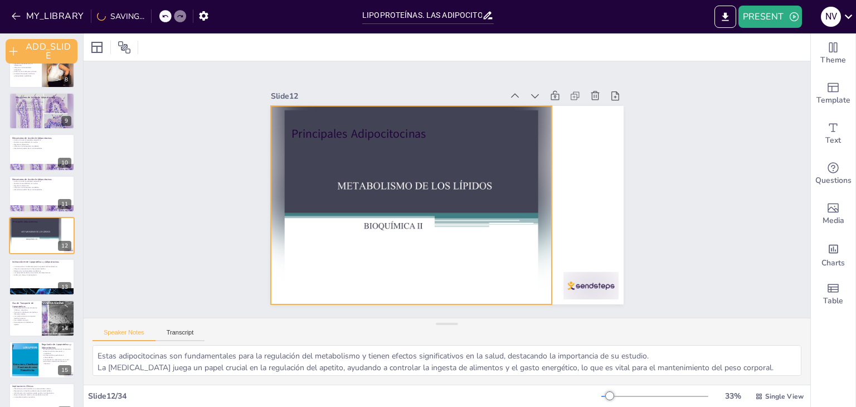
drag, startPoint x: 262, startPoint y: 161, endPoint x: 270, endPoint y: 190, distance: 29.9
click at [264, 168] on div at bounding box center [410, 201] width 300 height 227
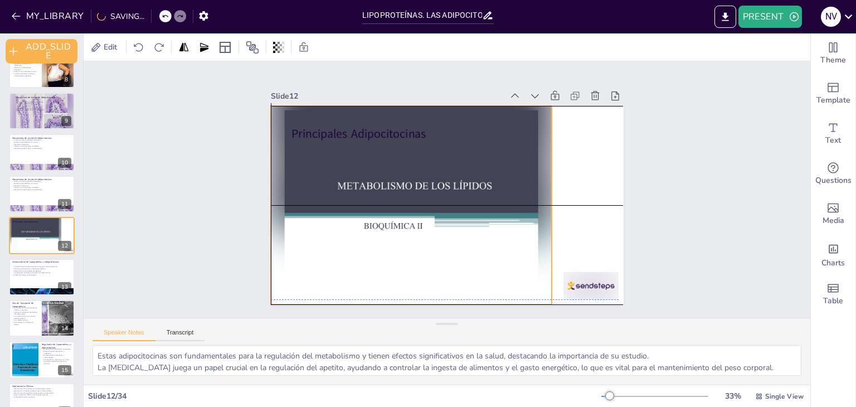
drag, startPoint x: 385, startPoint y: 211, endPoint x: 385, endPoint y: 202, distance: 9.5
click at [385, 202] on div at bounding box center [407, 188] width 337 height 295
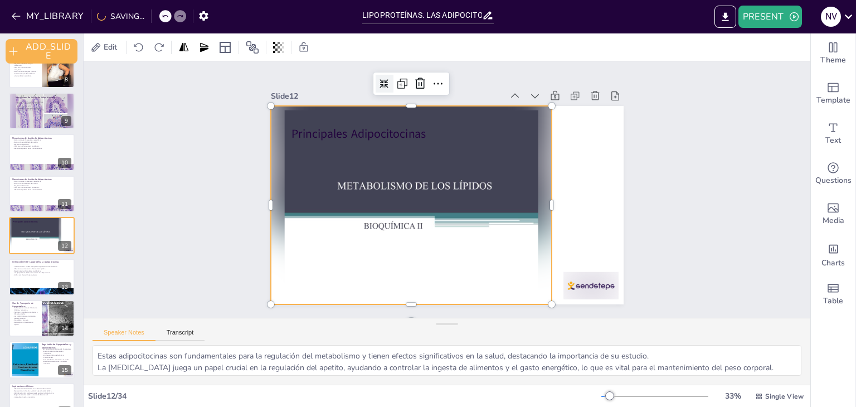
click at [279, 224] on div at bounding box center [408, 193] width 329 height 275
click at [279, 184] on div at bounding box center [409, 197] width 316 height 252
click at [237, 159] on div "Slide 1 Lipoproteínas y Adipocitocinas Este seminario explora las lipoproteínas…" at bounding box center [447, 189] width 474 height 406
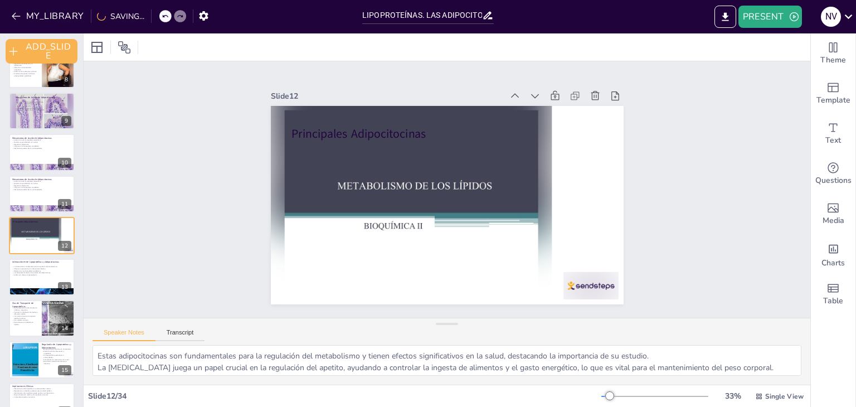
click at [220, 225] on div "Slide 1 Lipoproteínas y Adipocitocinas Este seminario explora las lipoproteínas…" at bounding box center [447, 189] width 727 height 256
click at [189, 121] on div "Slide 1 Lipoproteínas y Adipocitocinas Este seminario explora las lipoproteínas…" at bounding box center [447, 189] width 750 height 331
drag, startPoint x: 179, startPoint y: 76, endPoint x: 196, endPoint y: 89, distance: 20.7
click at [180, 77] on div "Slide 1 Lipoproteínas y Adipocitocinas Este seminario explora las lipoproteínas…" at bounding box center [447, 189] width 764 height 402
click at [202, 153] on div "Slide 1 Lipoproteínas y Adipocitocinas Este seminario explora las lipoproteínas…" at bounding box center [447, 189] width 770 height 468
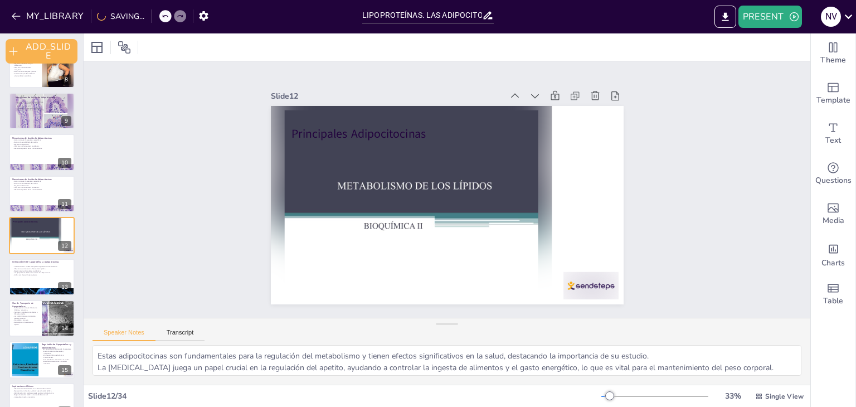
drag, startPoint x: 192, startPoint y: 178, endPoint x: 182, endPoint y: 186, distance: 12.3
click at [192, 180] on div "Slide 1 Lipoproteínas y Adipocitocinas Este seminario explora las lipoproteínas…" at bounding box center [447, 189] width 750 height 331
click at [176, 193] on div "Slide 1 Lipoproteínas y Adipocitocinas Este seminario explora las lipoproteínas…" at bounding box center [447, 189] width 750 height 330
click at [168, 17] on div at bounding box center [165, 16] width 12 height 12
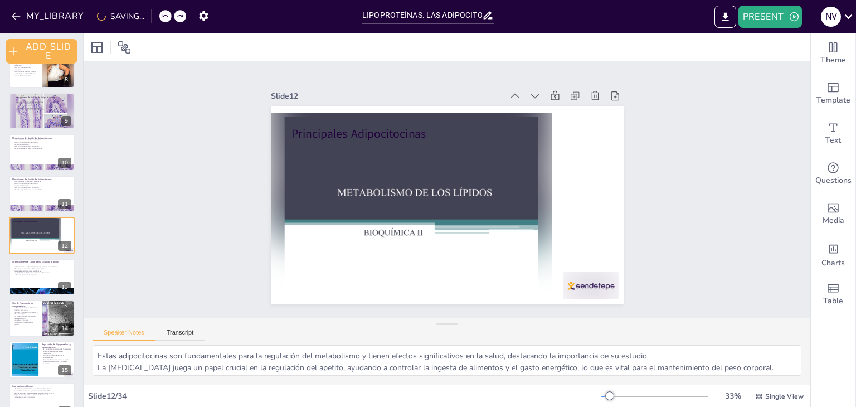
click at [163, 15] on icon at bounding box center [165, 16] width 6 height 3
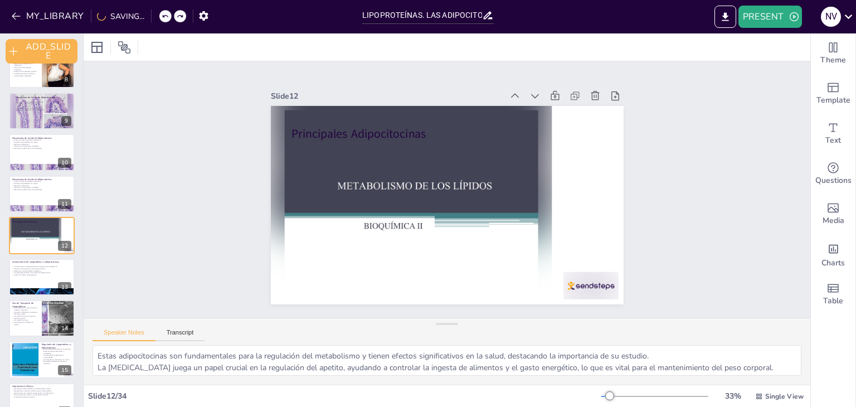
click at [163, 13] on icon at bounding box center [165, 16] width 7 height 7
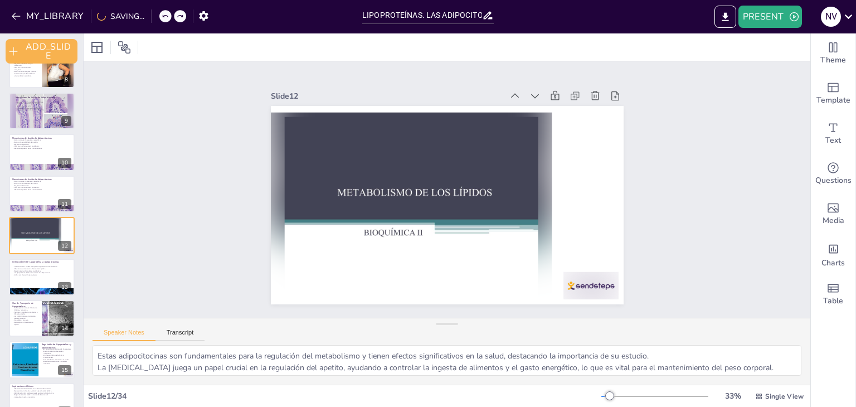
click at [163, 9] on div "MY_LIBRARY SAVING..." at bounding box center [107, 16] width 214 height 20
click at [163, 8] on div "MY_LIBRARY SAVING..." at bounding box center [107, 16] width 214 height 20
click at [165, 14] on icon at bounding box center [165, 16] width 7 height 7
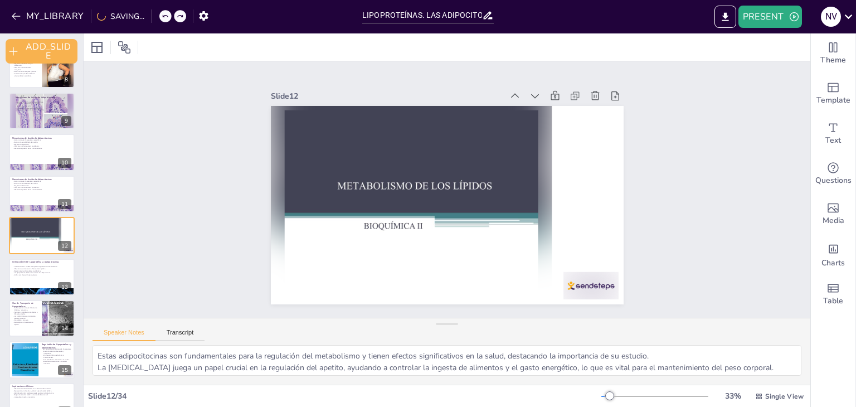
click at [165, 14] on icon at bounding box center [165, 16] width 7 height 7
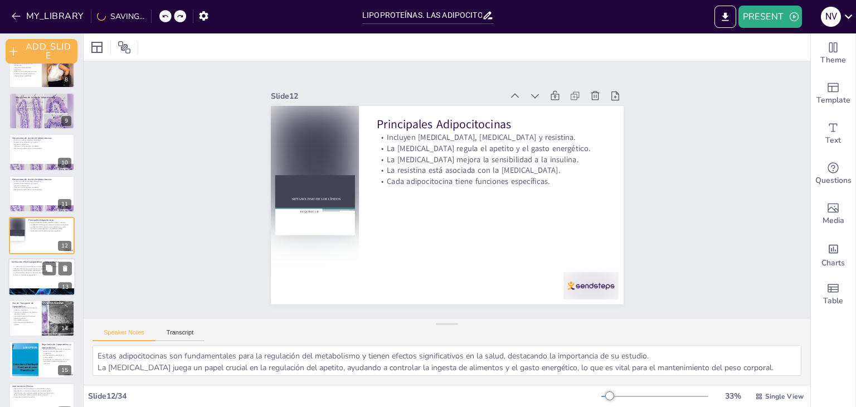
click at [27, 278] on div at bounding box center [41, 277] width 67 height 38
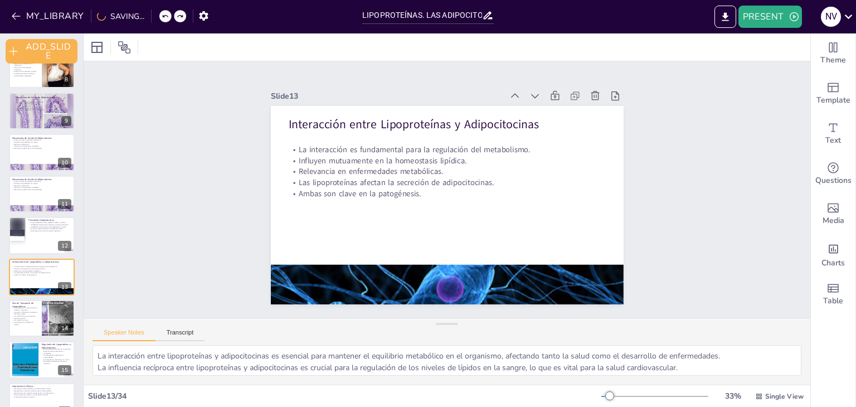
scroll to position [353, 0]
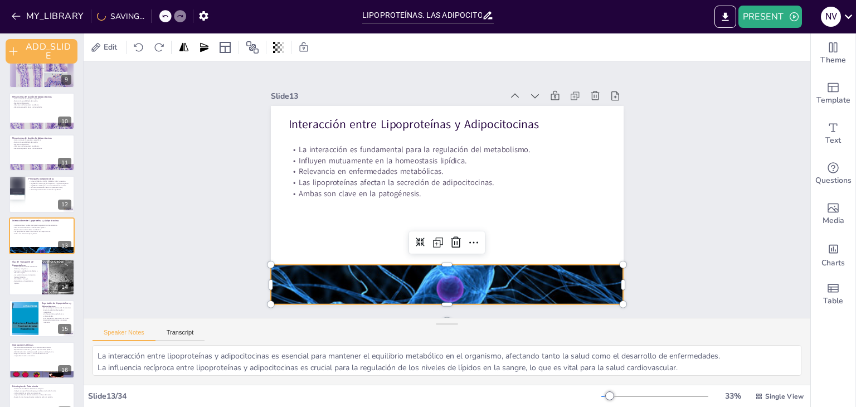
click at [336, 283] on div at bounding box center [436, 284] width 369 height 210
click at [408, 237] on icon at bounding box center [405, 231] width 11 height 11
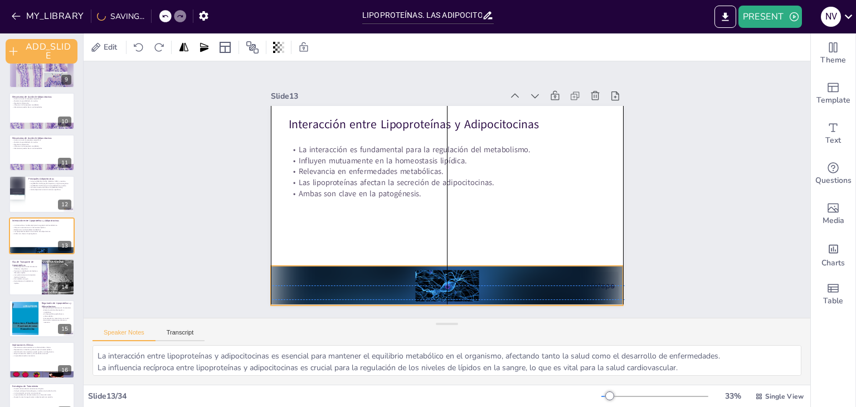
click at [441, 144] on div "Interacción entre Lipoproteínas y Adipocitocinas La interacción es fundamental …" at bounding box center [464, 108] width 345 height 74
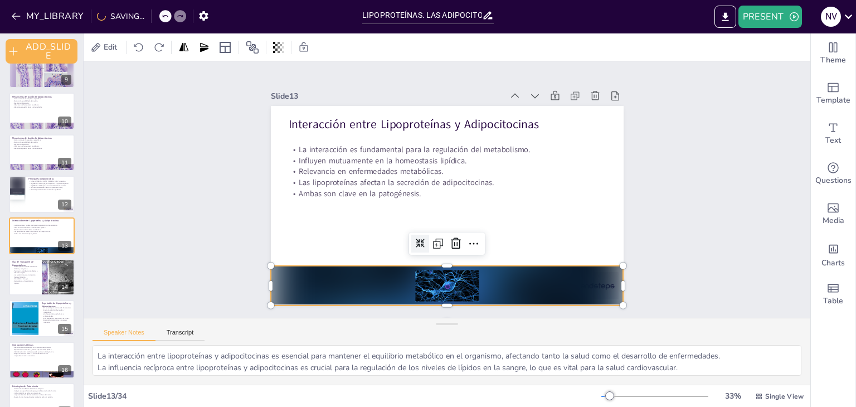
click at [439, 276] on div at bounding box center [390, 268] width 309 height 240
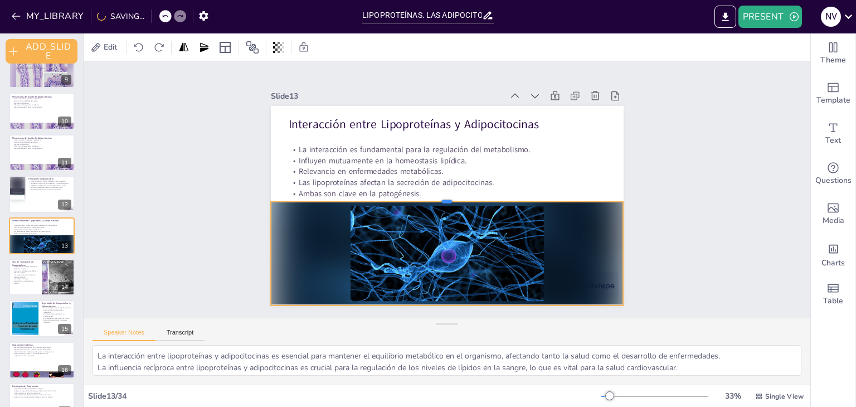
drag, startPoint x: 437, startPoint y: 260, endPoint x: 432, endPoint y: 196, distance: 64.3
click at [432, 196] on div at bounding box center [446, 197] width 352 height 46
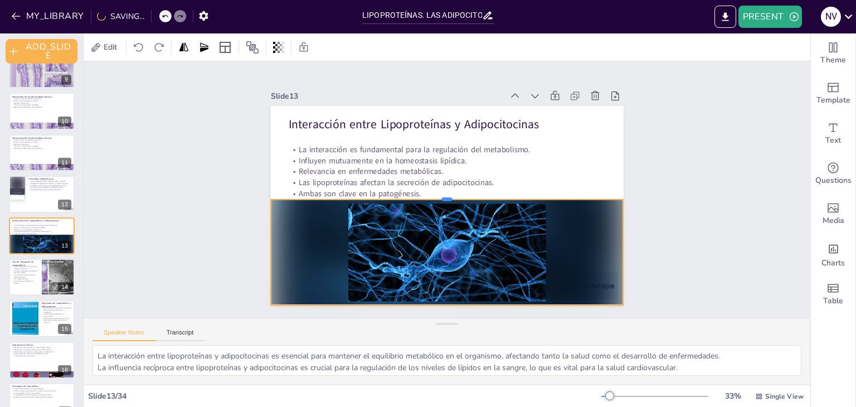
click at [437, 194] on div at bounding box center [445, 195] width 347 height 82
click at [661, 257] on div "Slide 1 Lipoproteínas y Adipocitocinas Este seminario explora las lipoproteínas…" at bounding box center [447, 189] width 727 height 256
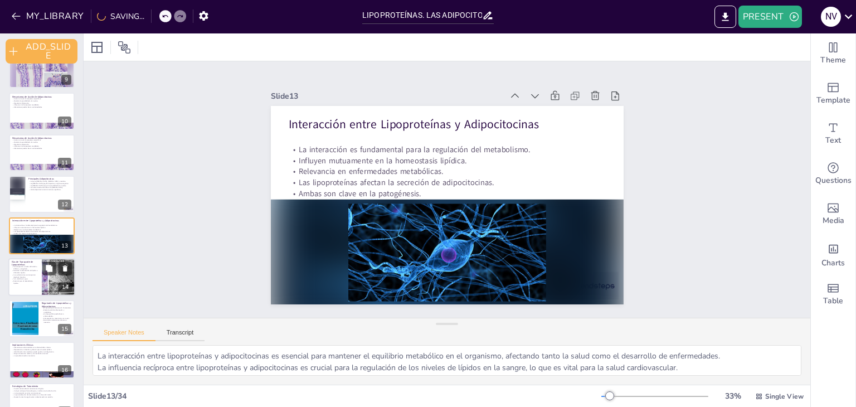
click at [35, 280] on p "Esencial para el metabolismo lipídico." at bounding box center [25, 282] width 27 height 4
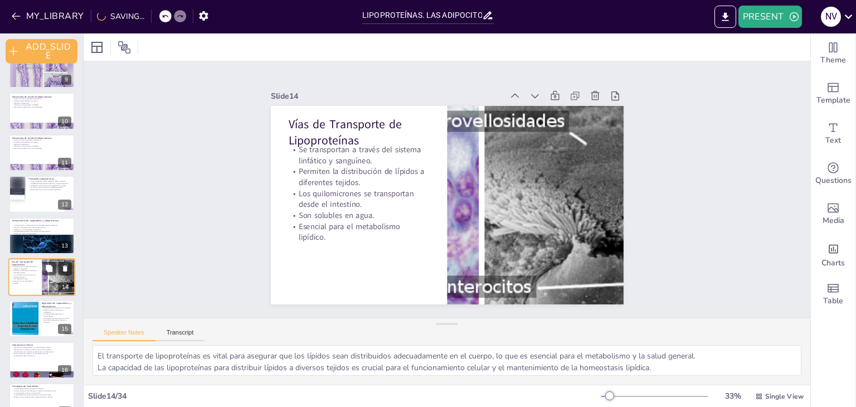
scroll to position [395, 0]
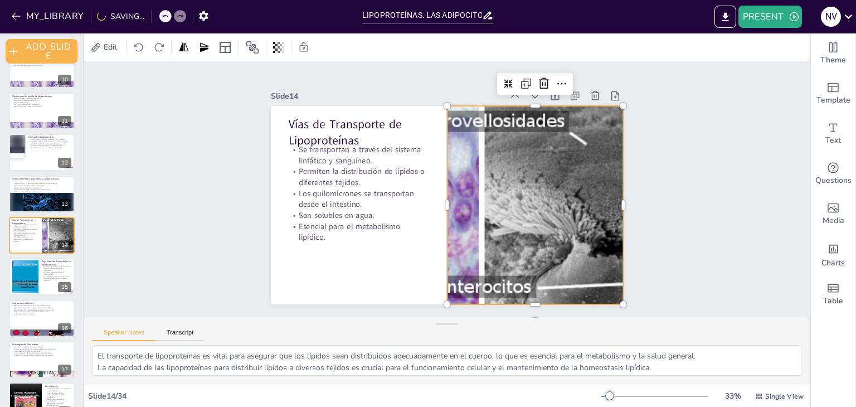
click at [532, 232] on div at bounding box center [530, 223] width 698 height 334
click at [514, 86] on icon at bounding box center [518, 90] width 9 height 9
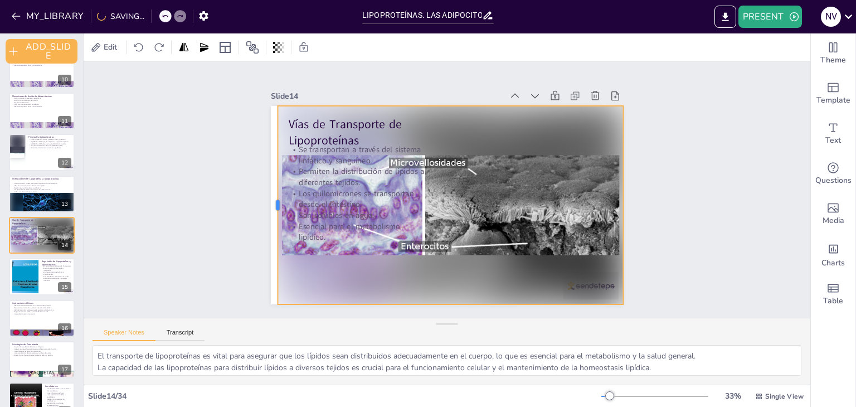
drag, startPoint x: 437, startPoint y: 201, endPoint x: 267, endPoint y: 191, distance: 169.7
click at [267, 191] on div at bounding box center [272, 186] width 30 height 198
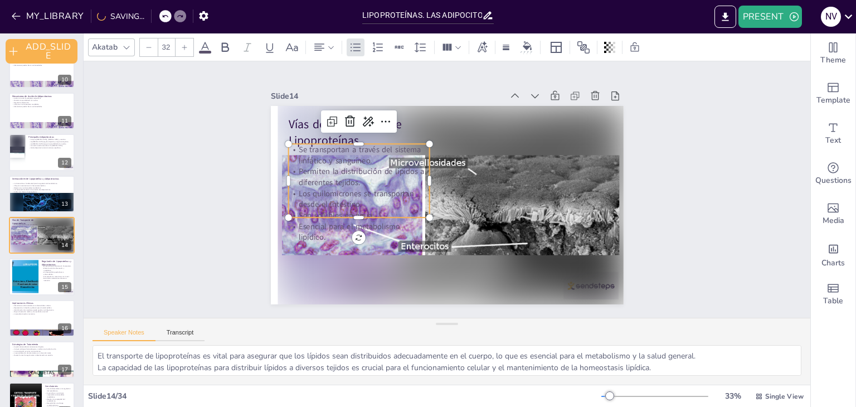
click at [335, 182] on p "Permiten la distribución de lípidos a diferentes tejidos." at bounding box center [363, 158] width 143 height 51
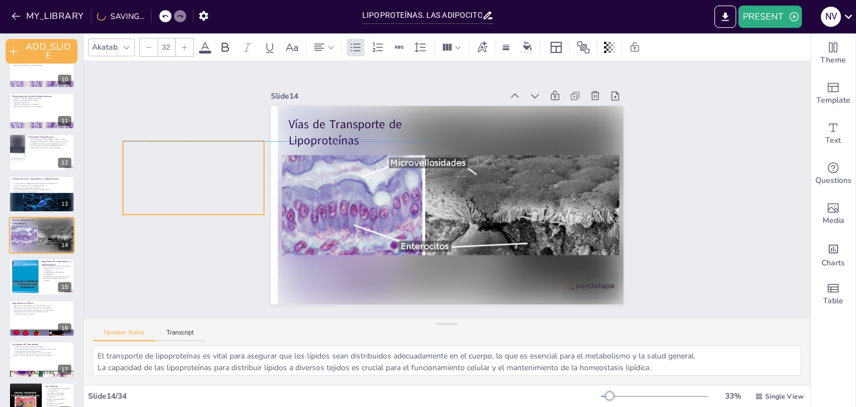
drag, startPoint x: 391, startPoint y: 166, endPoint x: 225, endPoint y: 158, distance: 165.7
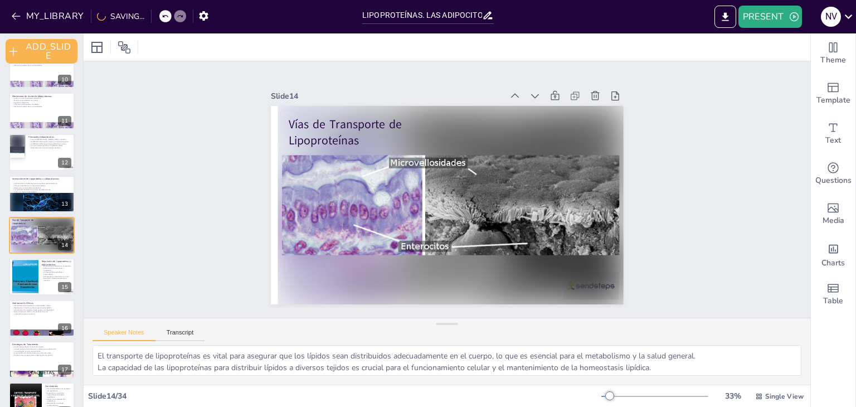
click at [166, 18] on icon at bounding box center [165, 16] width 7 height 7
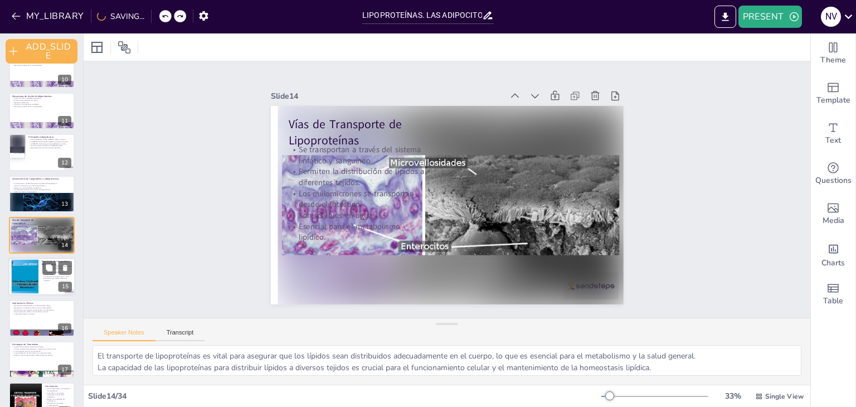
click at [39, 274] on div at bounding box center [41, 277] width 67 height 38
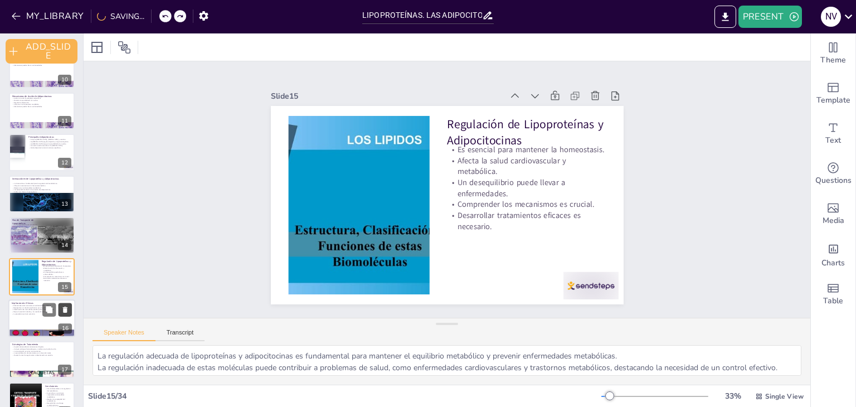
scroll to position [436, 0]
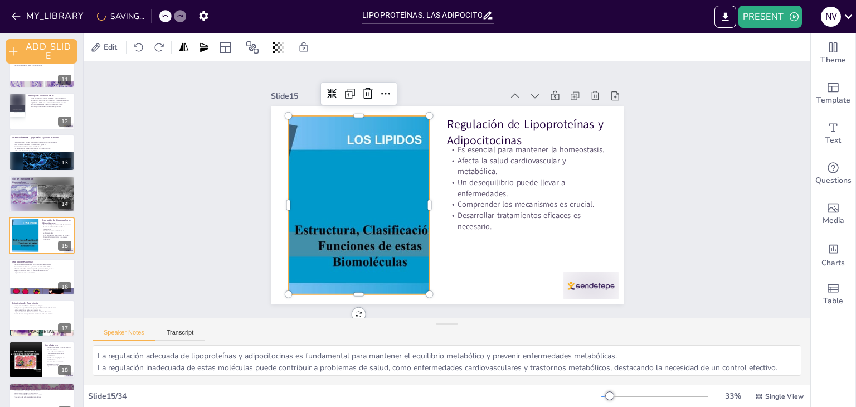
click at [343, 195] on div at bounding box center [357, 186] width 270 height 224
click at [349, 77] on icon at bounding box center [354, 71] width 11 height 11
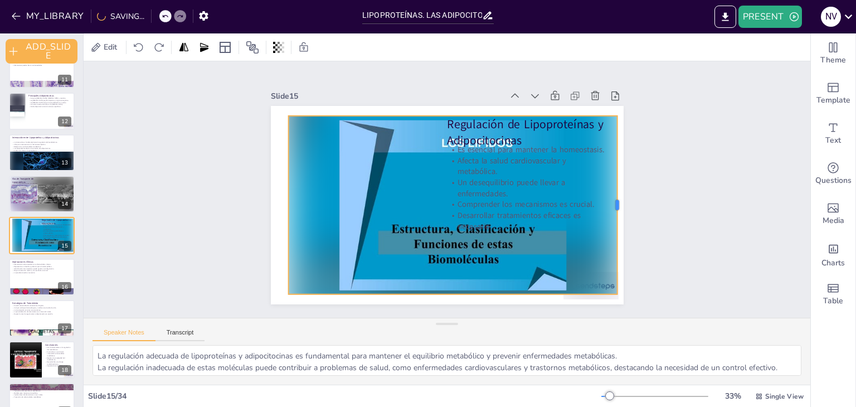
drag, startPoint x: 432, startPoint y: 203, endPoint x: 610, endPoint y: 203, distance: 177.8
click at [617, 203] on div at bounding box center [621, 205] width 9 height 178
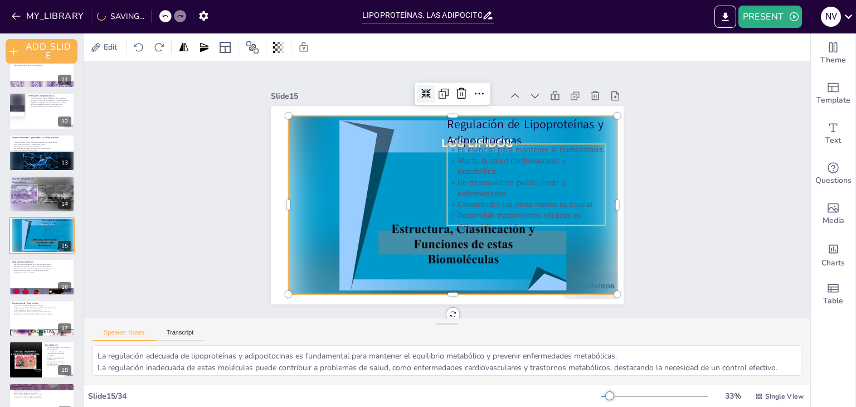
click at [488, 190] on p "Un desequilibrio puede llevar a enfermedades." at bounding box center [526, 188] width 159 height 22
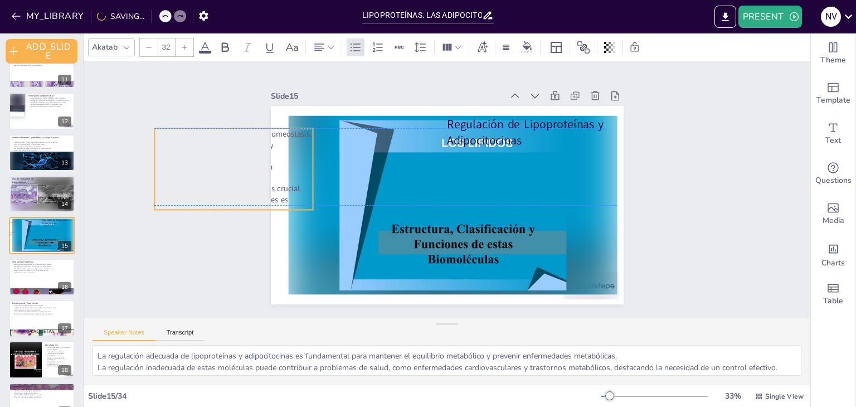
drag, startPoint x: 531, startPoint y: 178, endPoint x: 238, endPoint y: 159, distance: 293.2
click at [238, 159] on div "Slide 1 Lipoproteínas y Adipocitocinas Este seminario explora las lipoproteínas…" at bounding box center [446, 189] width 437 height 272
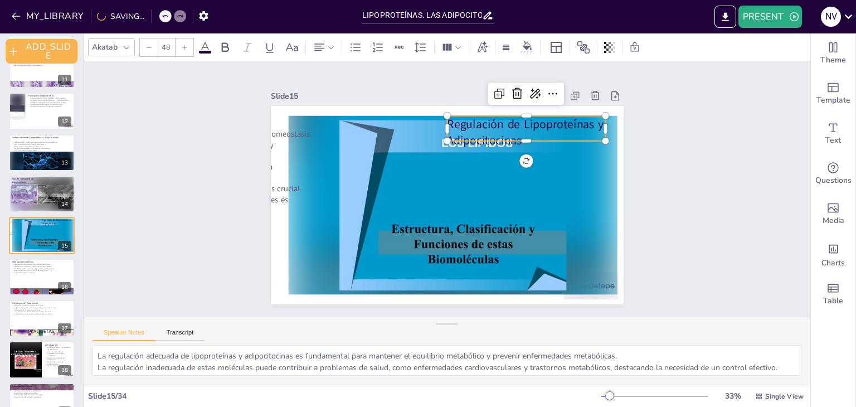
click at [481, 124] on p "Regulación de Lipoproteínas y Adipocitocinas" at bounding box center [531, 141] width 161 height 50
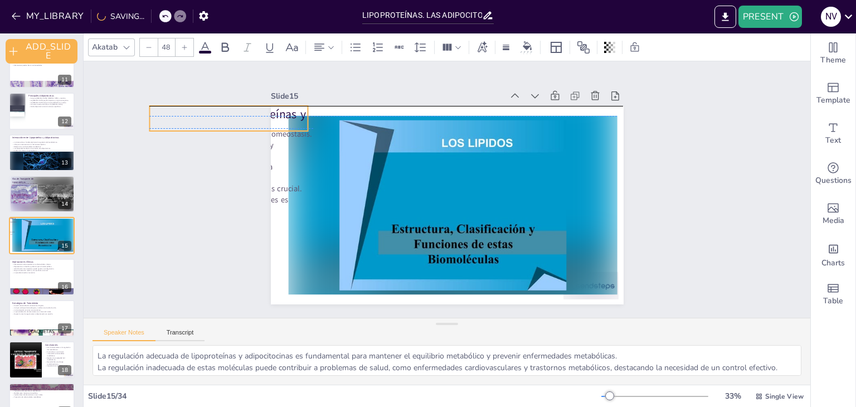
drag, startPoint x: 497, startPoint y: 126, endPoint x: 199, endPoint y: 113, distance: 297.9
click at [246, 113] on div "Slide 1 Lipoproteínas y Adipocitocinas Este seminario explora las lipoproteínas…" at bounding box center [447, 189] width 402 height 764
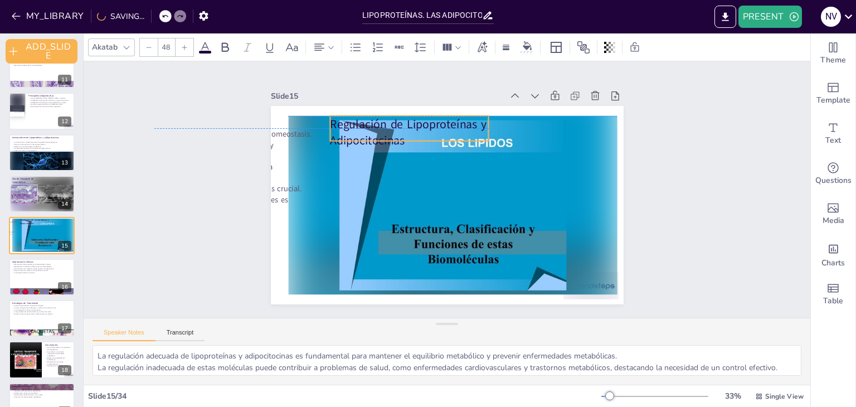
drag, startPoint x: 281, startPoint y: 118, endPoint x: 461, endPoint y: 127, distance: 180.8
click at [461, 127] on p "Regulación de Lipoproteínas y Adipocitocinas" at bounding box center [436, 122] width 158 height 95
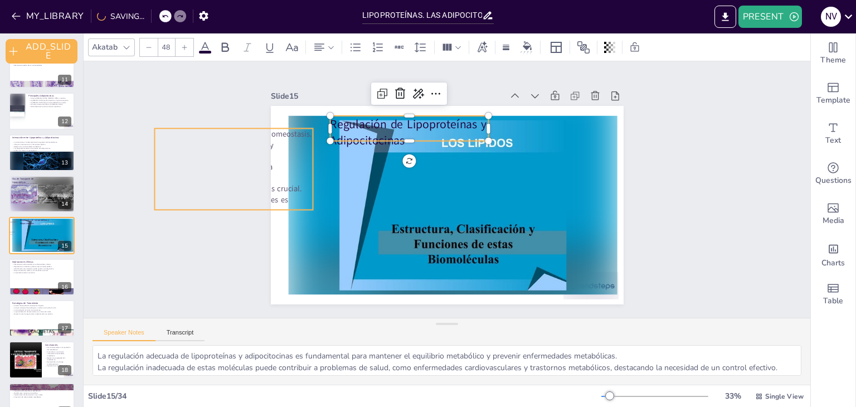
click at [290, 148] on p "Afecta la salud cardiovascular y metabólica." at bounding box center [239, 128] width 160 height 38
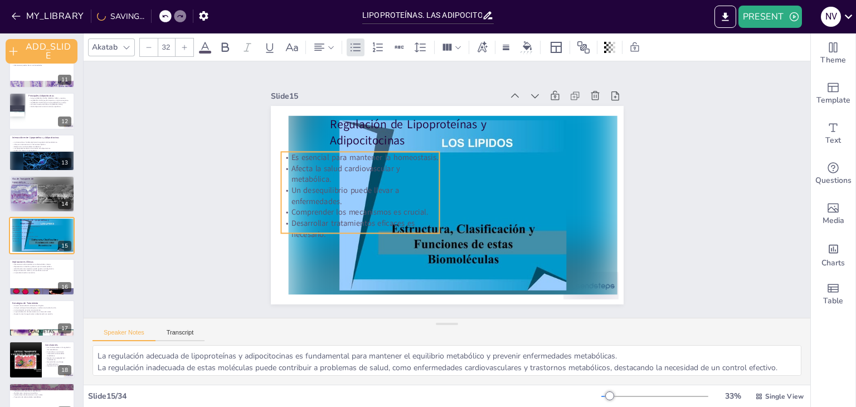
drag, startPoint x: 286, startPoint y: 160, endPoint x: 412, endPoint y: 183, distance: 128.6
click at [412, 183] on p "Un desequilibrio puede llevar a enfermedades." at bounding box center [363, 169] width 158 height 70
click at [47, 265] on icon at bounding box center [49, 268] width 7 height 7
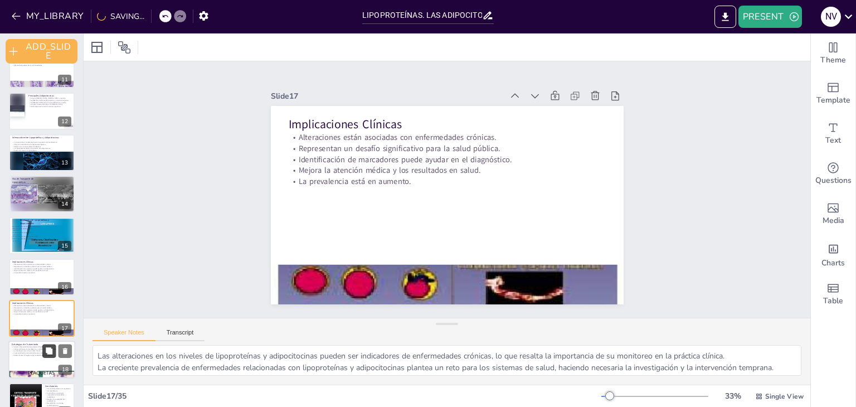
scroll to position [519, 0]
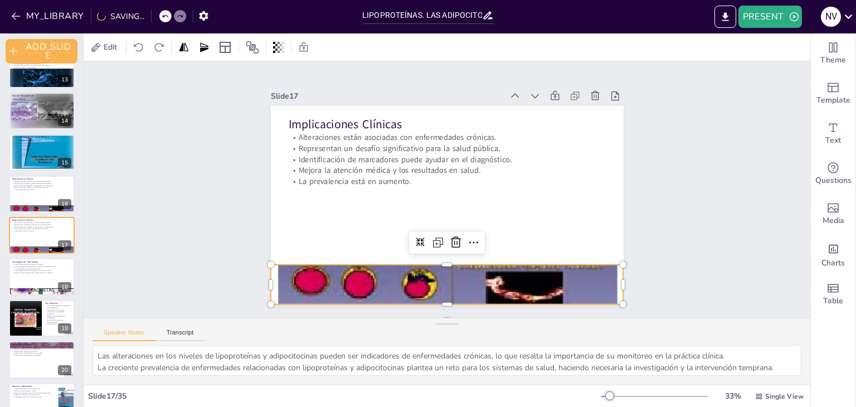
click at [344, 279] on div at bounding box center [409, 276] width 416 height 353
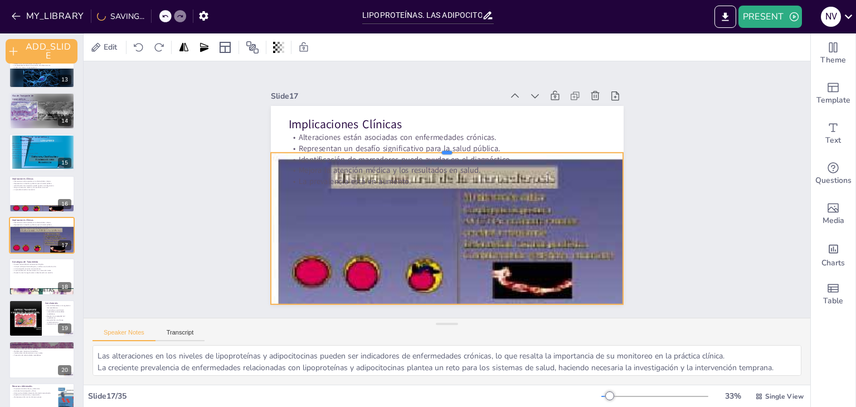
drag, startPoint x: 439, startPoint y: 260, endPoint x: 448, endPoint y: 148, distance: 112.4
click at [448, 148] on div at bounding box center [460, 150] width 338 height 118
click at [421, 125] on icon at bounding box center [426, 128] width 10 height 10
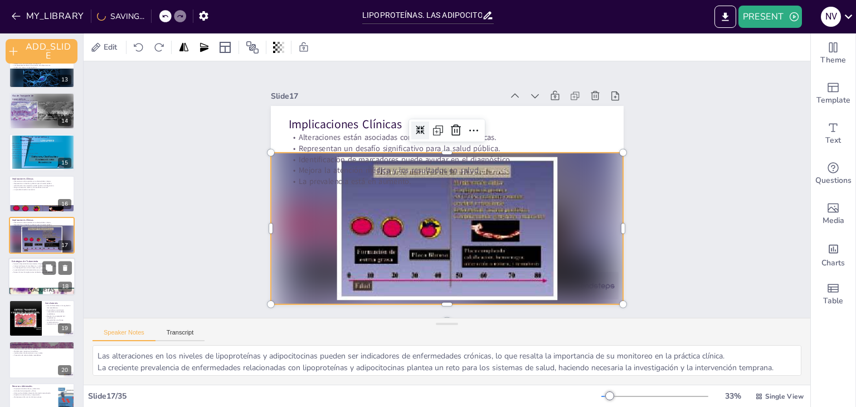
click at [47, 275] on div at bounding box center [41, 277] width 67 height 38
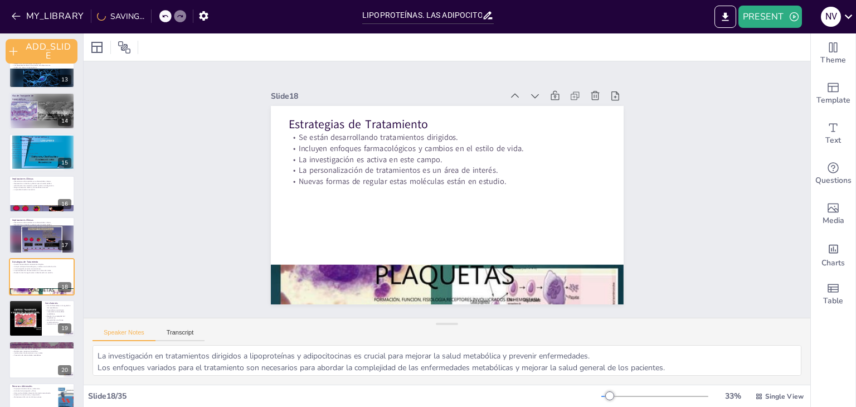
scroll to position [560, 0]
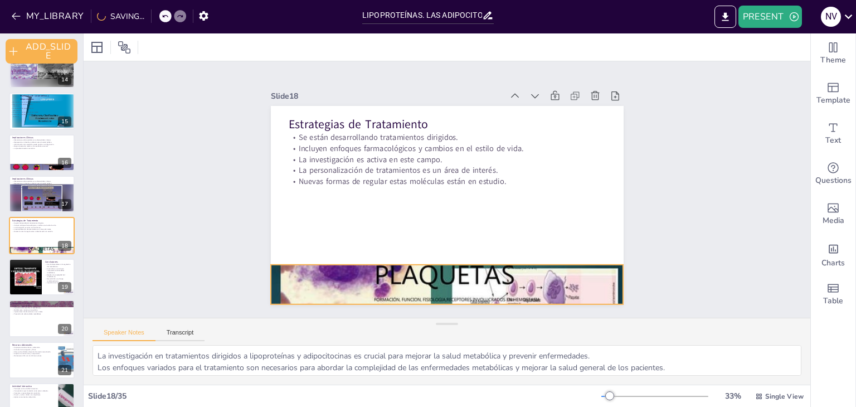
click at [386, 269] on div at bounding box center [370, 245] width 368 height 402
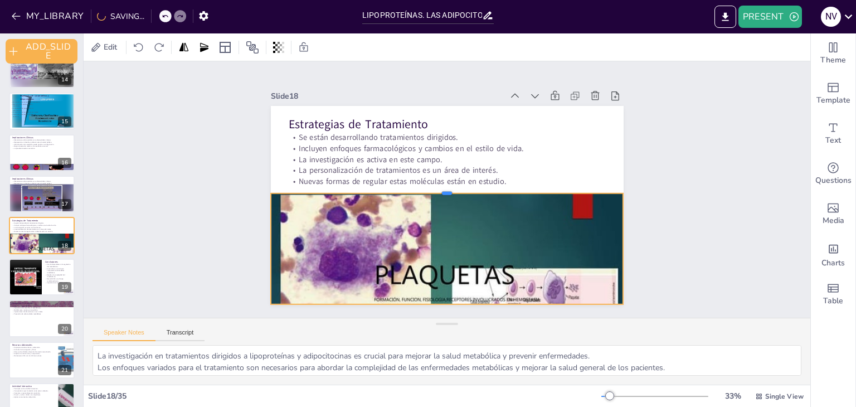
drag, startPoint x: 446, startPoint y: 244, endPoint x: 450, endPoint y: 188, distance: 56.5
click at [450, 188] on div at bounding box center [448, 189] width 310 height 184
click at [424, 168] on icon at bounding box center [430, 161] width 12 height 12
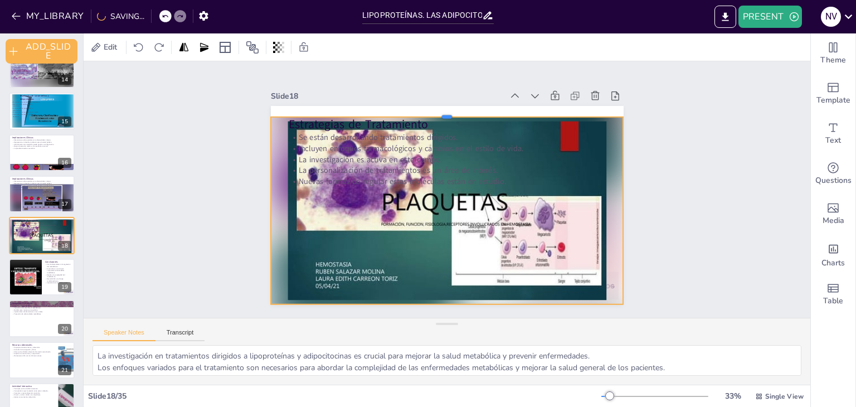
drag, startPoint x: 437, startPoint y: 188, endPoint x: 463, endPoint y: 112, distance: 80.7
click at [463, 112] on div at bounding box center [470, 116] width 338 height 118
click at [465, 94] on icon at bounding box center [471, 93] width 13 height 13
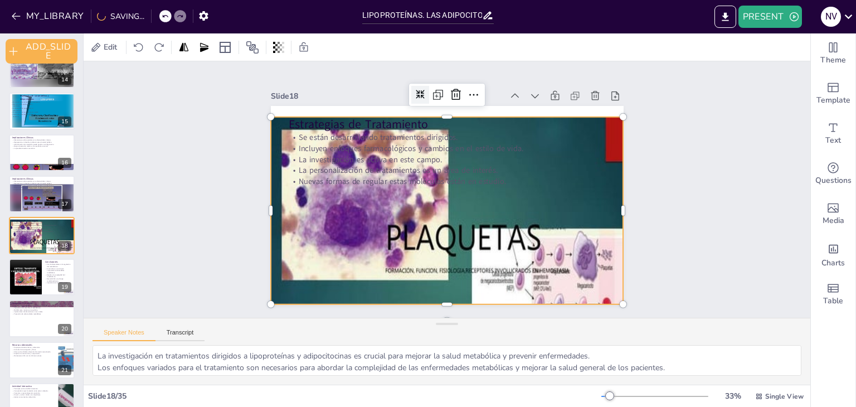
click at [540, 178] on icon at bounding box center [545, 183] width 11 height 11
